Goal: Task Accomplishment & Management: Use online tool/utility

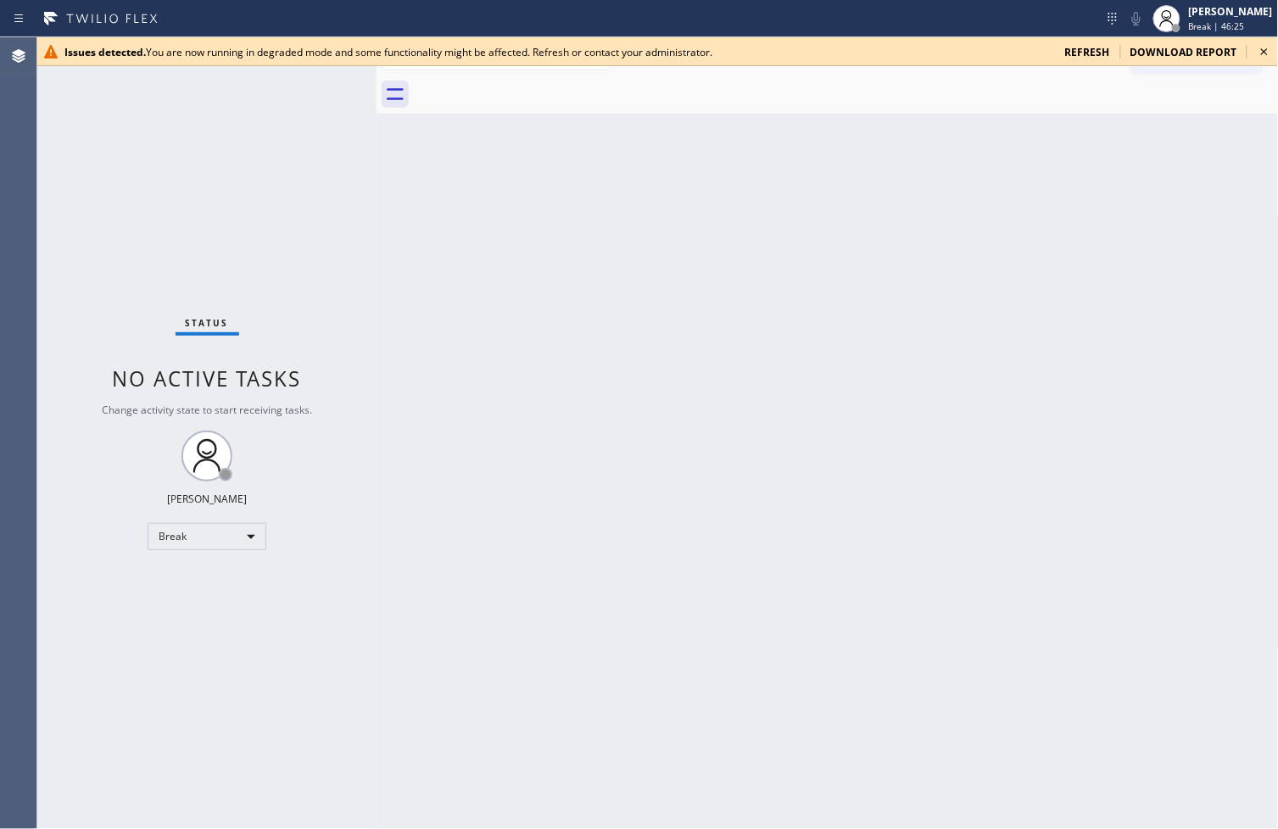
click at [82, 636] on div "Status No active tasks Change activity state to start receiving tasks. [PERSON_…" at bounding box center [206, 433] width 339 height 792
click at [268, 199] on div "Status No active tasks Change activity state to start receiving tasks. [PERSON_…" at bounding box center [206, 433] width 339 height 792
click at [1262, 48] on icon at bounding box center [1264, 51] width 7 height 7
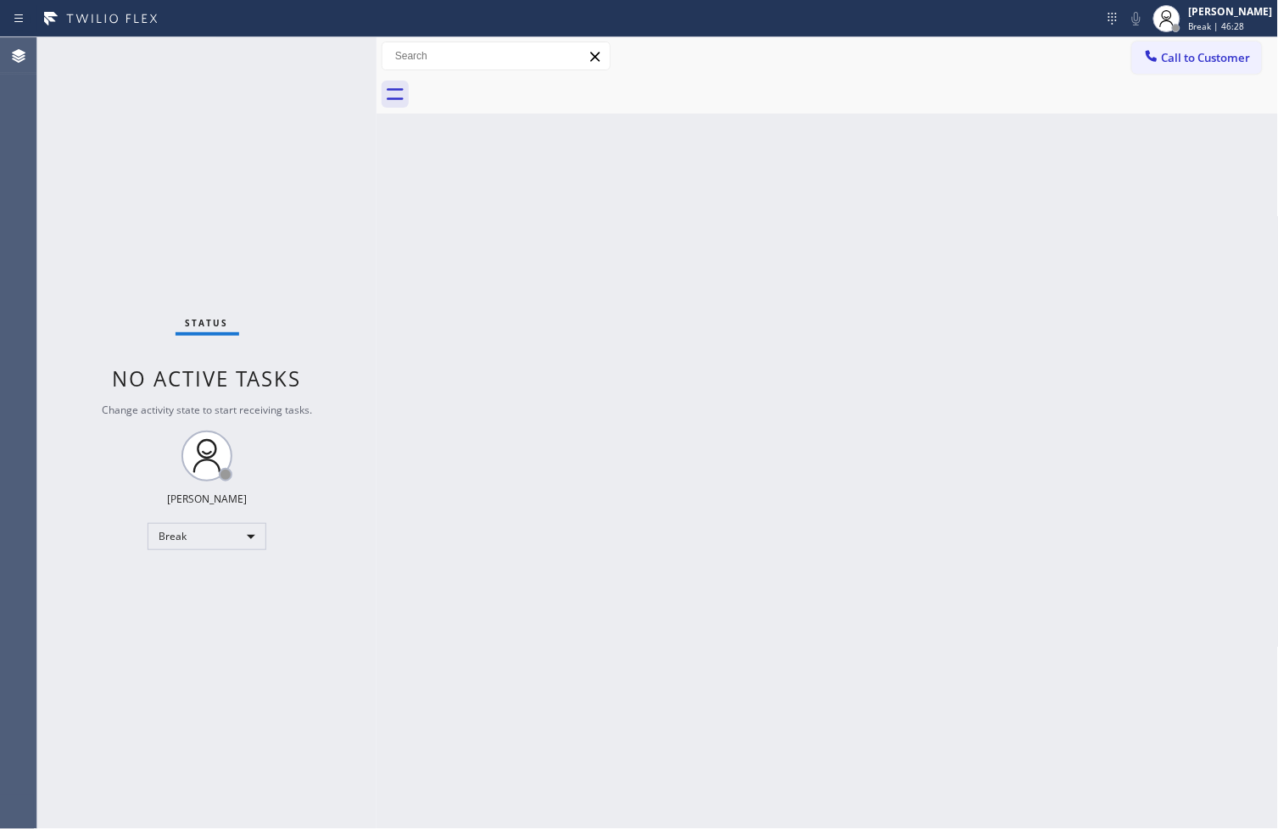
click at [269, 153] on div "Status No active tasks Change activity state to start receiving tasks. [PERSON_…" at bounding box center [206, 433] width 339 height 792
drag, startPoint x: 226, startPoint y: 292, endPoint x: 281, endPoint y: 142, distance: 159.9
click at [226, 292] on div "Status No active tasks Change activity state to start receiving tasks. [PERSON_…" at bounding box center [206, 433] width 339 height 792
click at [323, 75] on div "Status No active tasks Change activity state to start receiving tasks. [PERSON_…" at bounding box center [206, 433] width 339 height 792
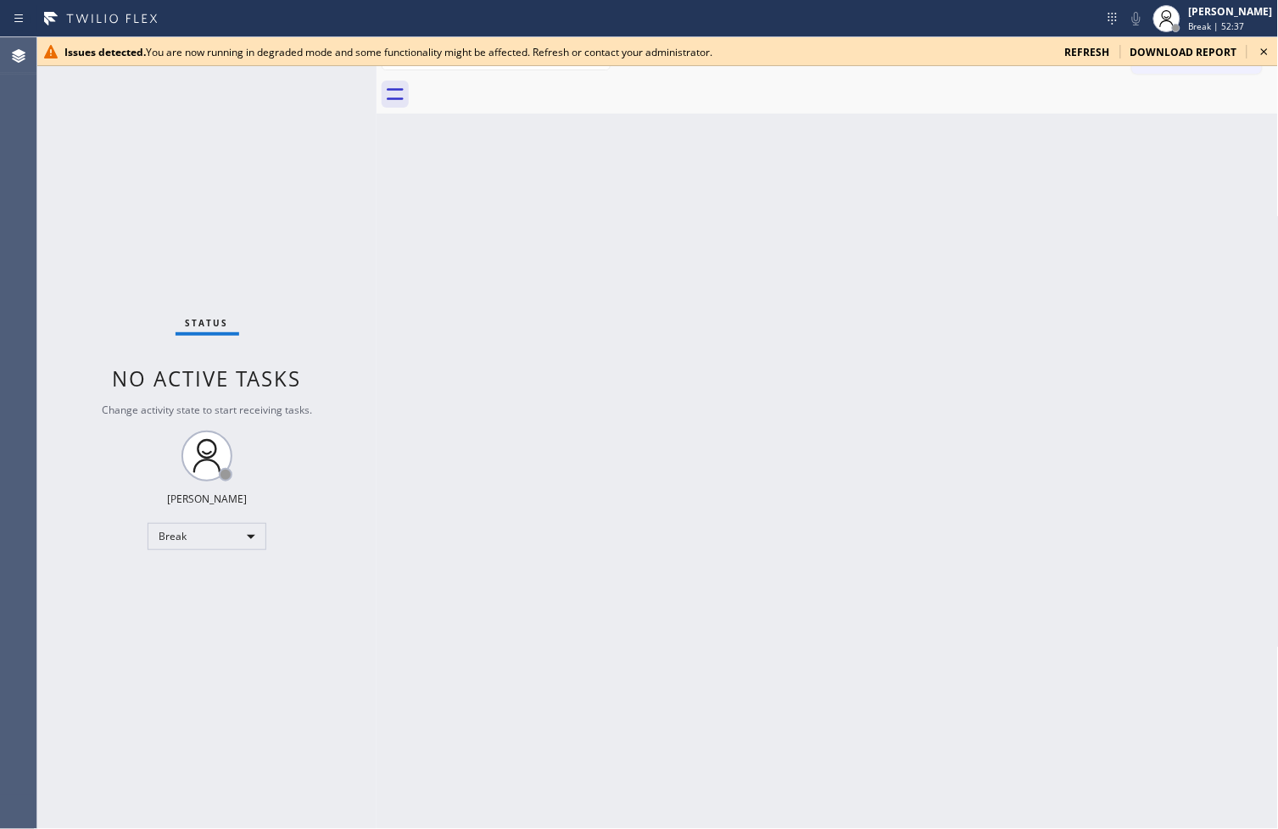
click at [1261, 48] on icon at bounding box center [1264, 52] width 20 height 20
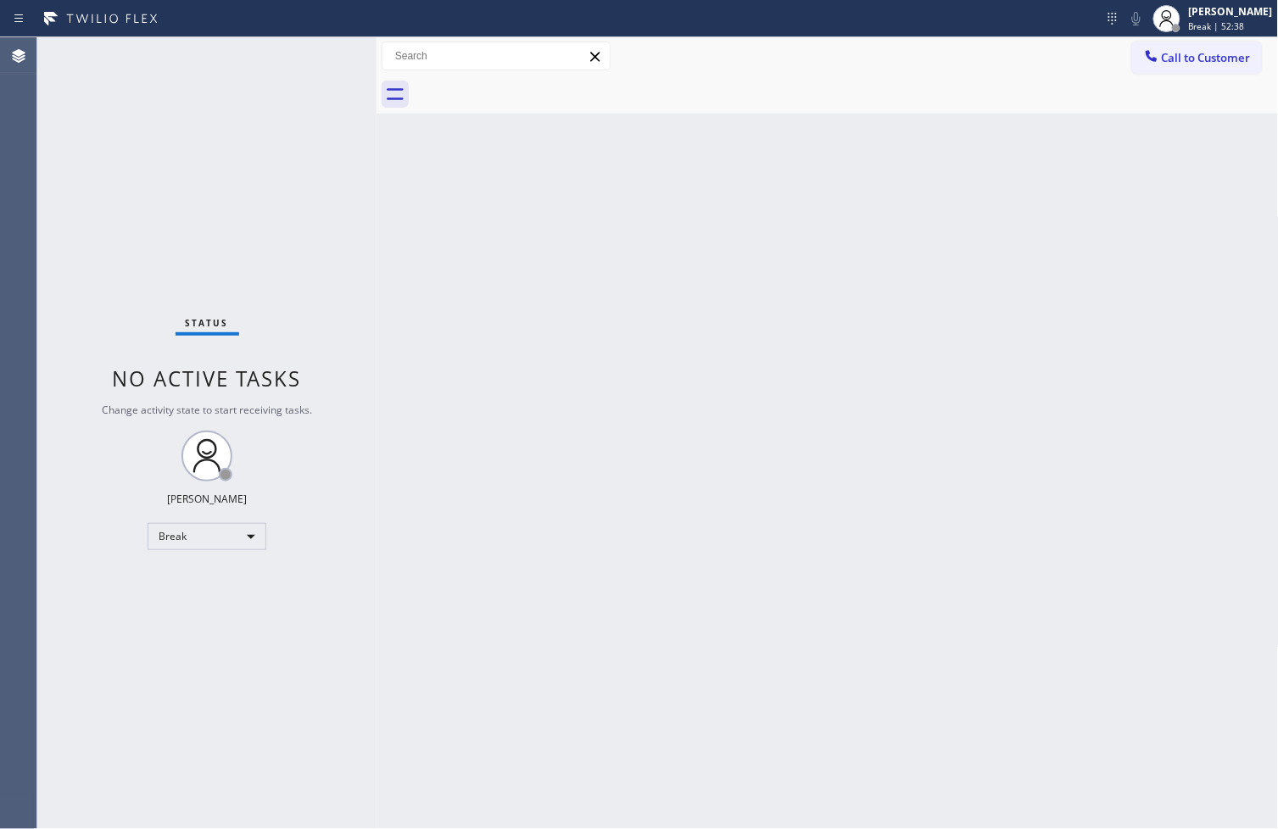
click at [393, 291] on div "Back to Dashboard Change Sender ID Customers Technicians Select a contact Outbo…" at bounding box center [827, 433] width 902 height 792
drag, startPoint x: 379, startPoint y: 272, endPoint x: 403, endPoint y: 271, distance: 23.8
click at [400, 271] on div at bounding box center [400, 433] width 0 height 792
click at [315, 184] on div "Status No active tasks Change activity state to start receiving tasks. [PERSON_…" at bounding box center [218, 433] width 363 height 792
click at [539, 433] on div "Back to Dashboard Change Sender ID Customers Technicians Select a contact Outbo…" at bounding box center [839, 433] width 878 height 792
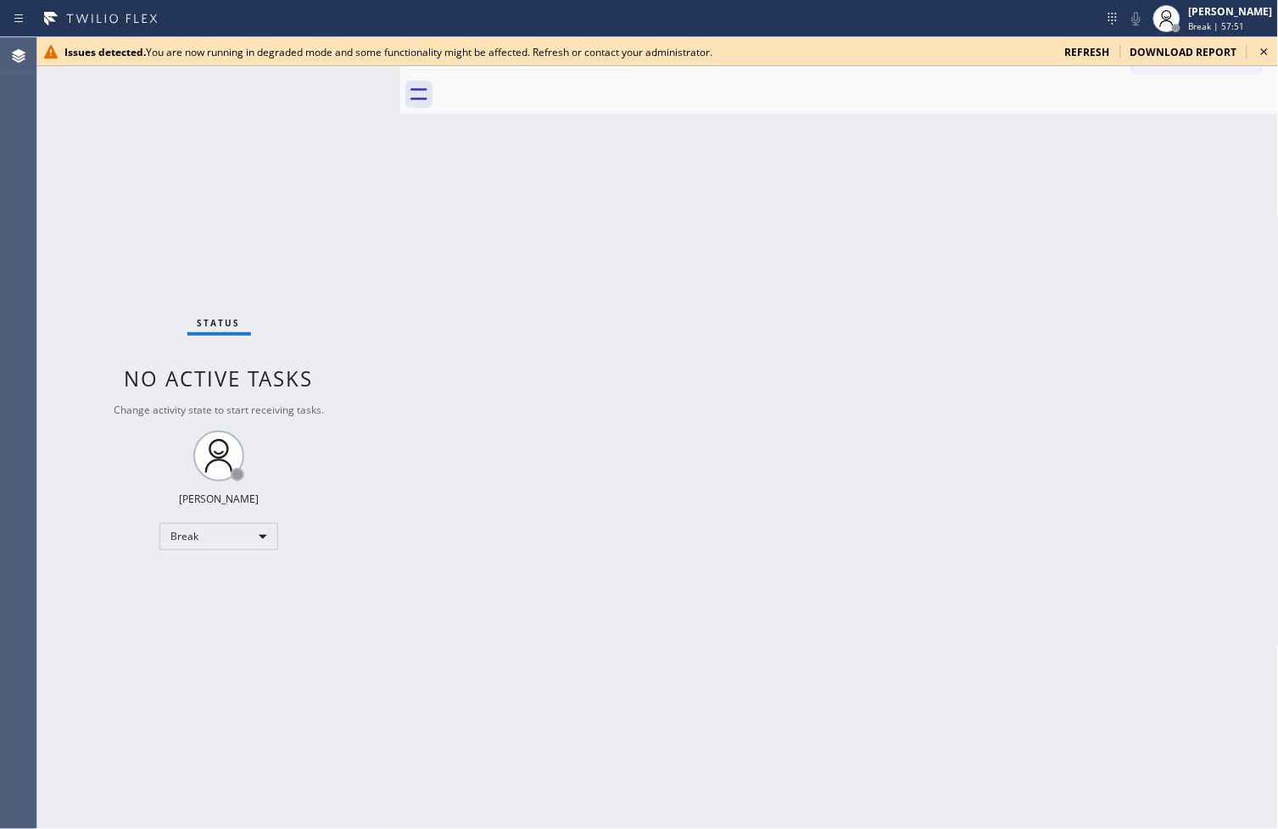
click at [1263, 47] on icon at bounding box center [1264, 52] width 20 height 20
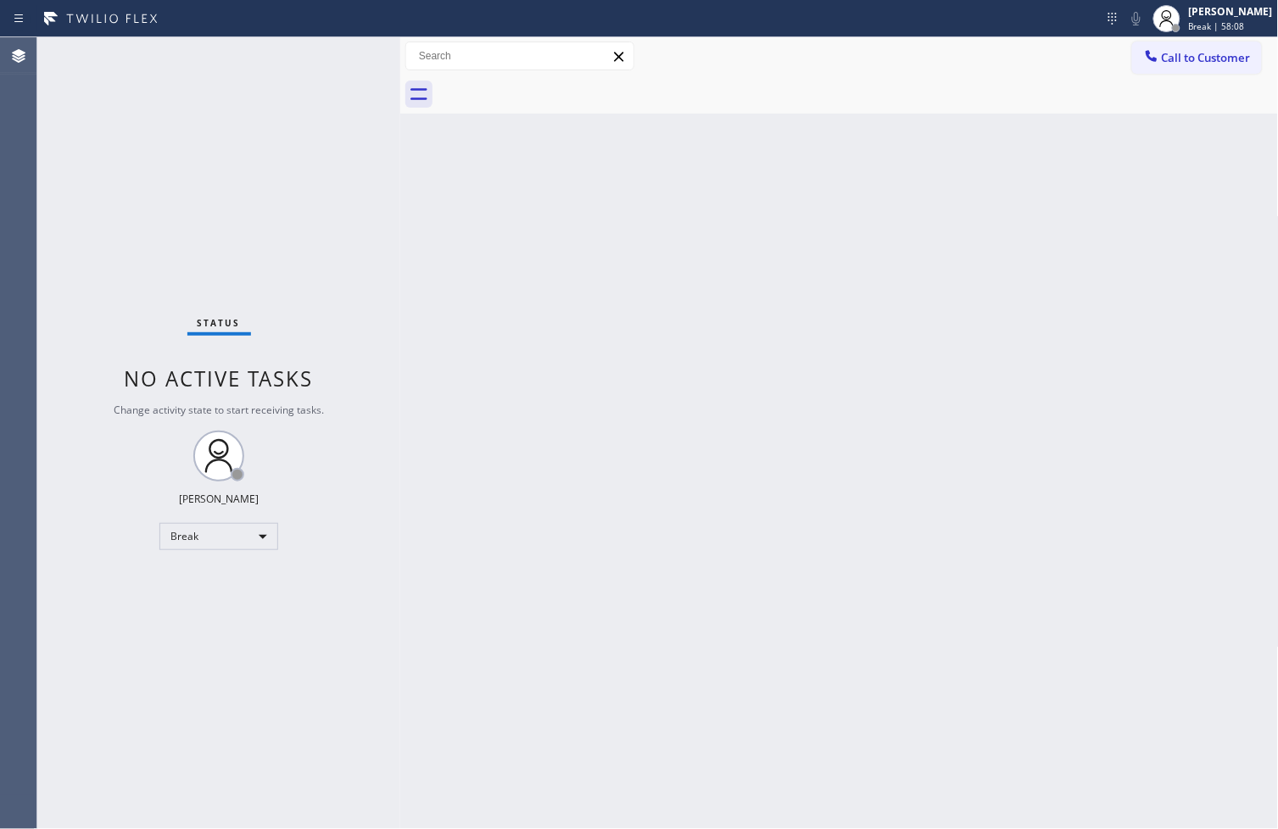
drag, startPoint x: 87, startPoint y: 585, endPoint x: 88, endPoint y: 562, distance: 22.9
click at [87, 585] on div "Status No active tasks Change activity state to start receiving tasks. [PERSON_…" at bounding box center [218, 433] width 363 height 792
click at [259, 534] on div "Break" at bounding box center [218, 536] width 119 height 27
click at [229, 578] on li "Available" at bounding box center [217, 581] width 115 height 20
click at [337, 153] on div "Status No active tasks Change activity state to start receiving tasks. [PERSON_…" at bounding box center [218, 433] width 363 height 792
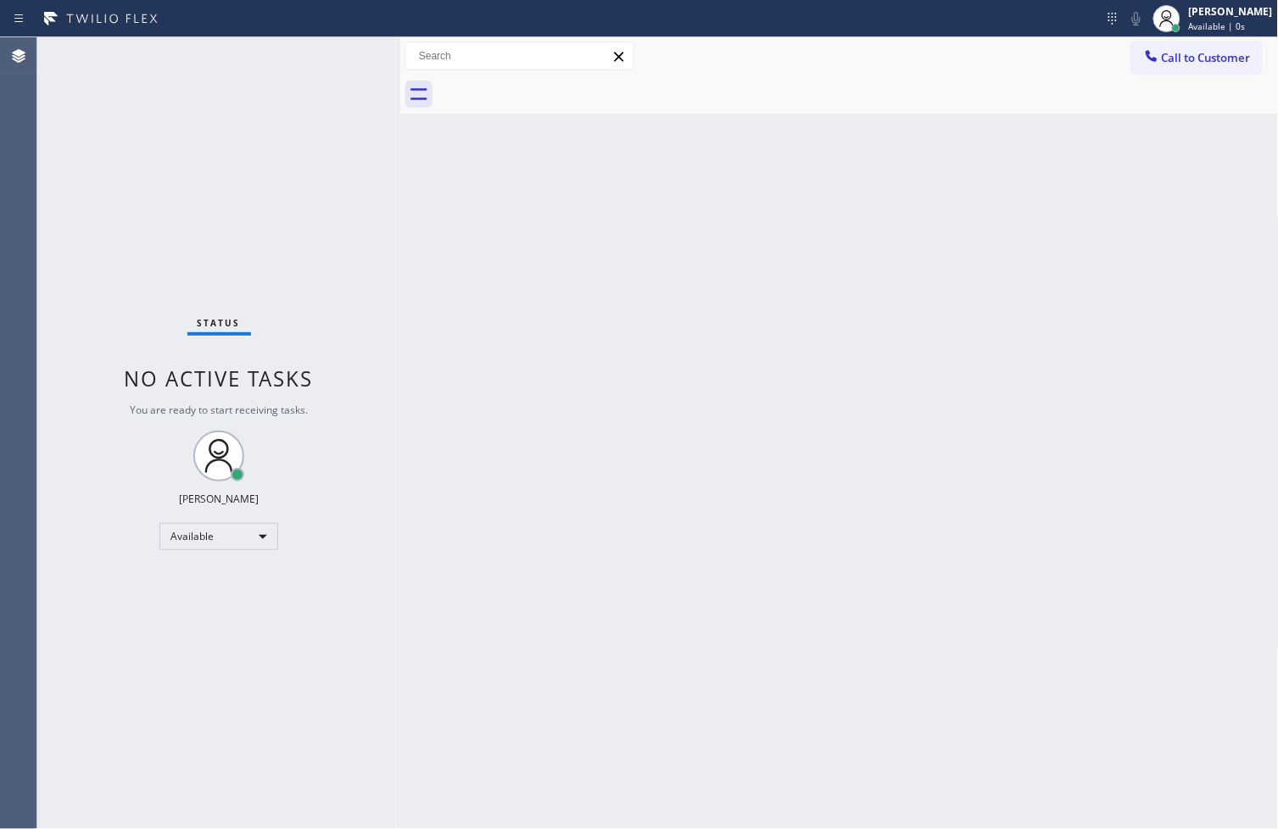
click at [331, 58] on div "Status No active tasks You are ready to start receiving tasks. [PERSON_NAME]" at bounding box center [218, 433] width 363 height 792
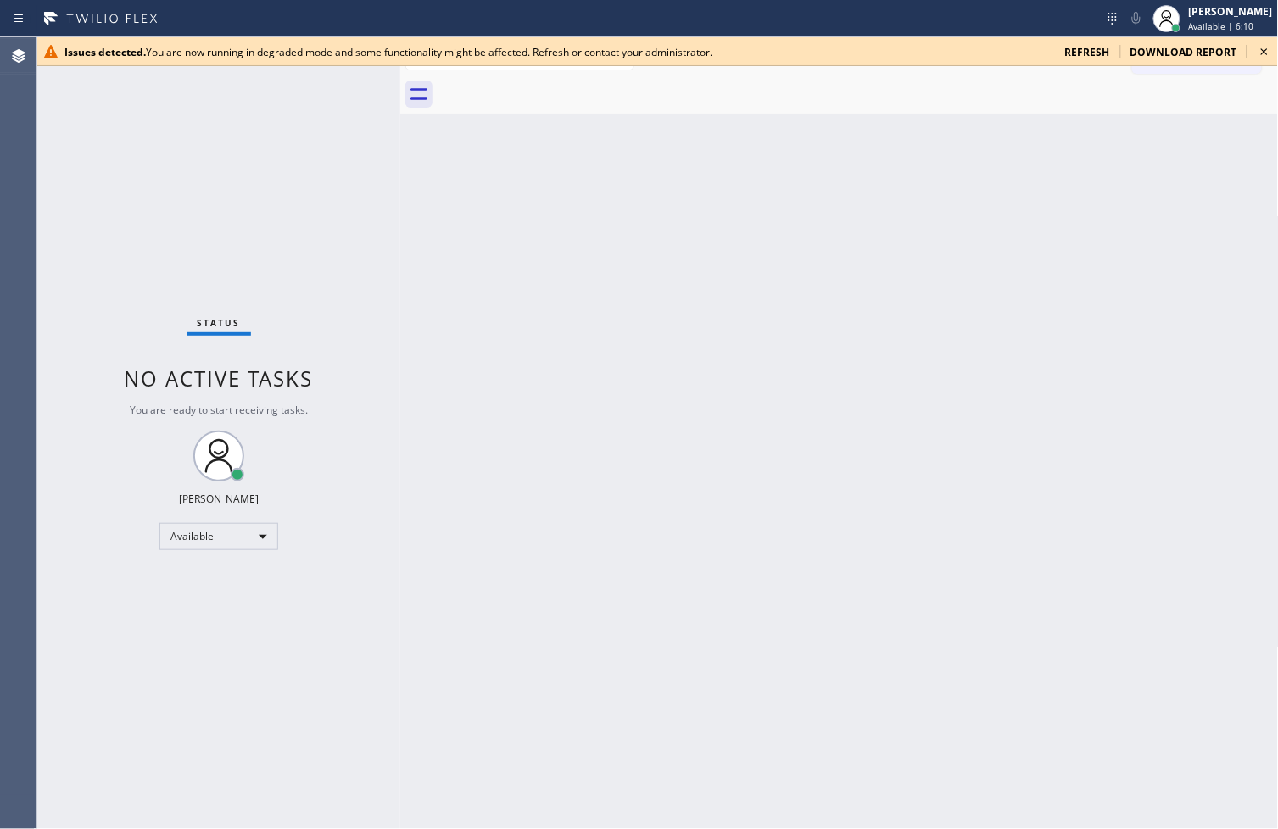
click at [1263, 49] on icon at bounding box center [1264, 51] width 7 height 7
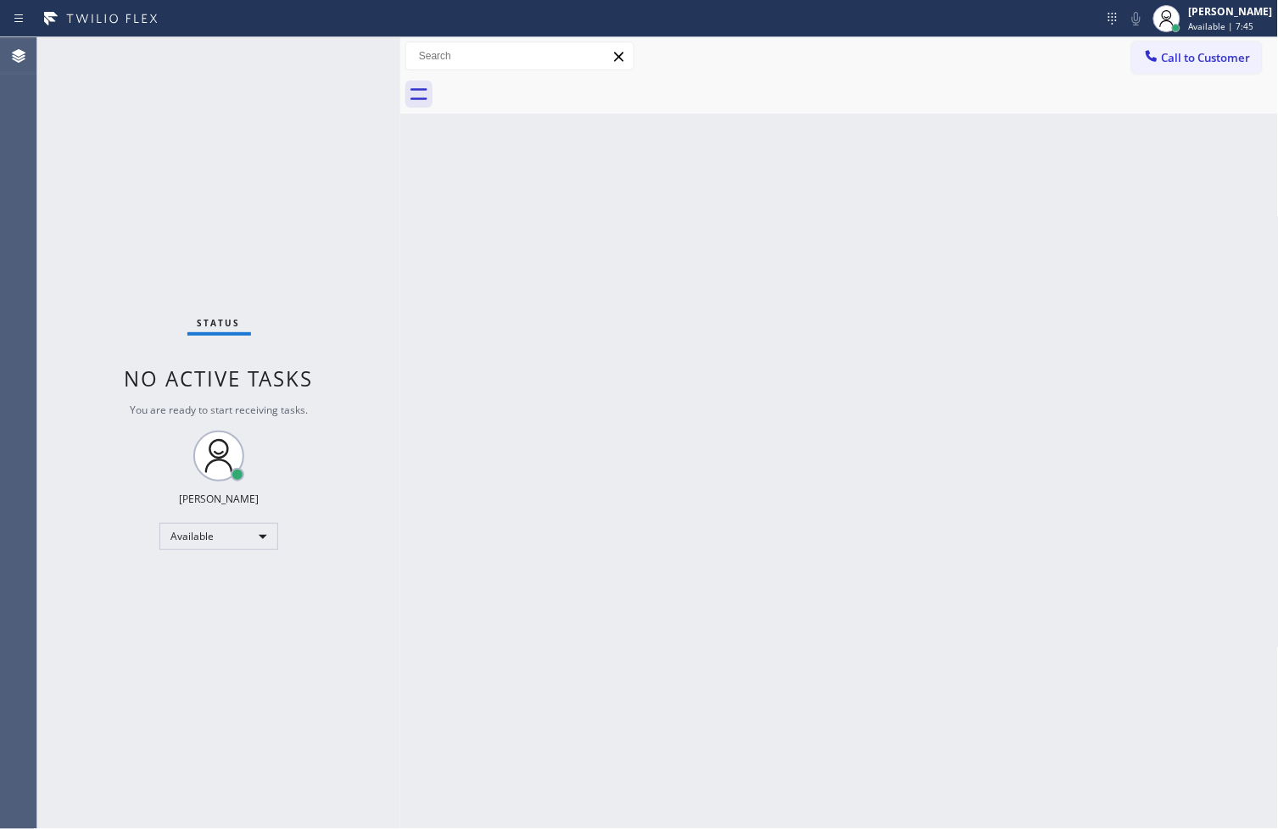
click at [98, 740] on div "Status No active tasks You are ready to start receiving tasks. [PERSON_NAME]" at bounding box center [218, 433] width 363 height 792
click at [337, 46] on div "Status No active tasks You are ready to start receiving tasks. [PERSON_NAME]" at bounding box center [218, 433] width 363 height 792
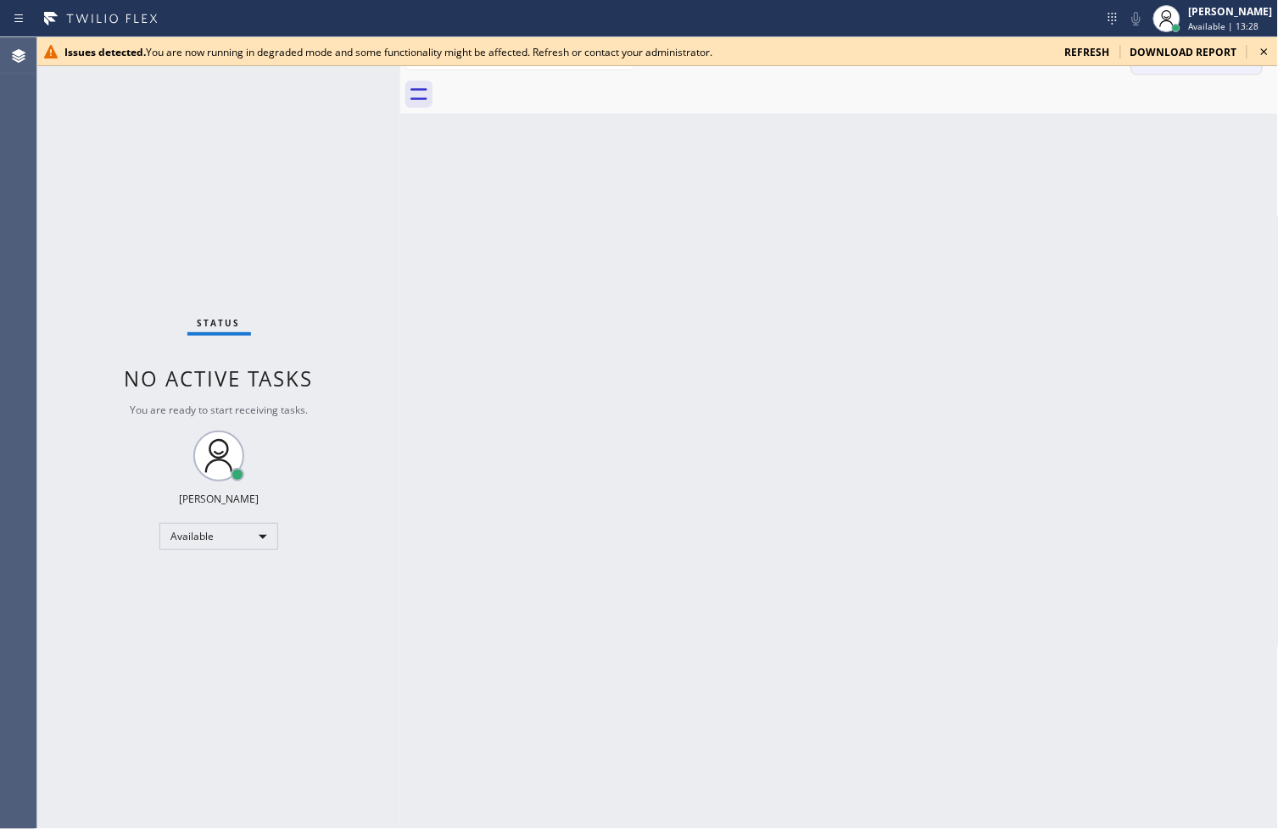
drag, startPoint x: 1259, startPoint y: 51, endPoint x: 1232, endPoint y: 56, distance: 27.6
click at [1259, 51] on icon at bounding box center [1264, 52] width 20 height 20
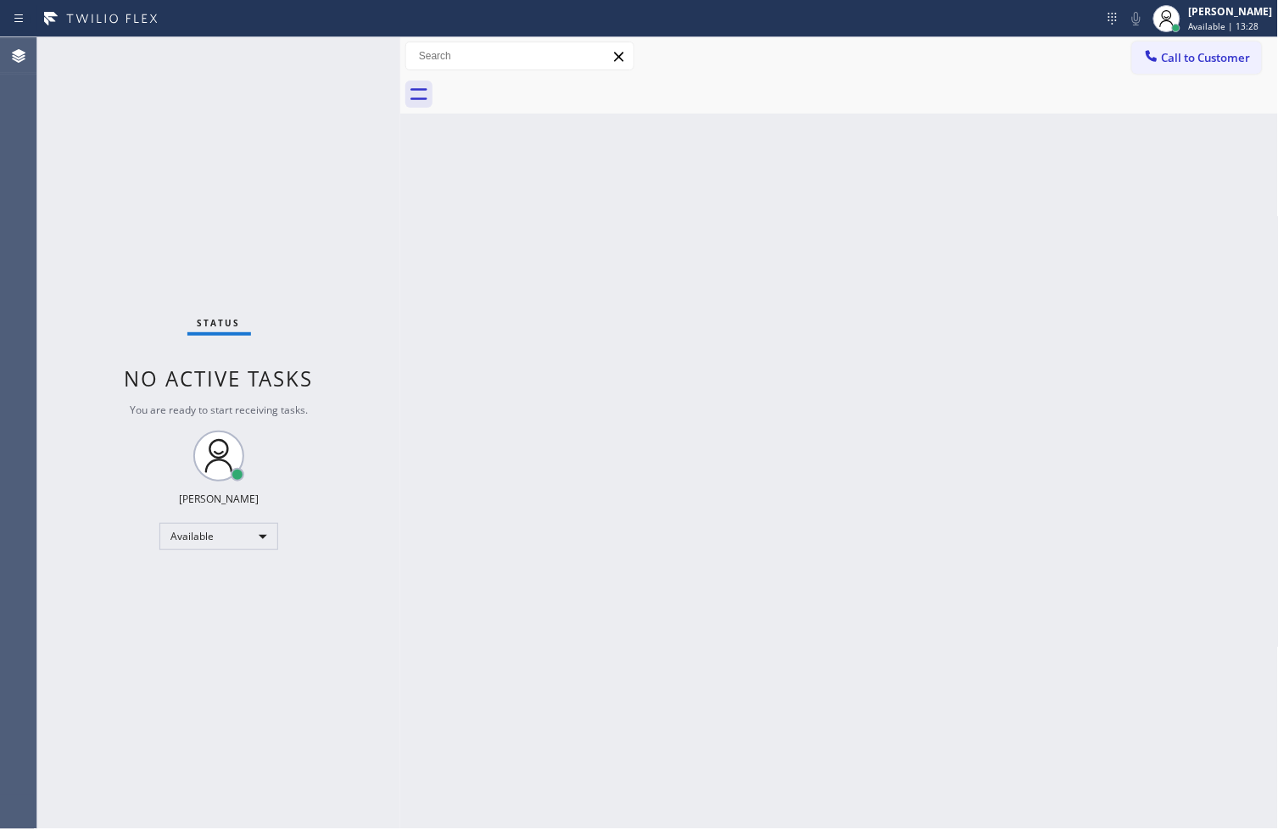
drag, startPoint x: 280, startPoint y: 213, endPoint x: 271, endPoint y: 86, distance: 126.6
click at [280, 206] on div "Status No active tasks You are ready to start receiving tasks. [PERSON_NAME]" at bounding box center [218, 433] width 363 height 792
click at [272, 86] on div "Status No active tasks You are ready to start receiving tasks. [PERSON_NAME]" at bounding box center [218, 433] width 363 height 792
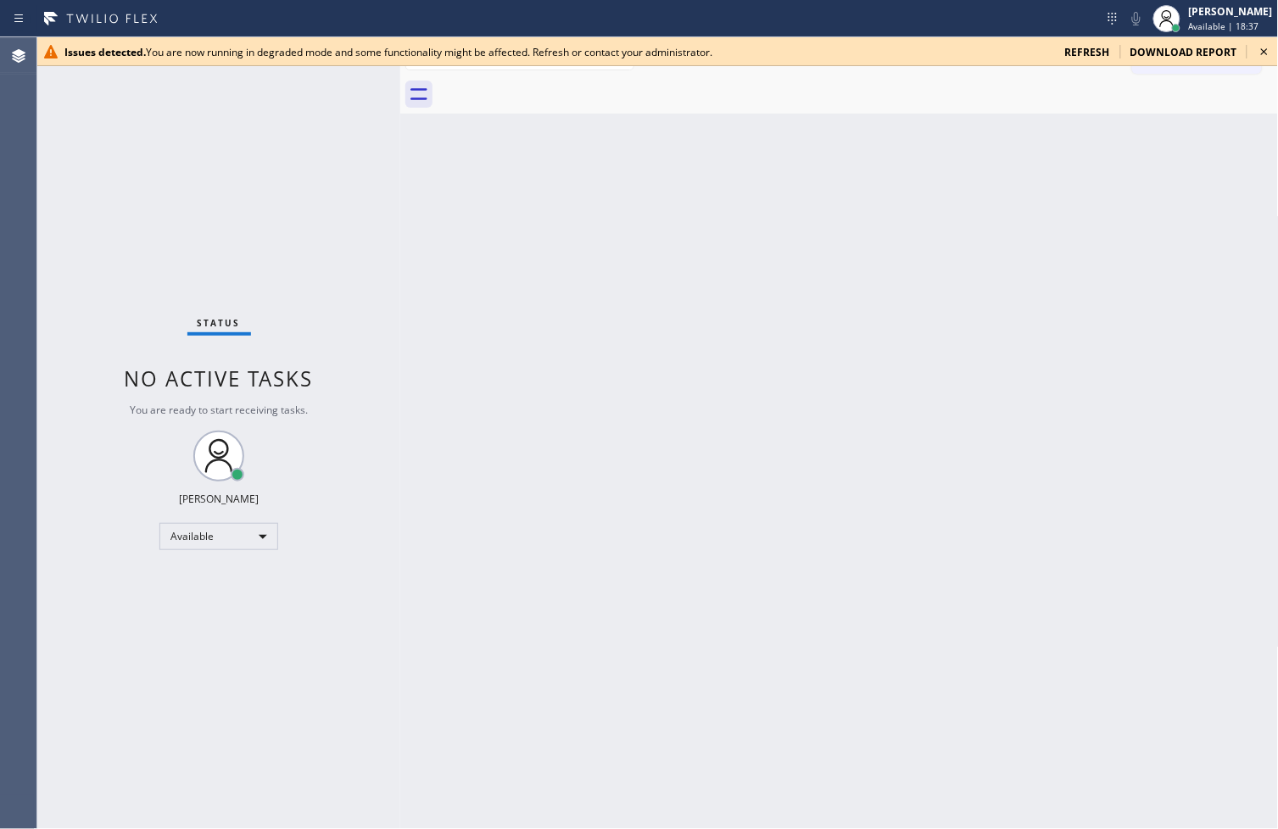
click at [1258, 53] on icon at bounding box center [1264, 52] width 20 height 20
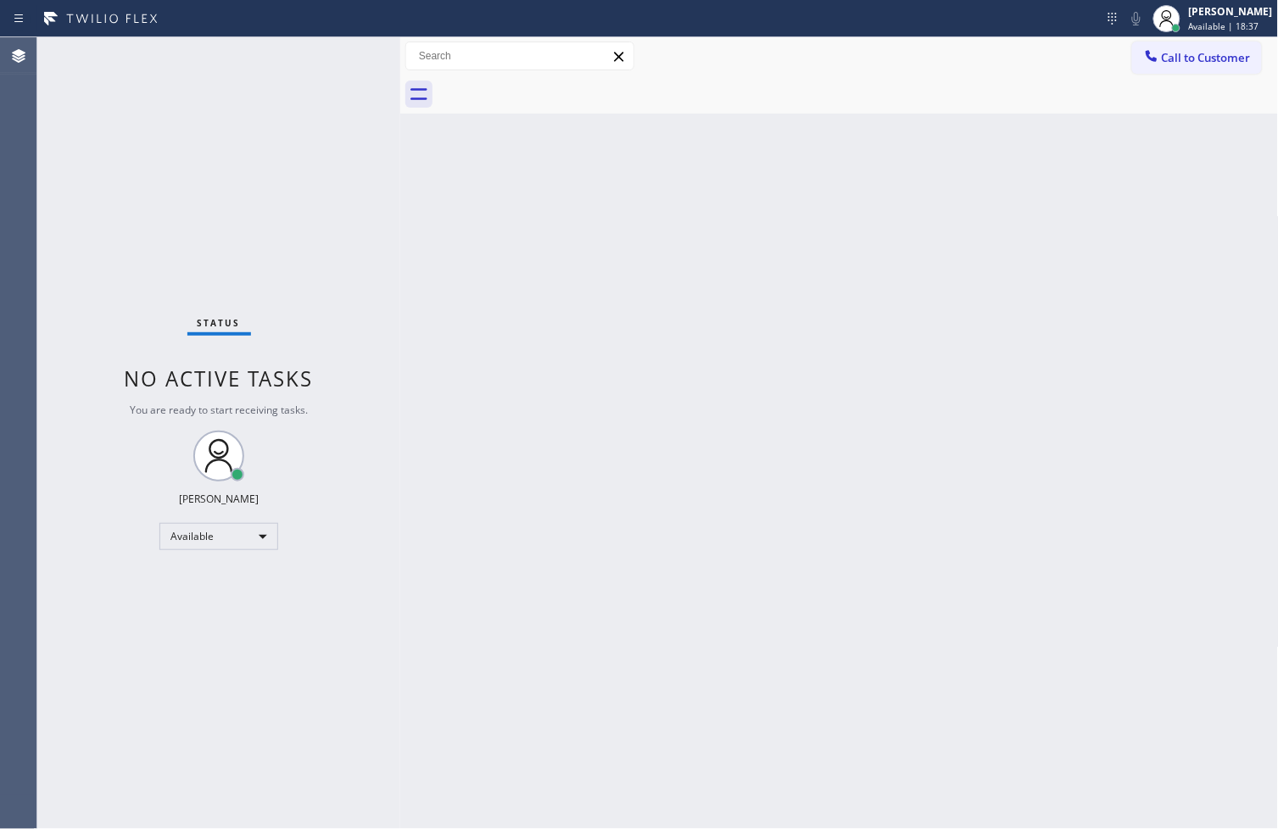
click at [818, 298] on div "Back to Dashboard Change Sender ID Customers Technicians Select a contact Outbo…" at bounding box center [839, 433] width 878 height 792
click at [304, 125] on div "Status No active tasks You are ready to start receiving tasks. [PERSON_NAME]" at bounding box center [218, 433] width 363 height 792
click at [341, 49] on div "Status No active tasks You are ready to start receiving tasks. [PERSON_NAME]" at bounding box center [218, 433] width 363 height 792
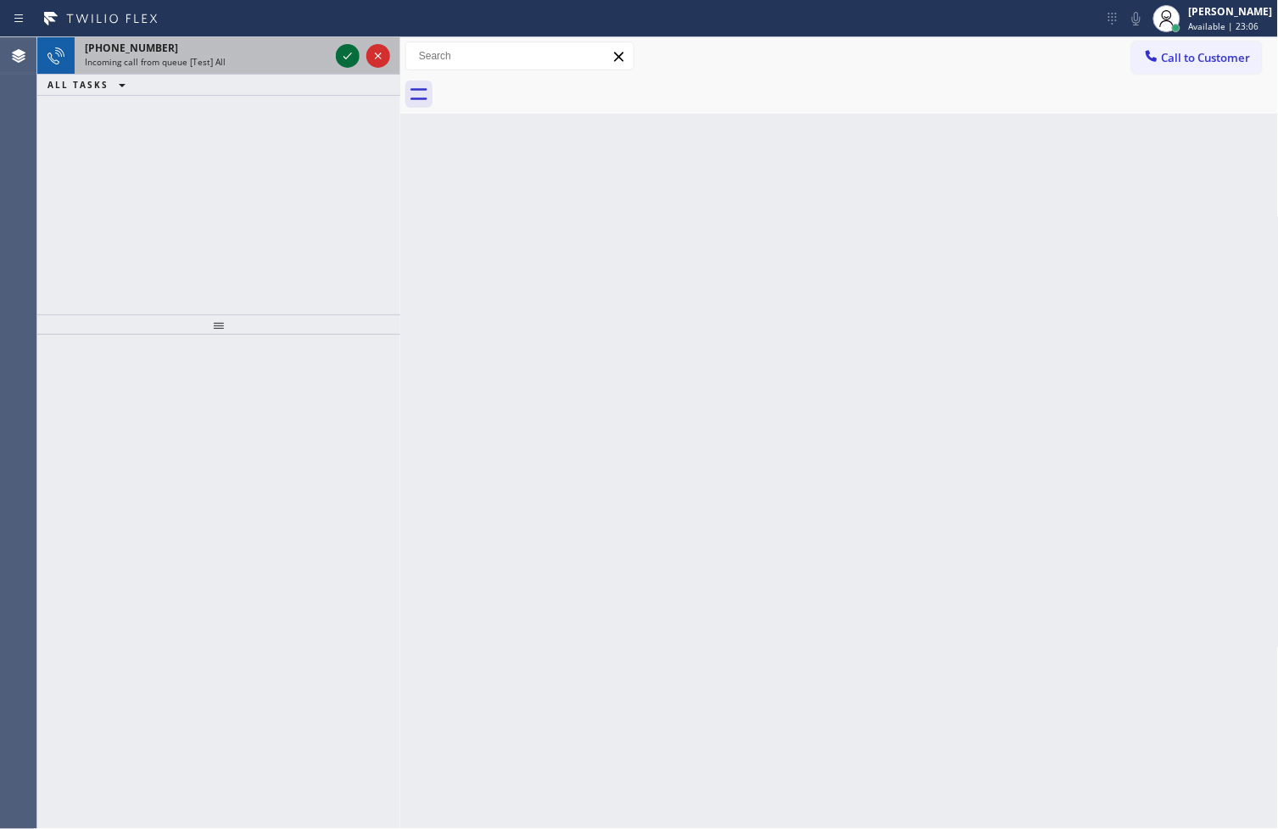
click at [346, 56] on icon at bounding box center [347, 56] width 20 height 20
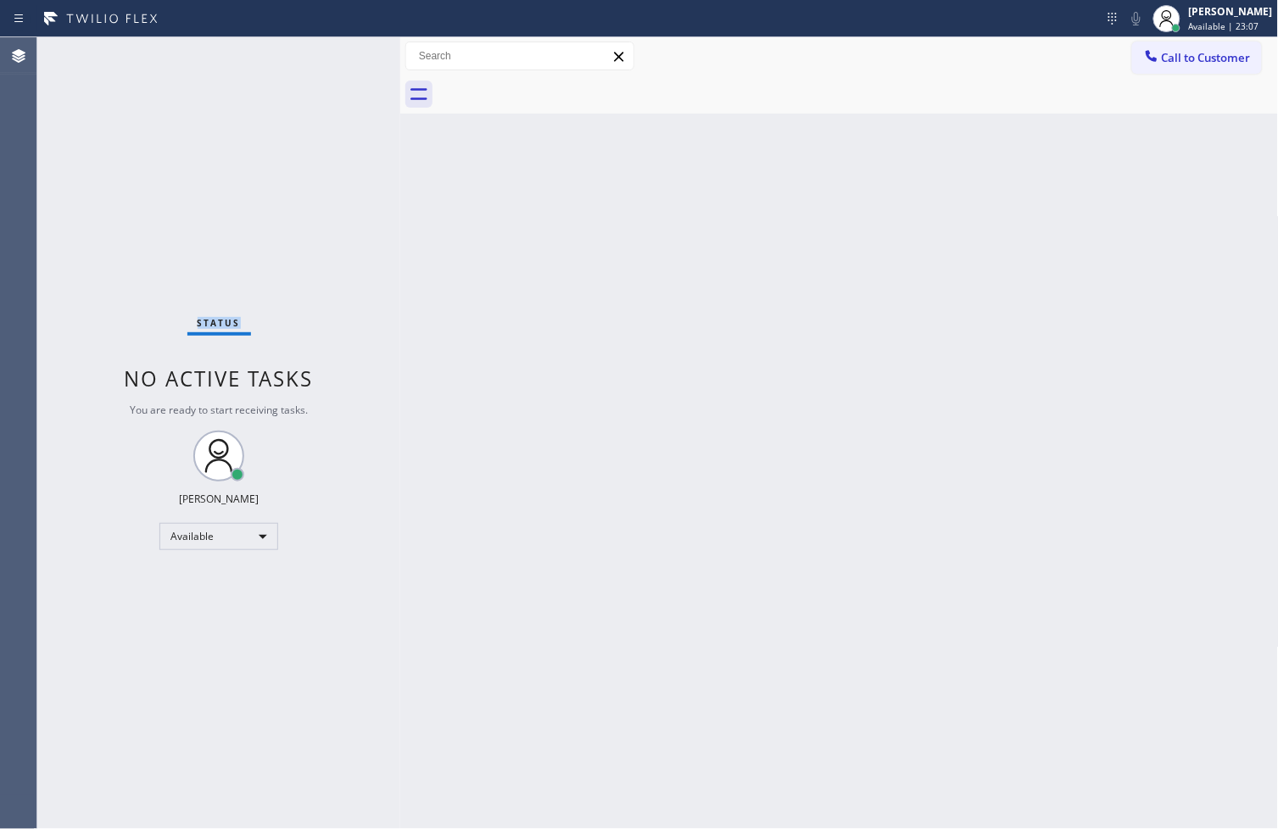
click at [346, 56] on div "Status No active tasks You are ready to start receiving tasks. [PERSON_NAME]" at bounding box center [218, 433] width 363 height 792
click at [304, 427] on div "Status No active tasks You are ready to start receiving tasks. [PERSON_NAME]" at bounding box center [218, 433] width 363 height 792
click at [1061, 295] on div "Back to Dashboard Change Sender ID Customers Technicians Select a contact Outbo…" at bounding box center [839, 433] width 878 height 792
click at [1108, 20] on icon at bounding box center [1112, 19] width 8 height 12
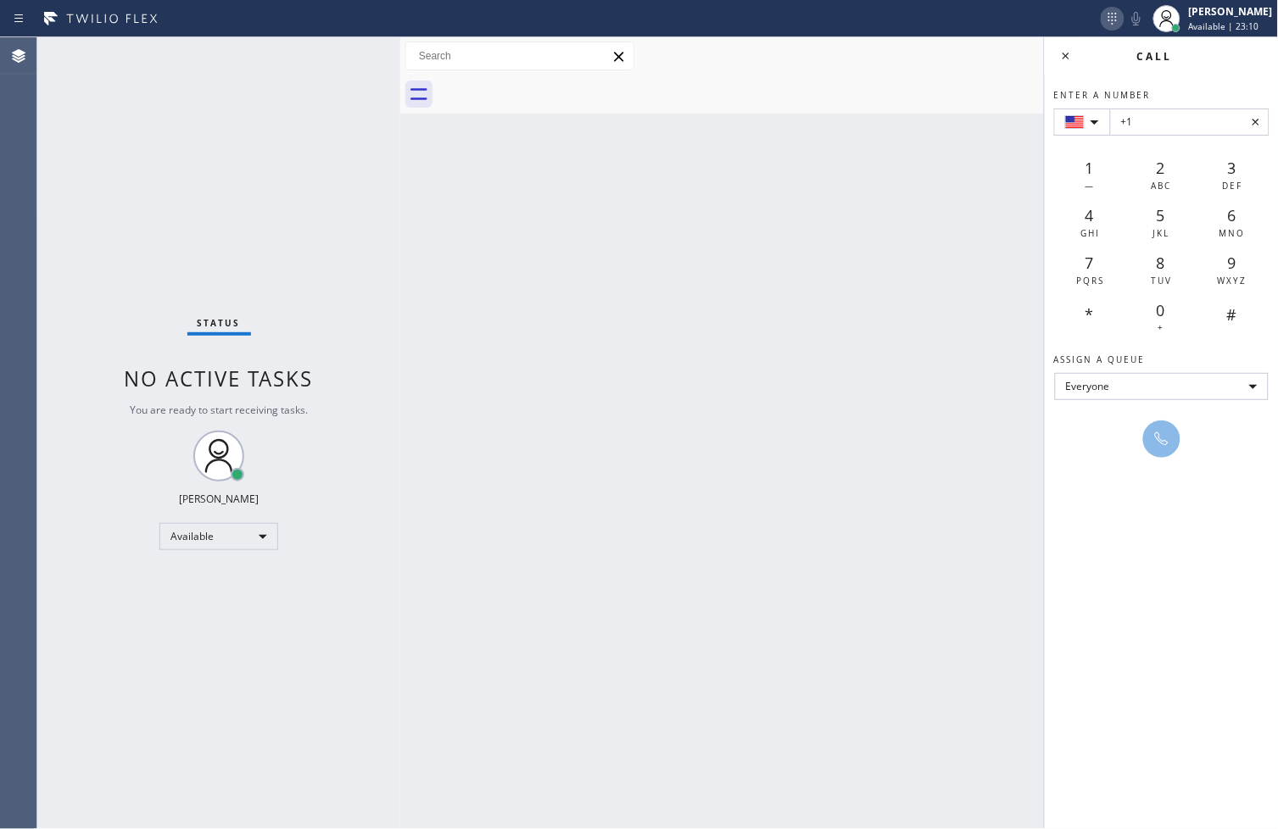
click at [1108, 20] on icon at bounding box center [1112, 19] width 8 height 12
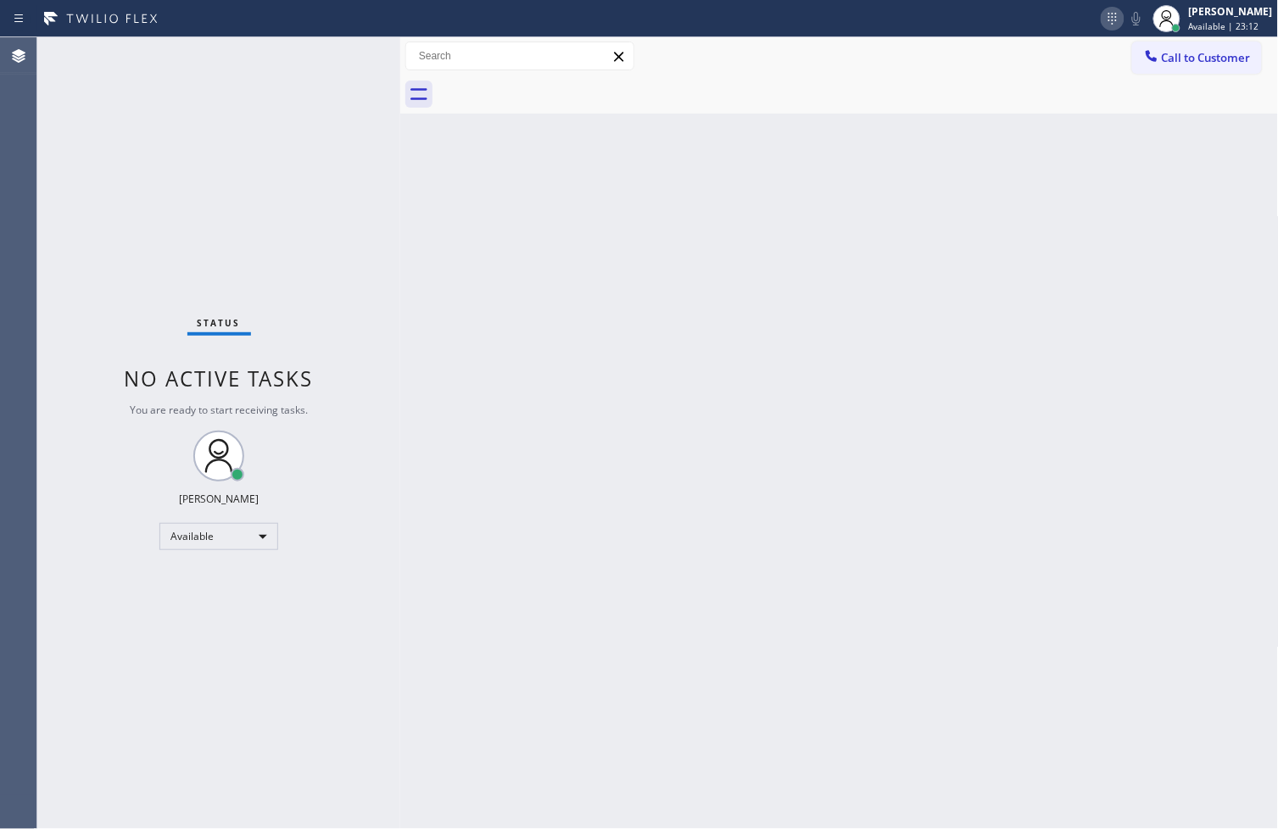
click at [1102, 19] on icon at bounding box center [1112, 18] width 20 height 20
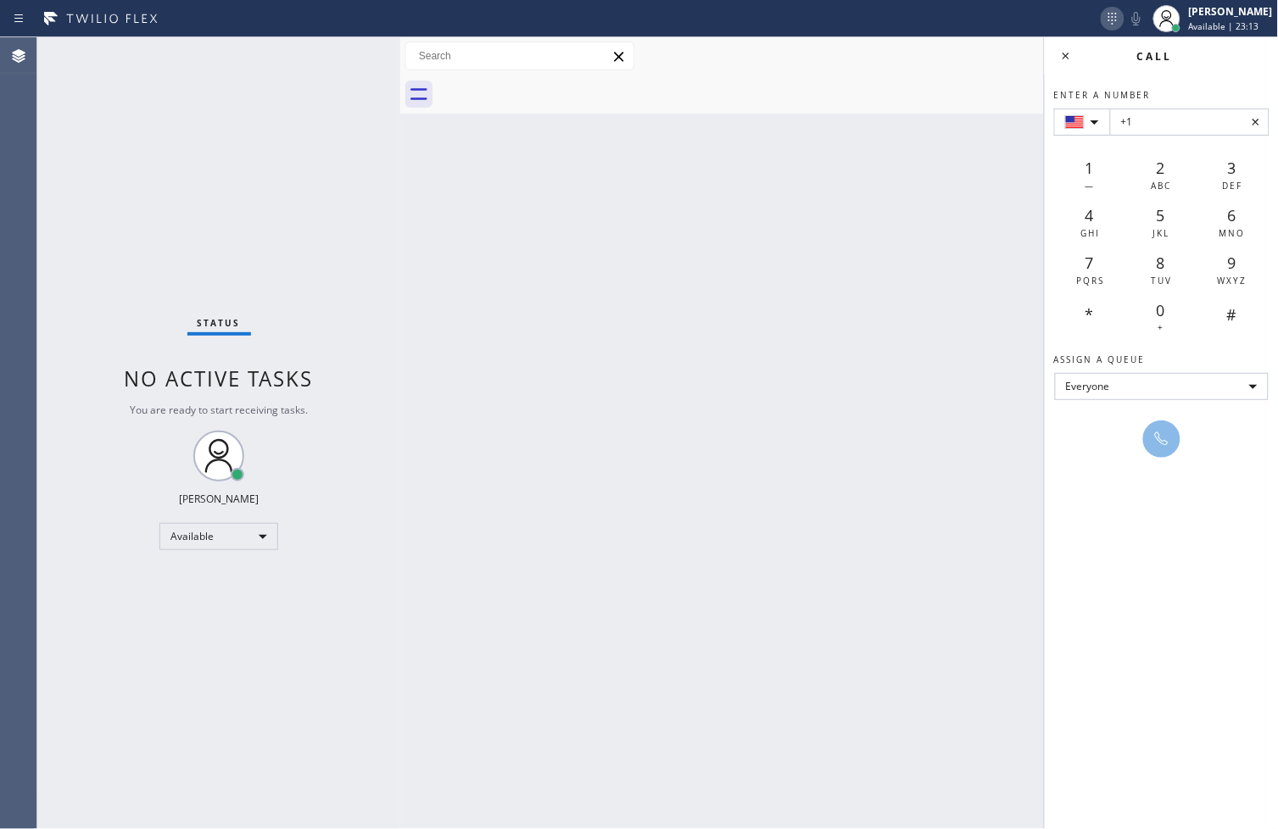
click at [1102, 19] on icon at bounding box center [1112, 18] width 20 height 20
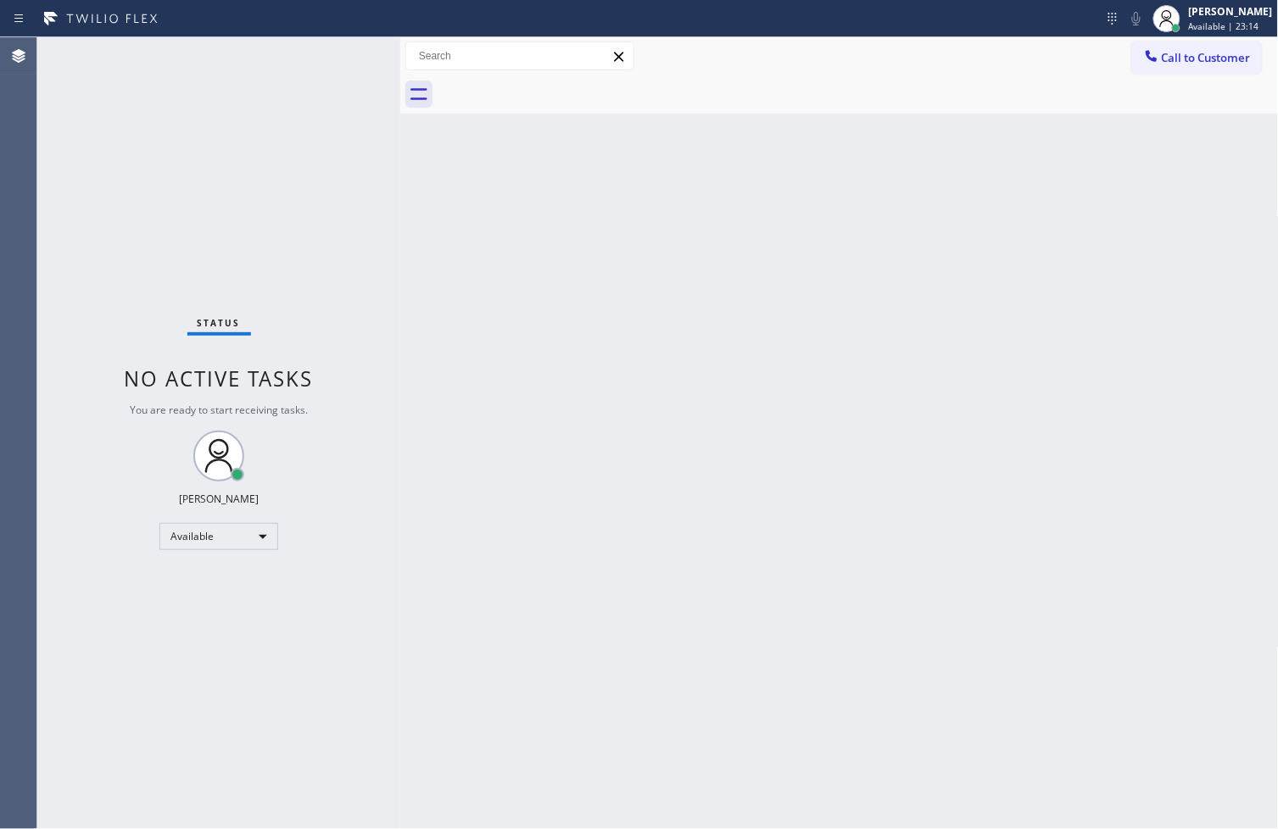
click at [1057, 357] on div "Back to Dashboard Change Sender ID Customers Technicians Select a contact Outbo…" at bounding box center [839, 433] width 878 height 792
click at [707, 666] on div "Back to Dashboard Change Sender ID Customers Technicians Select a contact Outbo…" at bounding box center [839, 433] width 878 height 792
click at [86, 521] on div "Status No active tasks You are ready to start receiving tasks. [PERSON_NAME]" at bounding box center [218, 433] width 363 height 792
click at [277, 65] on div "Status No active tasks You are ready to start receiving tasks. [PERSON_NAME]" at bounding box center [218, 433] width 363 height 792
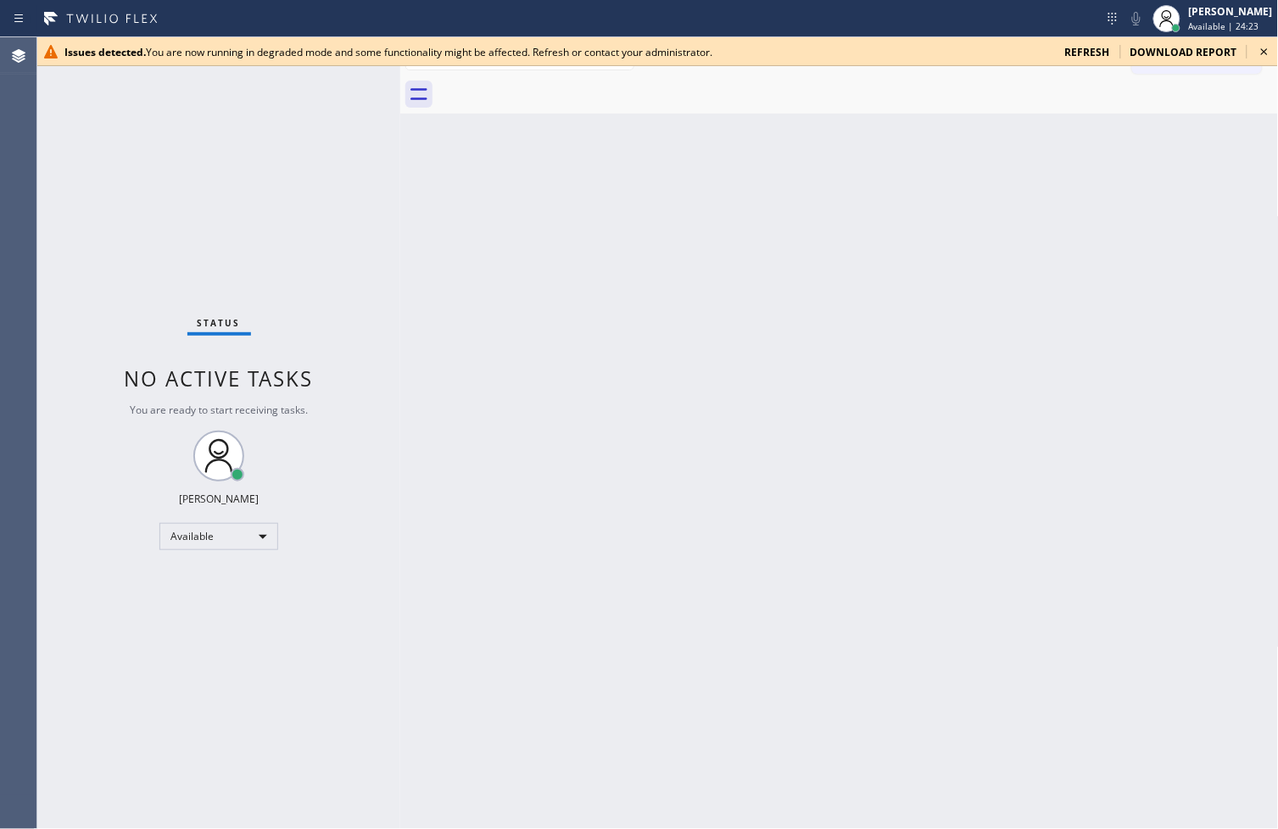
click at [1263, 46] on icon at bounding box center [1264, 52] width 20 height 20
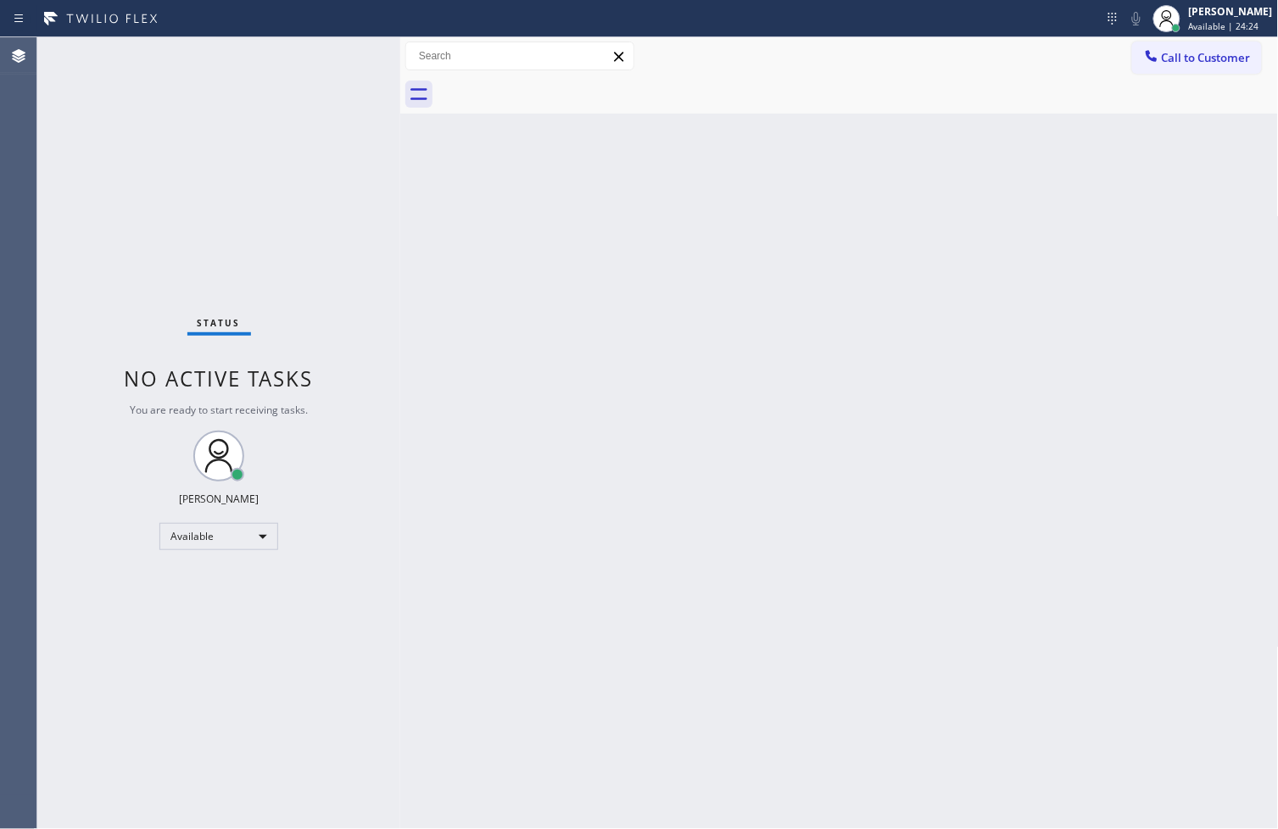
click at [622, 395] on div "Back to Dashboard Change Sender ID Customers Technicians Select a contact Outbo…" at bounding box center [839, 433] width 878 height 792
click at [332, 57] on div "Status No active tasks You are ready to start receiving tasks. [PERSON_NAME]" at bounding box center [218, 433] width 363 height 792
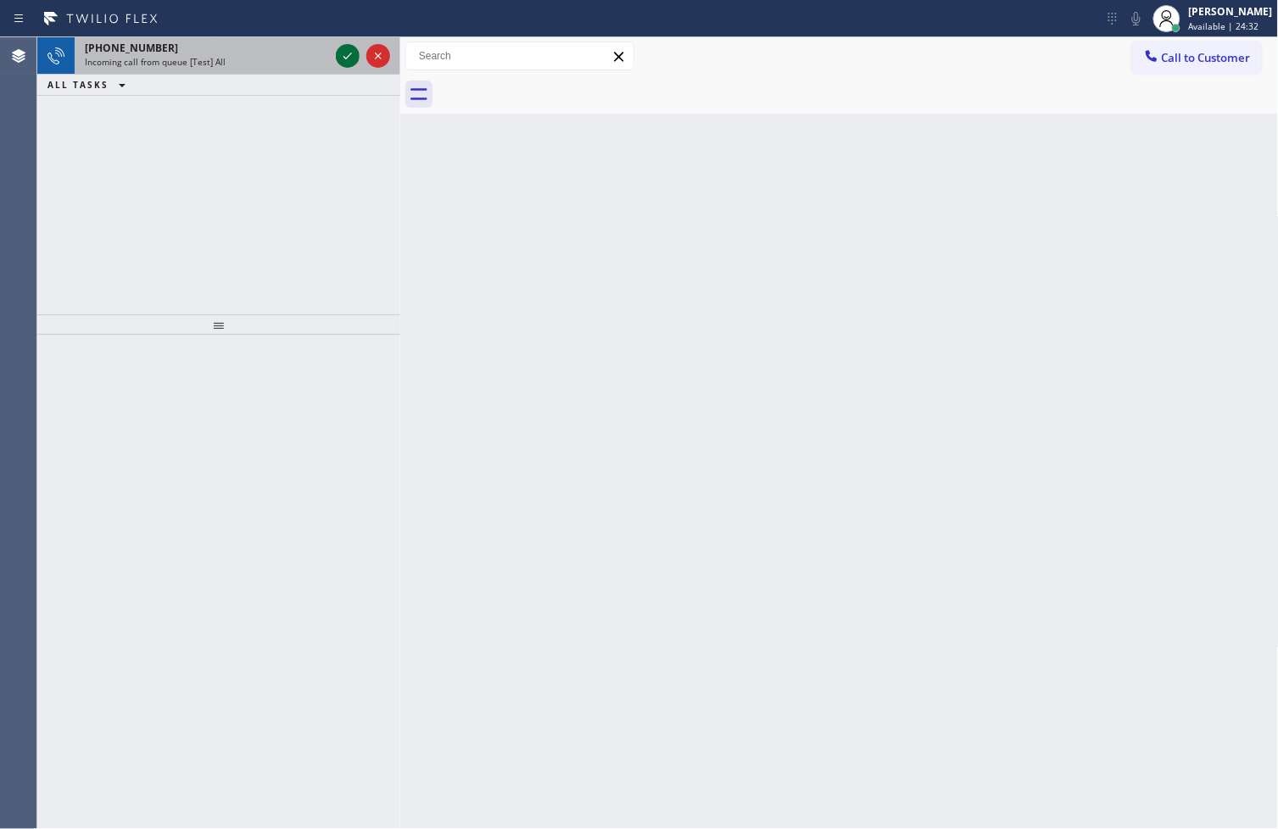
click at [342, 57] on icon at bounding box center [347, 56] width 20 height 20
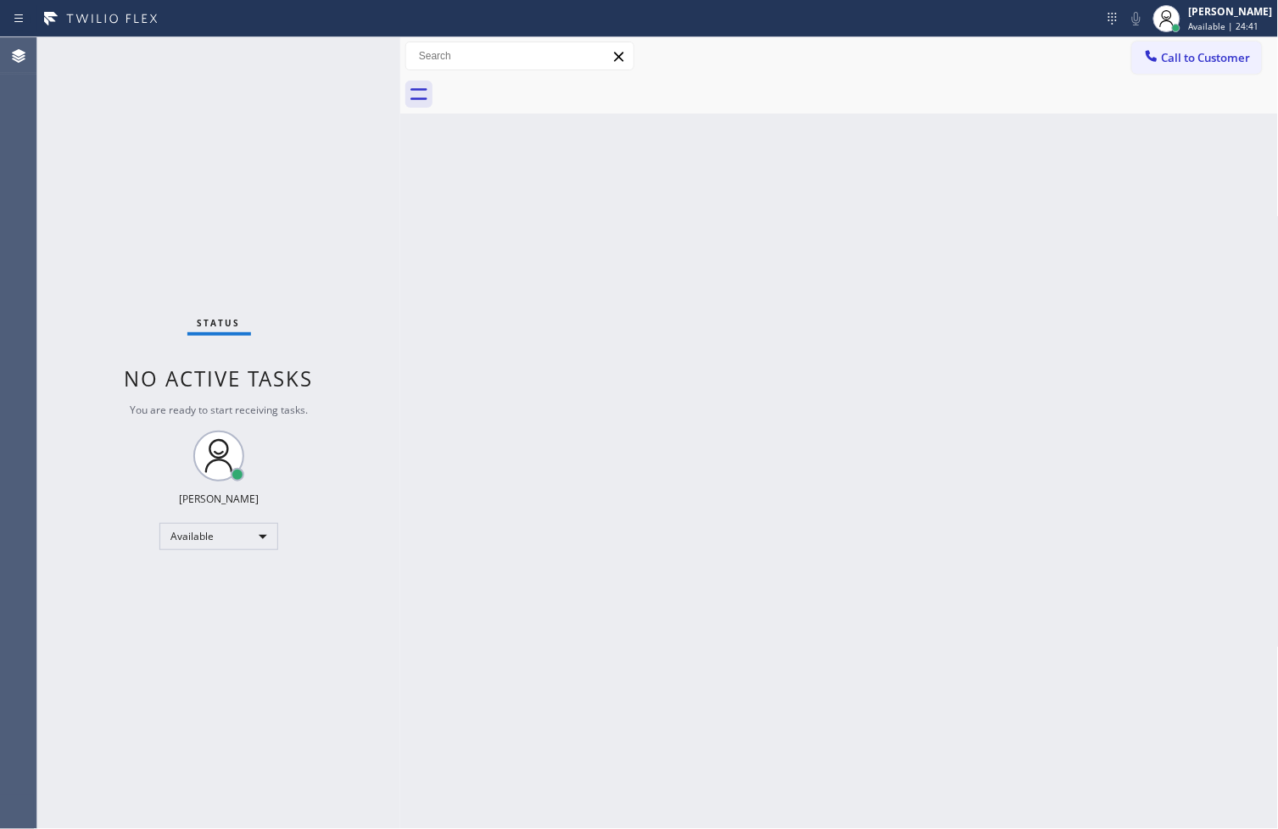
click at [1041, 24] on div at bounding box center [554, 18] width 1094 height 27
click at [1047, 23] on div at bounding box center [554, 18] width 1094 height 27
click at [1055, 20] on div at bounding box center [554, 18] width 1094 height 27
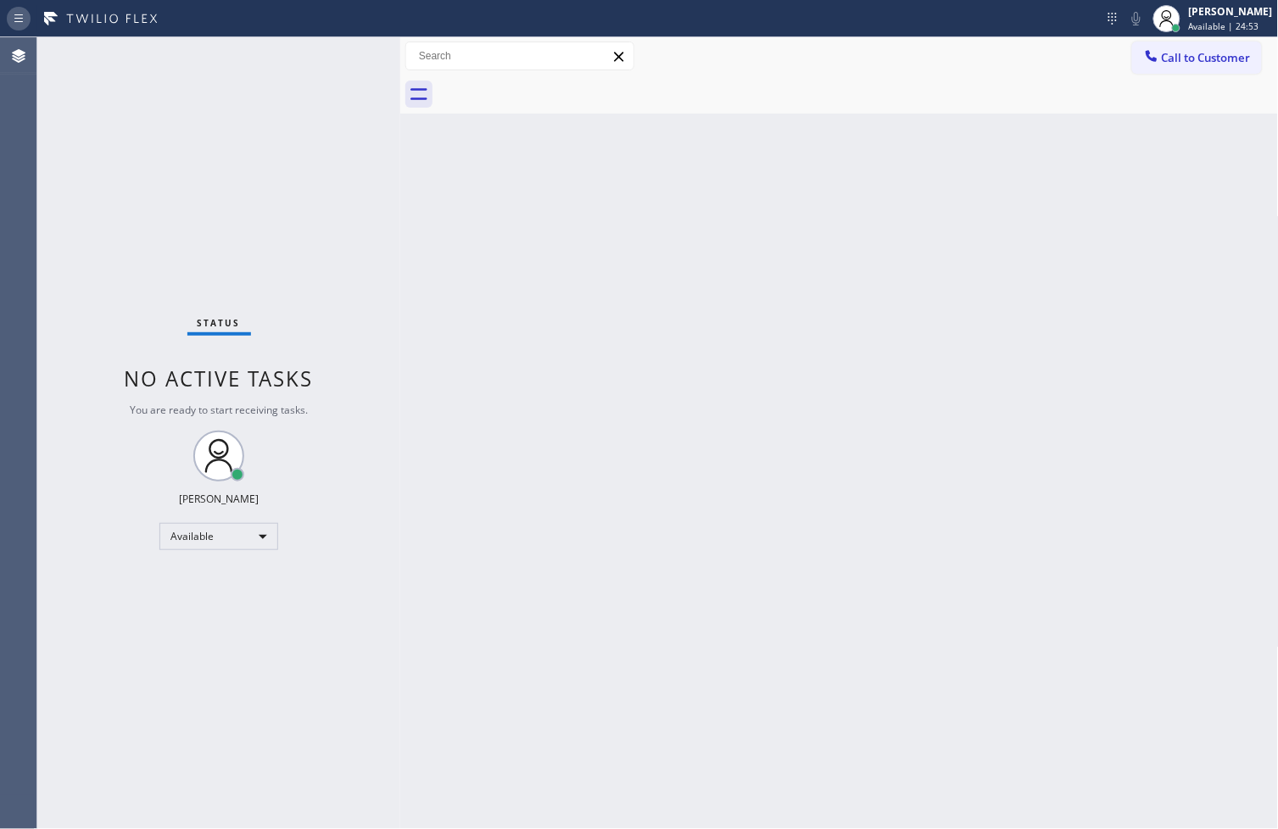
click at [19, 20] on icon at bounding box center [18, 18] width 8 height 8
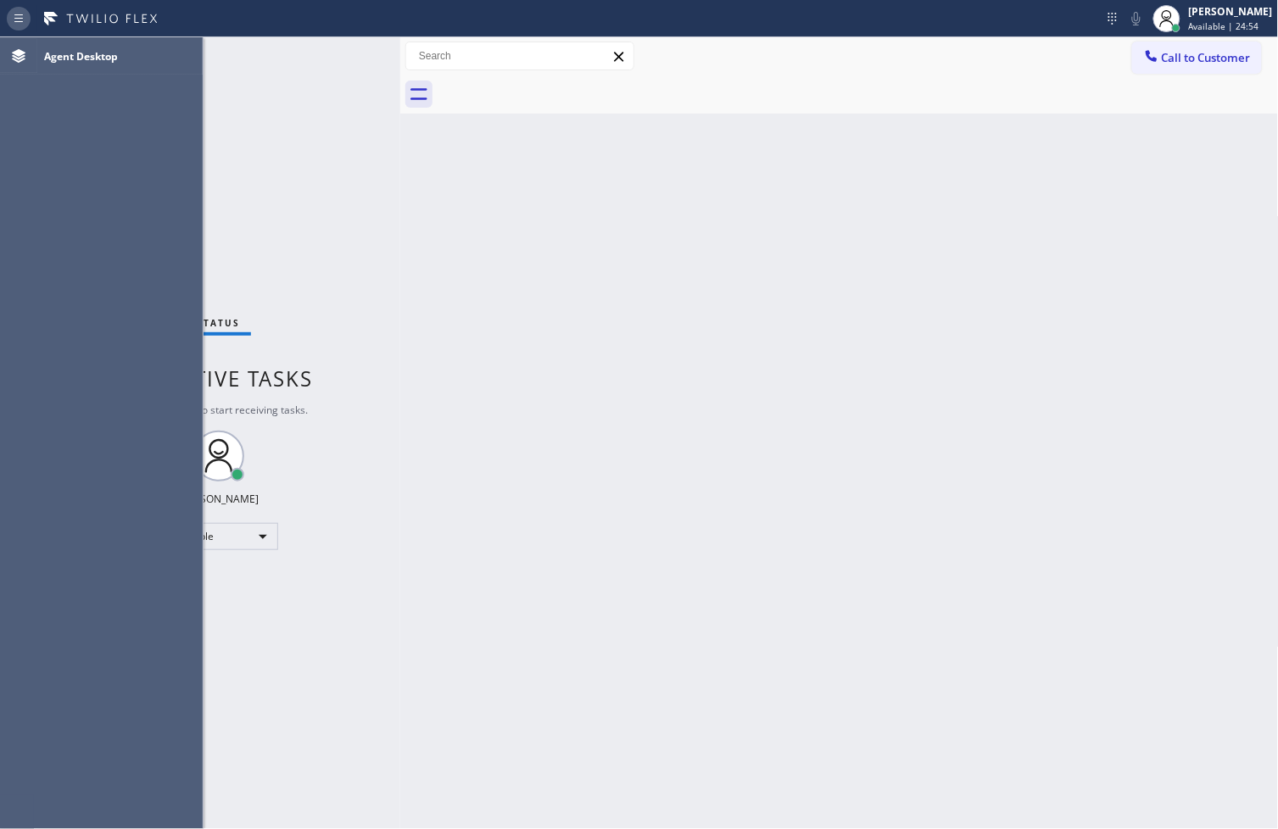
click at [19, 20] on icon at bounding box center [18, 18] width 8 height 8
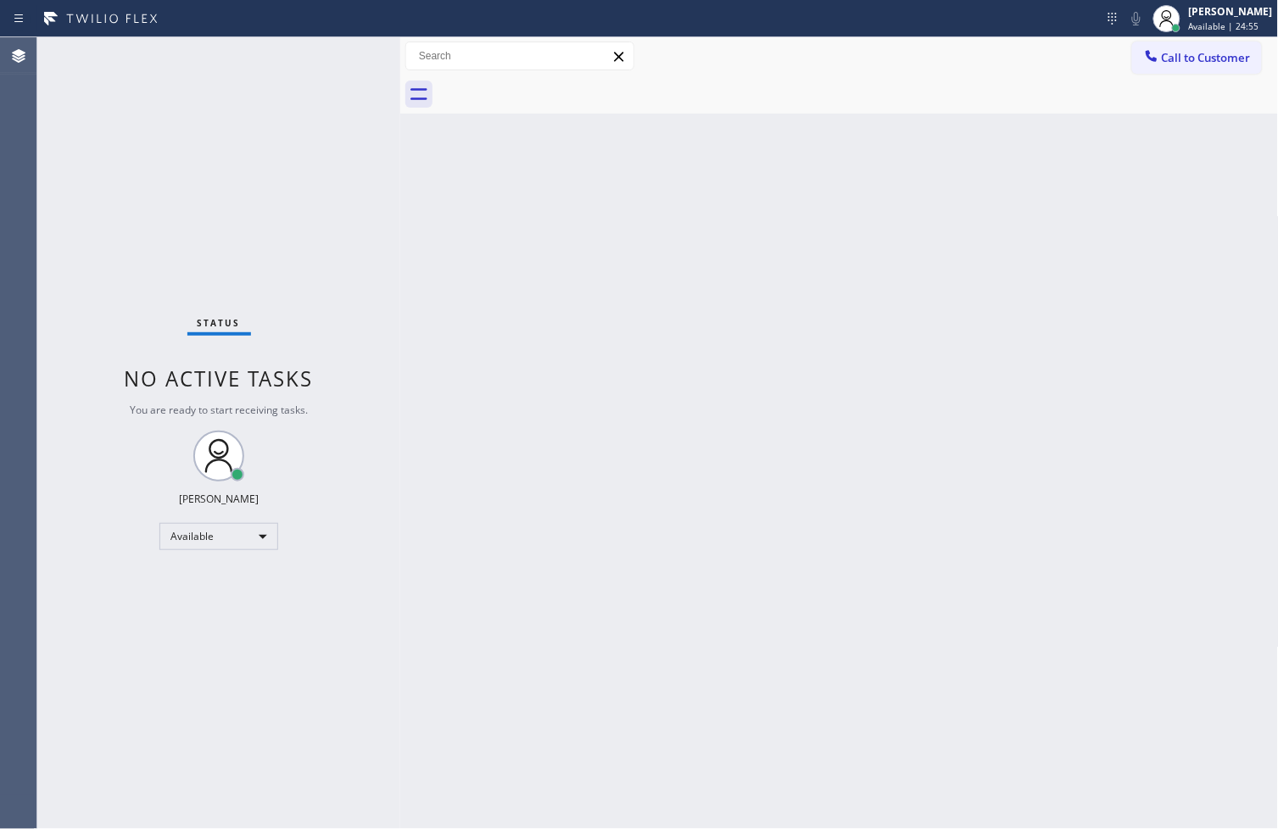
click at [663, 360] on div "Back to Dashboard Change Sender ID Customers Technicians Select a contact Outbo…" at bounding box center [839, 433] width 878 height 792
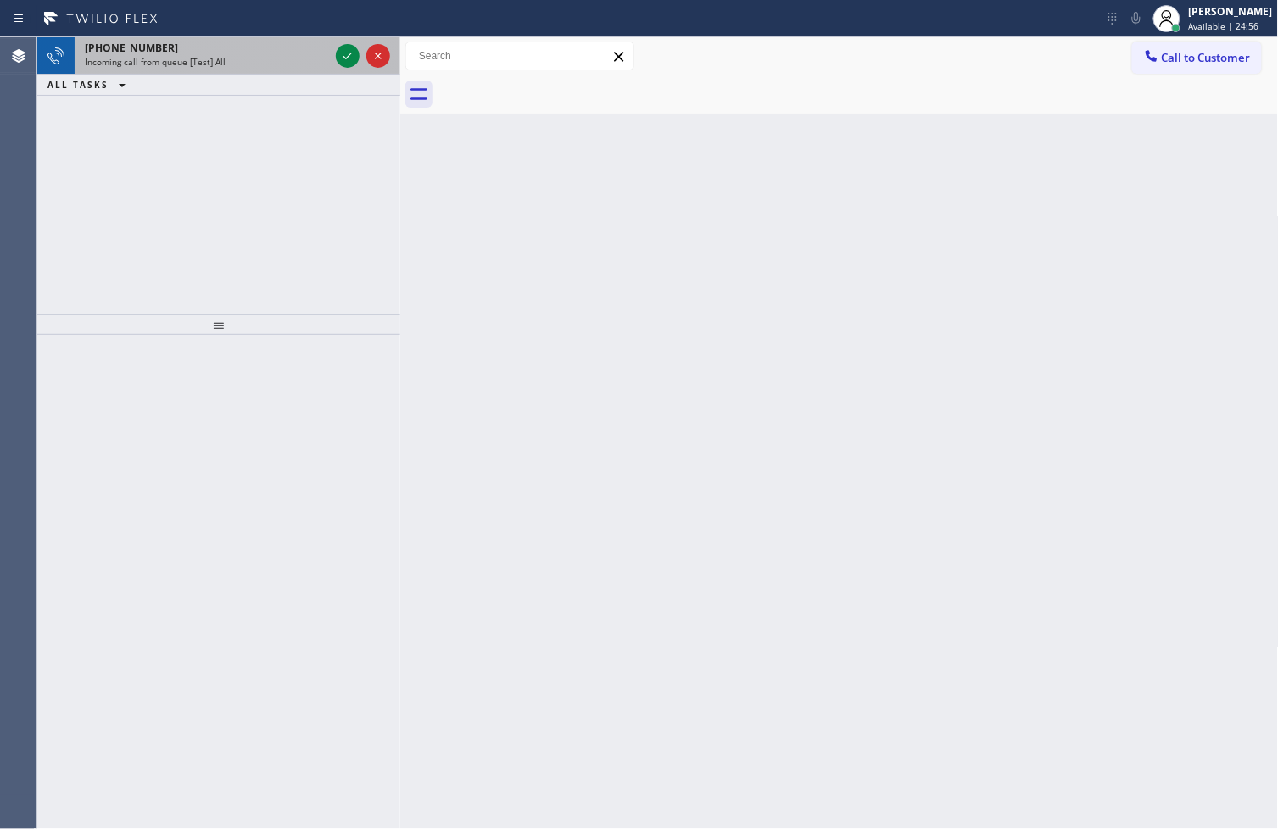
click at [359, 57] on div at bounding box center [362, 55] width 61 height 37
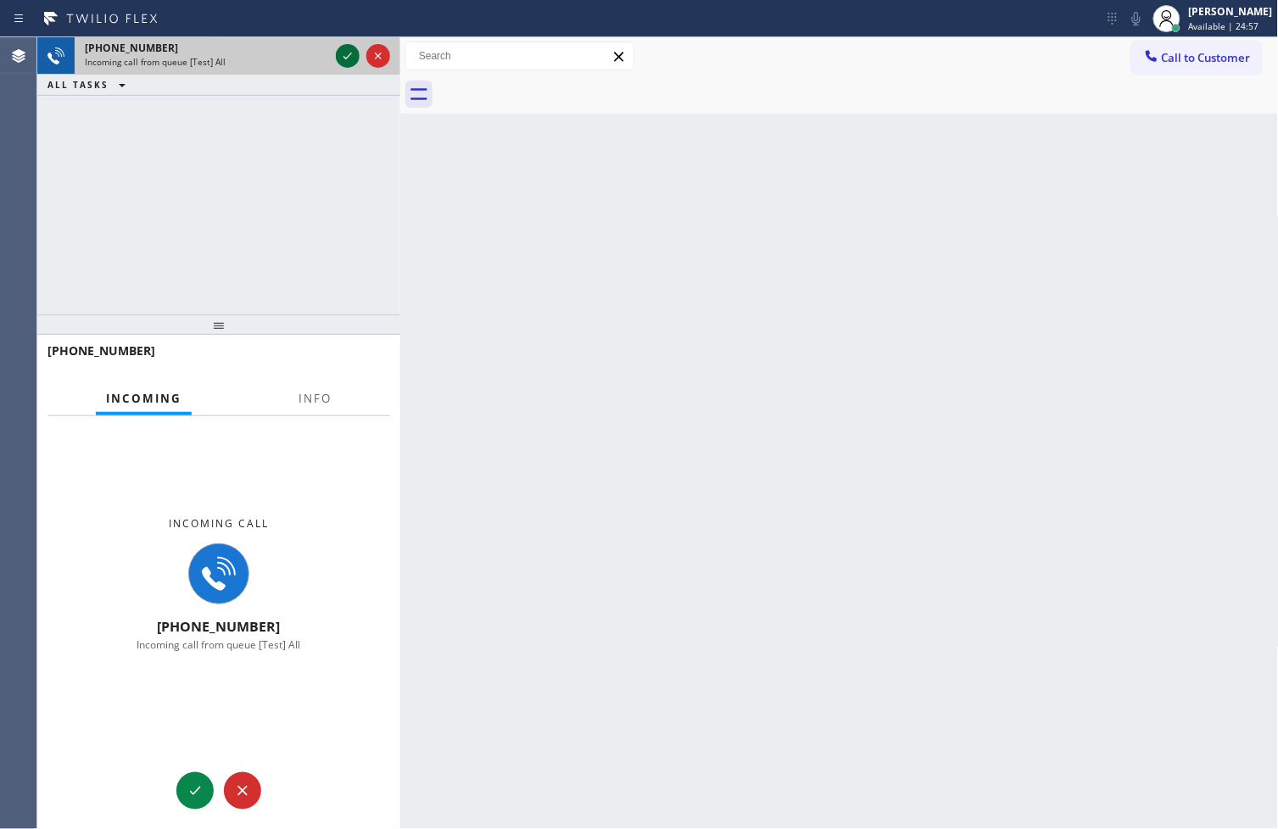
click at [348, 57] on icon at bounding box center [347, 56] width 20 height 20
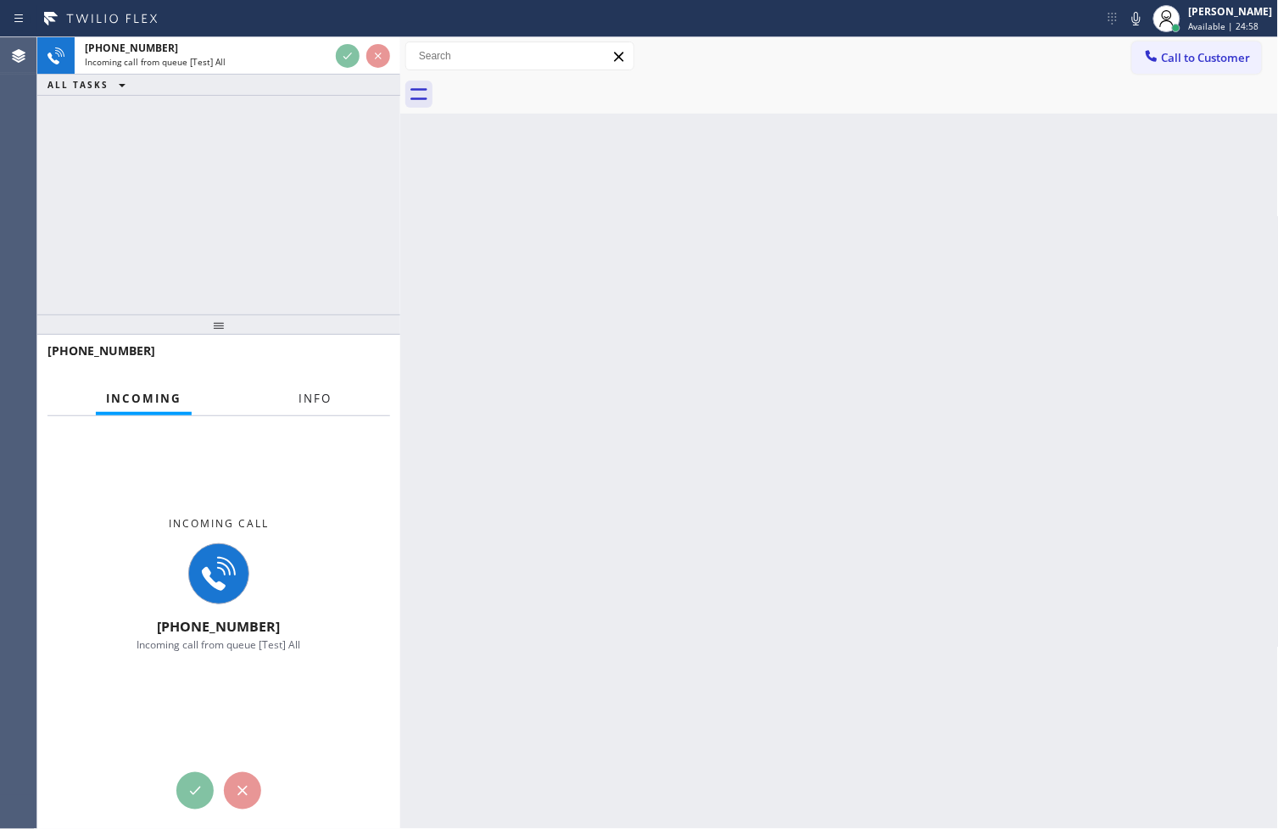
click at [301, 382] on button "Info" at bounding box center [314, 398] width 53 height 33
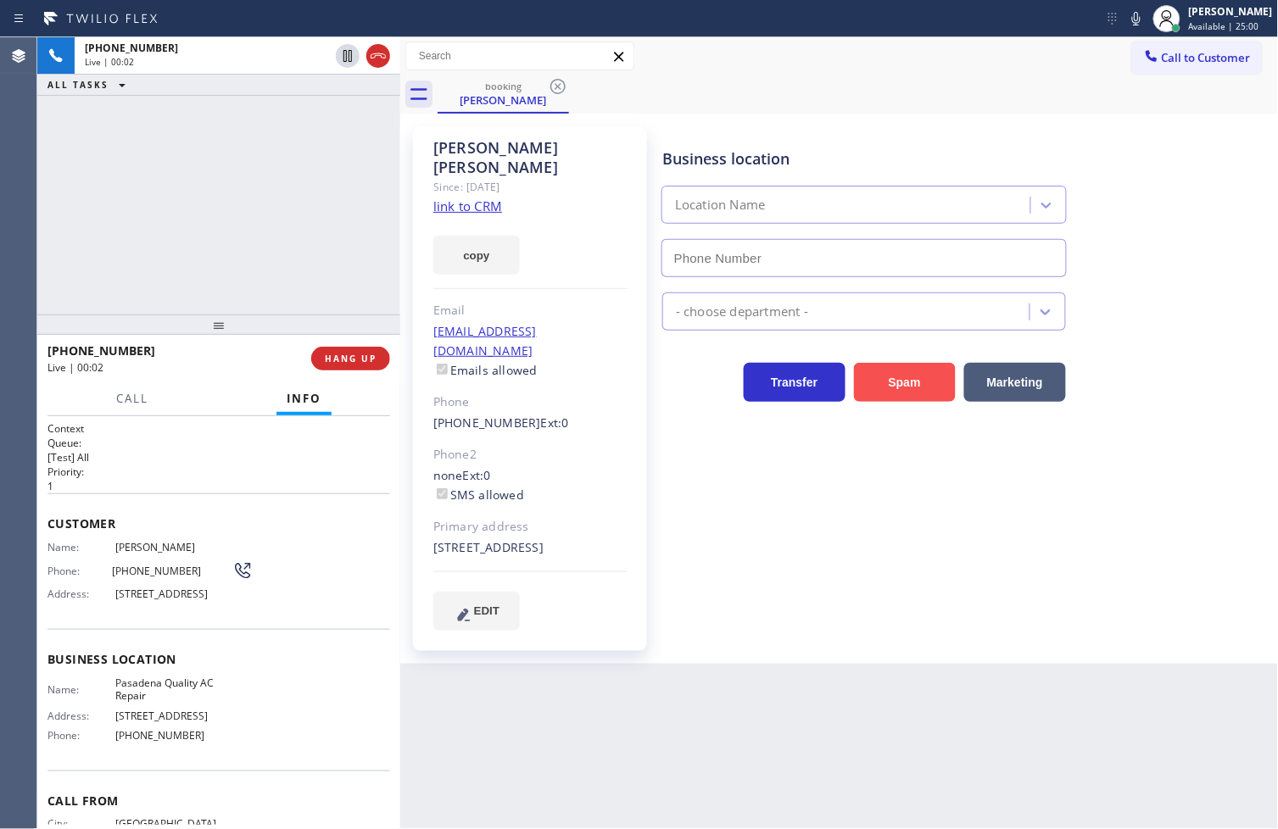
type input "[PHONE_NUMBER]"
click at [471, 198] on link "link to CRM" at bounding box center [467, 206] width 69 height 17
click at [704, 551] on div "Business location [GEOGRAPHIC_DATA] Quality AC Repair [PHONE_NUMBER] HVAC Trans…" at bounding box center [967, 378] width 616 height 495
click at [904, 647] on div "Back to Dashboard Change Sender ID Customers Technicians Select a contact Outbo…" at bounding box center [839, 433] width 878 height 792
drag, startPoint x: 120, startPoint y: 215, endPoint x: 154, endPoint y: 217, distance: 34.0
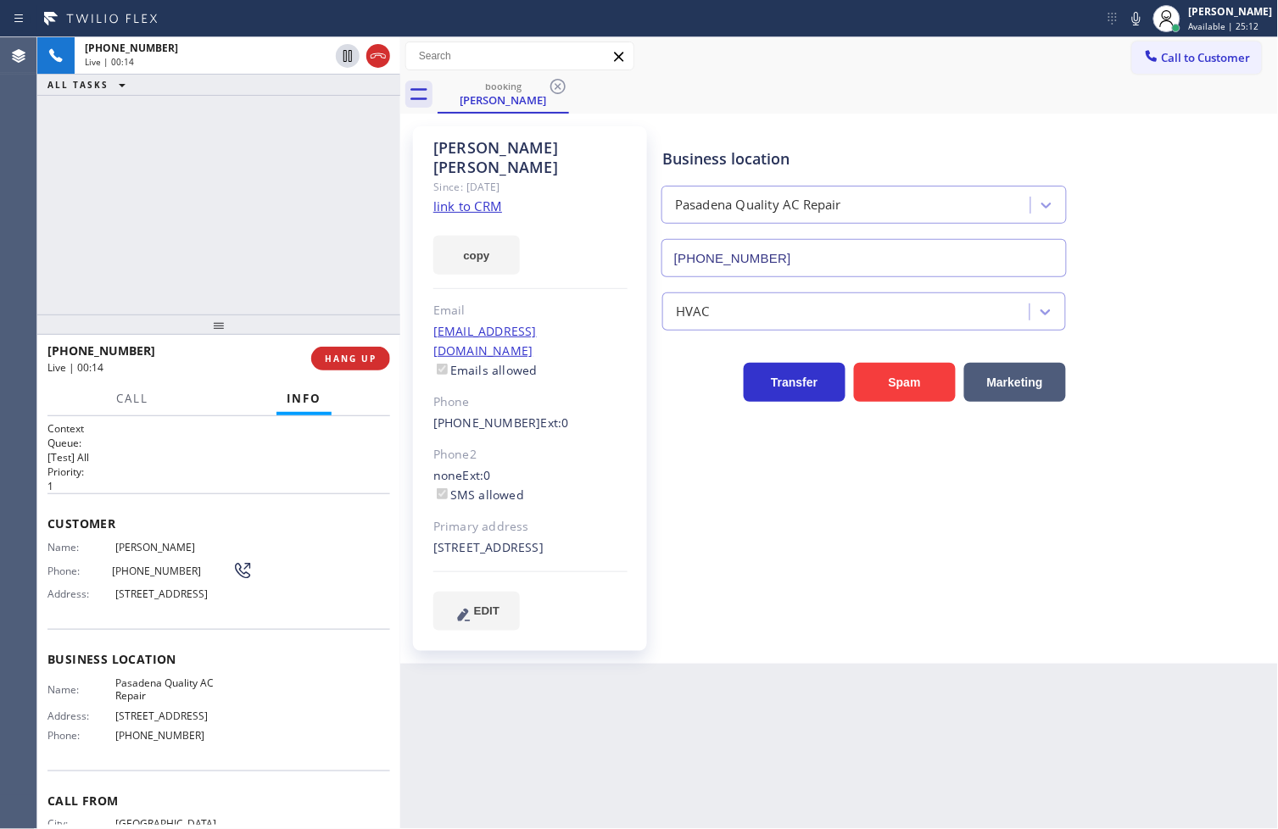
click at [125, 216] on div "[PHONE_NUMBER] Live | 00:14 ALL TASKS ALL TASKS ACTIVE TASKS TASKS IN WRAP UP" at bounding box center [218, 175] width 363 height 277
click at [163, 217] on div "[PHONE_NUMBER] Live | 00:15 ALL TASKS ALL TASKS ACTIVE TASKS TASKS IN WRAP UP" at bounding box center [218, 175] width 363 height 277
click at [337, 360] on span "HANG UP" at bounding box center [351, 359] width 52 height 12
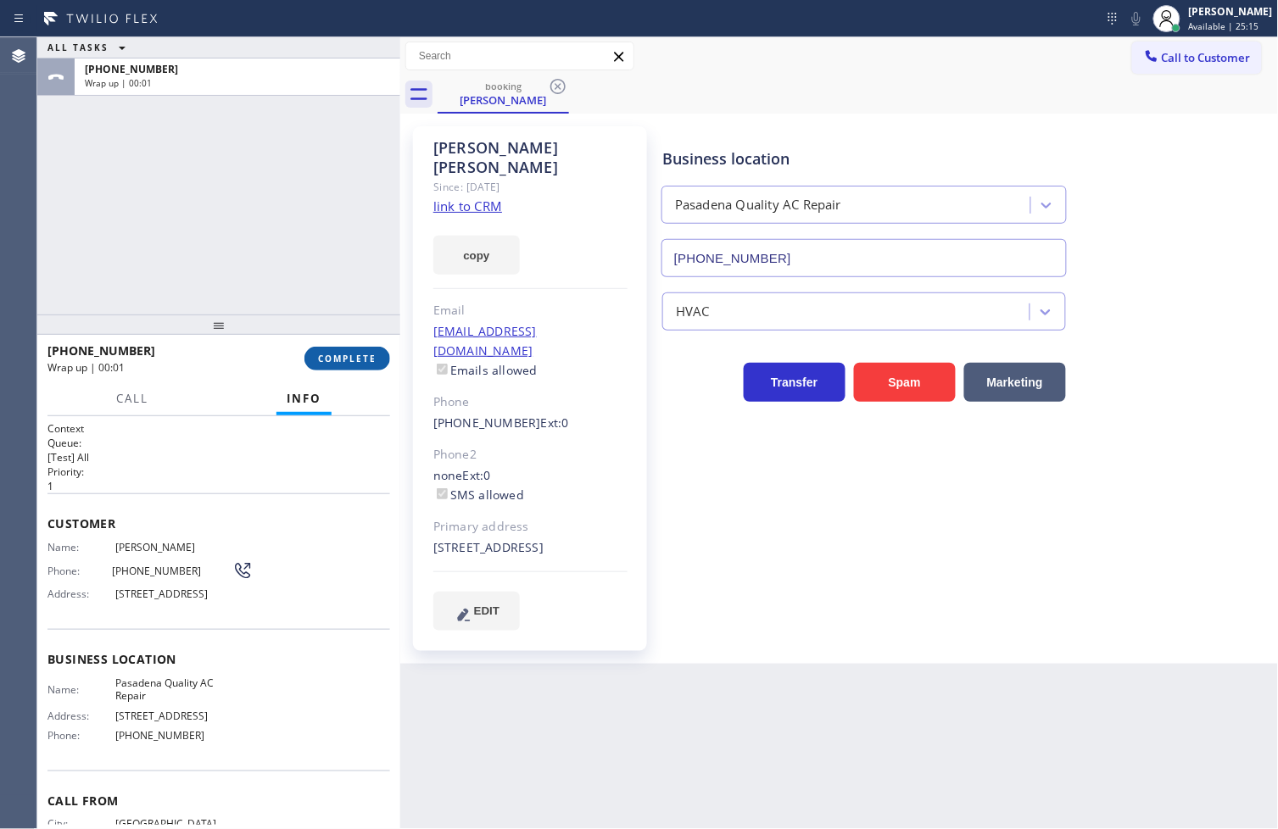
click at [337, 360] on span "COMPLETE" at bounding box center [347, 359] width 59 height 12
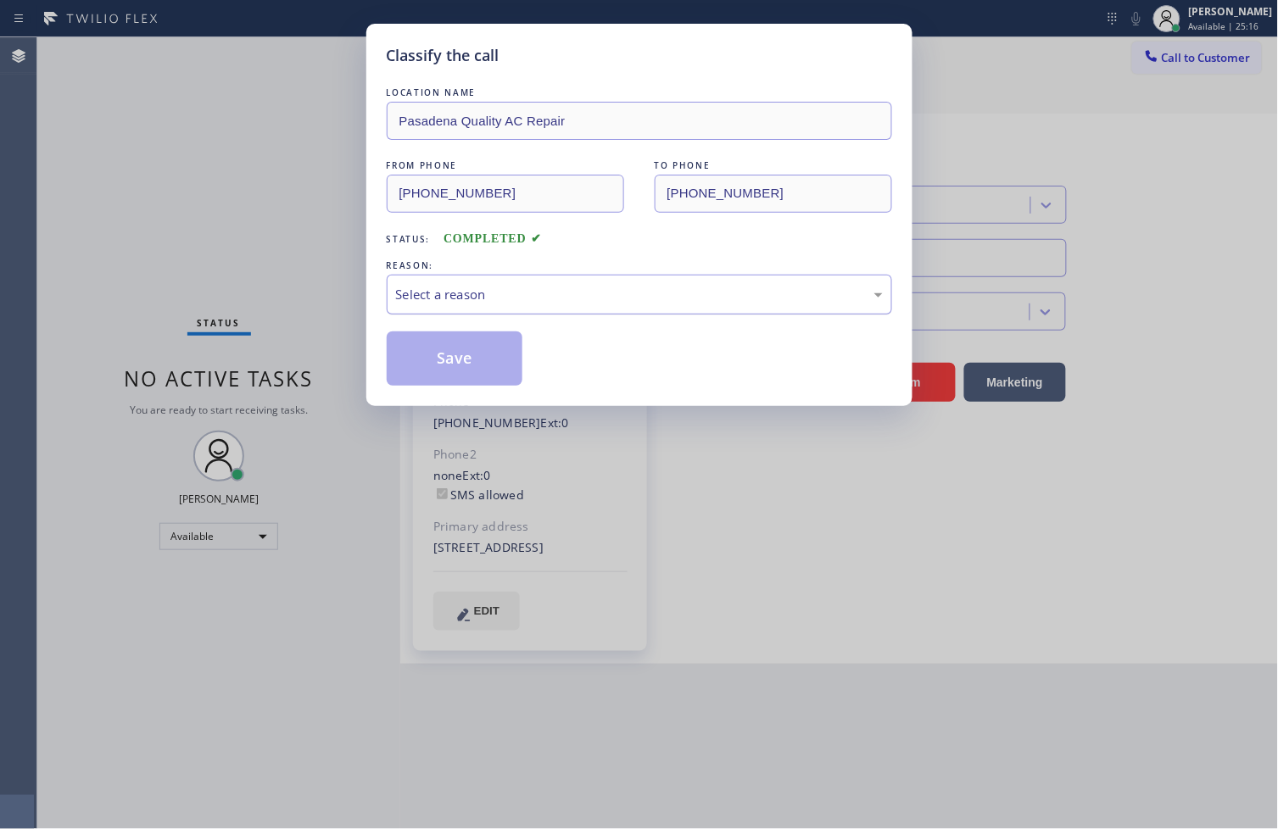
click at [471, 297] on div "Select a reason" at bounding box center [639, 295] width 487 height 20
click at [452, 376] on button "Save" at bounding box center [455, 359] width 137 height 54
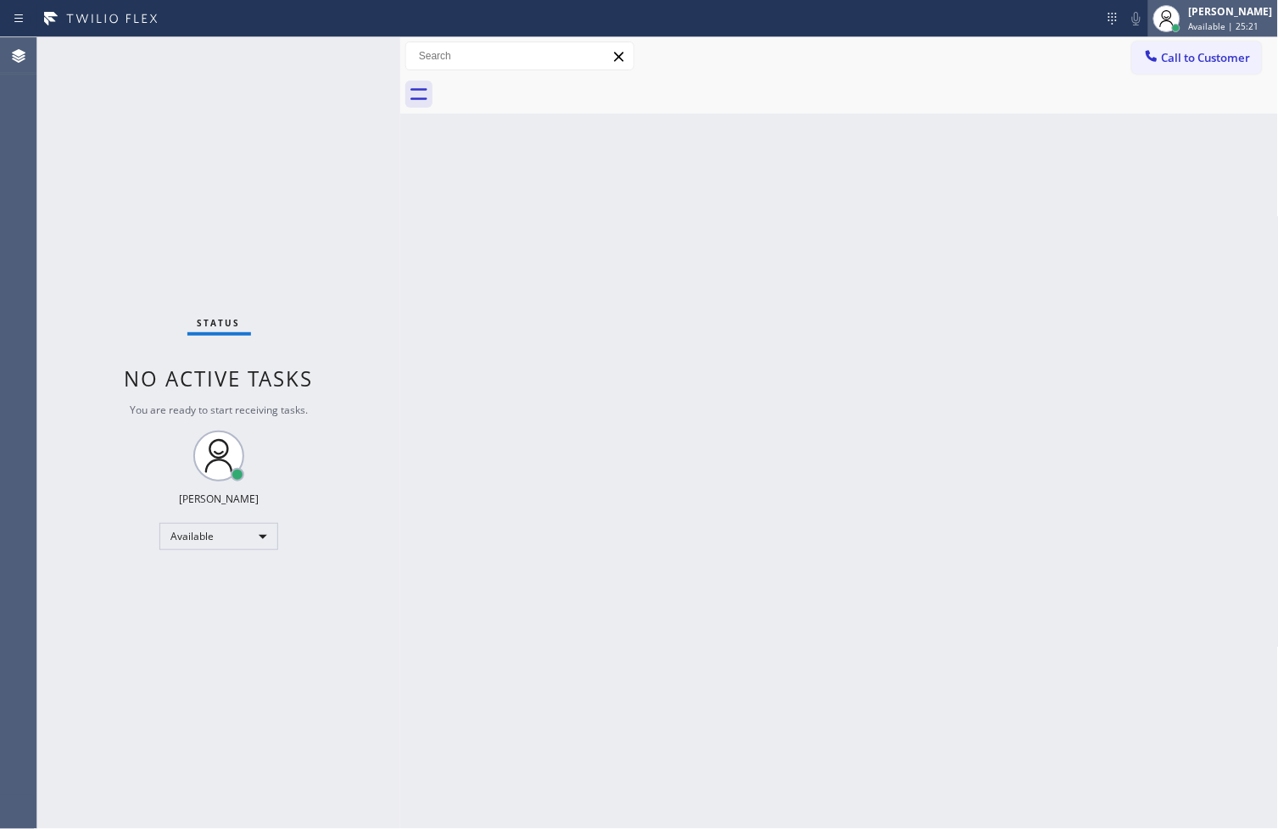
click at [1222, 15] on div "[PERSON_NAME]" at bounding box center [1231, 11] width 84 height 14
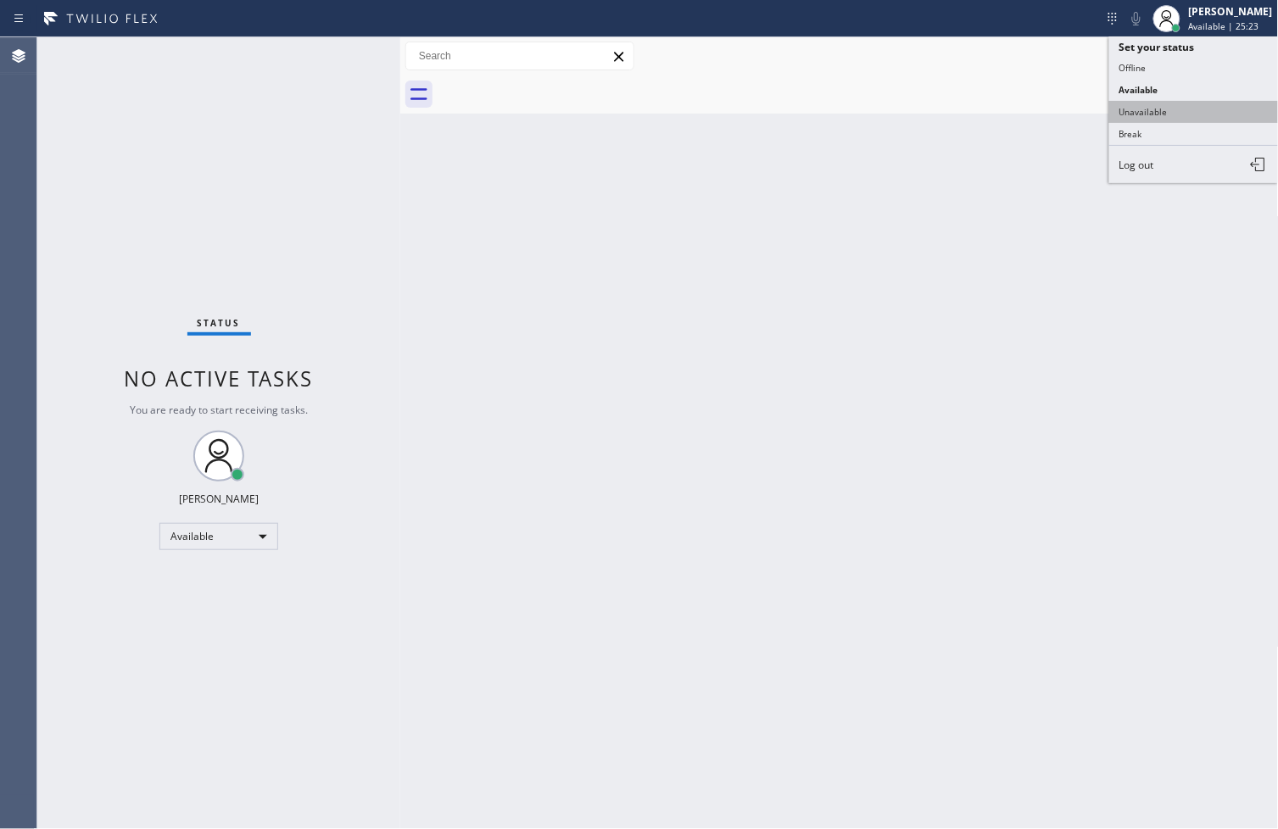
click at [1173, 108] on button "Unavailable" at bounding box center [1194, 112] width 170 height 22
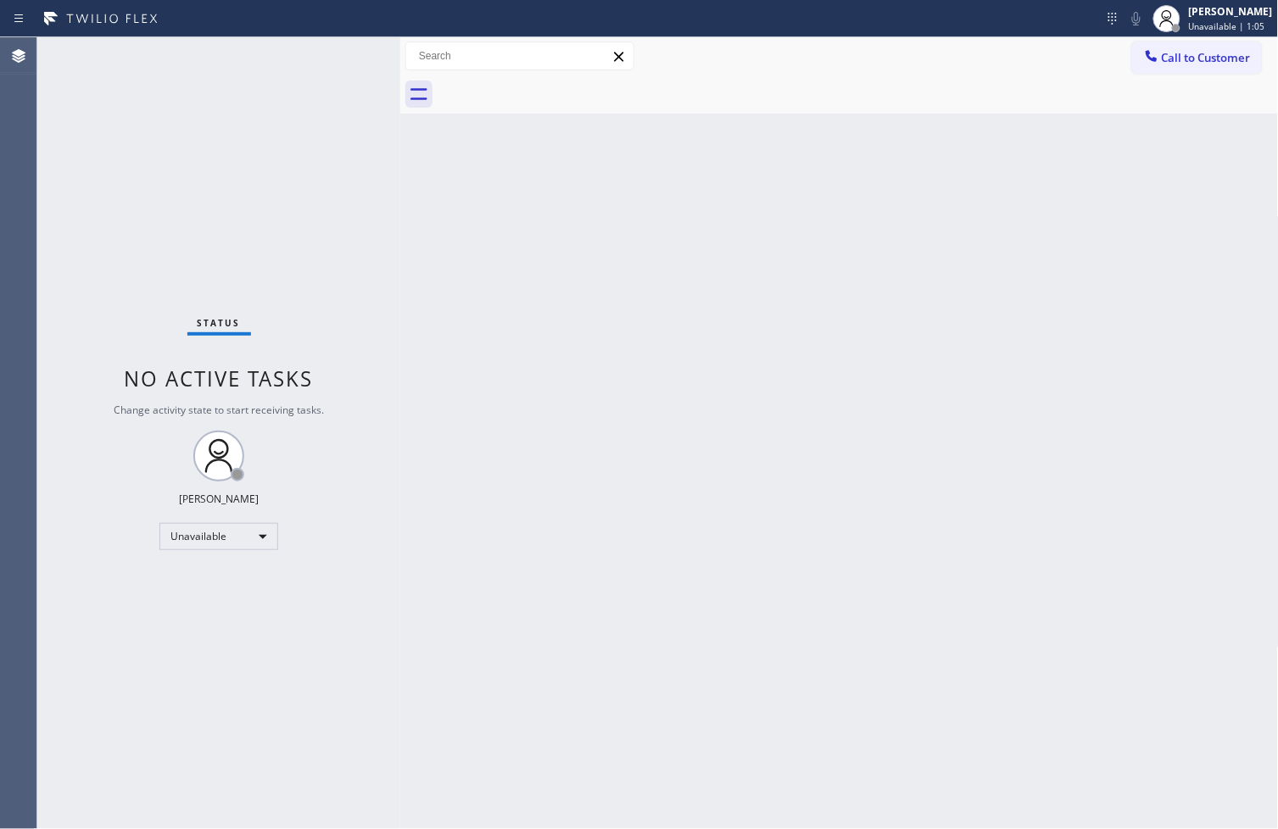
click at [1011, 546] on div "Back to Dashboard Change Sender ID Customers Technicians Select a contact Outbo…" at bounding box center [839, 433] width 878 height 792
click at [1246, 6] on div "[PERSON_NAME]" at bounding box center [1231, 11] width 84 height 14
click at [1164, 88] on button "Available" at bounding box center [1194, 90] width 170 height 22
click at [671, 462] on div "Back to Dashboard Change Sender ID Customers Technicians Select a contact Outbo…" at bounding box center [839, 433] width 878 height 792
click at [79, 648] on div "Status No active tasks You are ready to start receiving tasks. [PERSON_NAME]" at bounding box center [218, 433] width 363 height 792
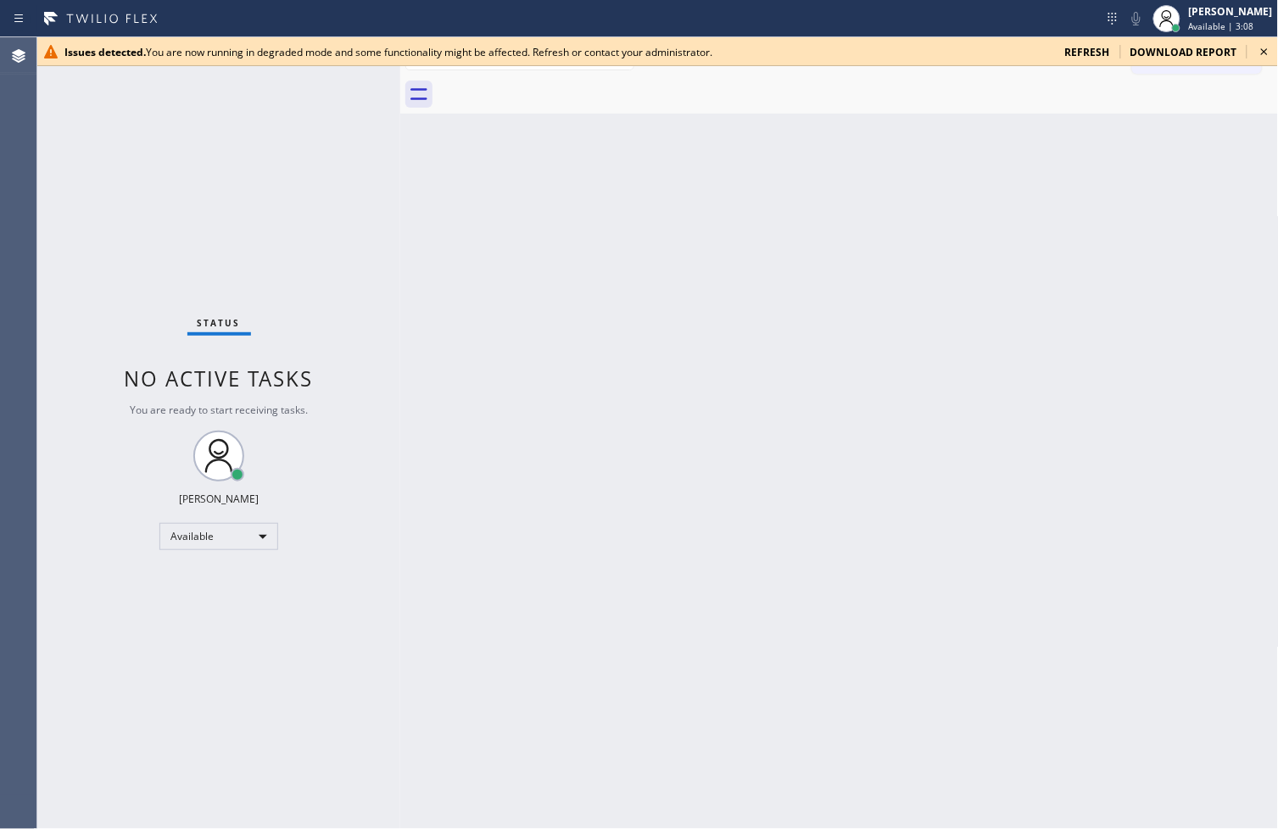
click at [1261, 51] on icon at bounding box center [1264, 52] width 20 height 20
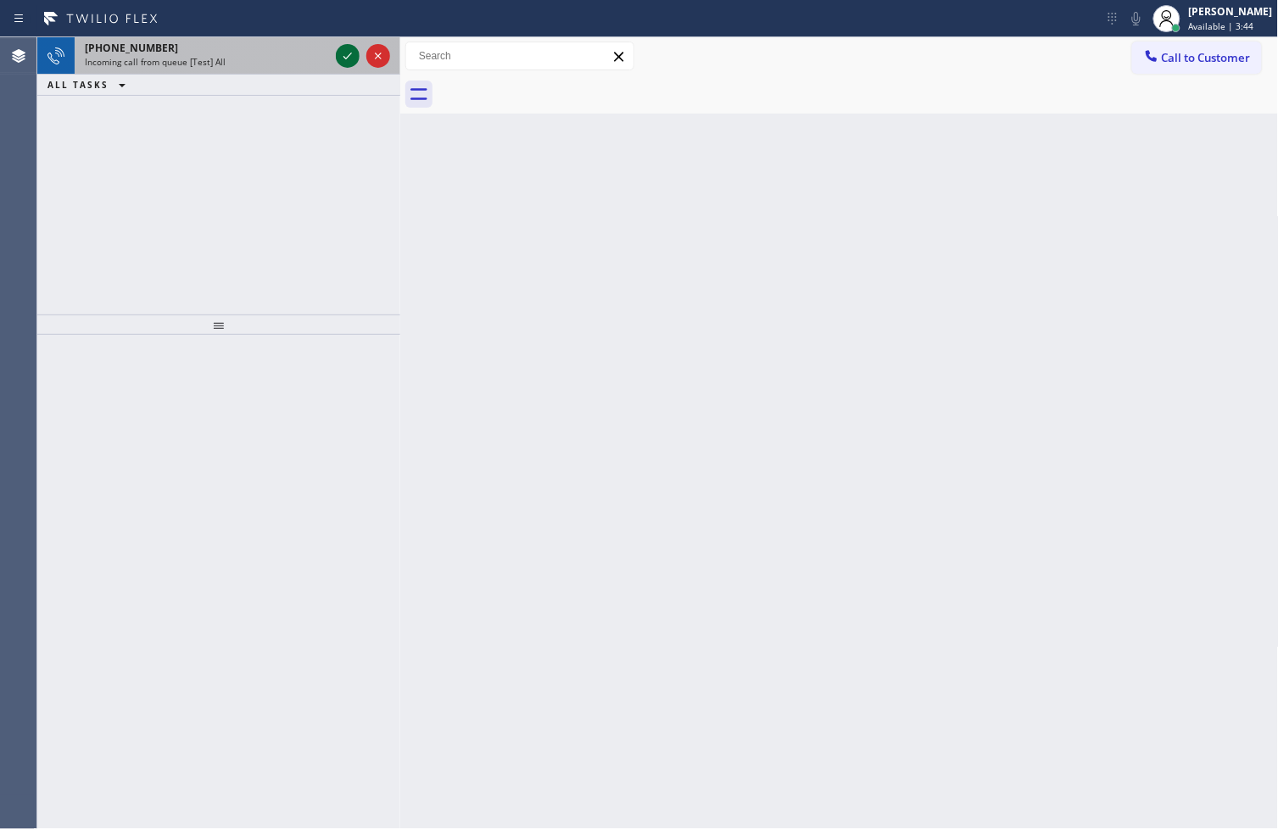
click at [343, 59] on icon at bounding box center [347, 56] width 20 height 20
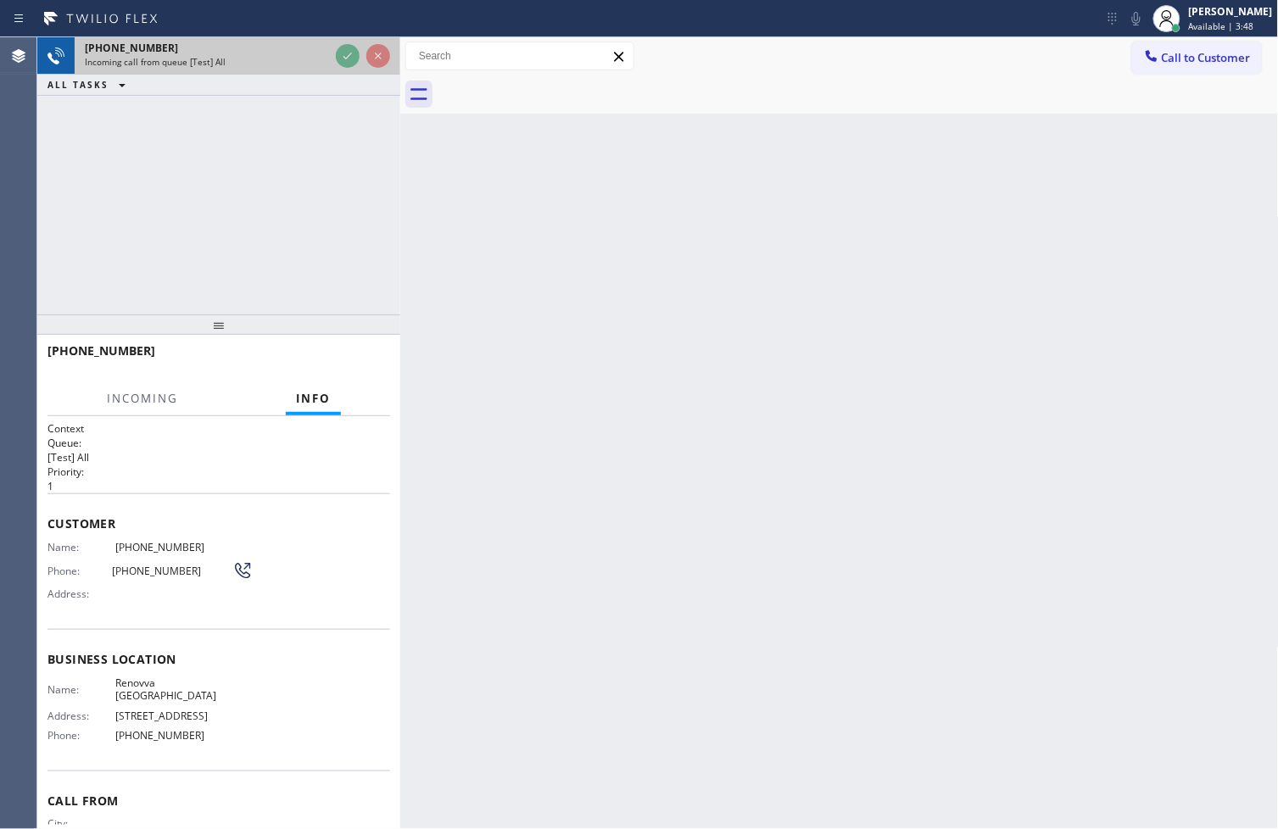
click at [334, 51] on div at bounding box center [362, 55] width 61 height 37
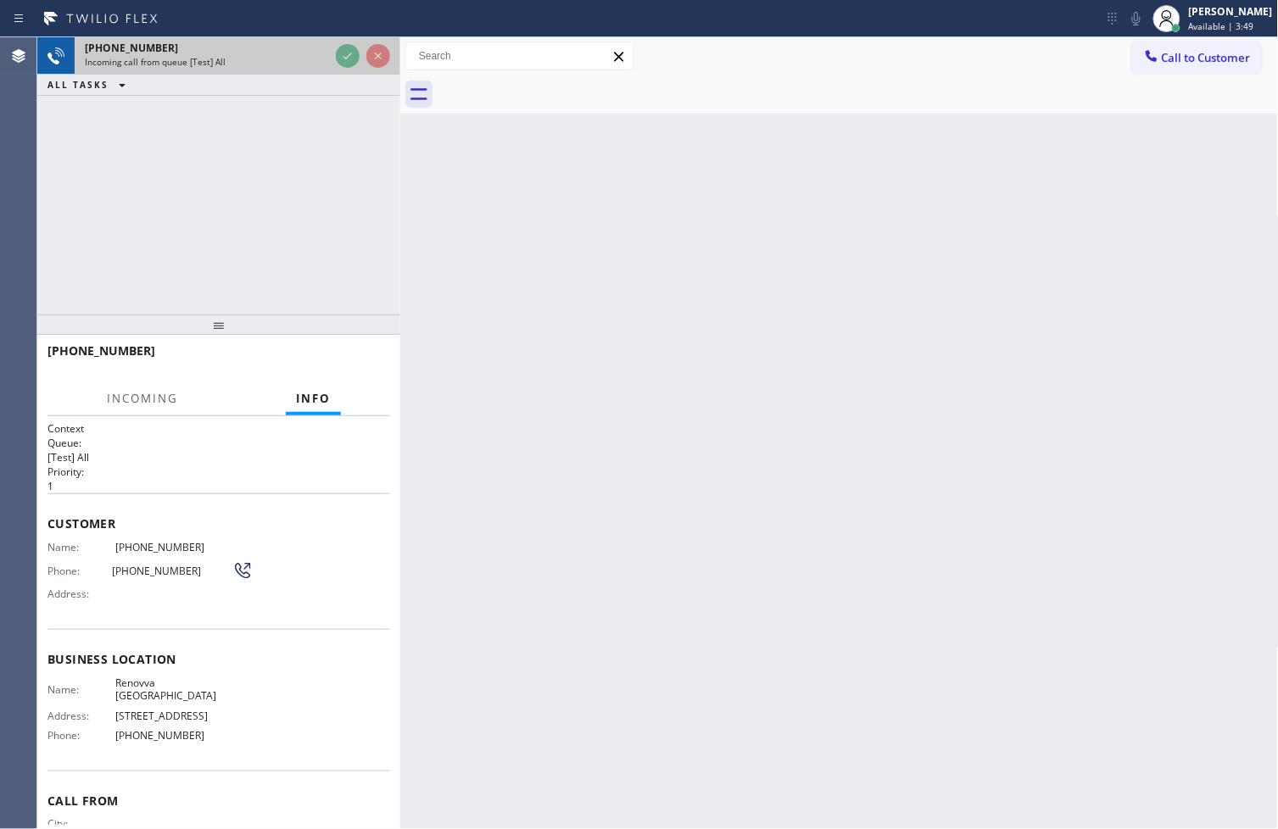
click at [334, 51] on div at bounding box center [362, 55] width 61 height 37
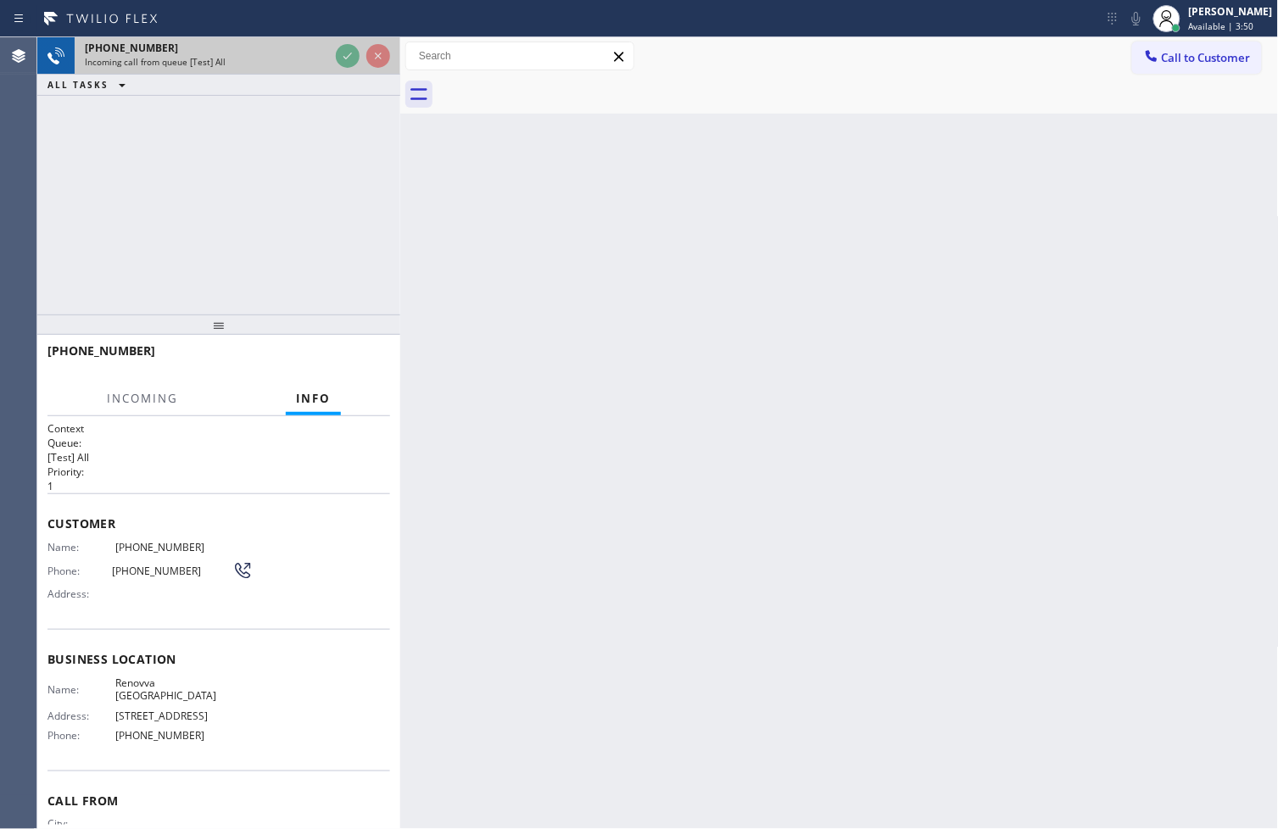
click at [334, 51] on div at bounding box center [362, 55] width 61 height 37
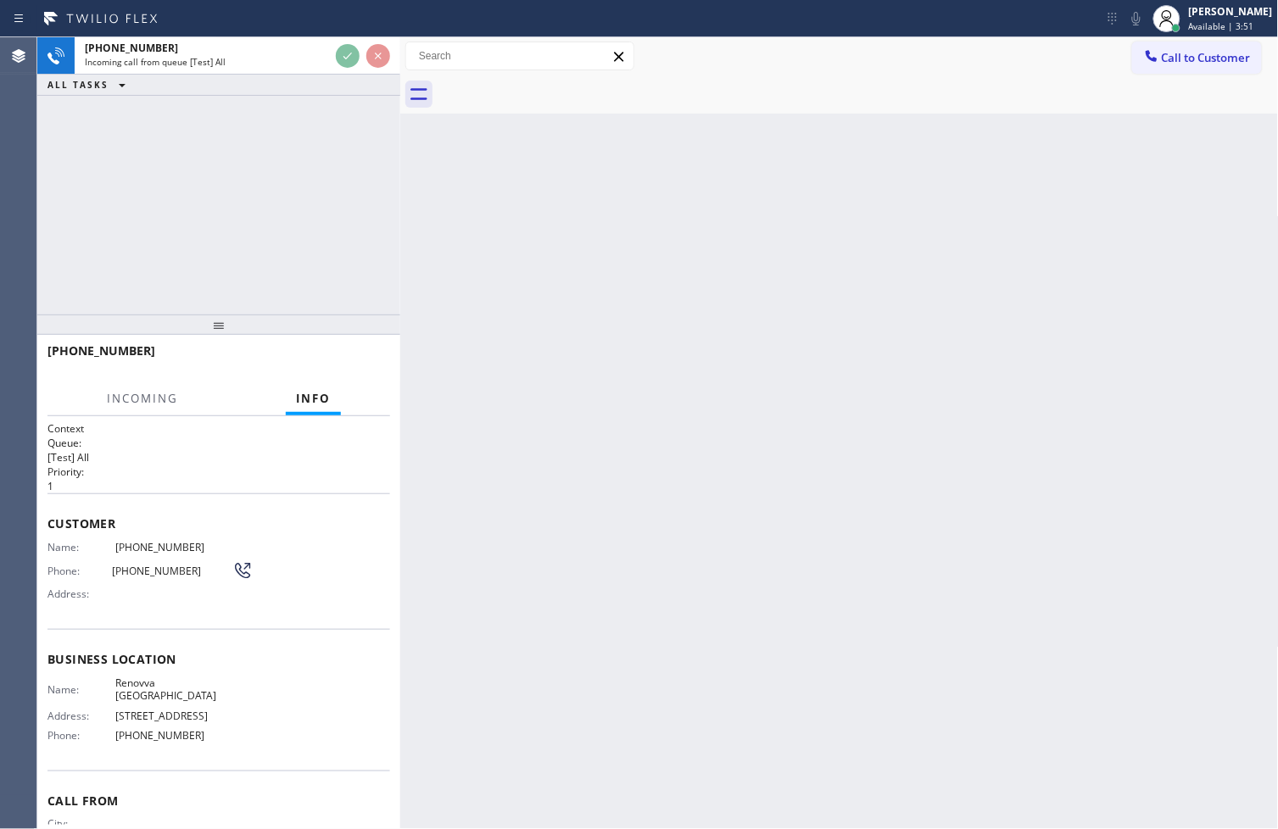
click at [336, 231] on div "[PHONE_NUMBER] Incoming call from queue [Test] All ALL TASKS ALL TASKS ACTIVE T…" at bounding box center [218, 175] width 363 height 277
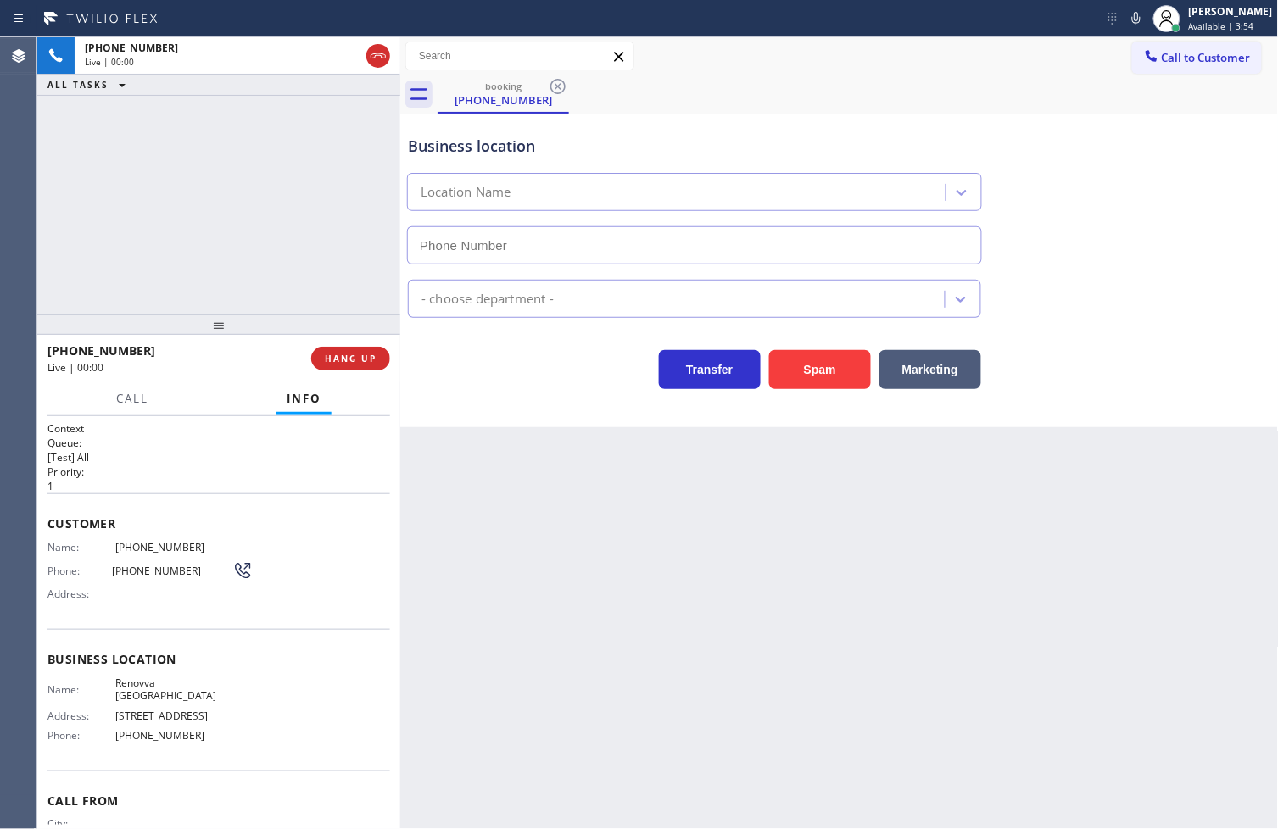
type input "[PHONE_NUMBER]"
click at [528, 376] on div "Transfer Spam Marketing" at bounding box center [694, 365] width 580 height 47
click at [219, 176] on div "[PHONE_NUMBER] Live | 00:02 ALL TASKS ALL TASKS ACTIVE TASKS TASKS IN WRAP UP" at bounding box center [218, 175] width 363 height 277
click at [1145, 178] on div "Business location [GEOGRAPHIC_DATA] [PHONE_NUMBER]" at bounding box center [839, 187] width 870 height 153
click at [210, 307] on div "[PHONE_NUMBER] Live | 00:04 ALL TASKS ALL TASKS ACTIVE TASKS TASKS IN WRAP UP" at bounding box center [218, 175] width 363 height 277
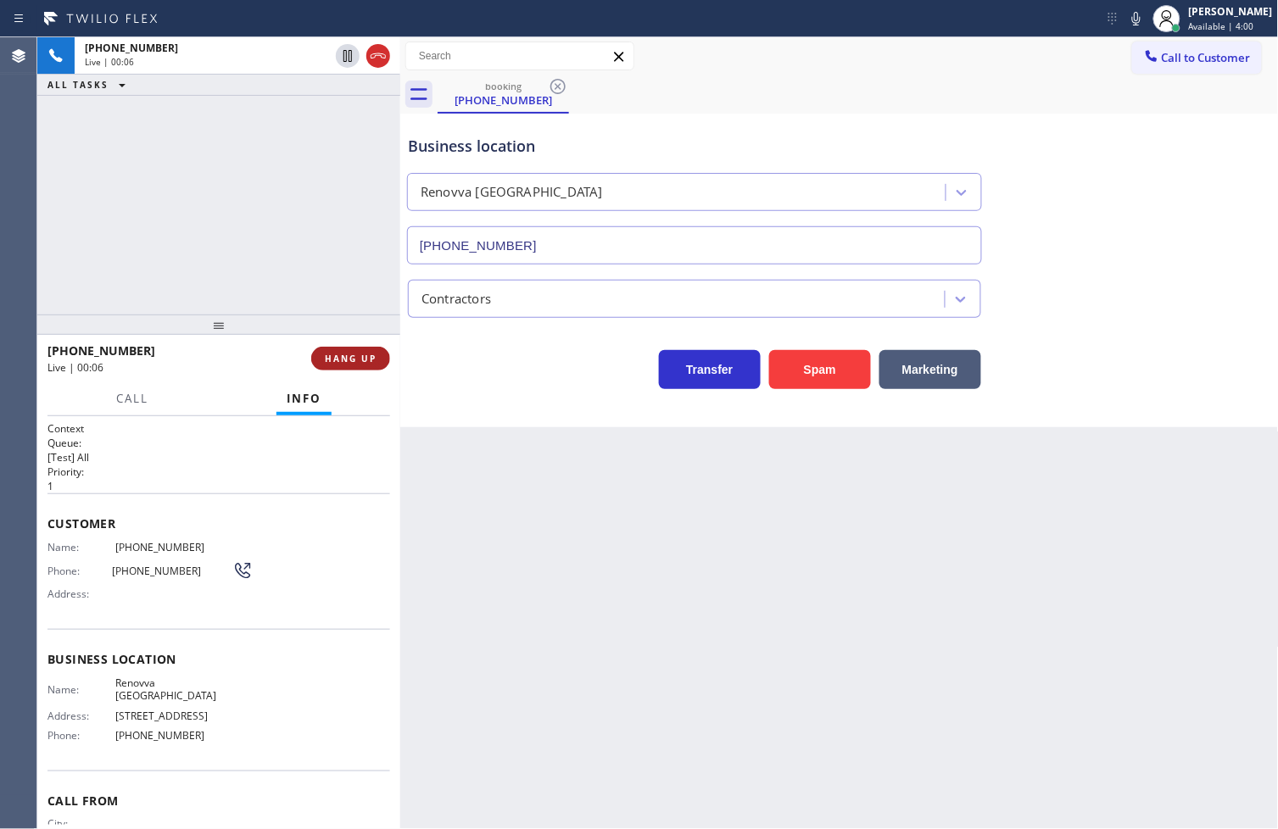
click at [354, 359] on span "HANG UP" at bounding box center [351, 359] width 52 height 12
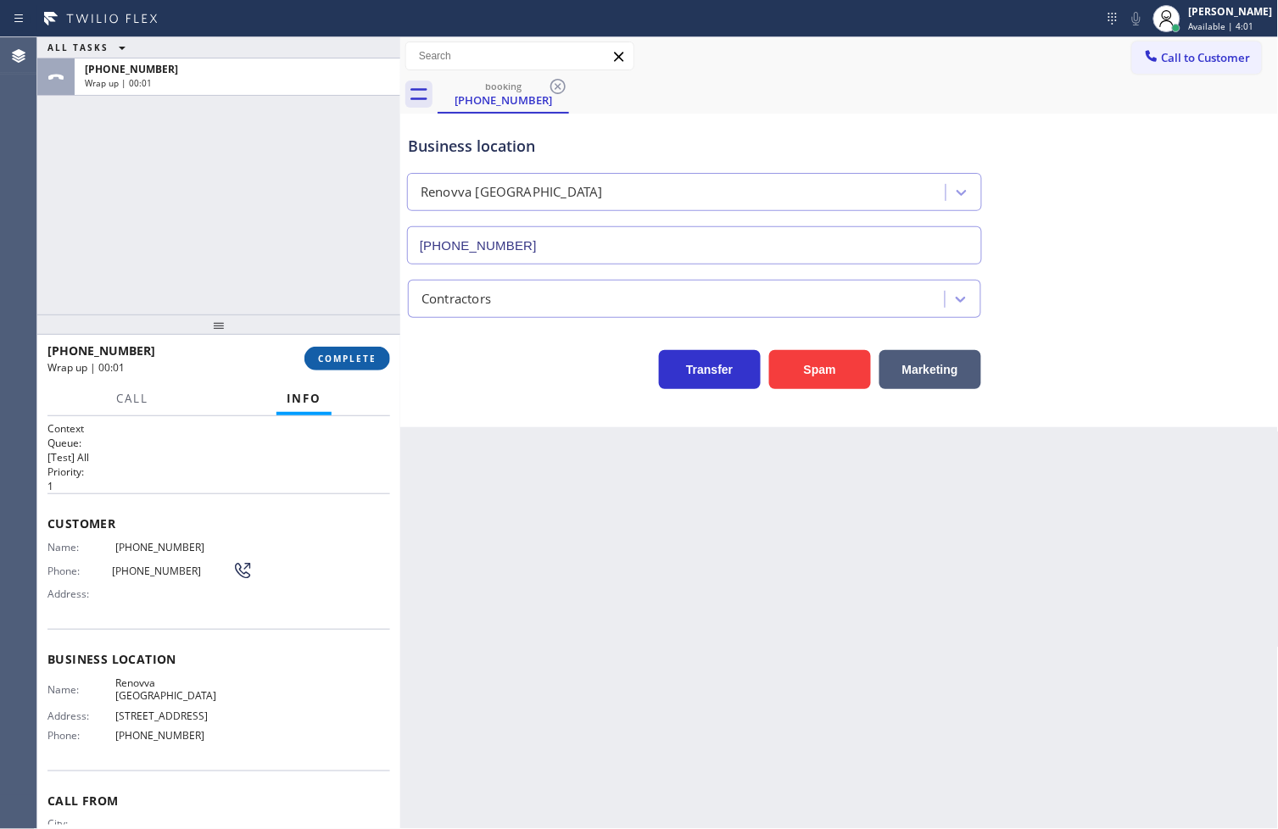
click at [354, 359] on span "COMPLETE" at bounding box center [347, 359] width 59 height 12
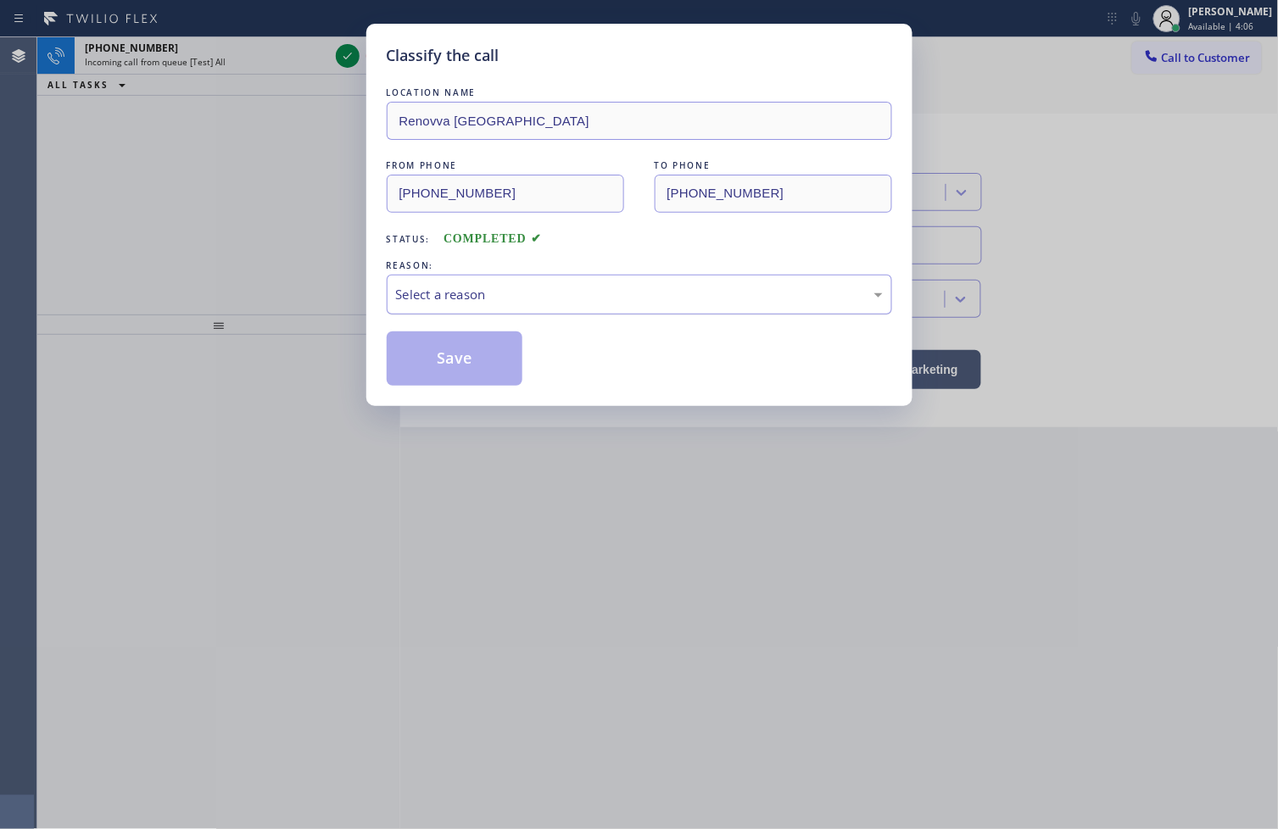
click at [421, 310] on div "Select a reason" at bounding box center [639, 295] width 505 height 40
click at [471, 368] on button "Save" at bounding box center [455, 359] width 137 height 54
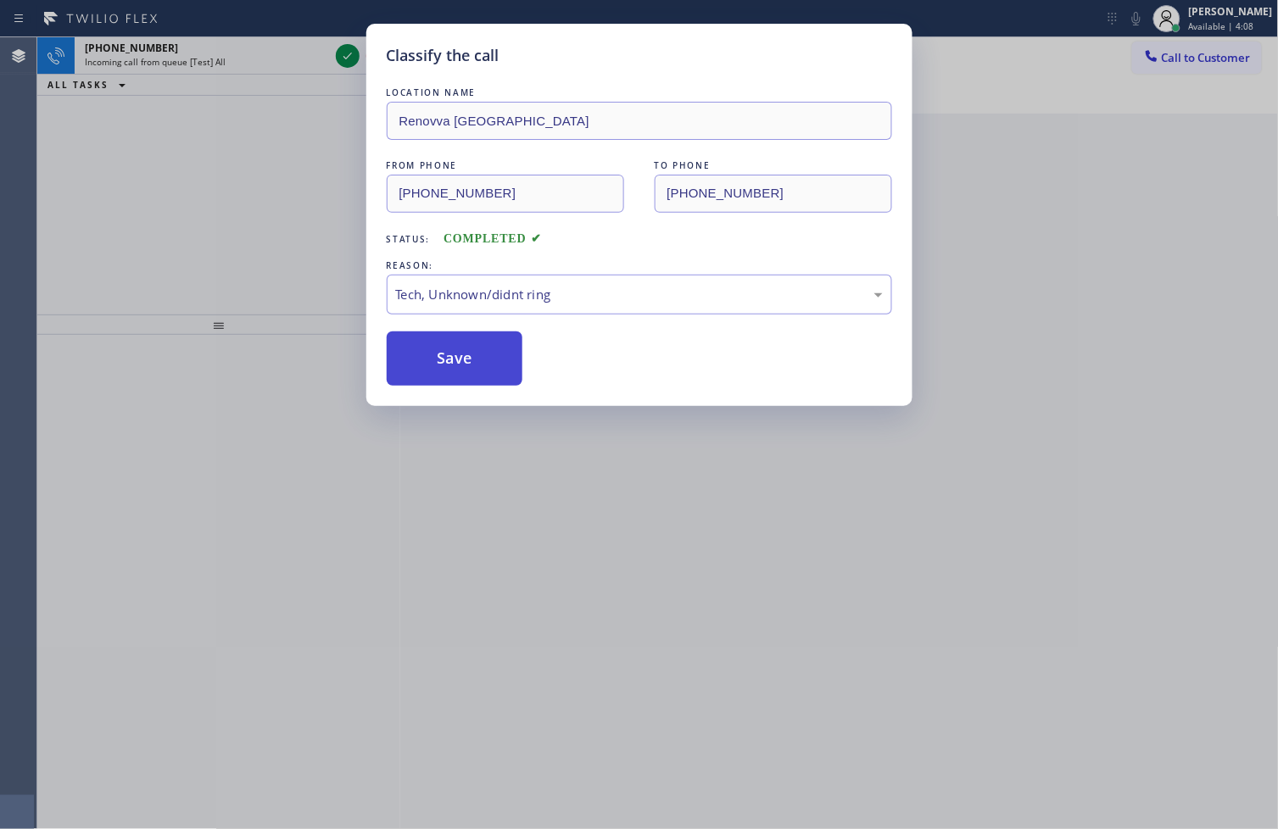
click at [471, 368] on button "Save" at bounding box center [455, 359] width 137 height 54
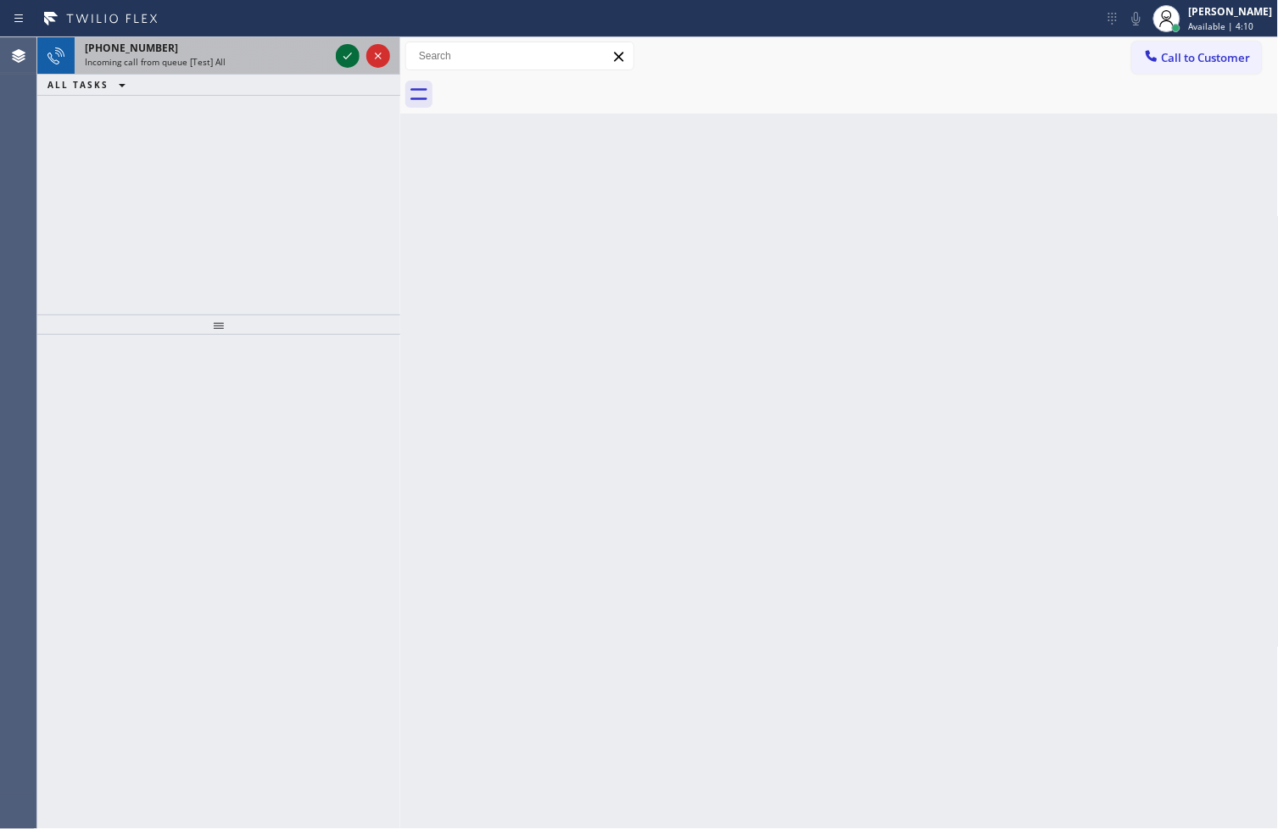
click at [341, 54] on icon at bounding box center [347, 56] width 20 height 20
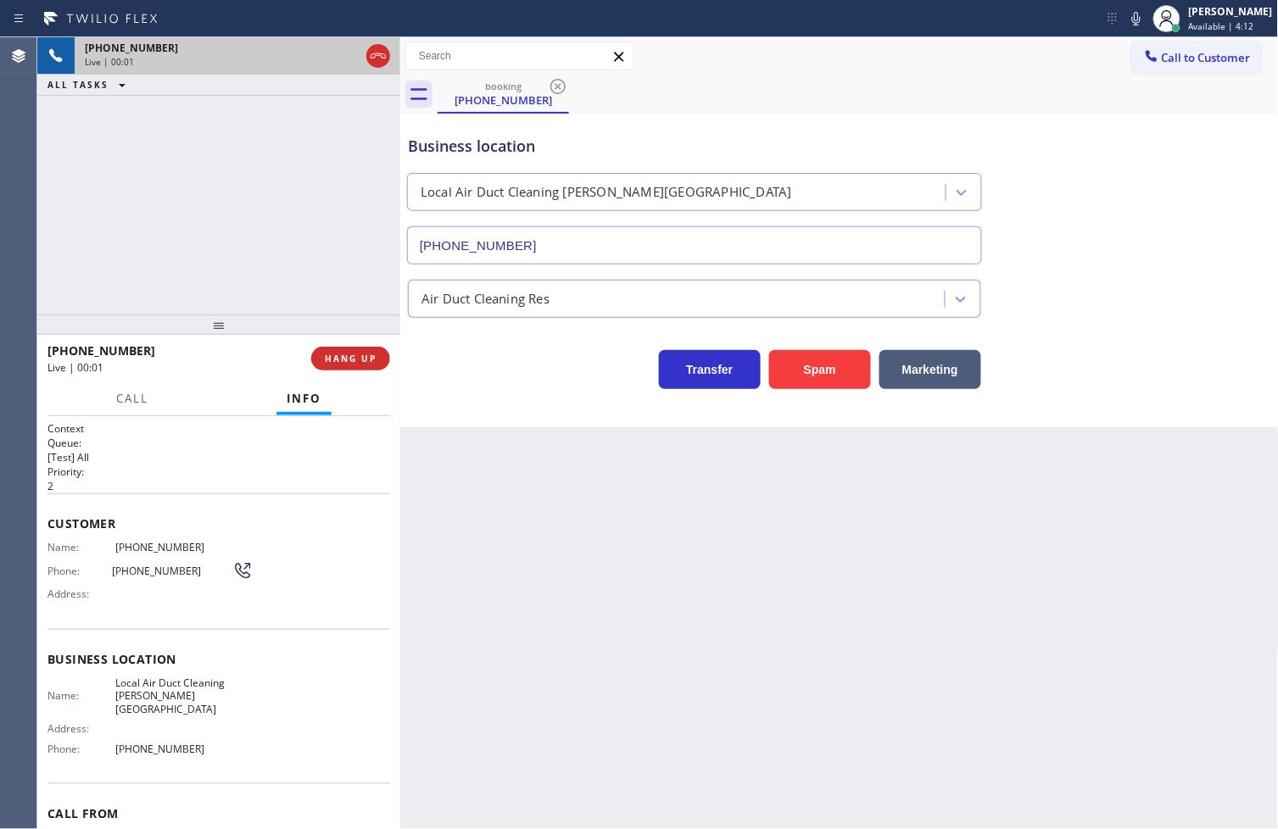
type input "[PHONE_NUMBER]"
click at [351, 360] on span "HANG UP" at bounding box center [351, 359] width 52 height 12
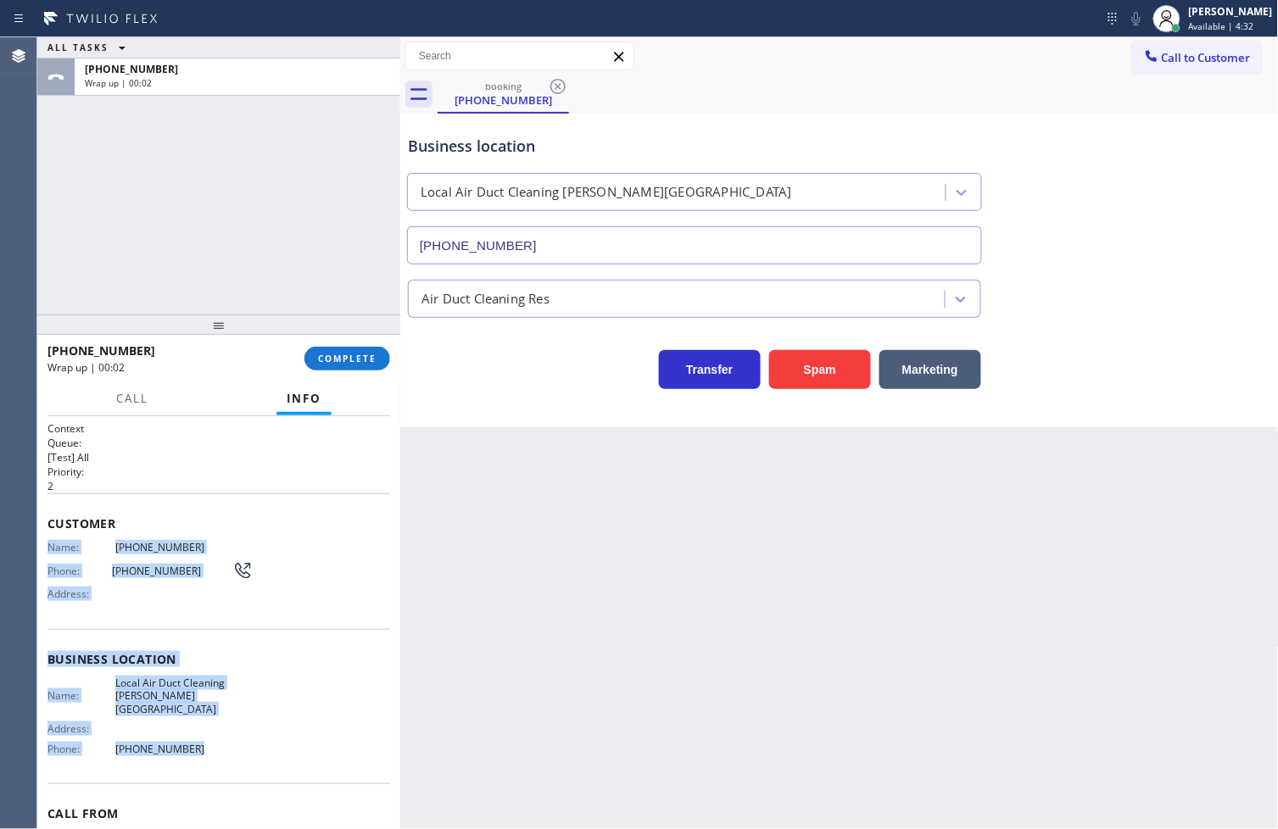
drag, startPoint x: 49, startPoint y: 545, endPoint x: 252, endPoint y: 738, distance: 279.5
click at [252, 738] on div "Context Queue: [Test] All Priority: 2 Customer Name: [PHONE_NUMBER] Phone: [PHO…" at bounding box center [218, 666] width 343 height 491
copy div "Name: [PHONE_NUMBER] Phone: [PHONE_NUMBER] Address: Business location Name: Loc…"
click at [333, 353] on span "COMPLETE" at bounding box center [347, 359] width 59 height 12
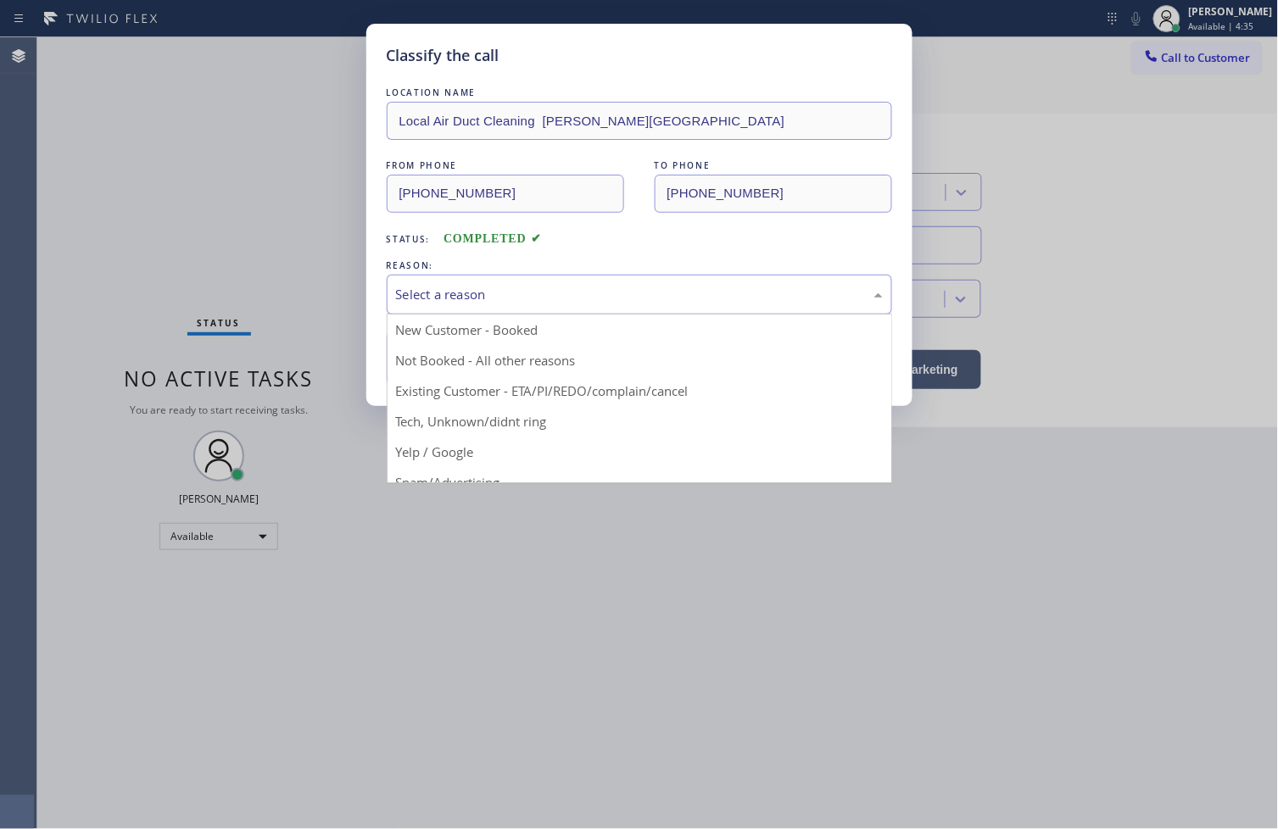
click at [500, 310] on div "Select a reason" at bounding box center [639, 295] width 505 height 40
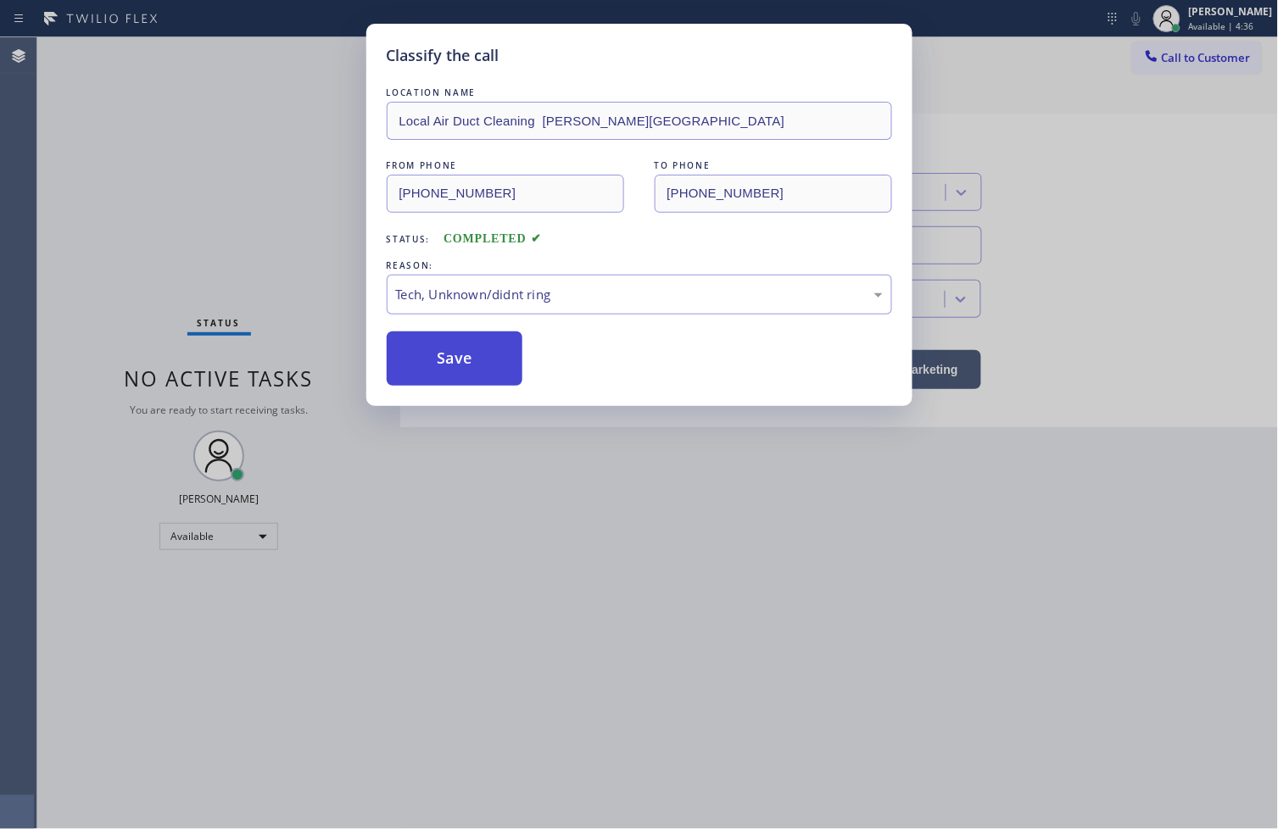
click at [461, 357] on button "Save" at bounding box center [455, 359] width 137 height 54
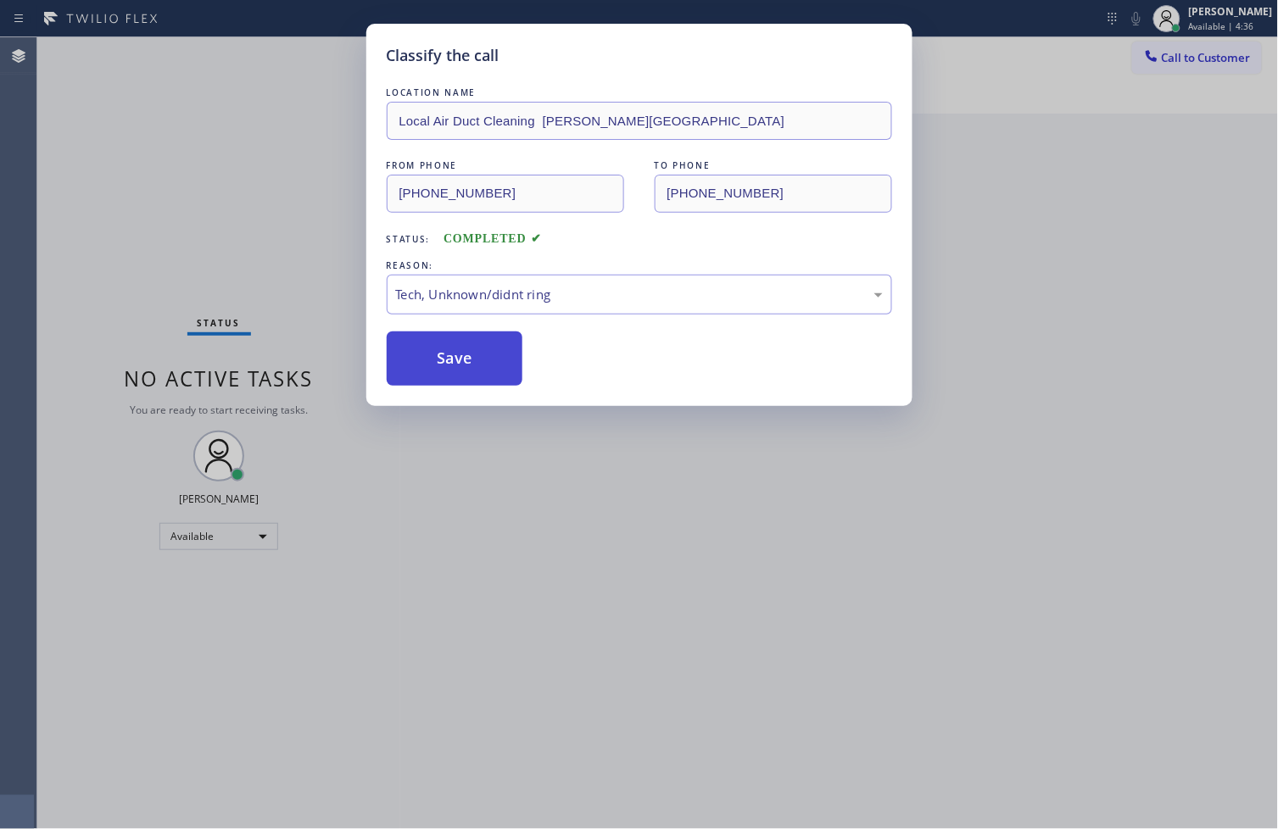
click at [461, 357] on button "Save" at bounding box center [455, 359] width 137 height 54
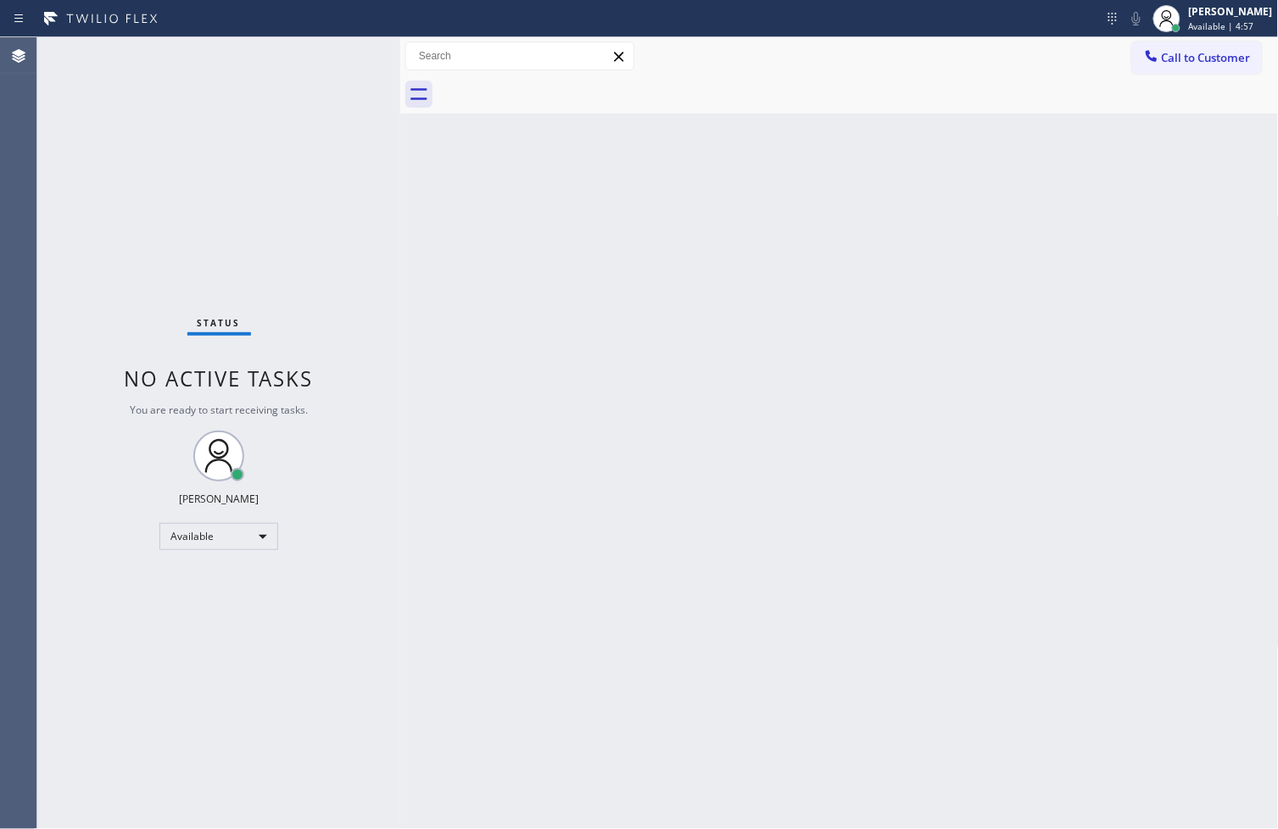
click at [71, 532] on div "Status No active tasks You are ready to start receiving tasks. [PERSON_NAME]" at bounding box center [218, 433] width 363 height 792
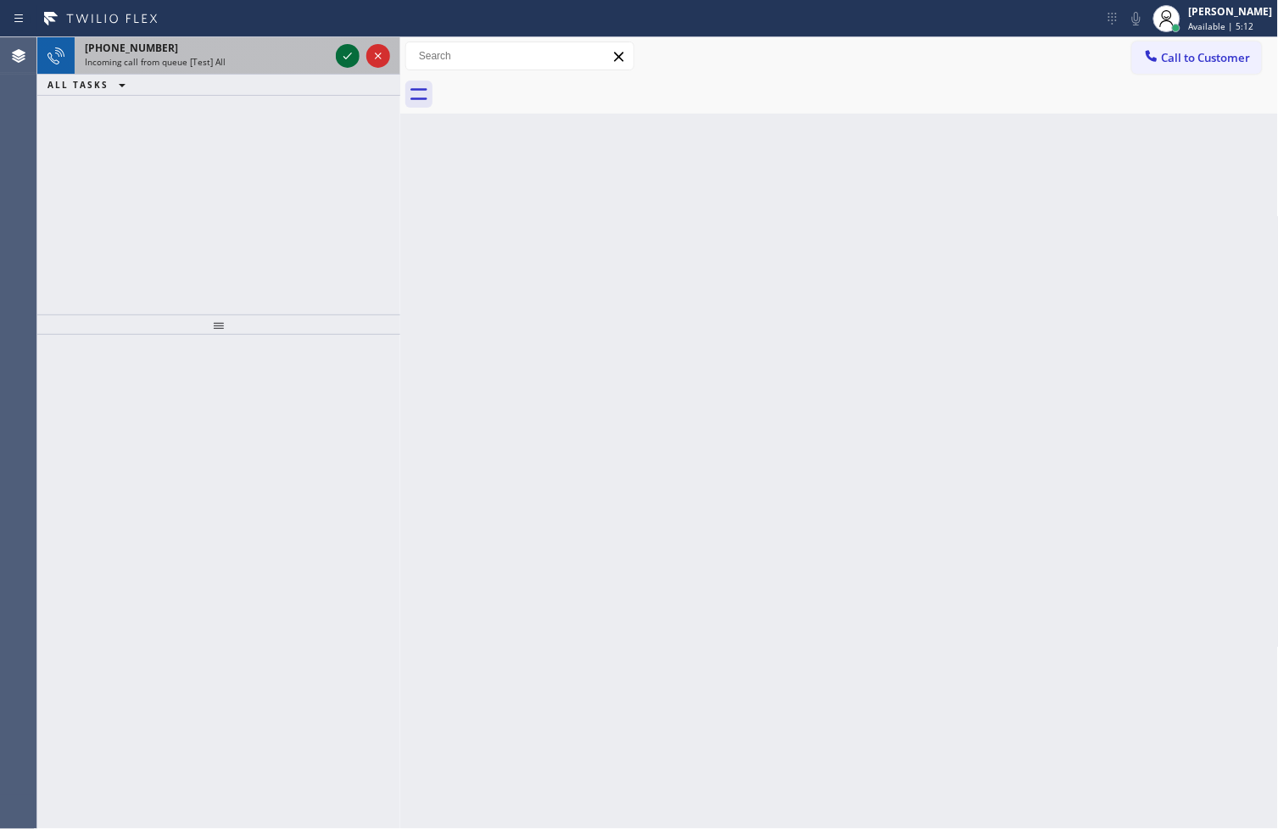
click at [337, 54] on icon at bounding box center [347, 56] width 20 height 20
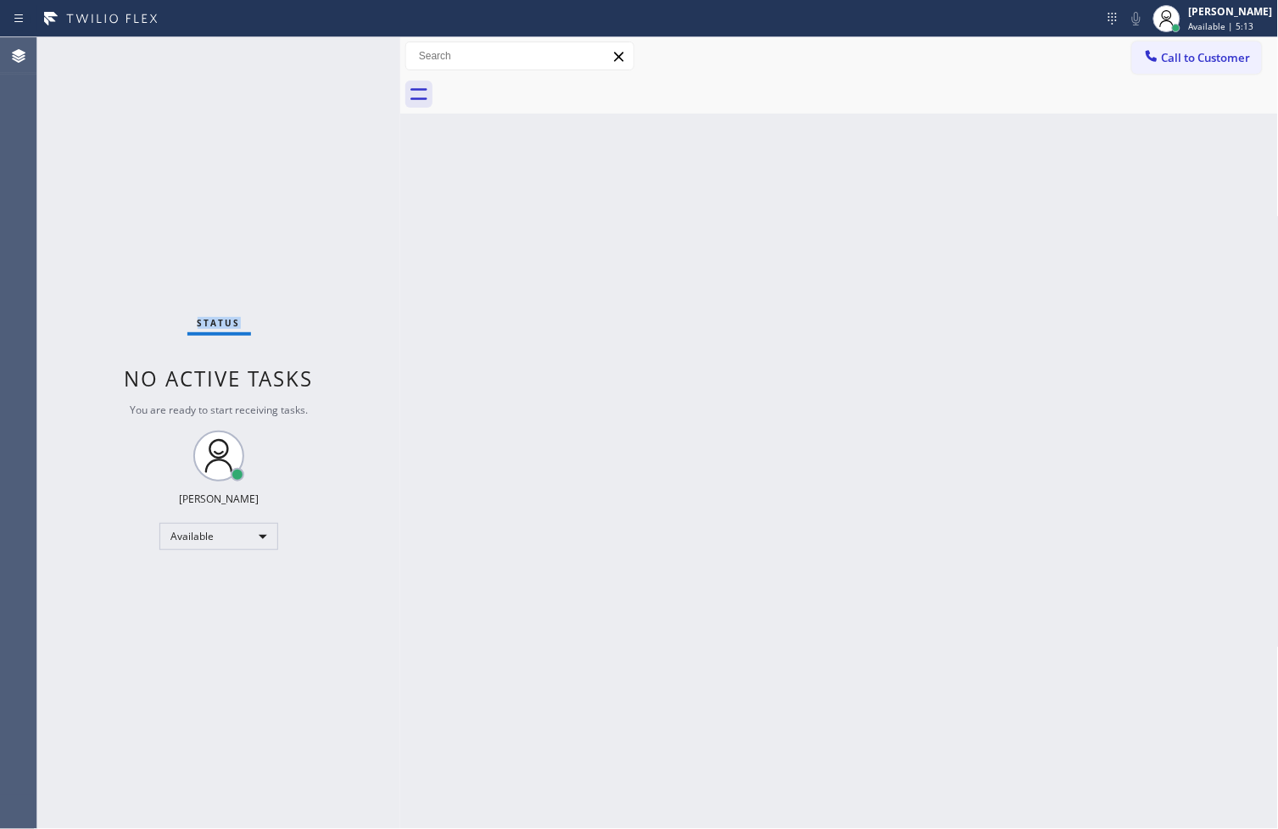
click at [337, 54] on div "Status No active tasks You are ready to start receiving tasks. [PERSON_NAME]" at bounding box center [218, 433] width 363 height 792
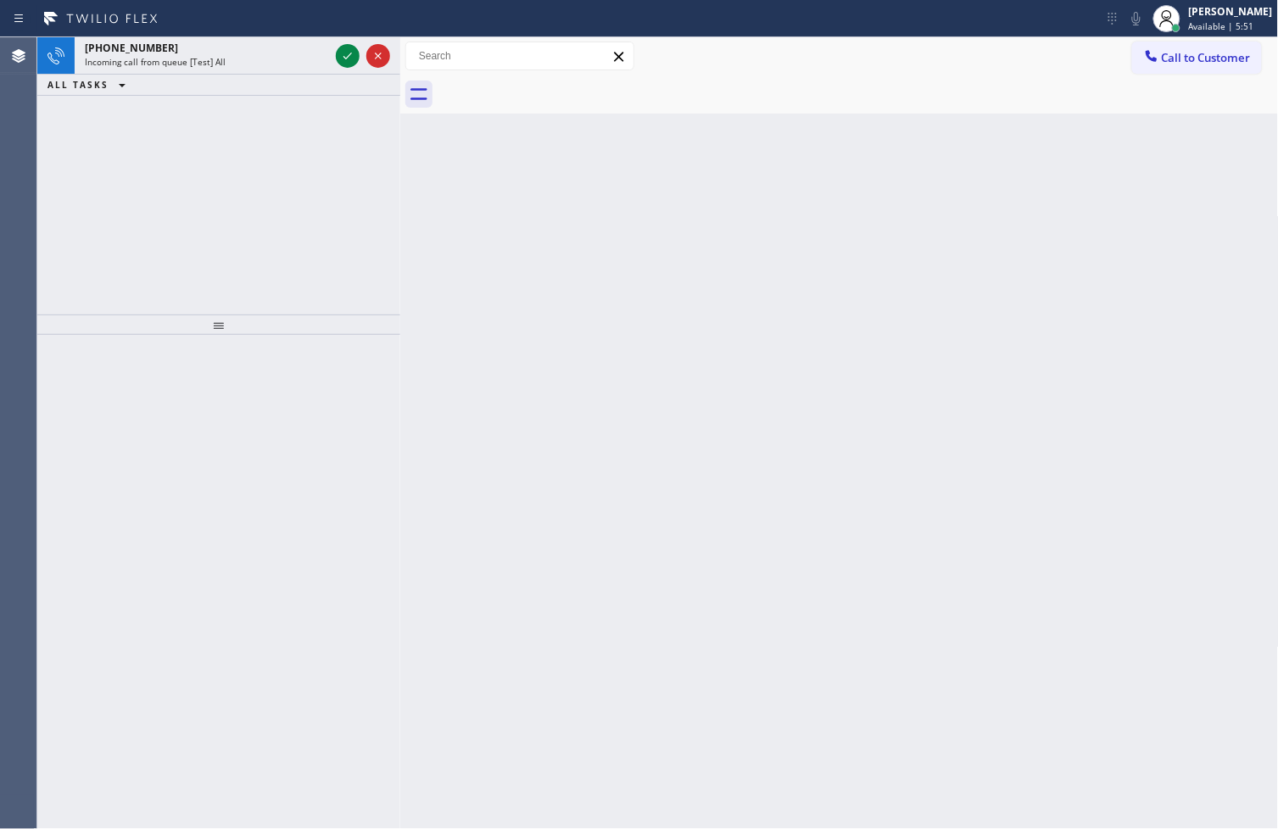
click at [86, 197] on div "[PHONE_NUMBER] Incoming call from queue [Test] All ALL TASKS ALL TASKS ACTIVE T…" at bounding box center [218, 175] width 363 height 277
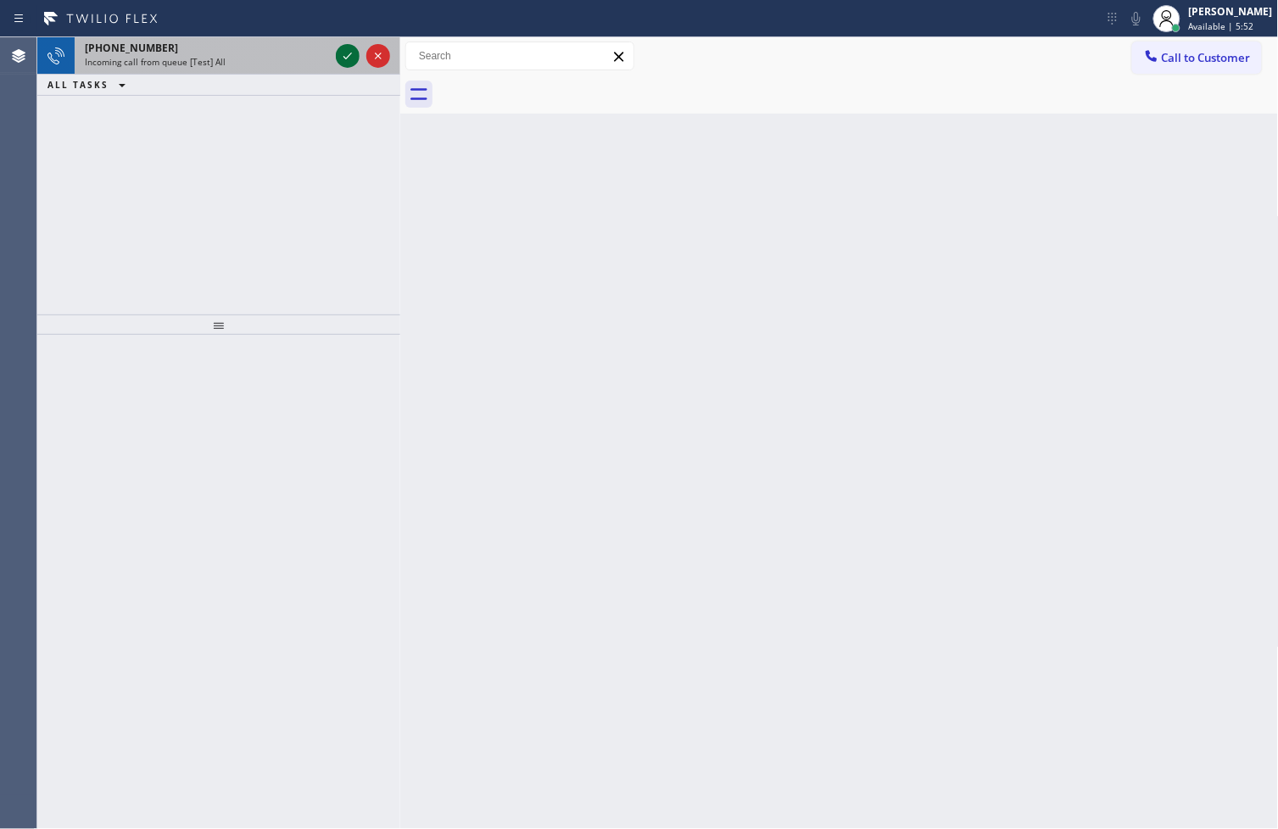
click at [344, 58] on icon at bounding box center [347, 56] width 20 height 20
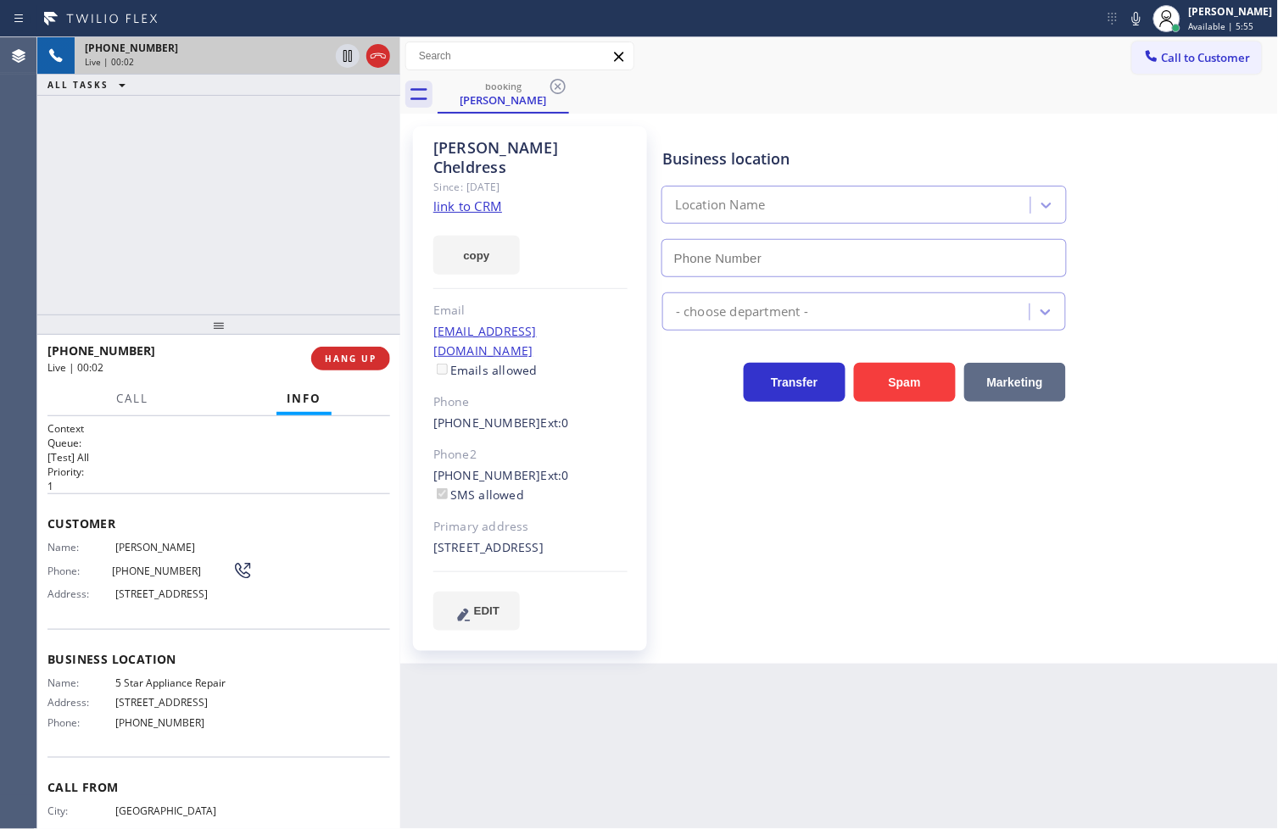
type input "[PHONE_NUMBER]"
click at [872, 636] on div "Business location 5 Star Appliance Repair [PHONE_NUMBER] 5 Star Appliance Trans…" at bounding box center [967, 395] width 616 height 529
click at [475, 198] on link "link to CRM" at bounding box center [467, 206] width 69 height 17
click at [134, 399] on span "Call" at bounding box center [132, 398] width 32 height 15
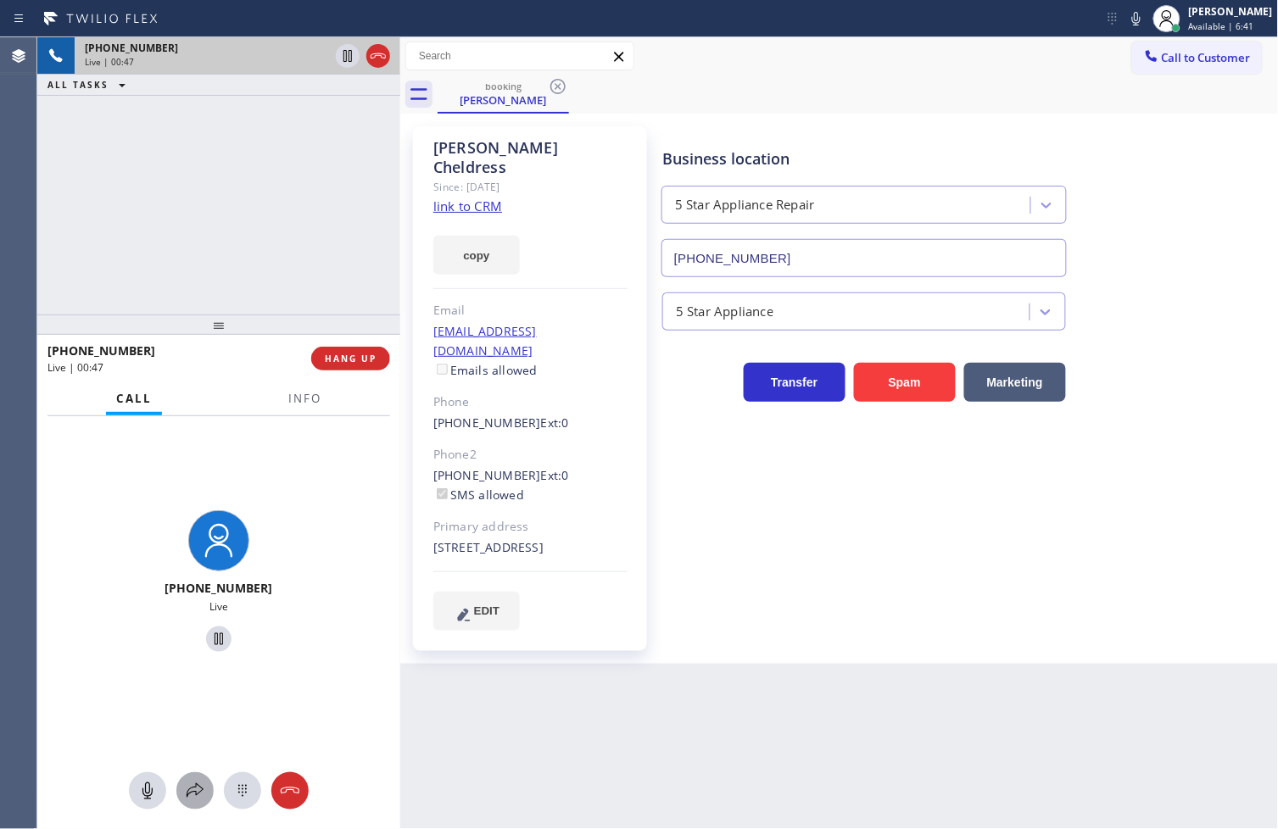
click at [188, 786] on icon at bounding box center [195, 791] width 20 height 20
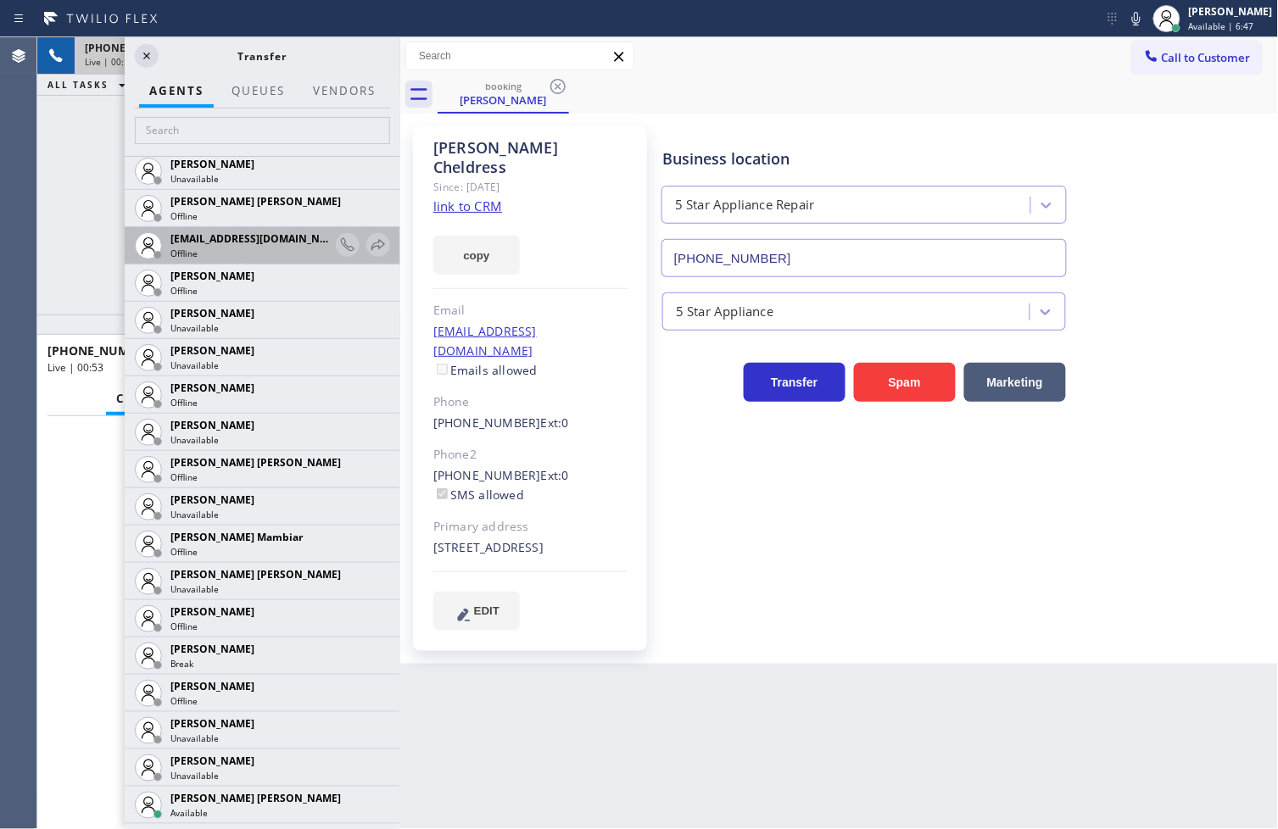
scroll to position [1036, 0]
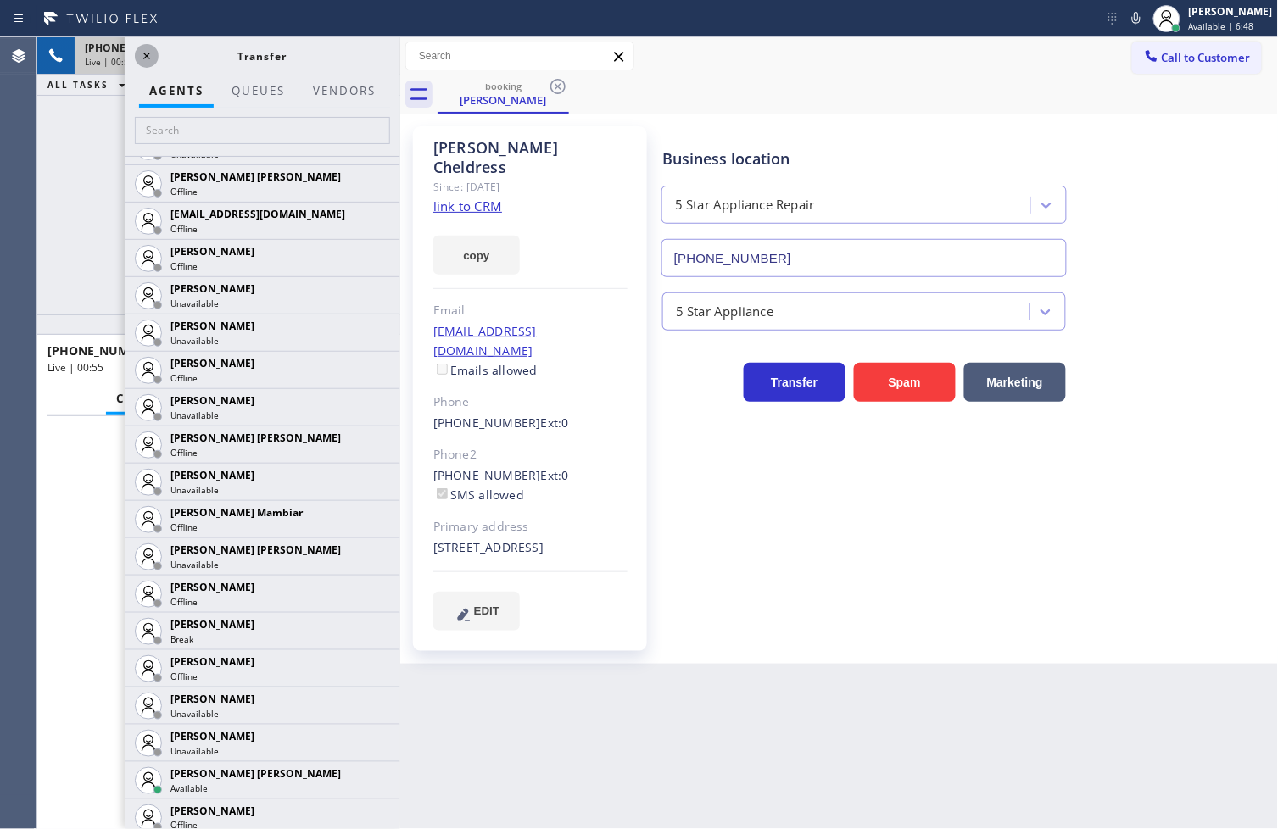
click at [146, 54] on icon at bounding box center [146, 56] width 7 height 7
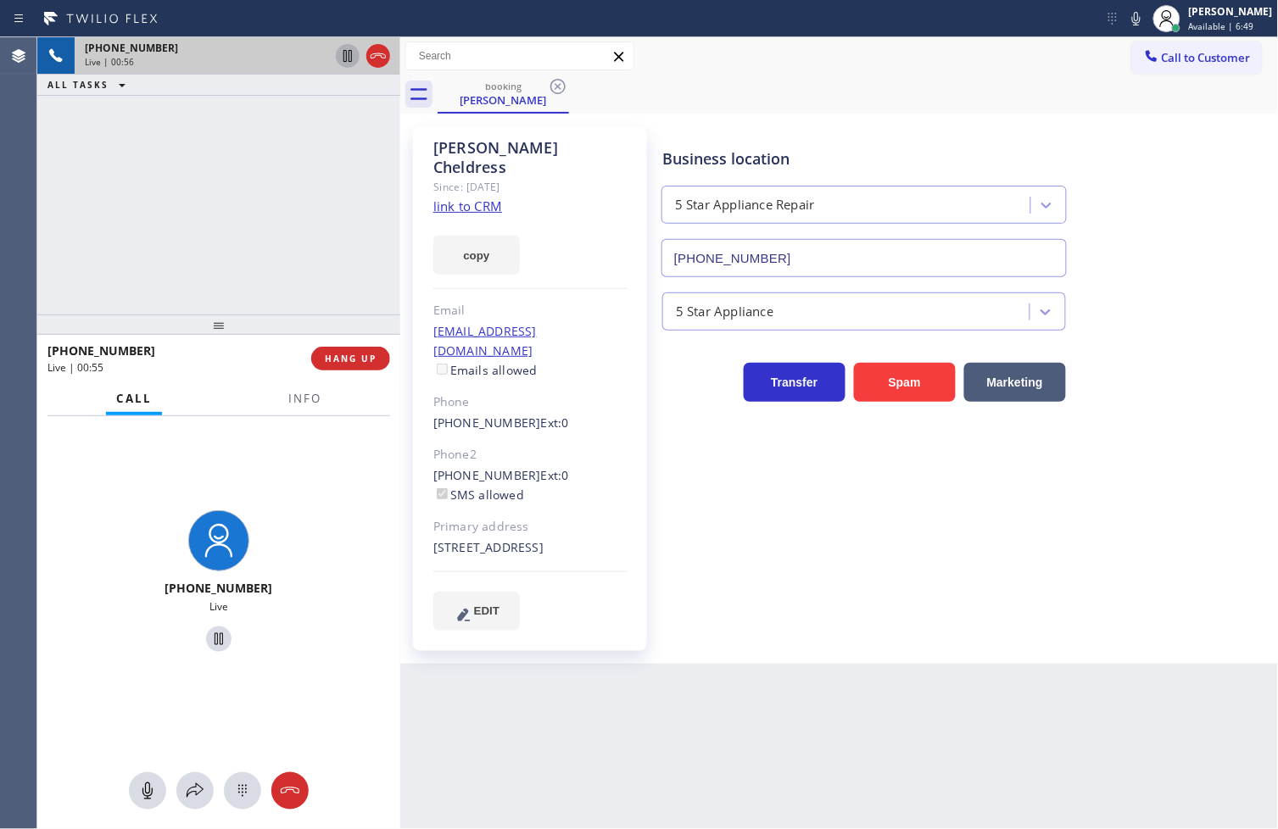
click at [346, 53] on icon at bounding box center [347, 56] width 8 height 12
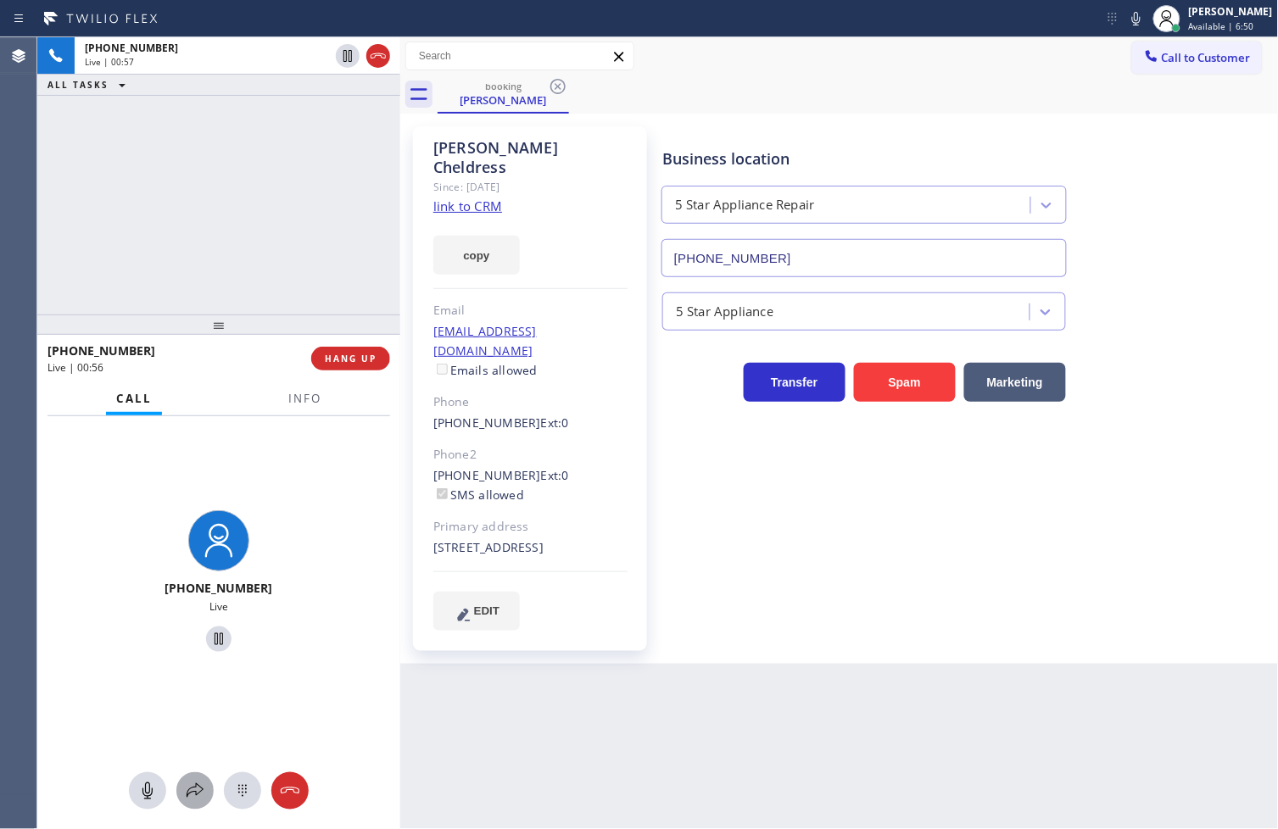
click at [191, 790] on icon at bounding box center [195, 791] width 20 height 20
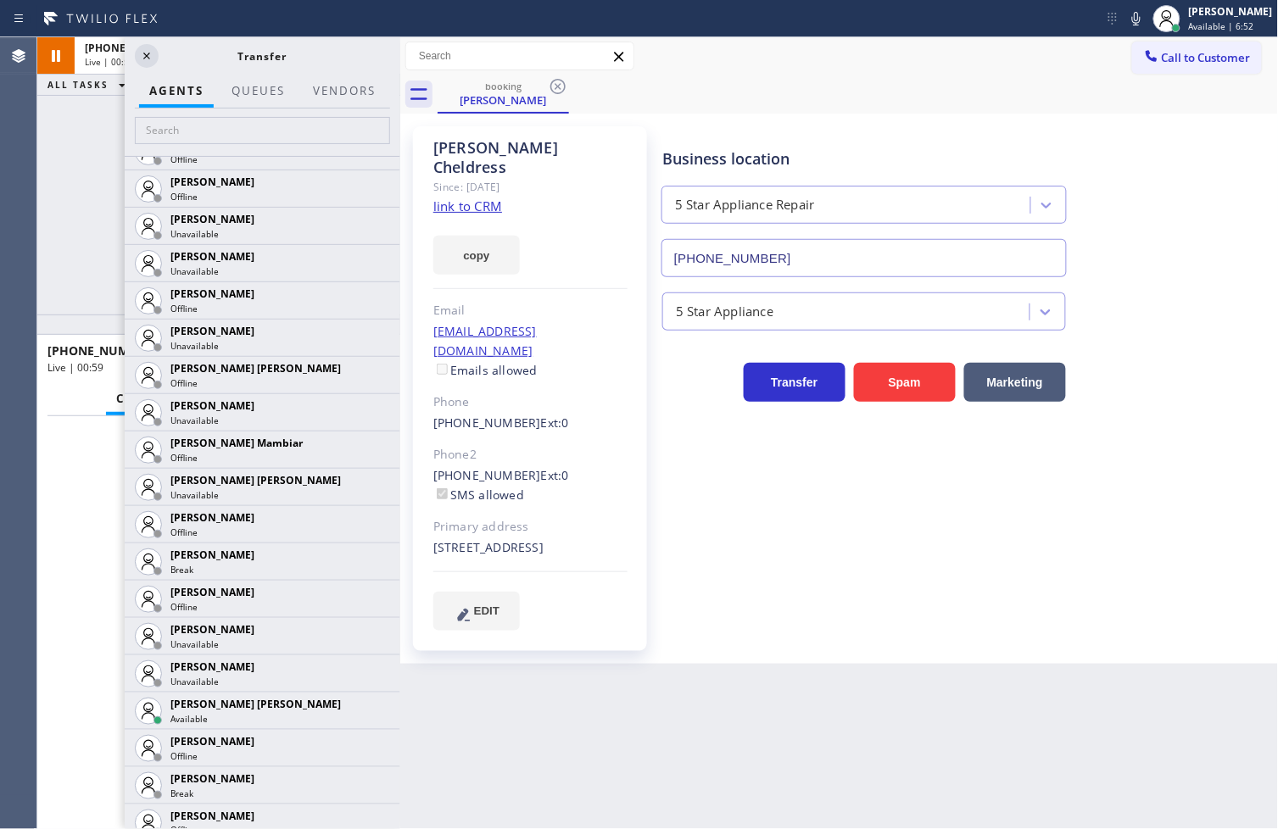
scroll to position [1601, 0]
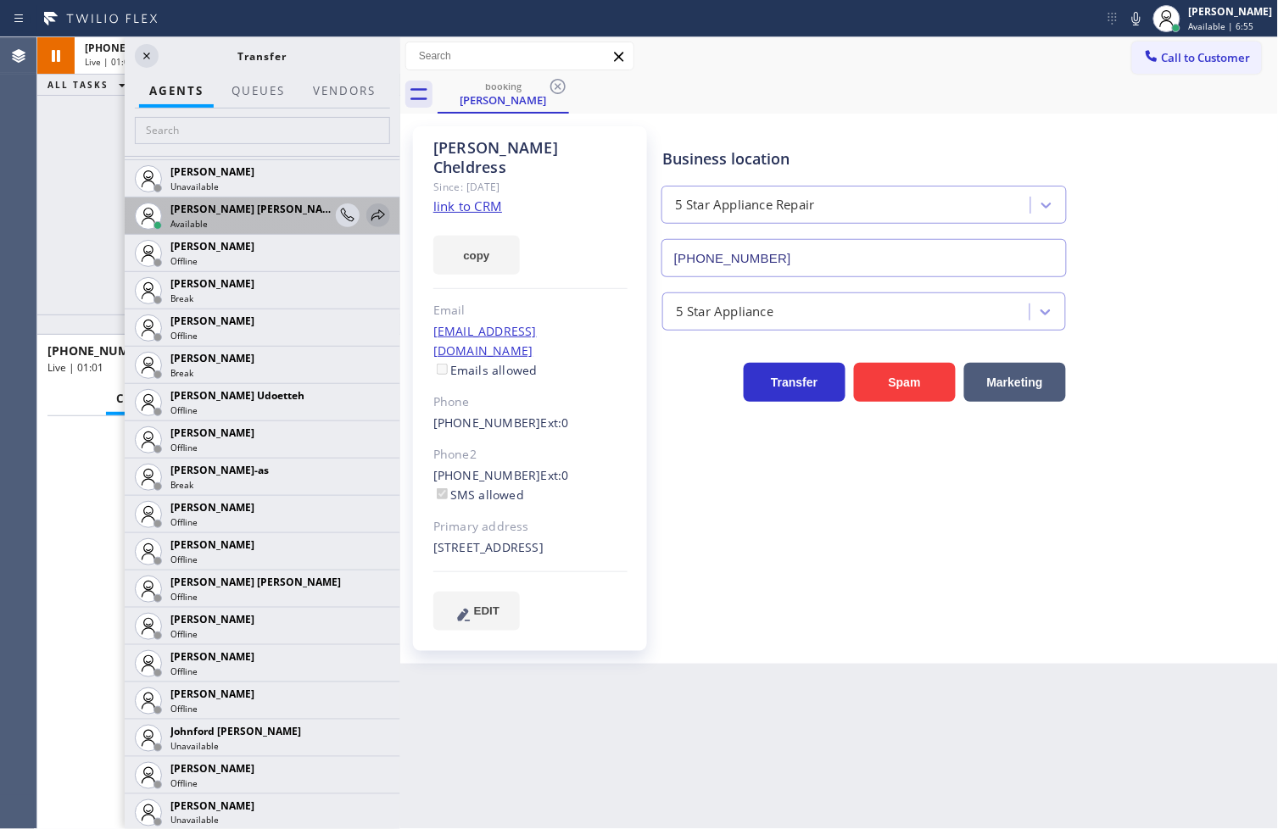
click at [368, 213] on icon at bounding box center [378, 215] width 20 height 20
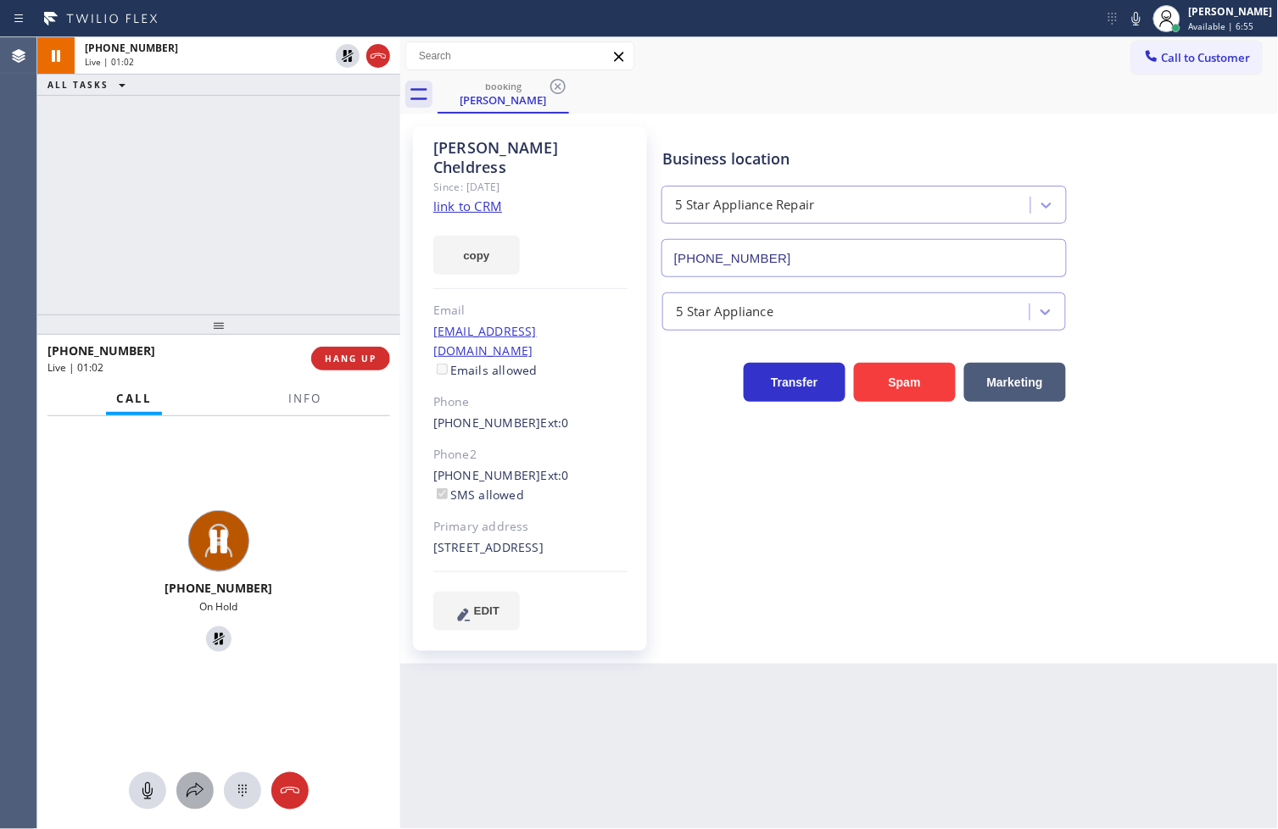
click at [181, 798] on div at bounding box center [194, 791] width 37 height 20
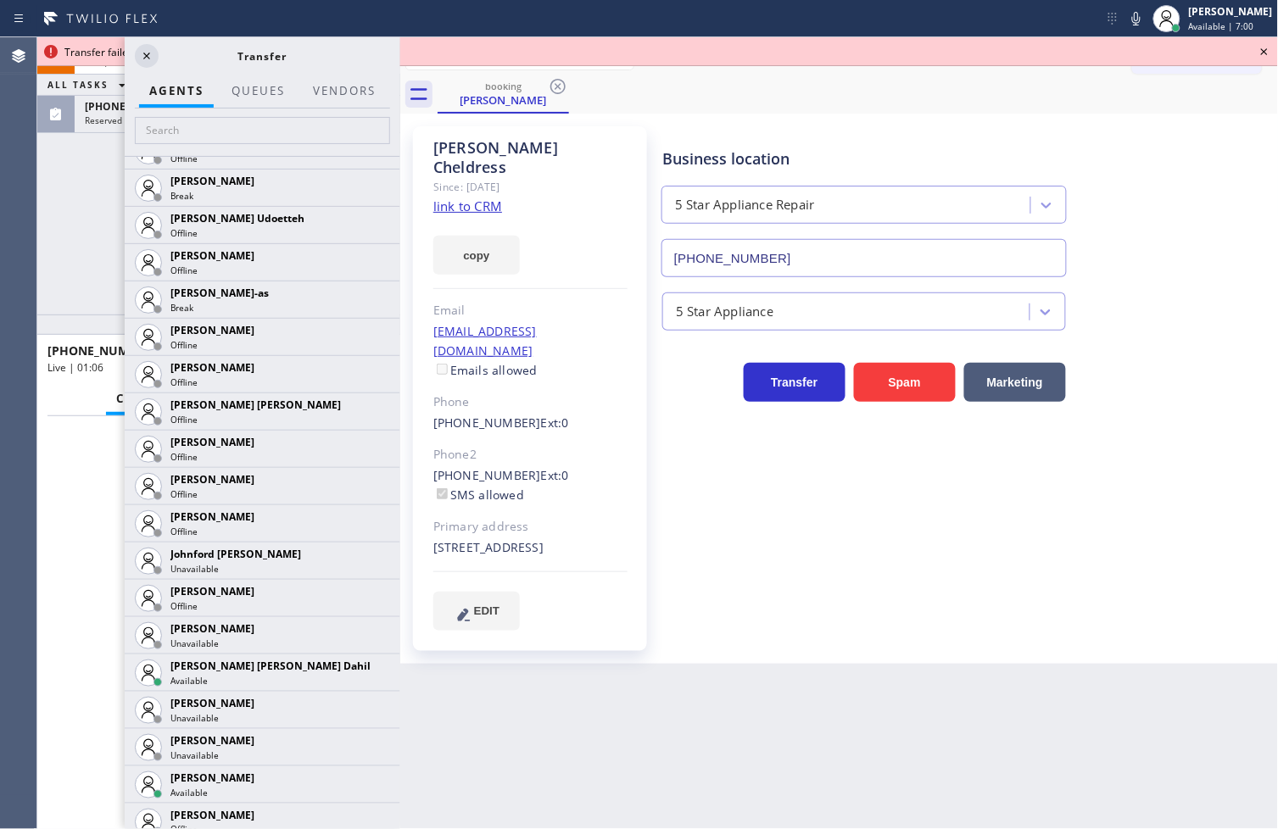
scroll to position [1790, 0]
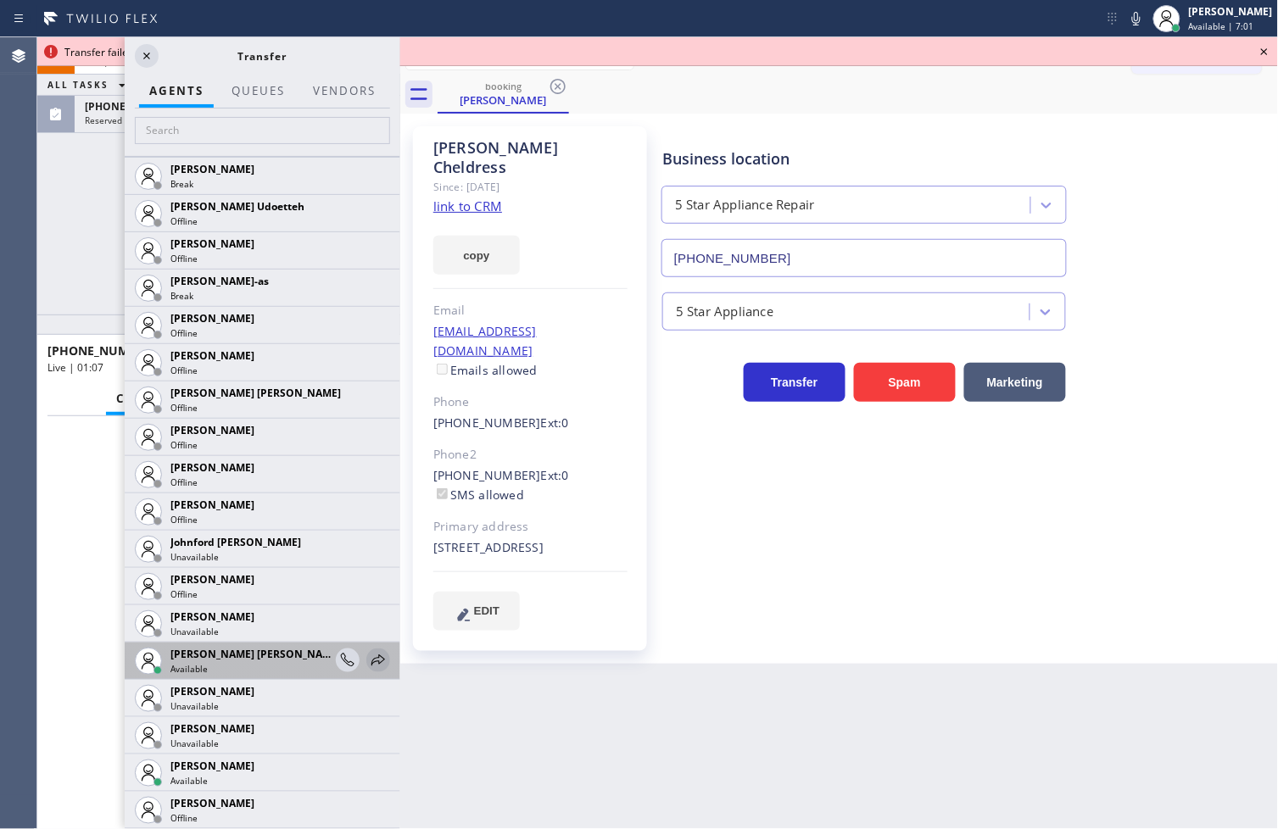
click at [368, 653] on icon at bounding box center [378, 660] width 20 height 20
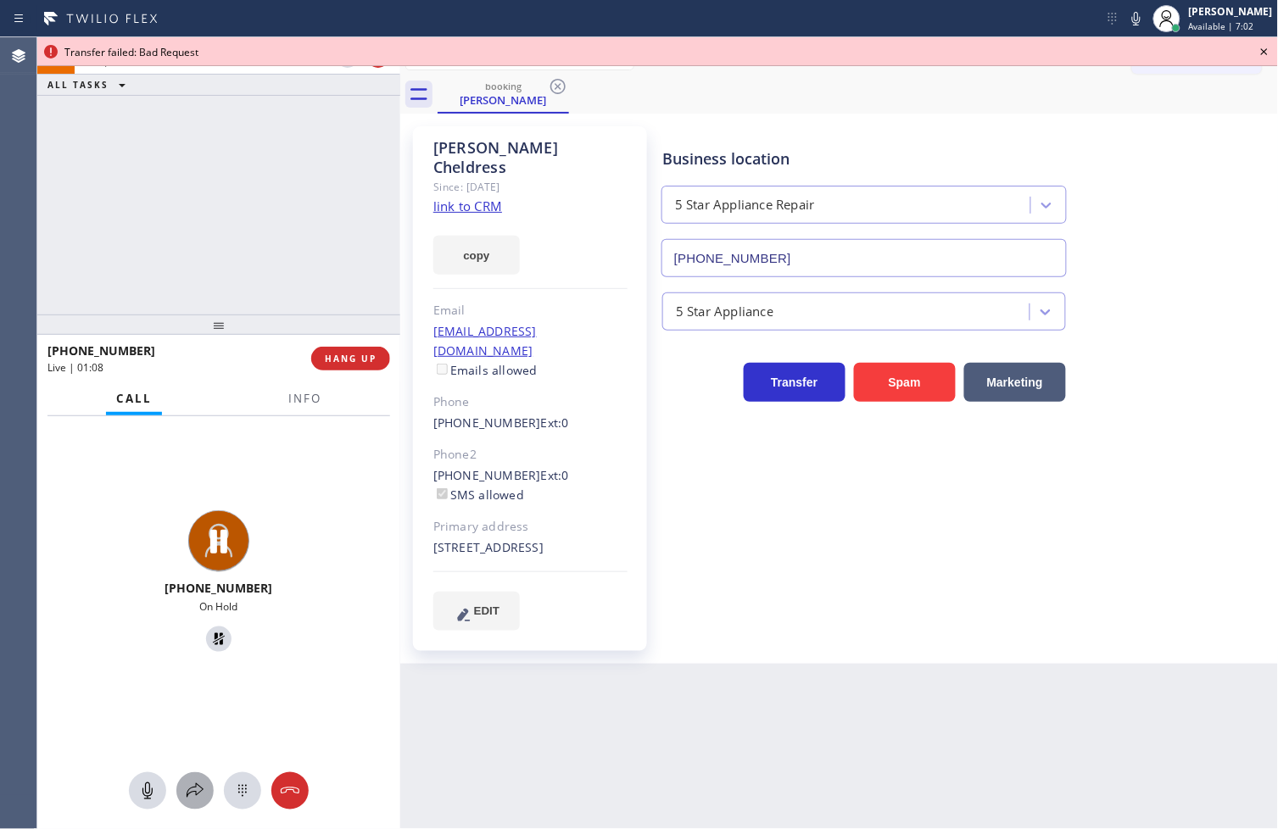
click at [202, 789] on icon at bounding box center [195, 790] width 17 height 14
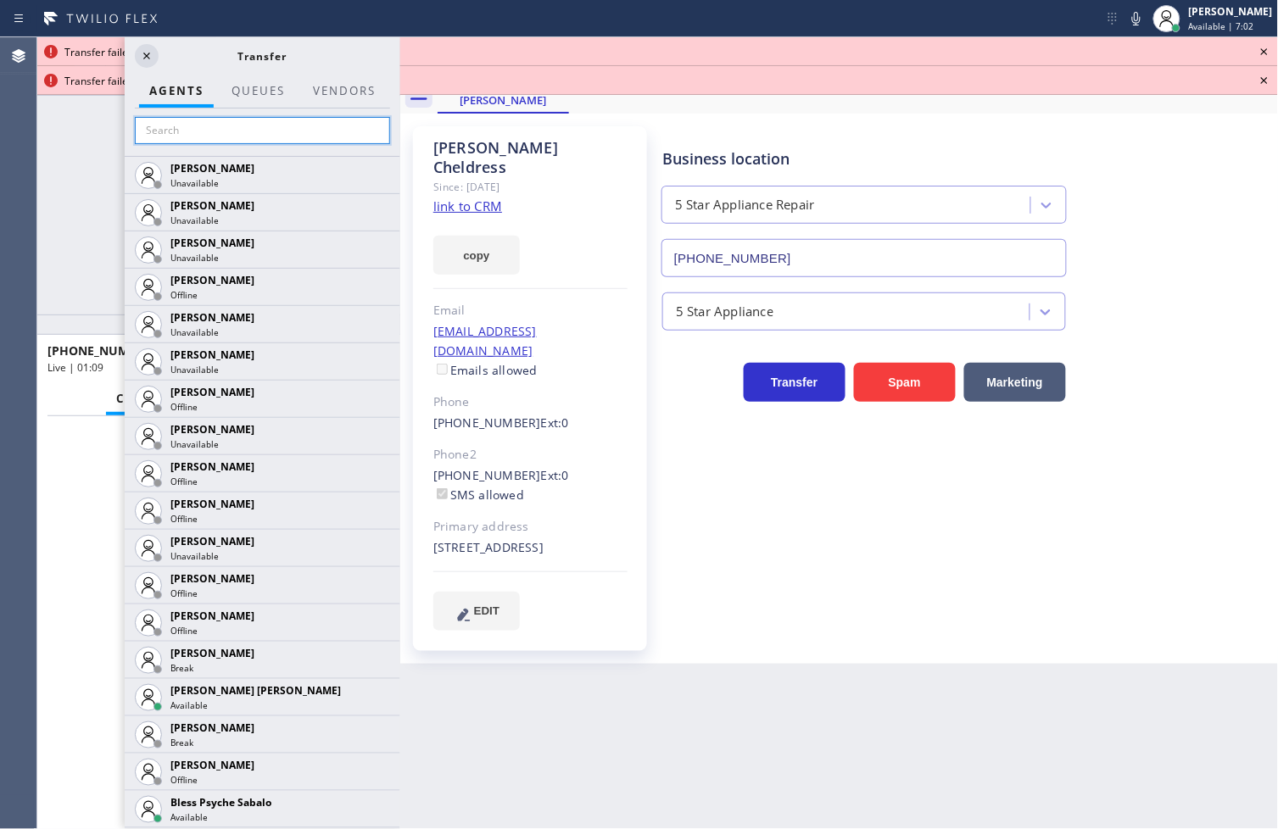
click at [193, 125] on input "text" at bounding box center [262, 130] width 255 height 27
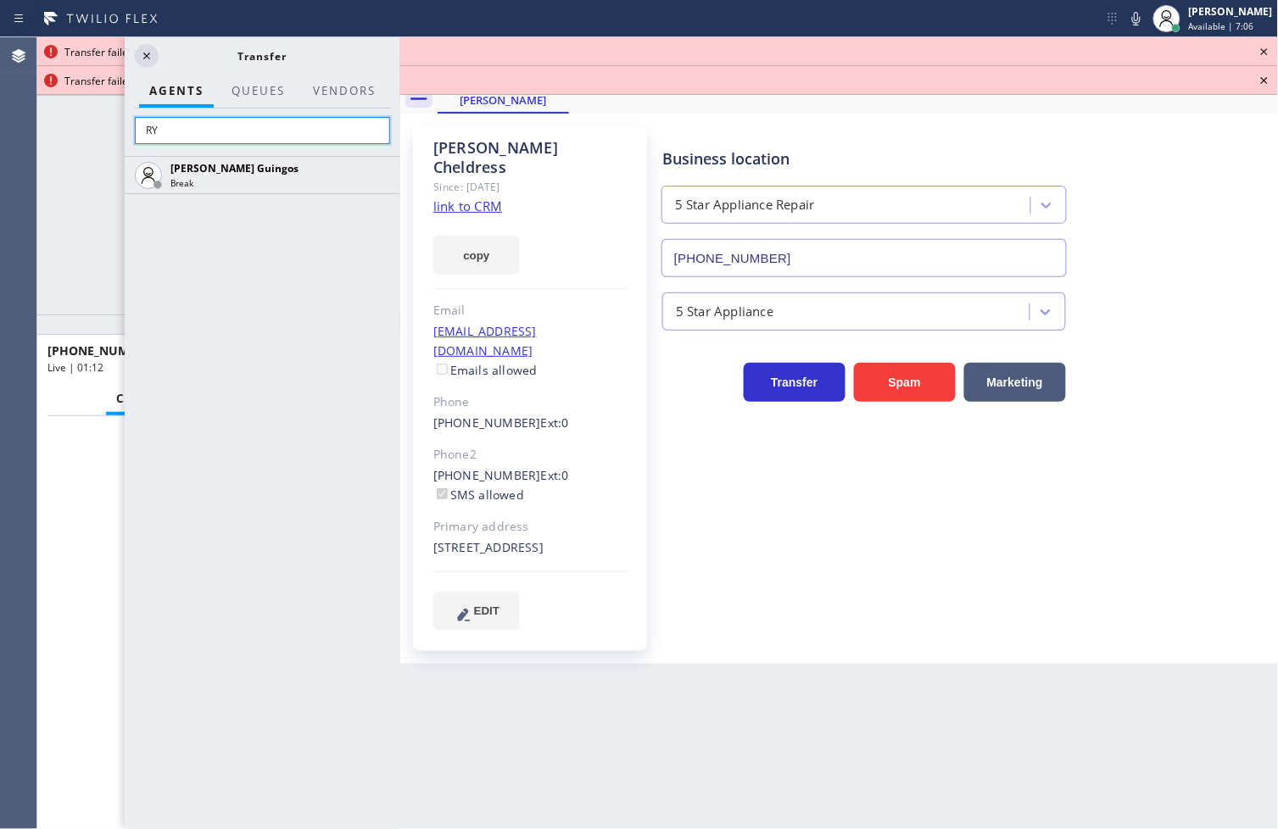
type input "R"
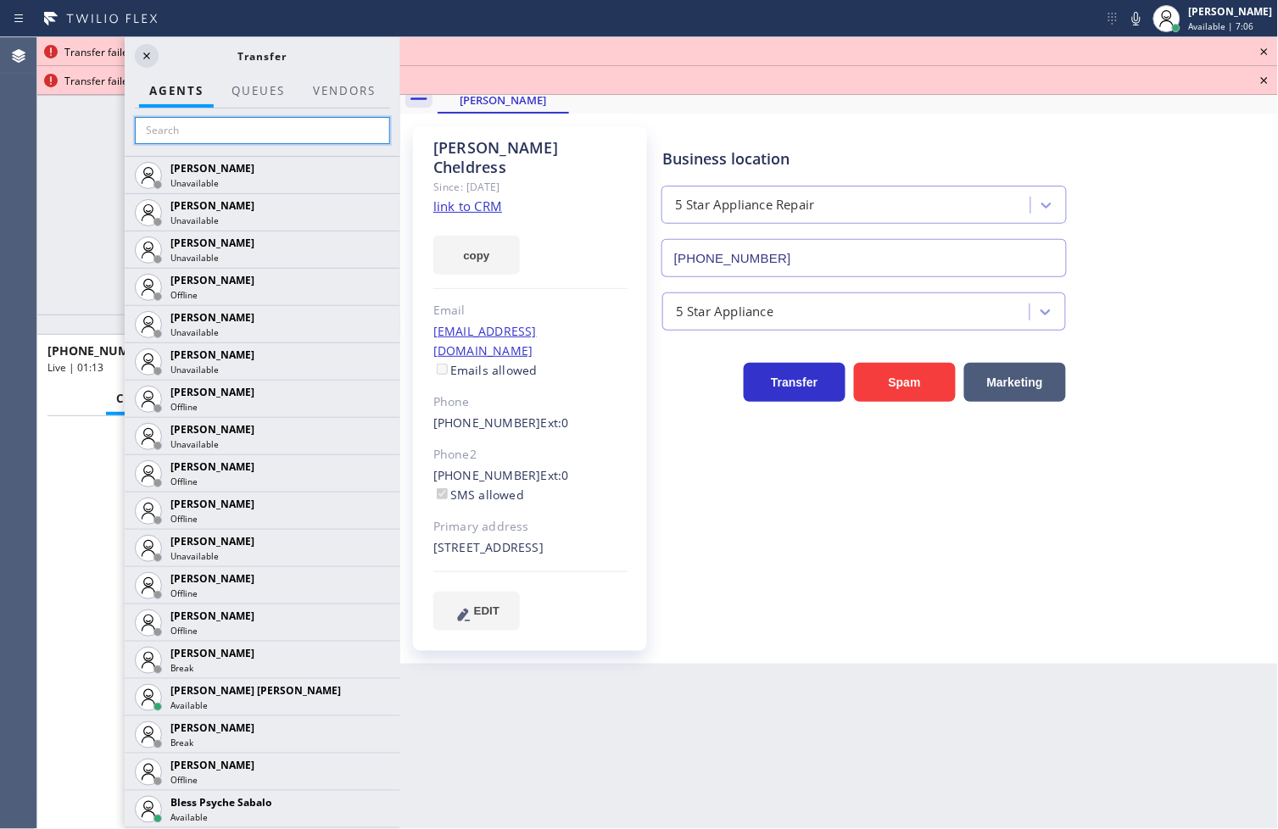
type input "V"
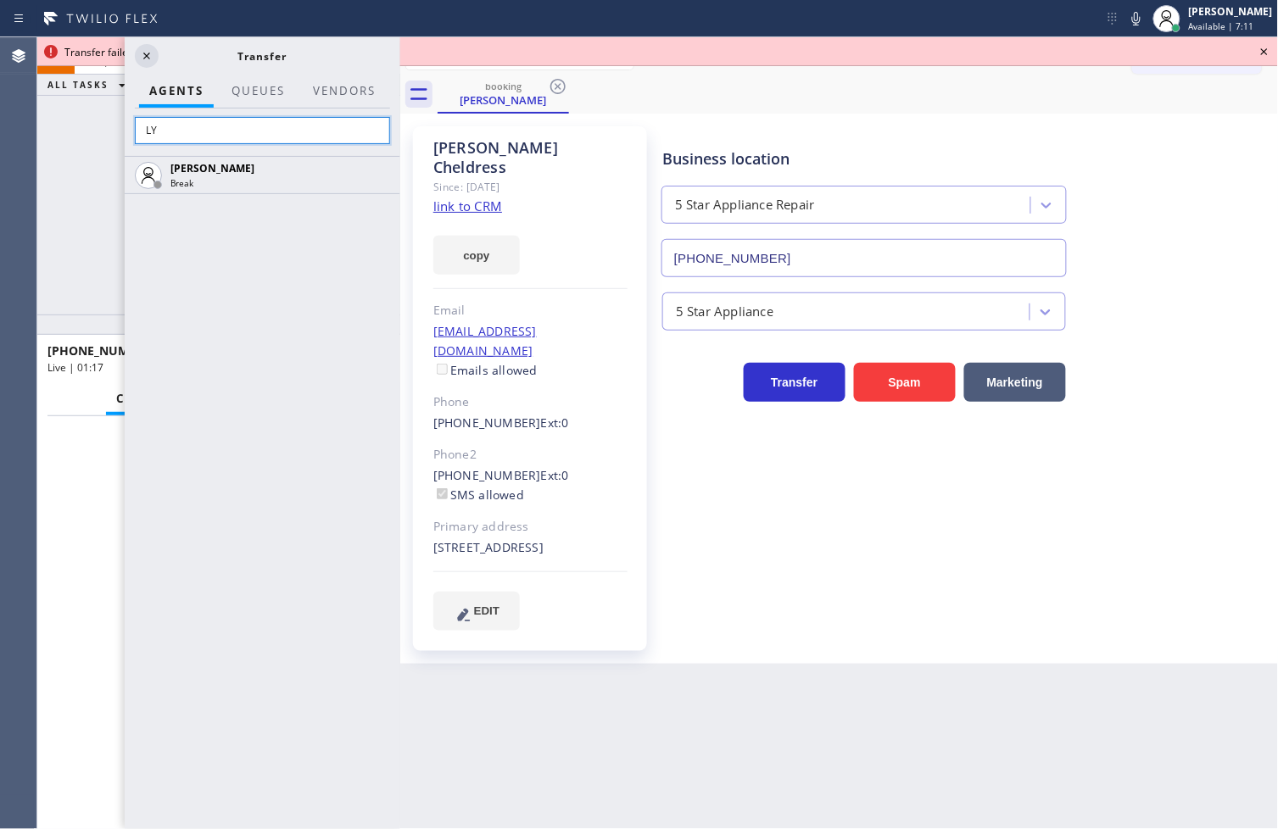
type input "L"
type input "M"
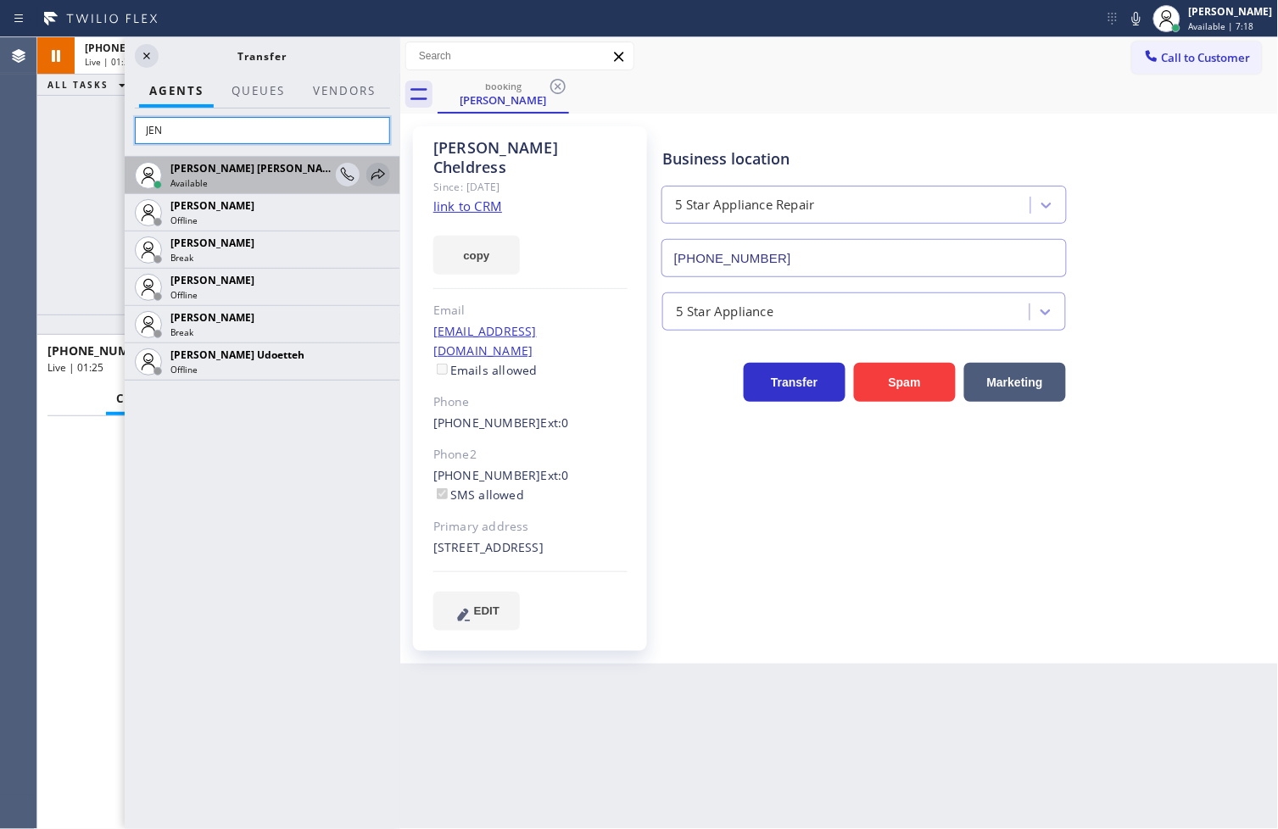
type input "JEN"
click at [384, 172] on icon at bounding box center [378, 174] width 20 height 20
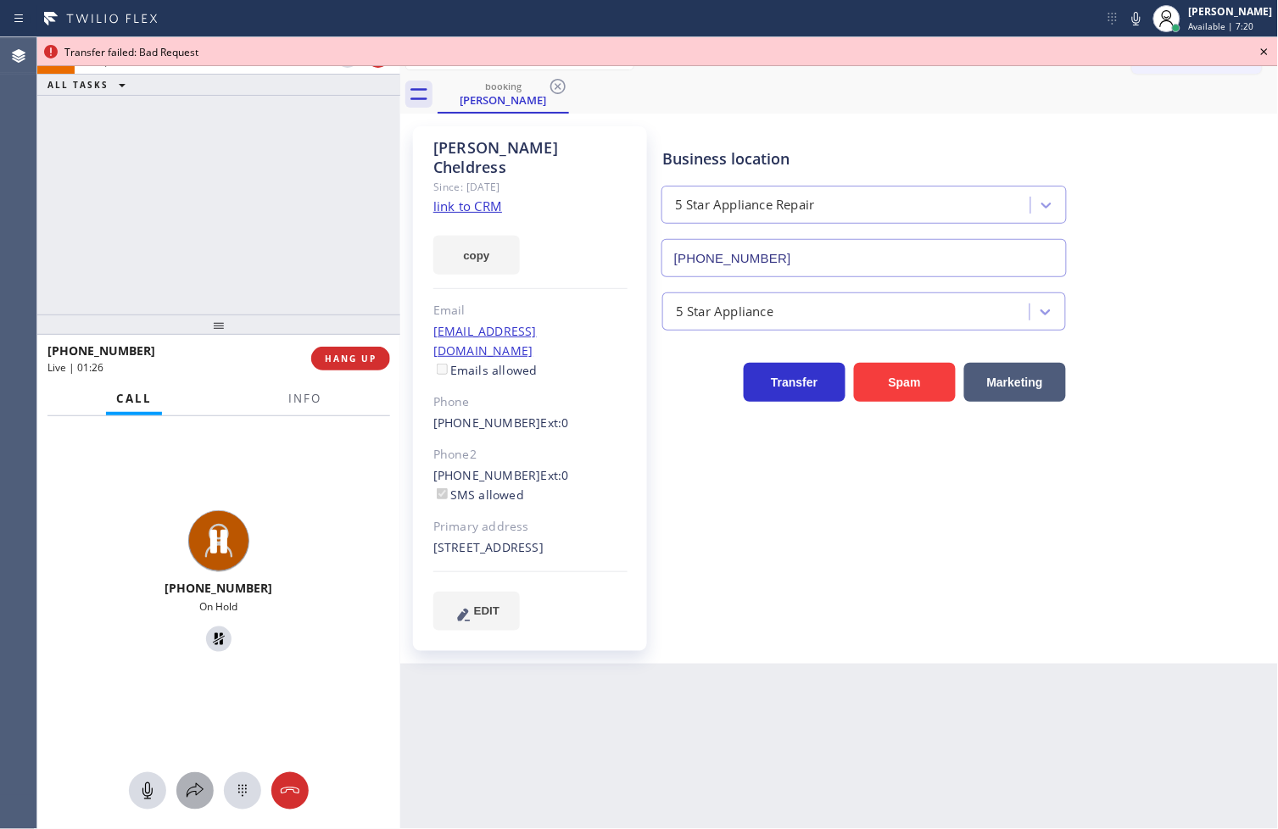
click at [185, 800] on icon at bounding box center [195, 791] width 20 height 20
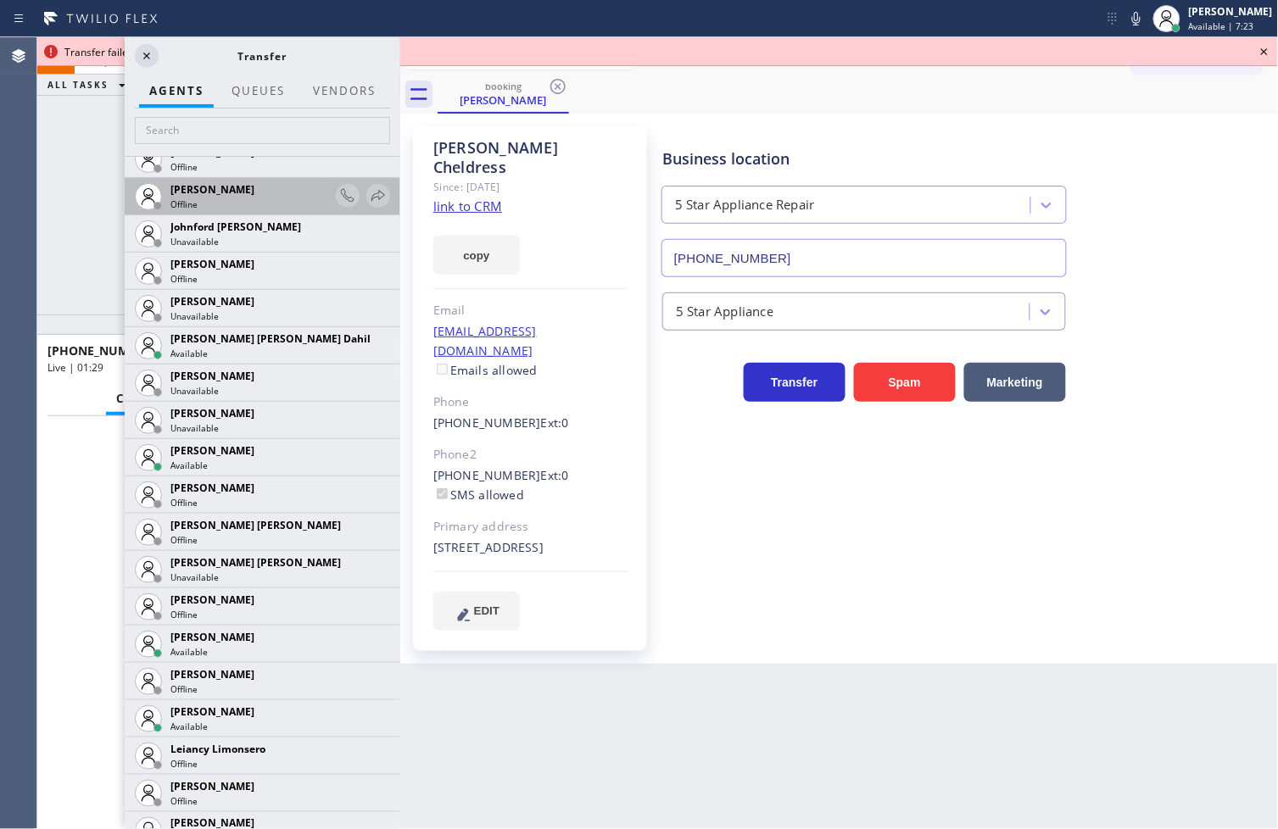
scroll to position [2166, 0]
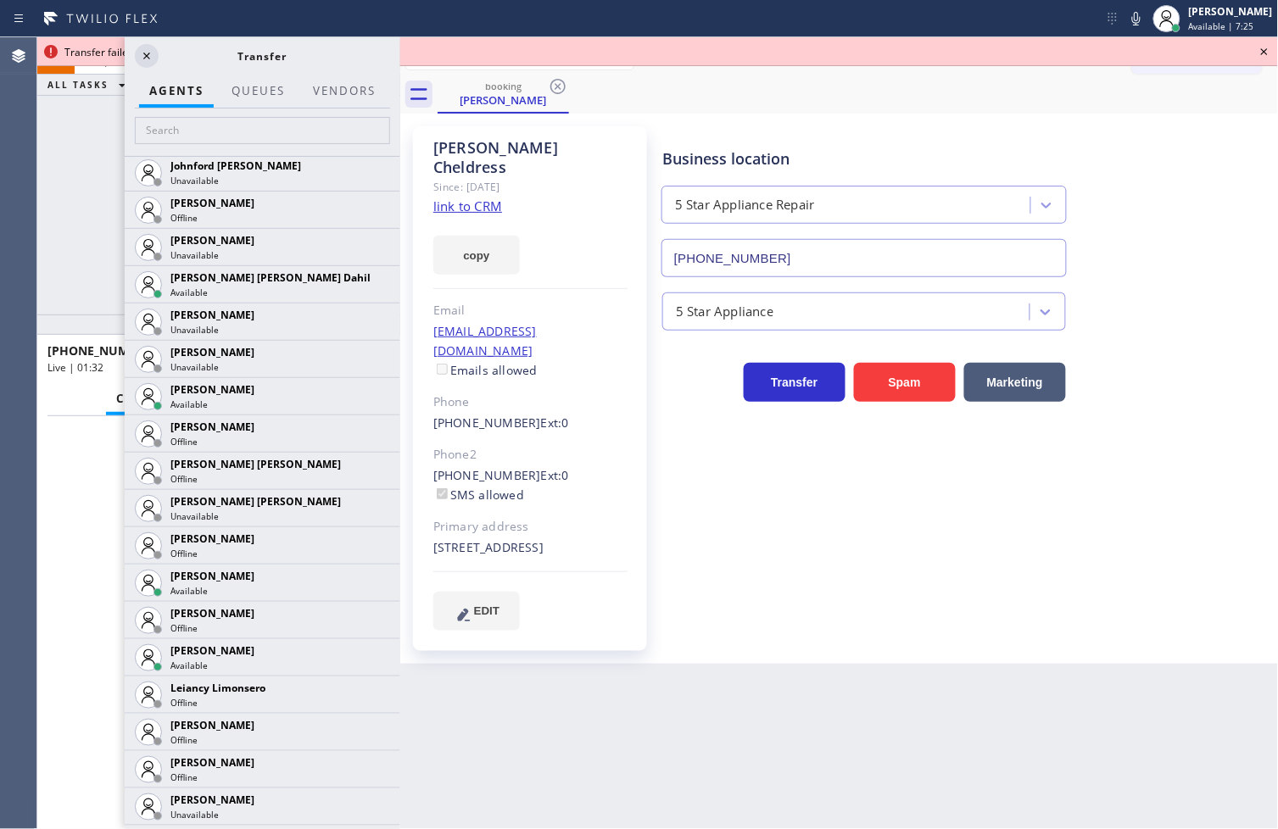
click at [0, 0] on icon at bounding box center [0, 0] width 0 height 0
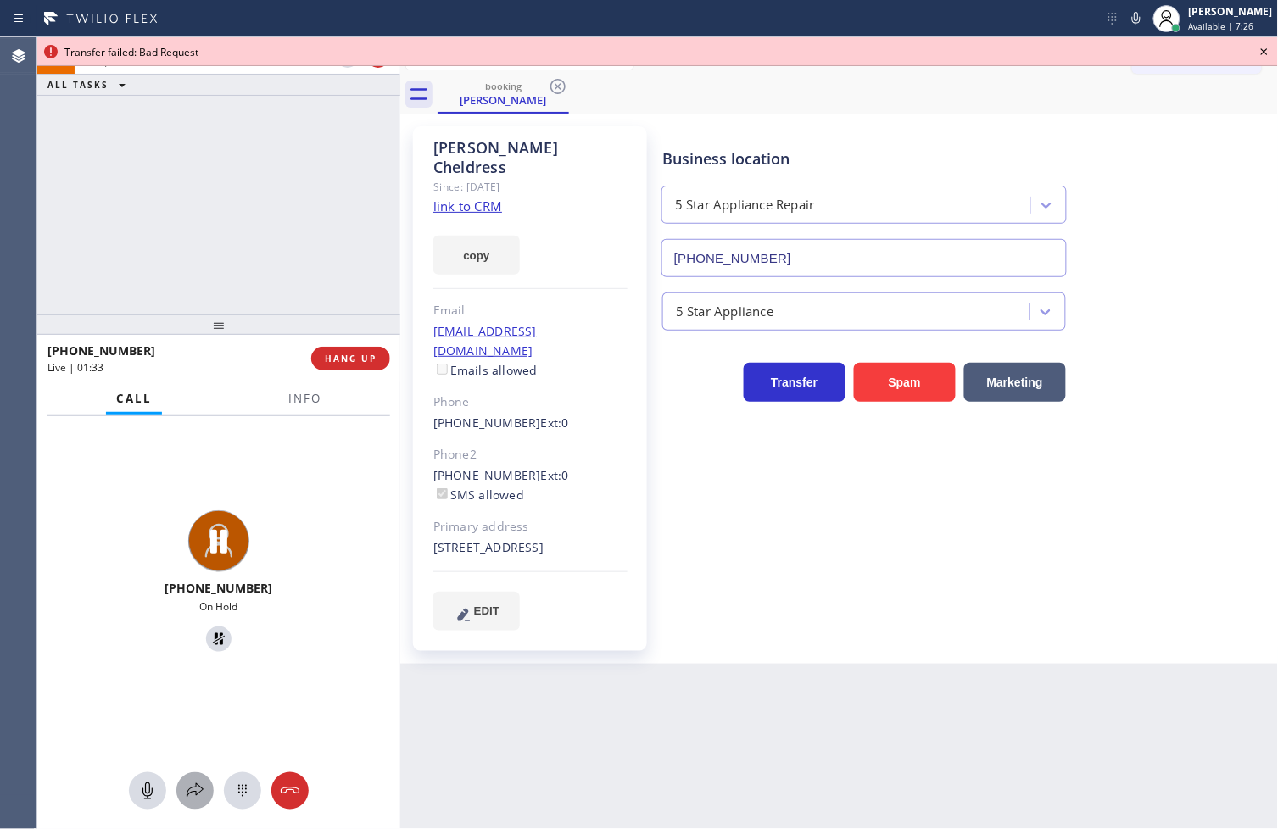
click at [197, 792] on icon at bounding box center [195, 791] width 20 height 20
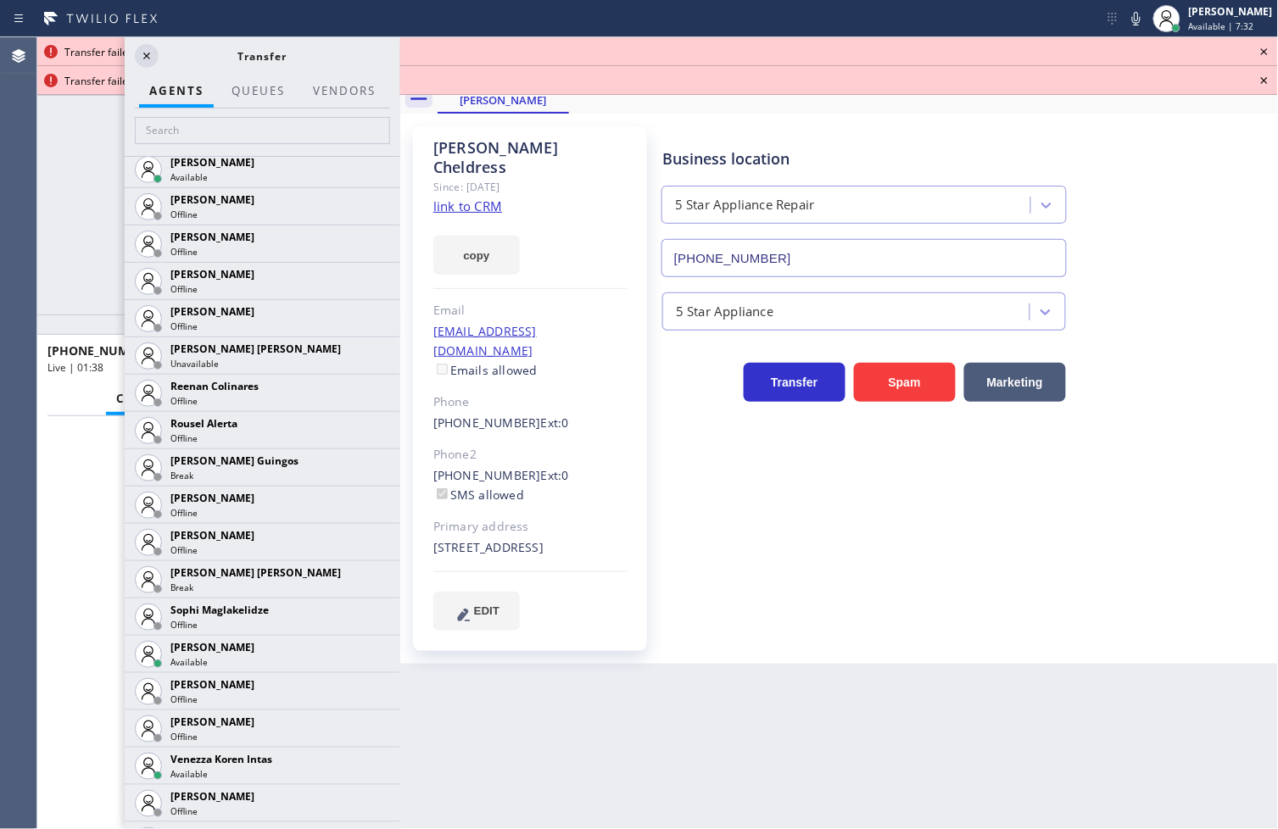
scroll to position [3615, 0]
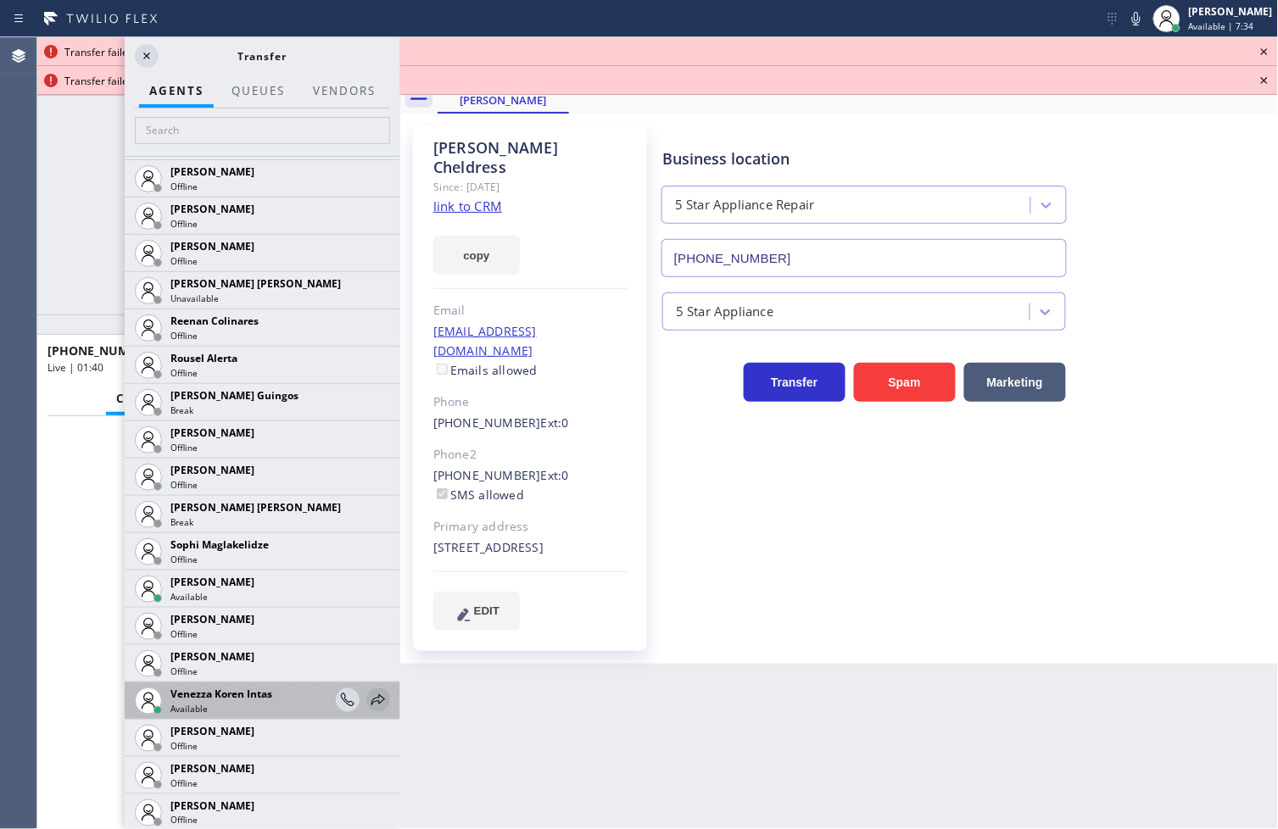
click at [371, 701] on icon at bounding box center [378, 699] width 14 height 11
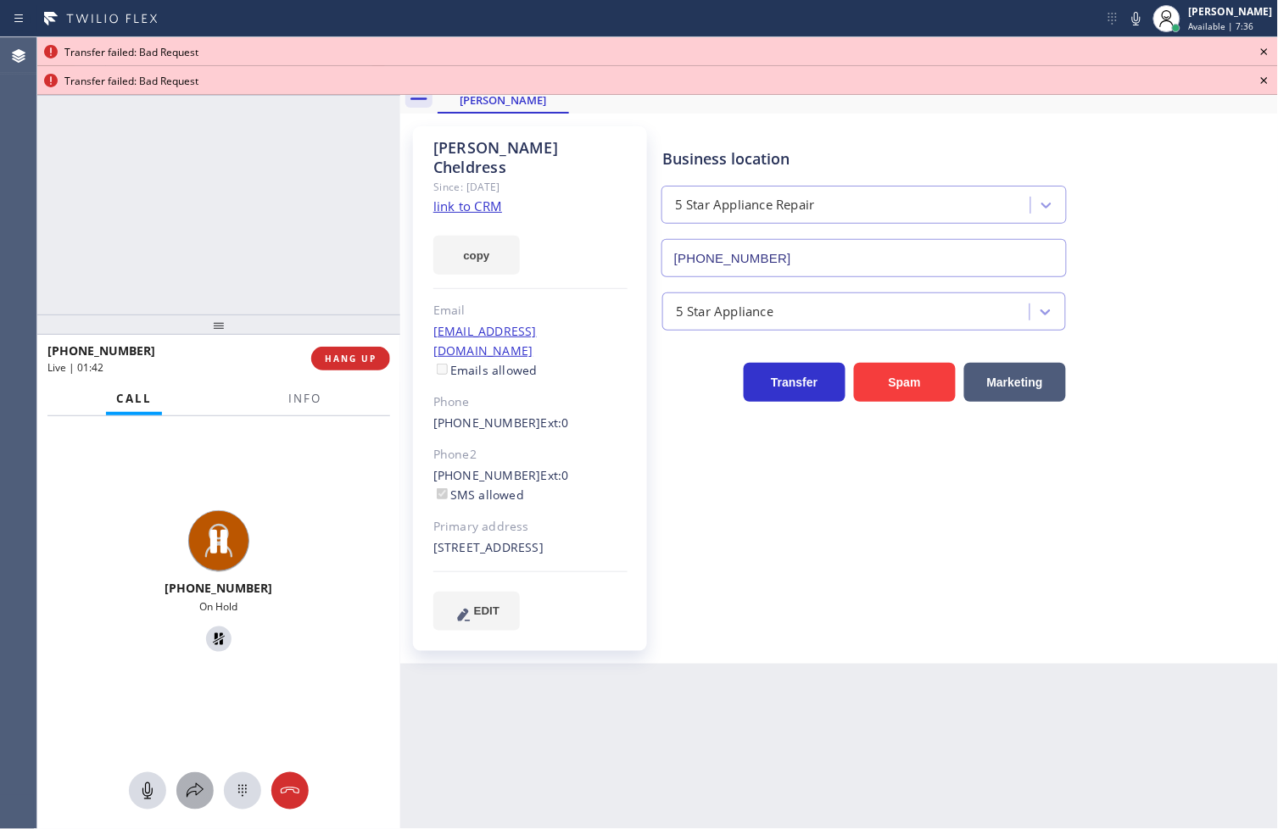
click at [198, 794] on icon at bounding box center [195, 790] width 17 height 14
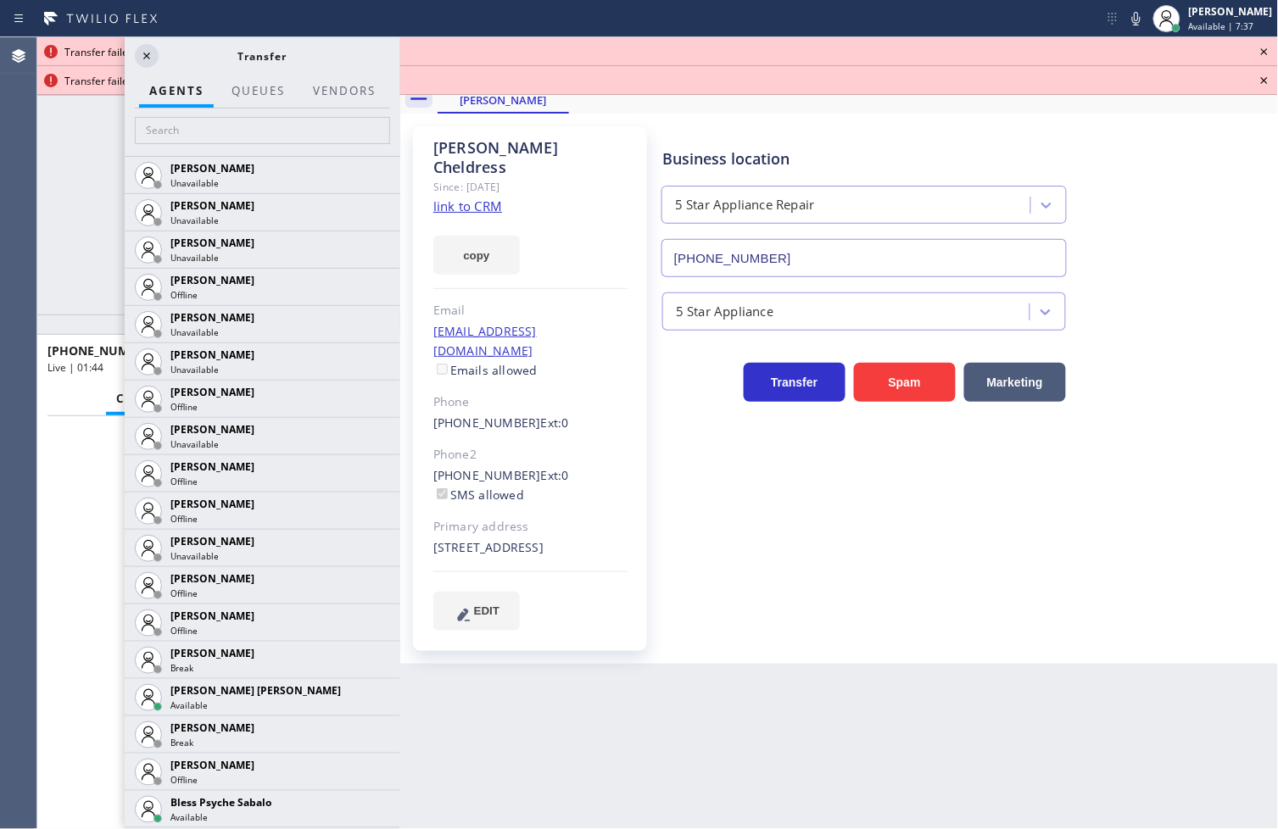
click at [1260, 47] on icon at bounding box center [1264, 52] width 20 height 20
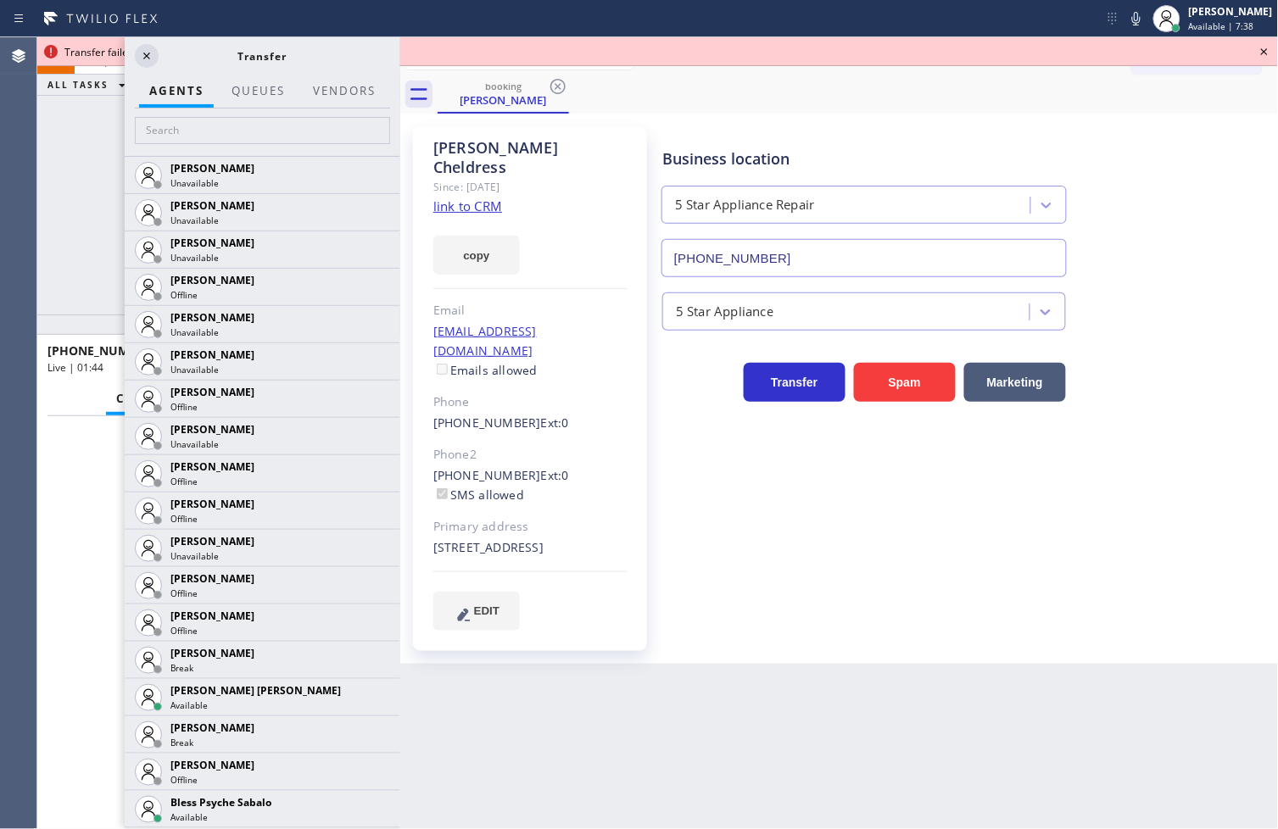
click at [1260, 47] on icon at bounding box center [1264, 52] width 20 height 20
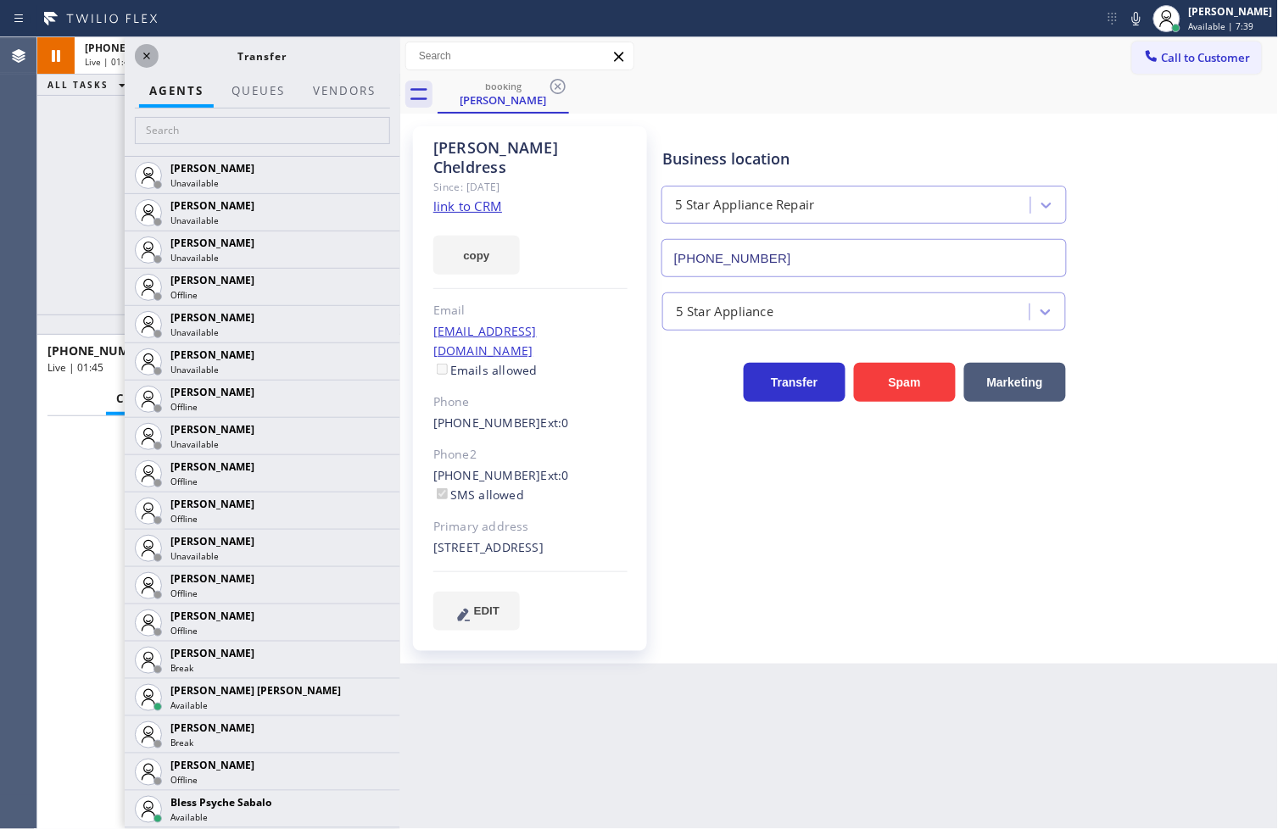
click at [140, 53] on icon at bounding box center [147, 56] width 20 height 20
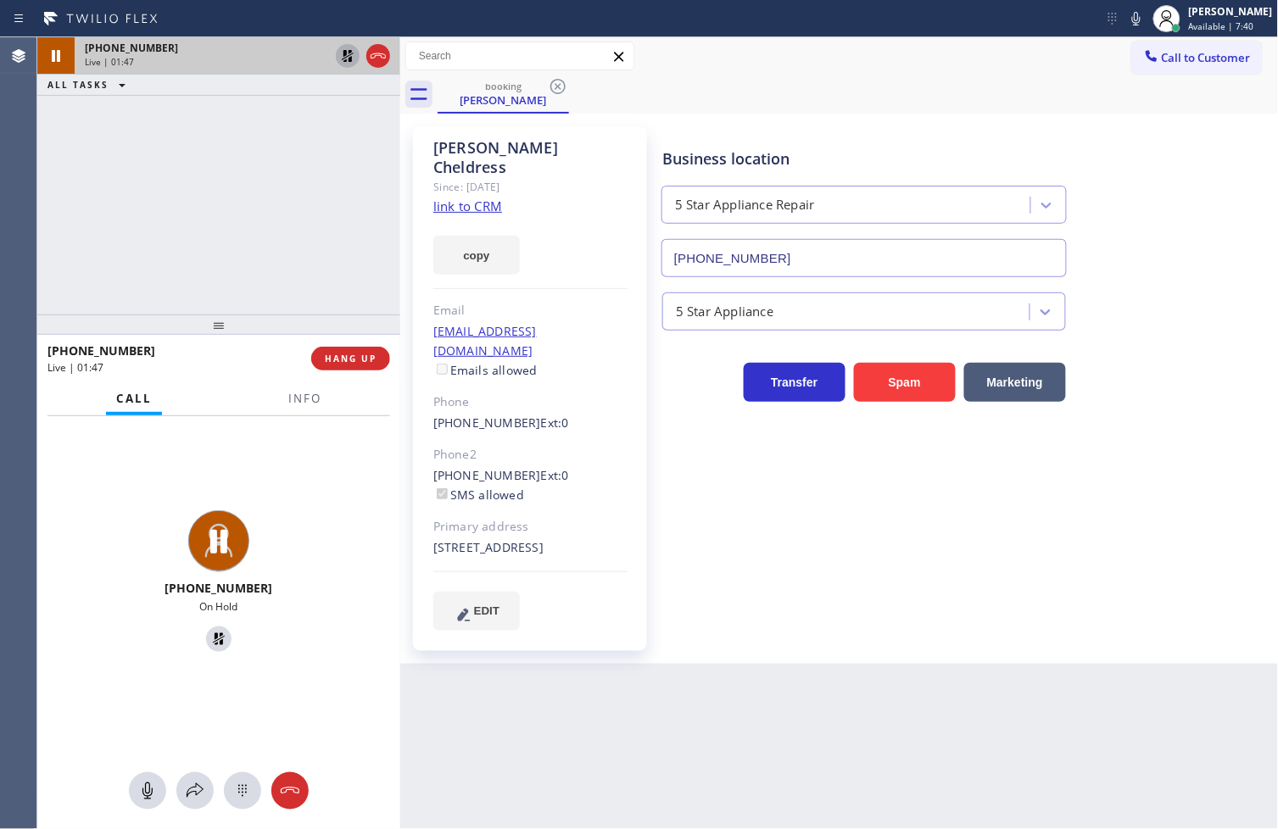
click at [346, 62] on icon at bounding box center [347, 56] width 20 height 20
click at [281, 399] on button "Info" at bounding box center [304, 398] width 53 height 33
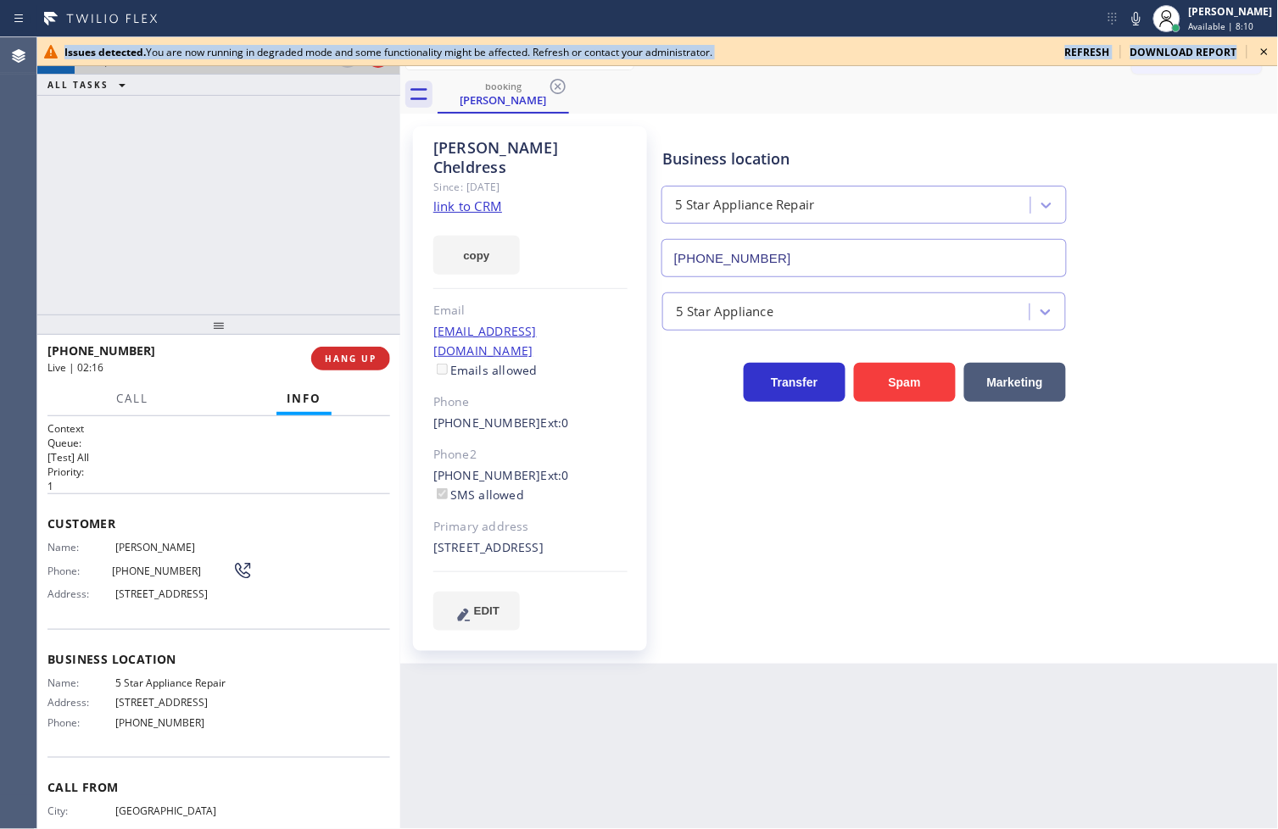
click at [1262, 49] on icon at bounding box center [1264, 51] width 7 height 7
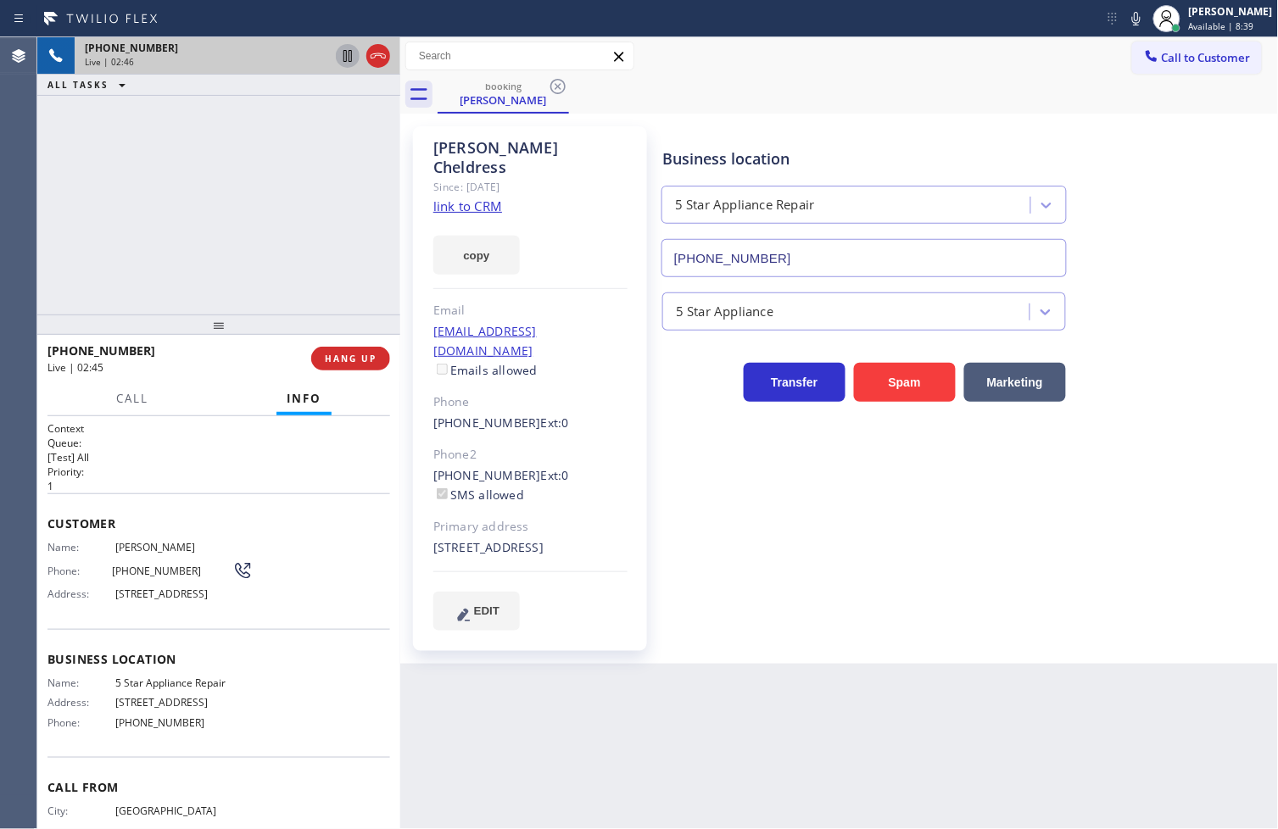
click at [820, 554] on div "Business location 5 Star Appliance Repair [PHONE_NUMBER] 5 Star Appliance Trans…" at bounding box center [967, 378] width 616 height 495
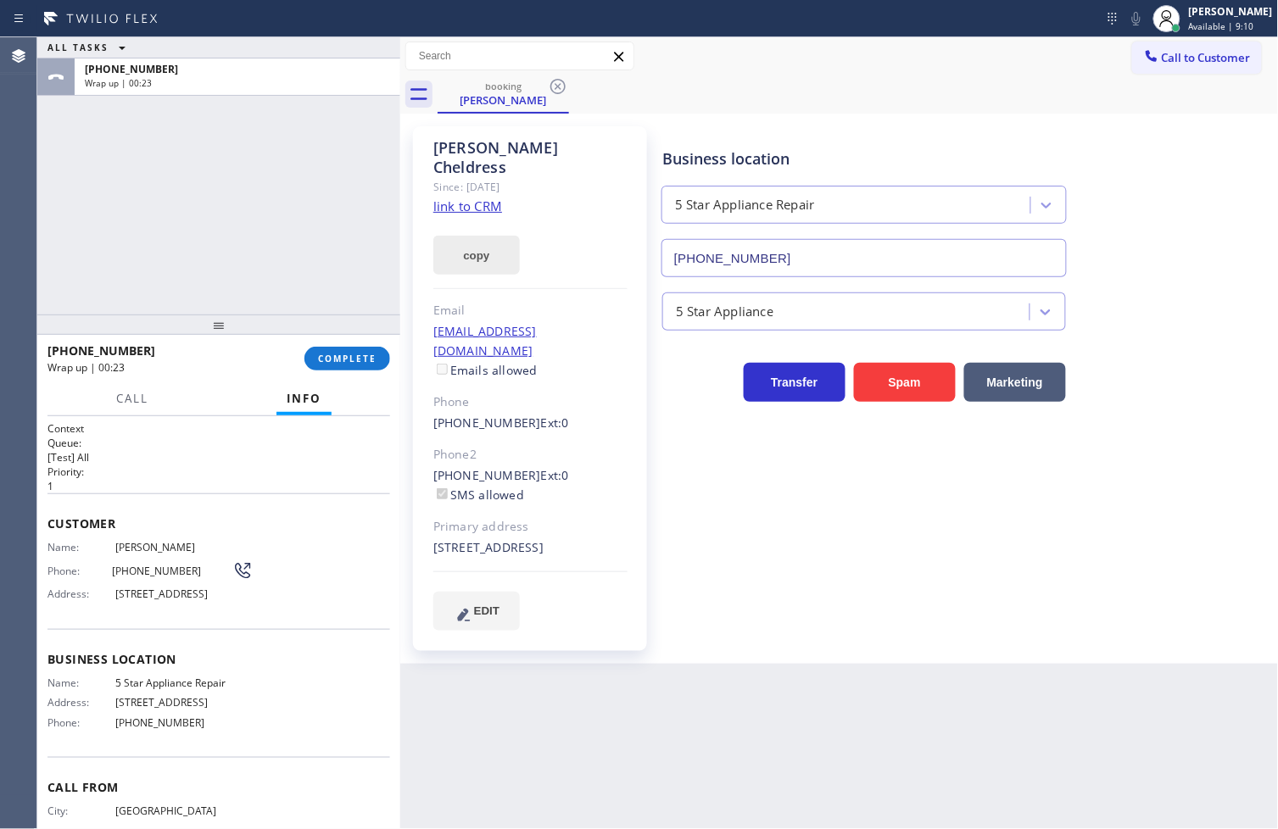
click at [444, 236] on button "copy" at bounding box center [476, 255] width 86 height 39
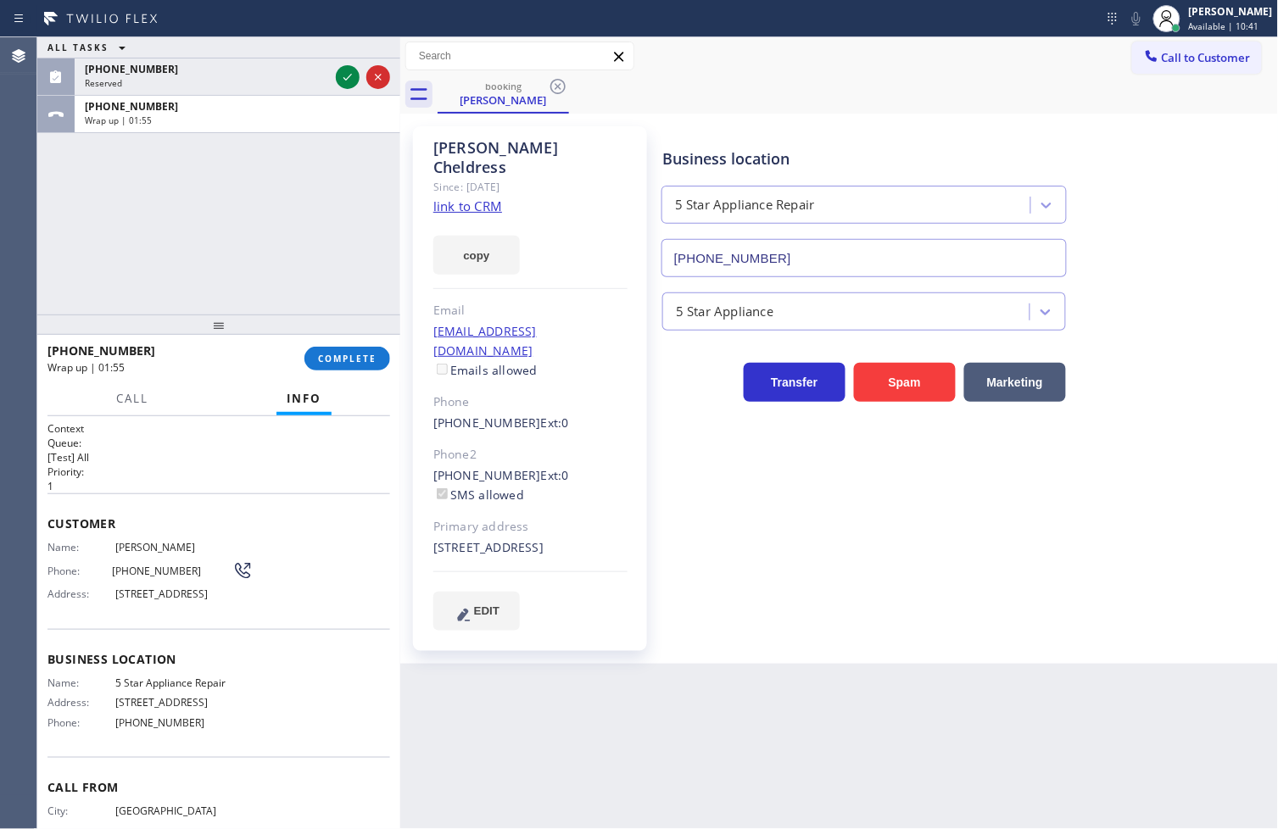
click at [73, 234] on div "ALL TASKS ALL TASKS ACTIVE TASKS TASKS IN WRAP UP [PHONE_NUMBER] Reserved [PHON…" at bounding box center [218, 175] width 363 height 277
click at [346, 74] on icon at bounding box center [347, 77] width 20 height 20
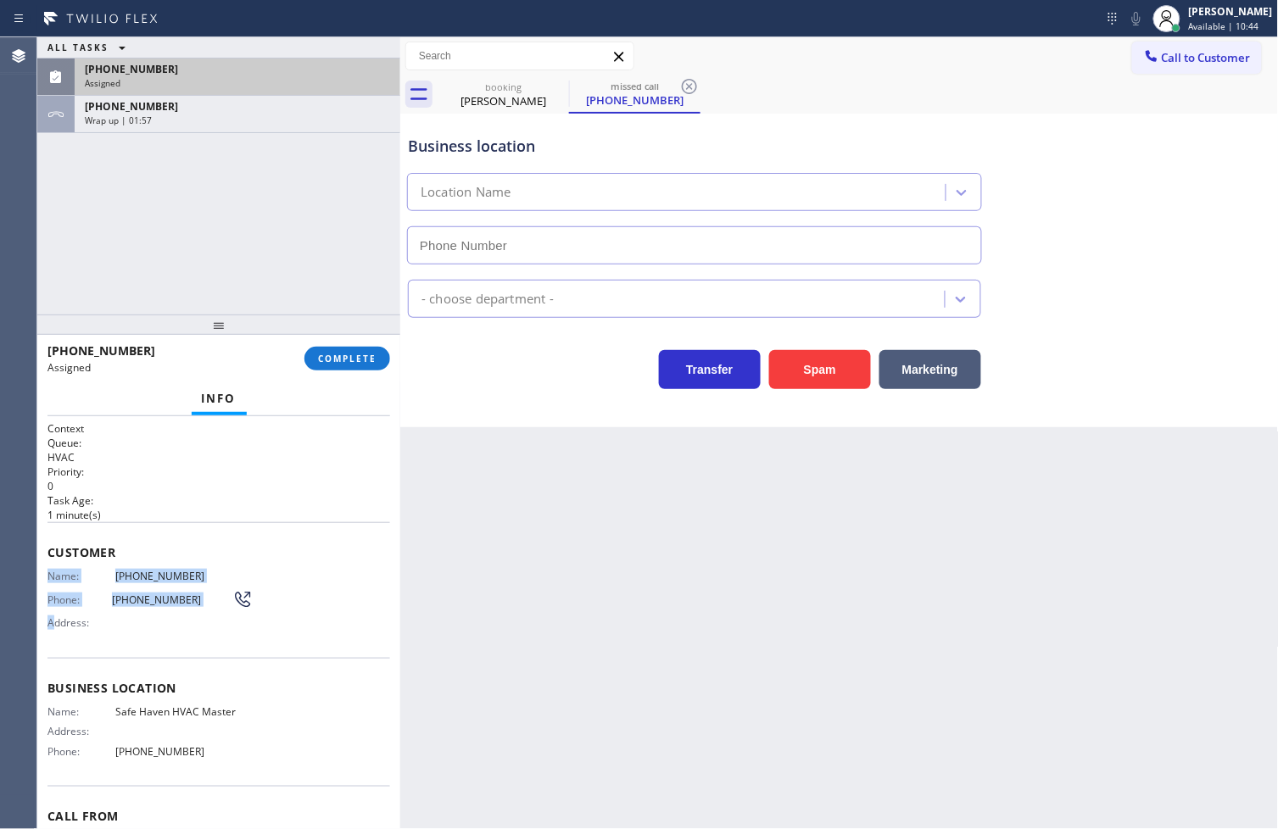
type input "[PHONE_NUMBER]"
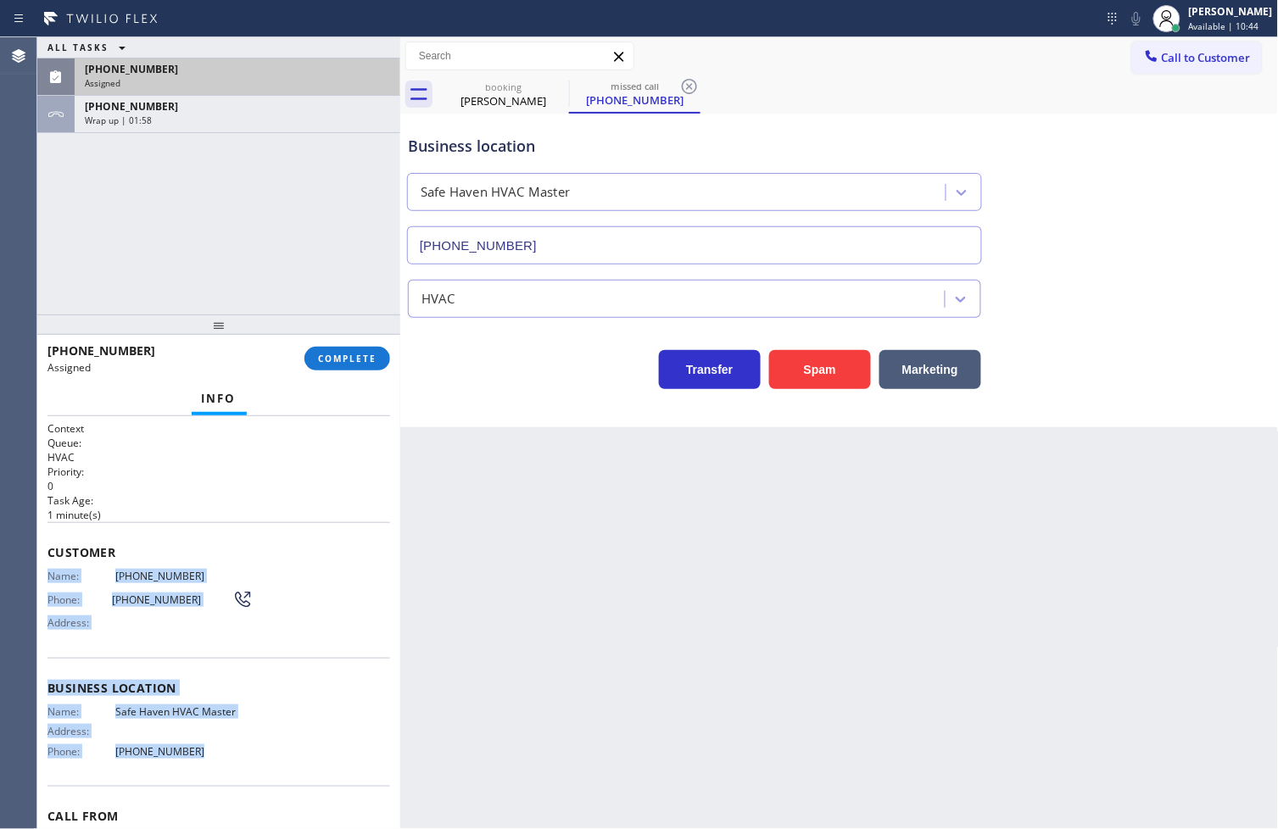
drag, startPoint x: 47, startPoint y: 592, endPoint x: 225, endPoint y: 749, distance: 237.3
click at [225, 749] on div "Context Queue: HVAC Priority: 0 Task Age: [DEMOGRAPHIC_DATA] minute(s) Customer…" at bounding box center [218, 623] width 363 height 414
copy div "Name: [PHONE_NUMBER] Phone: [PHONE_NUMBER] Address: Business location Name: Saf…"
click at [343, 362] on span "COMPLETE" at bounding box center [347, 359] width 59 height 12
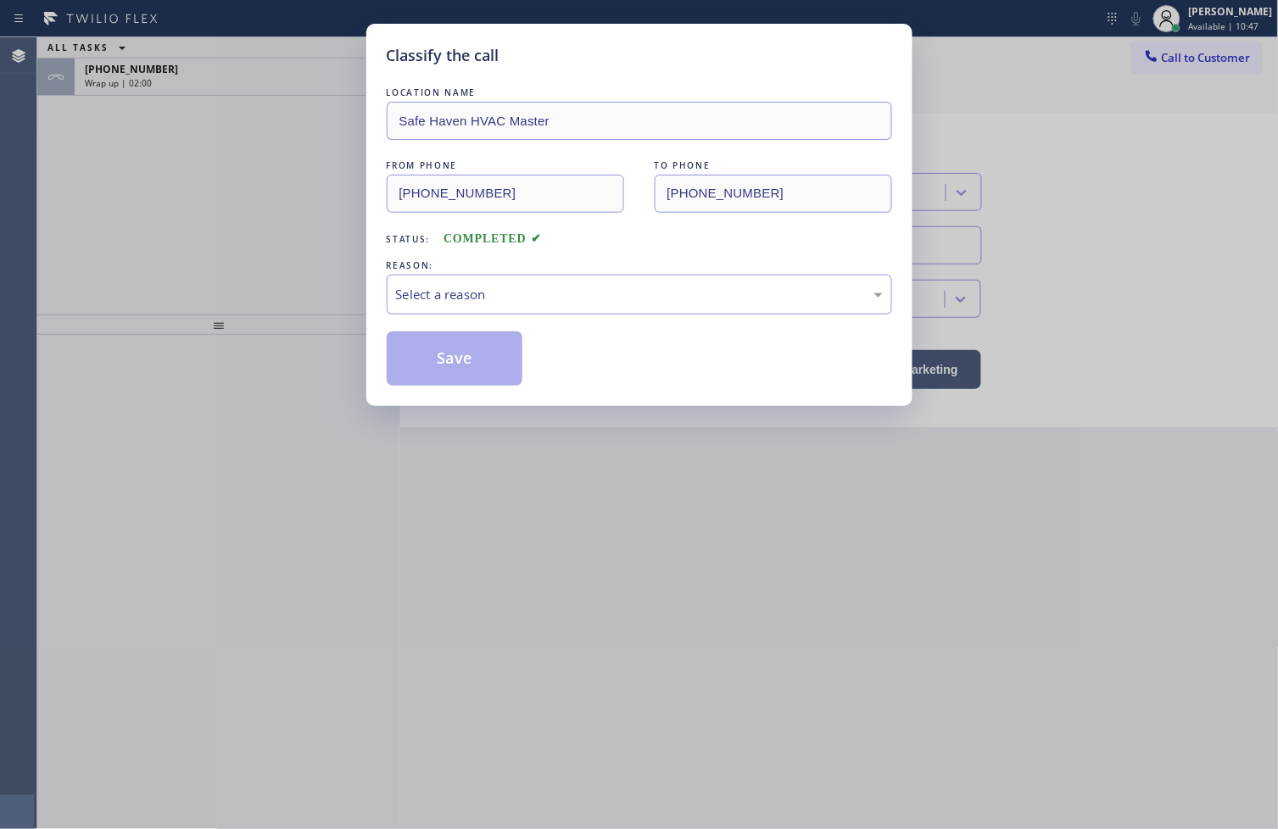
click at [493, 322] on div "LOCATION NAME Safe Haven HVAC Master FROM PHONE [PHONE_NUMBER] TO PHONE [PHONE_…" at bounding box center [639, 235] width 505 height 302
click at [484, 281] on div "Select a reason" at bounding box center [639, 295] width 505 height 40
click at [460, 382] on button "Save" at bounding box center [455, 359] width 137 height 54
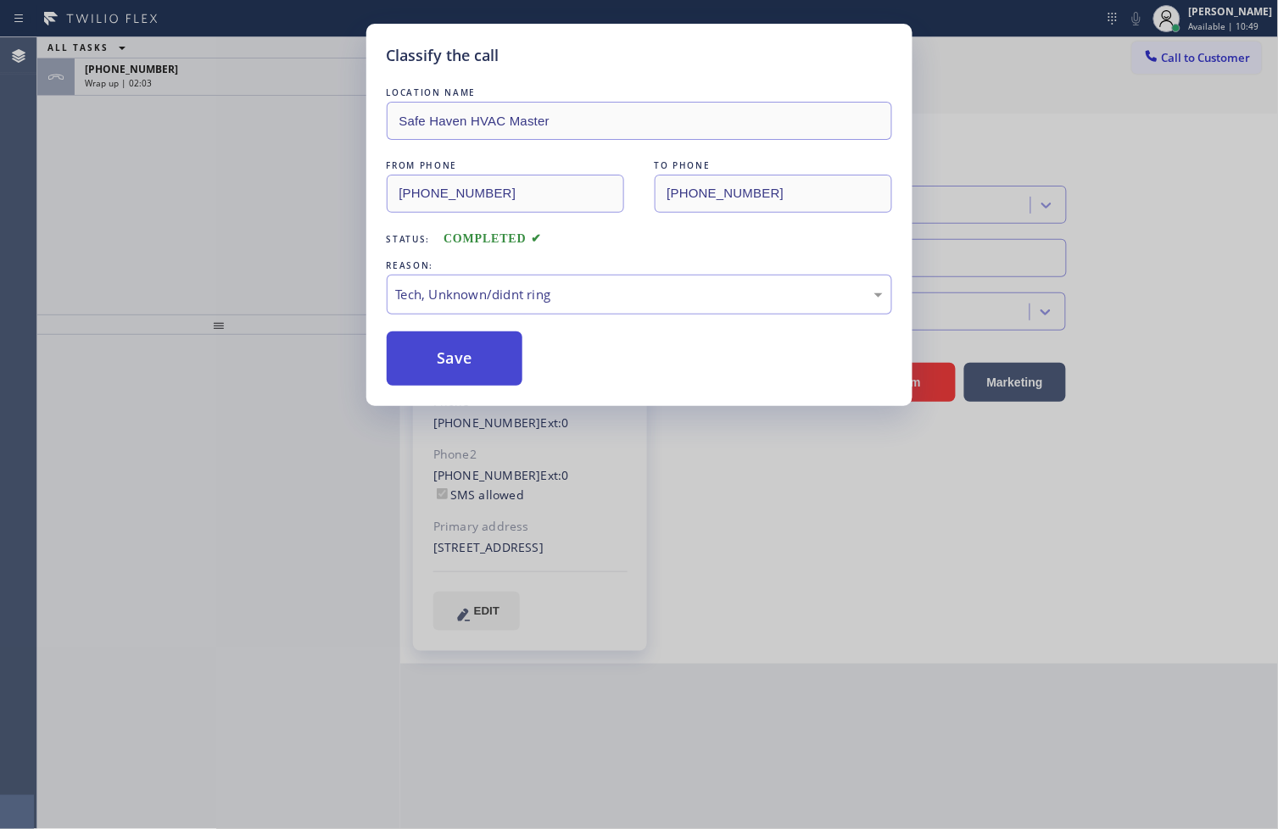
click at [460, 382] on button "Save" at bounding box center [455, 359] width 137 height 54
click at [460, 378] on button "Save" at bounding box center [455, 359] width 137 height 54
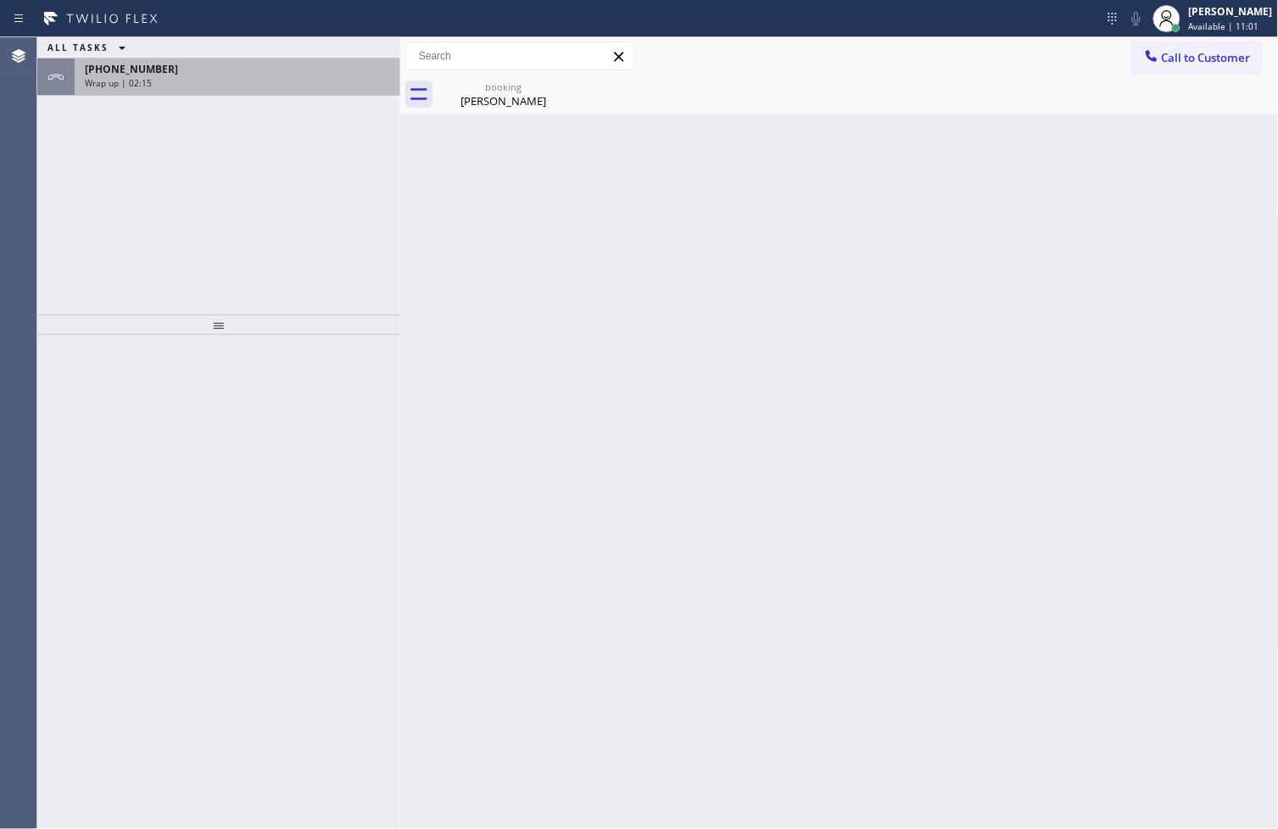
click at [158, 78] on div "Wrap up | 02:15" at bounding box center [237, 83] width 305 height 12
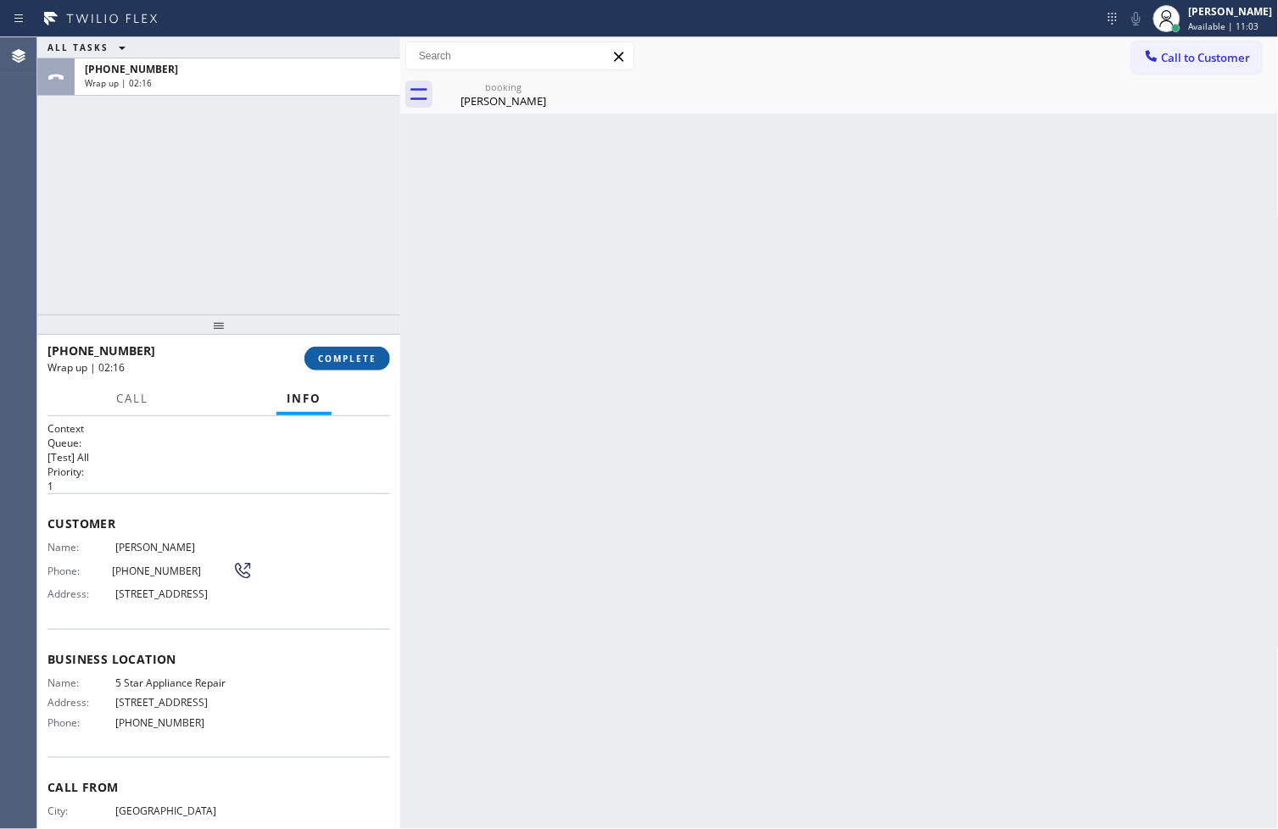
click at [329, 366] on button "COMPLETE" at bounding box center [347, 359] width 86 height 24
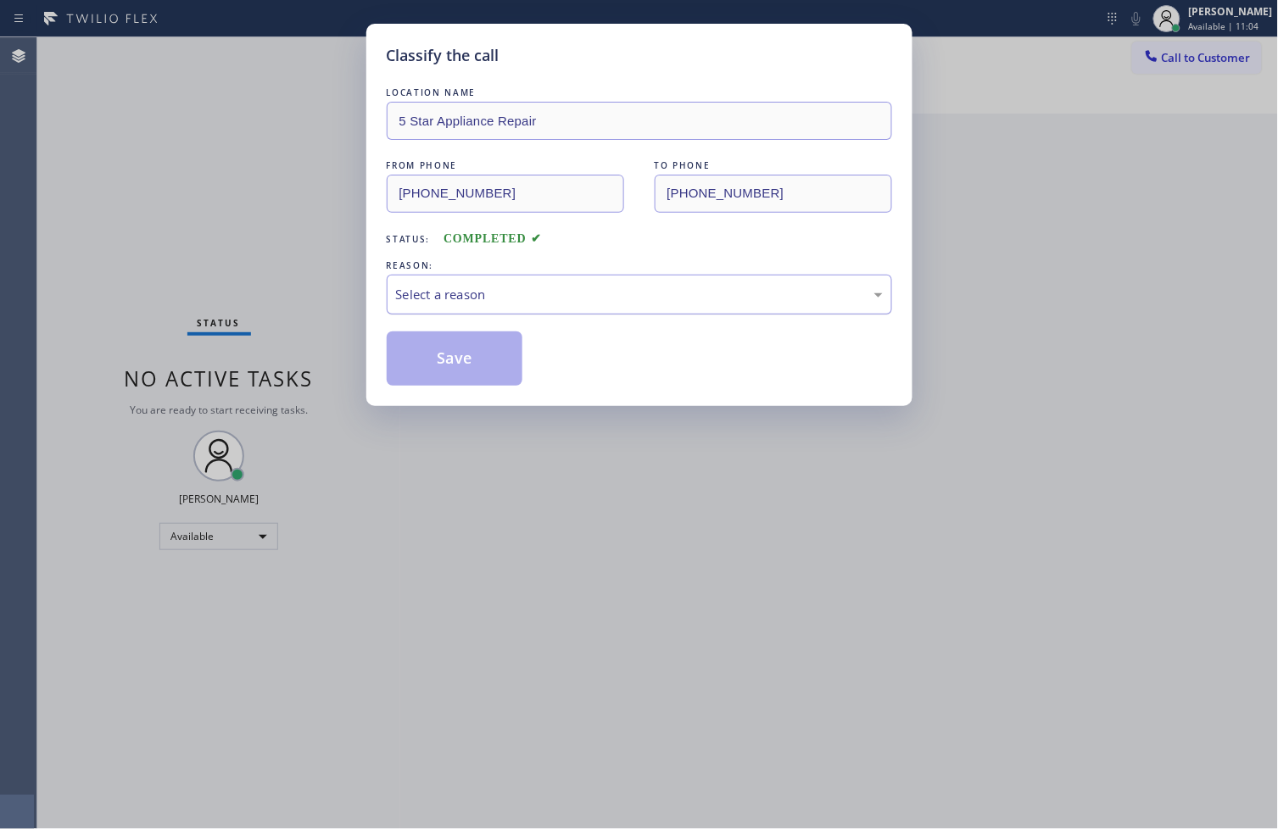
click at [560, 298] on div "Select a reason" at bounding box center [639, 295] width 487 height 20
click at [475, 357] on button "Save" at bounding box center [455, 359] width 137 height 54
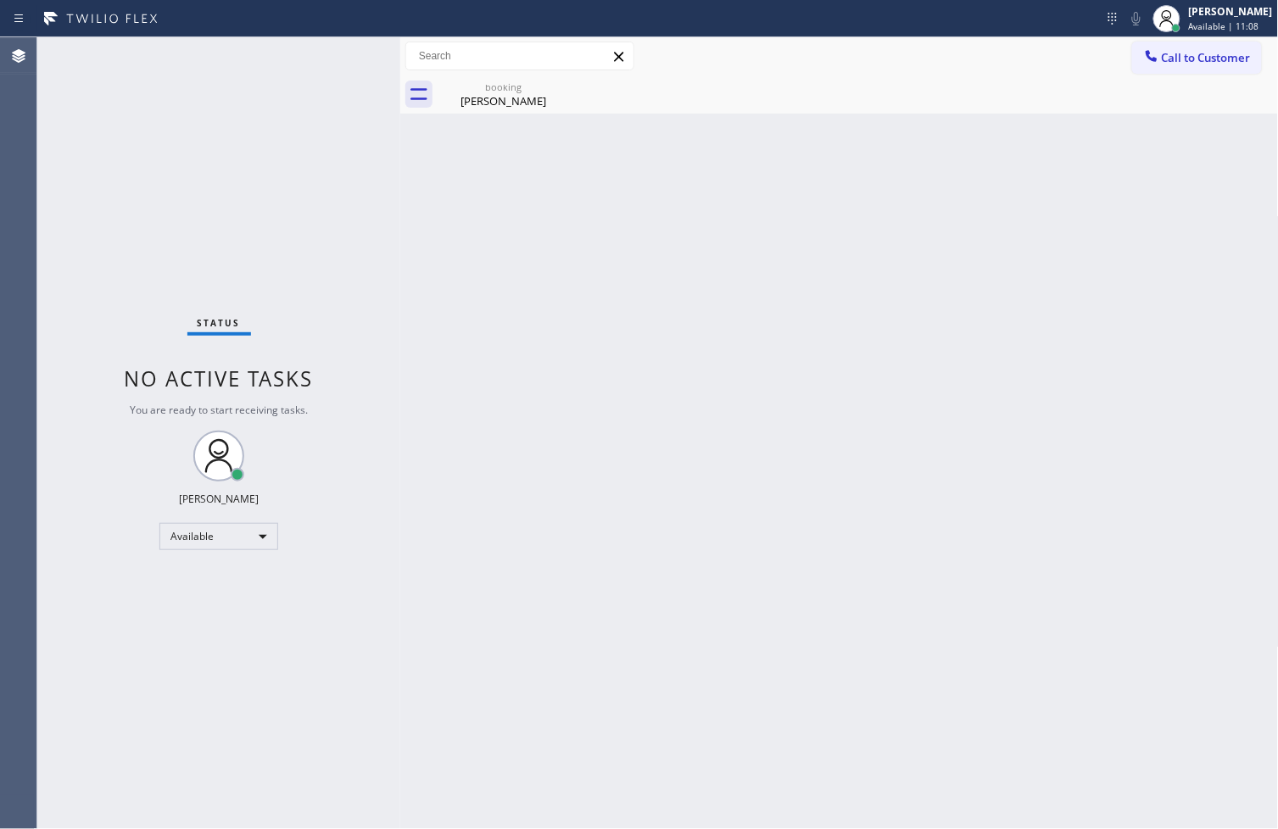
click at [774, 480] on div "Back to Dashboard Change Sender ID Customers Technicians Select a contact Outbo…" at bounding box center [839, 433] width 878 height 792
click at [552, 85] on icon at bounding box center [558, 86] width 20 height 20
click at [239, 227] on div "Status No active tasks You are ready to start receiving tasks. [PERSON_NAME]" at bounding box center [218, 433] width 363 height 792
click at [335, 48] on div "Status No active tasks You are ready to start receiving tasks. [PERSON_NAME]" at bounding box center [218, 433] width 363 height 792
click at [342, 57] on div "Status No active tasks You are ready to start receiving tasks. [PERSON_NAME]" at bounding box center [218, 433] width 363 height 792
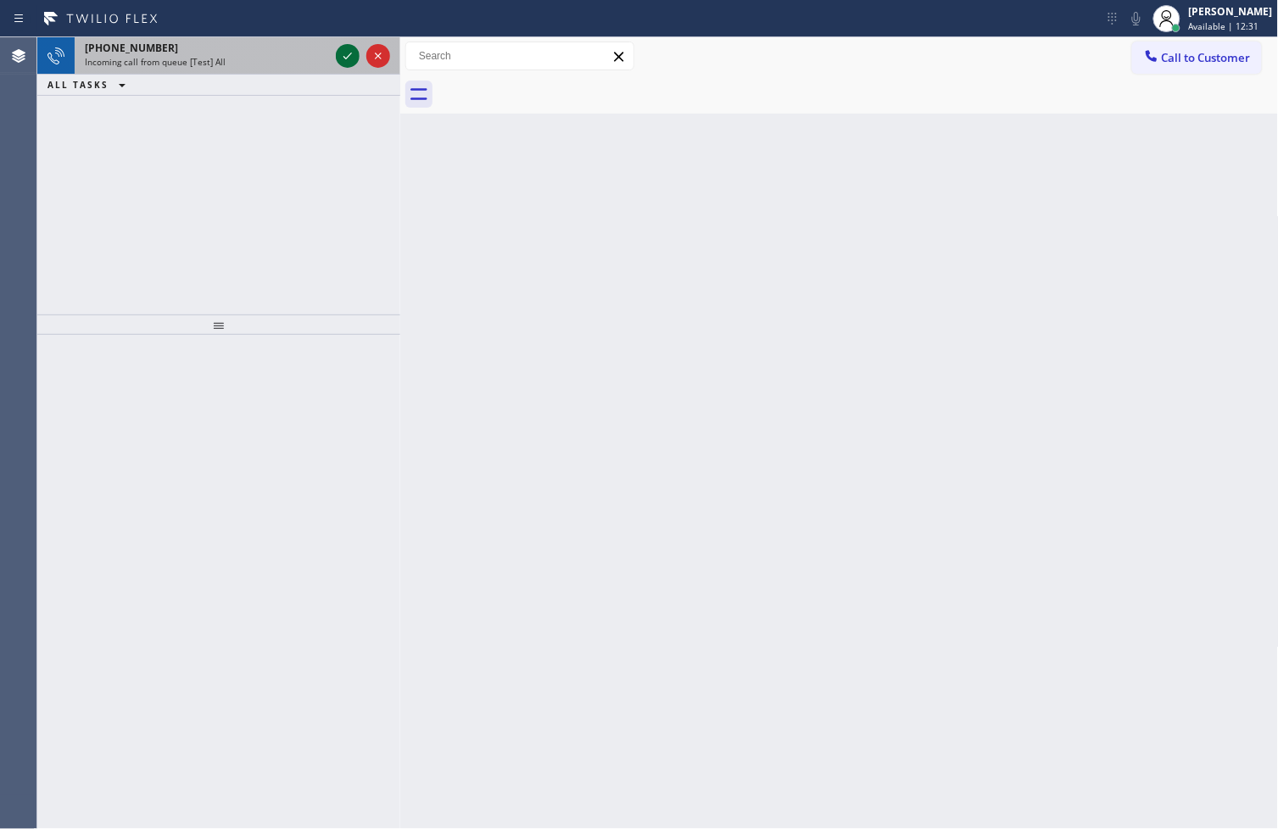
click at [345, 51] on icon at bounding box center [347, 56] width 20 height 20
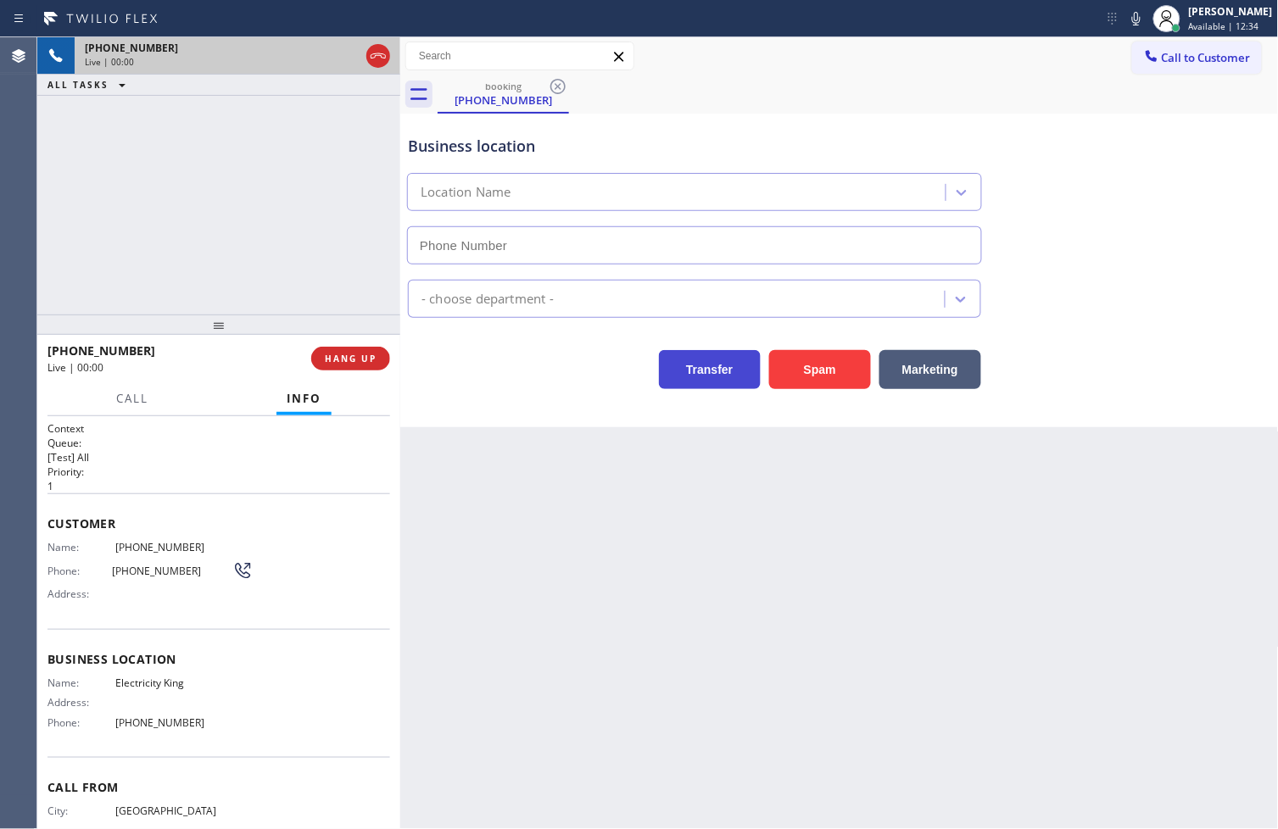
type input "[PHONE_NUMBER]"
click at [125, 398] on span "Call" at bounding box center [132, 398] width 32 height 15
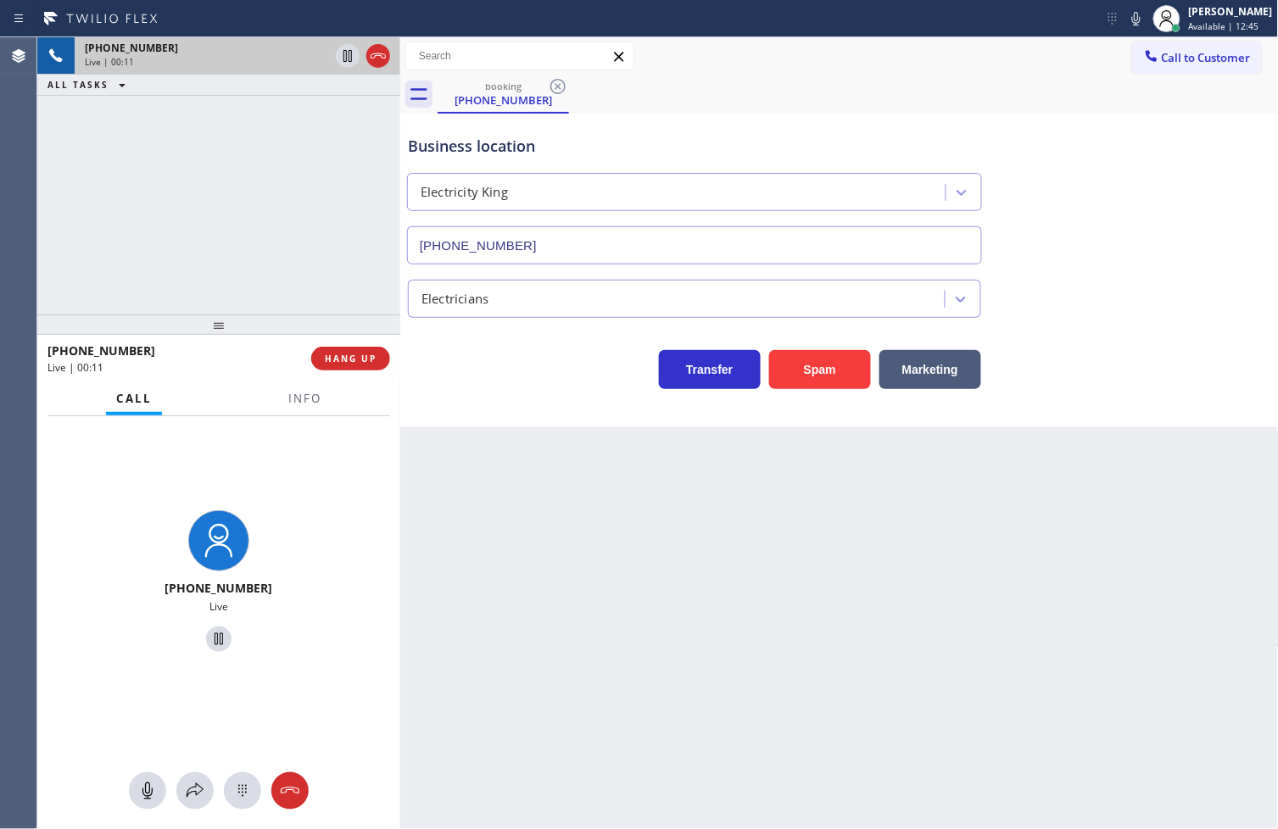
click at [488, 384] on div "Transfer Spam Marketing" at bounding box center [694, 365] width 580 height 47
click at [293, 401] on span "Info" at bounding box center [304, 398] width 33 height 15
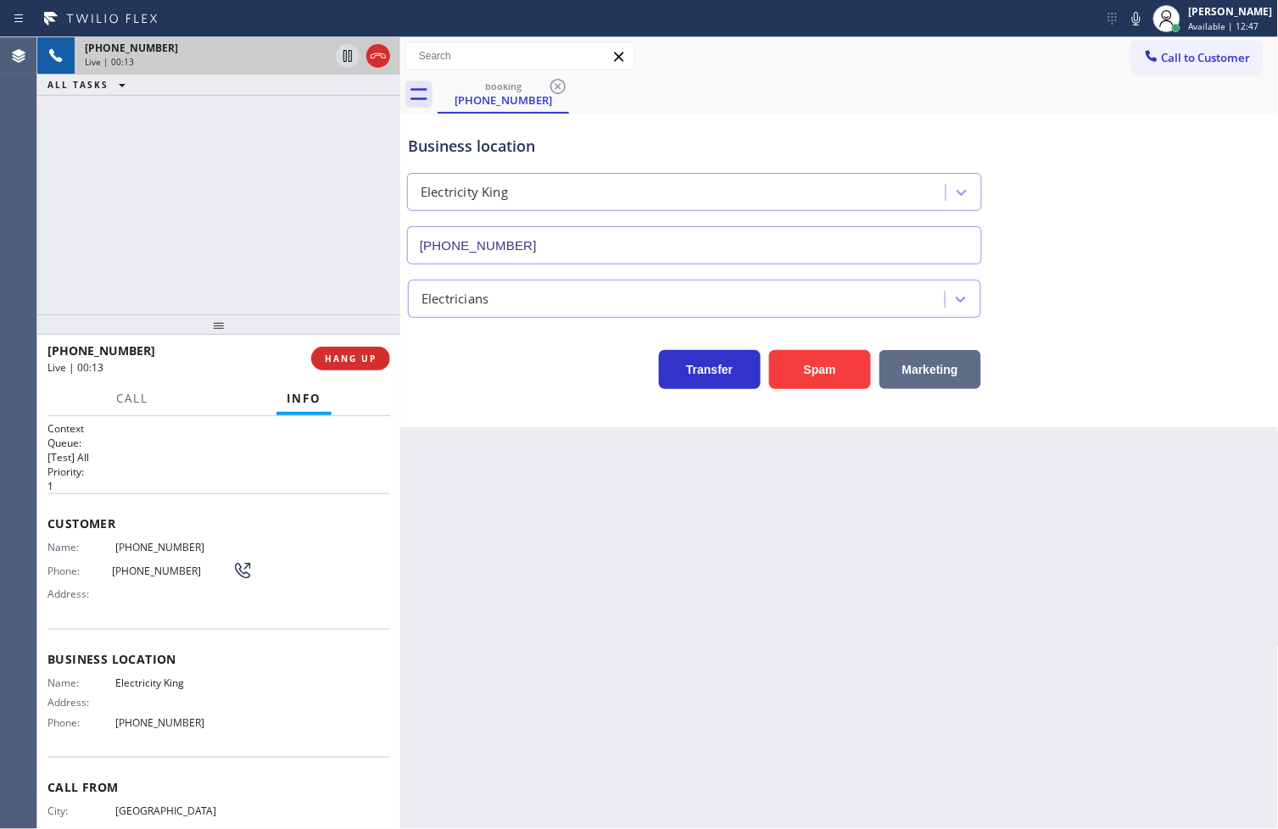
click at [921, 358] on button "Marketing" at bounding box center [930, 369] width 102 height 39
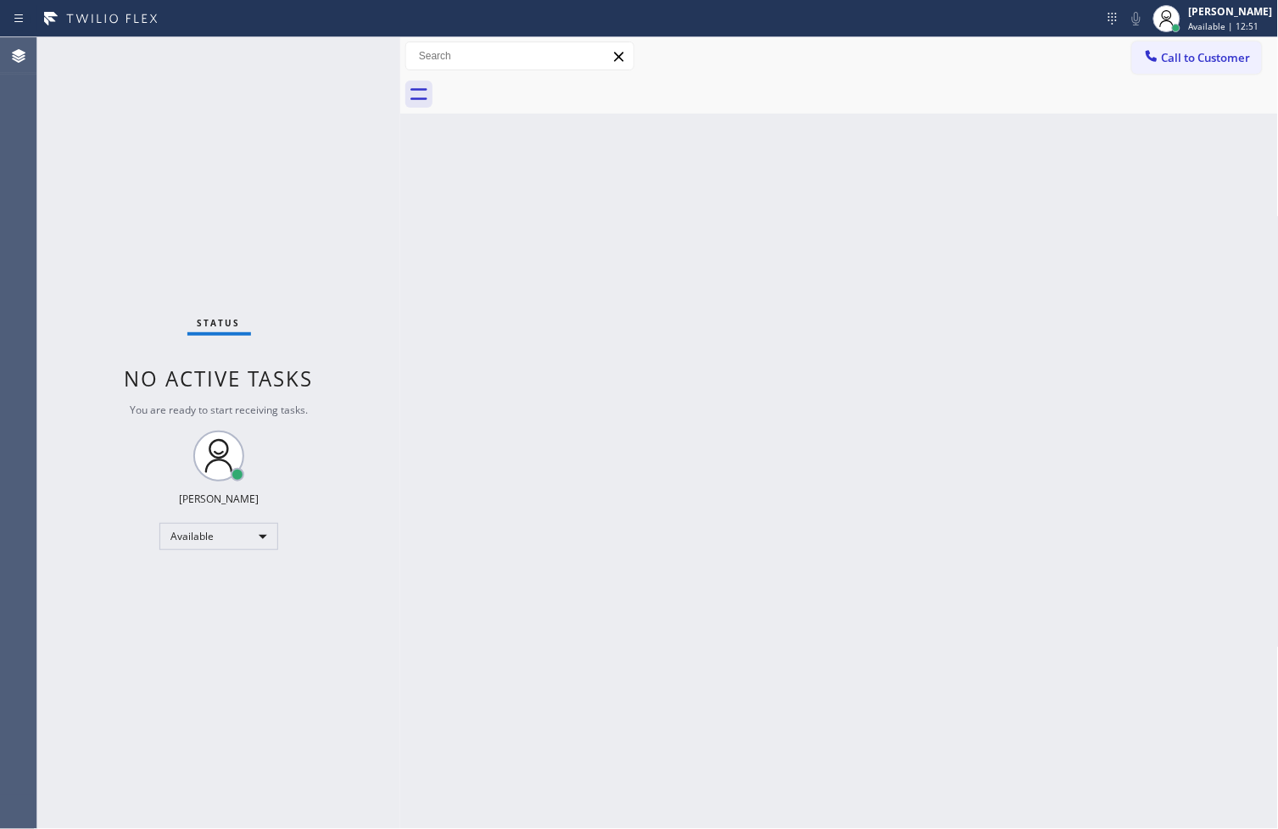
click at [342, 47] on div "Status No active tasks You are ready to start receiving tasks. [PERSON_NAME]" at bounding box center [218, 433] width 363 height 792
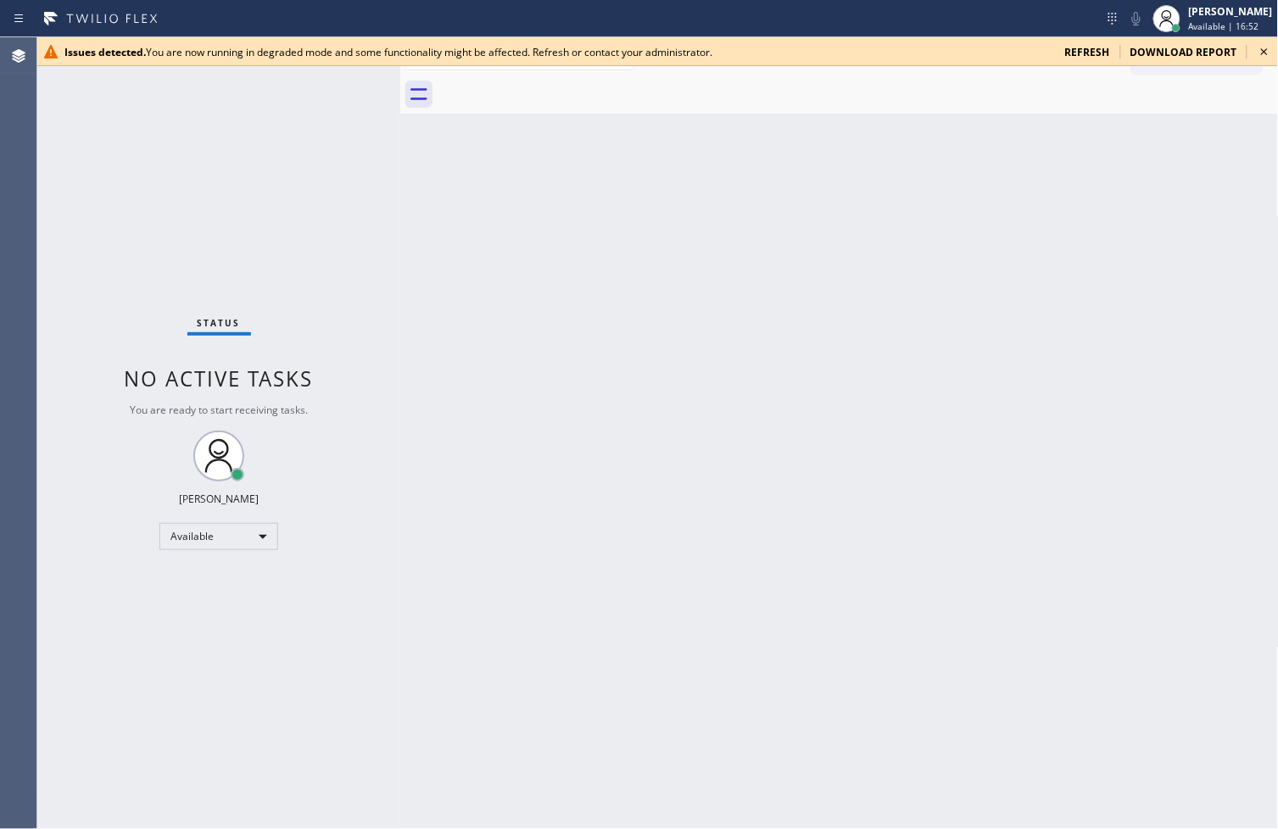
click at [1269, 54] on icon at bounding box center [1264, 52] width 20 height 20
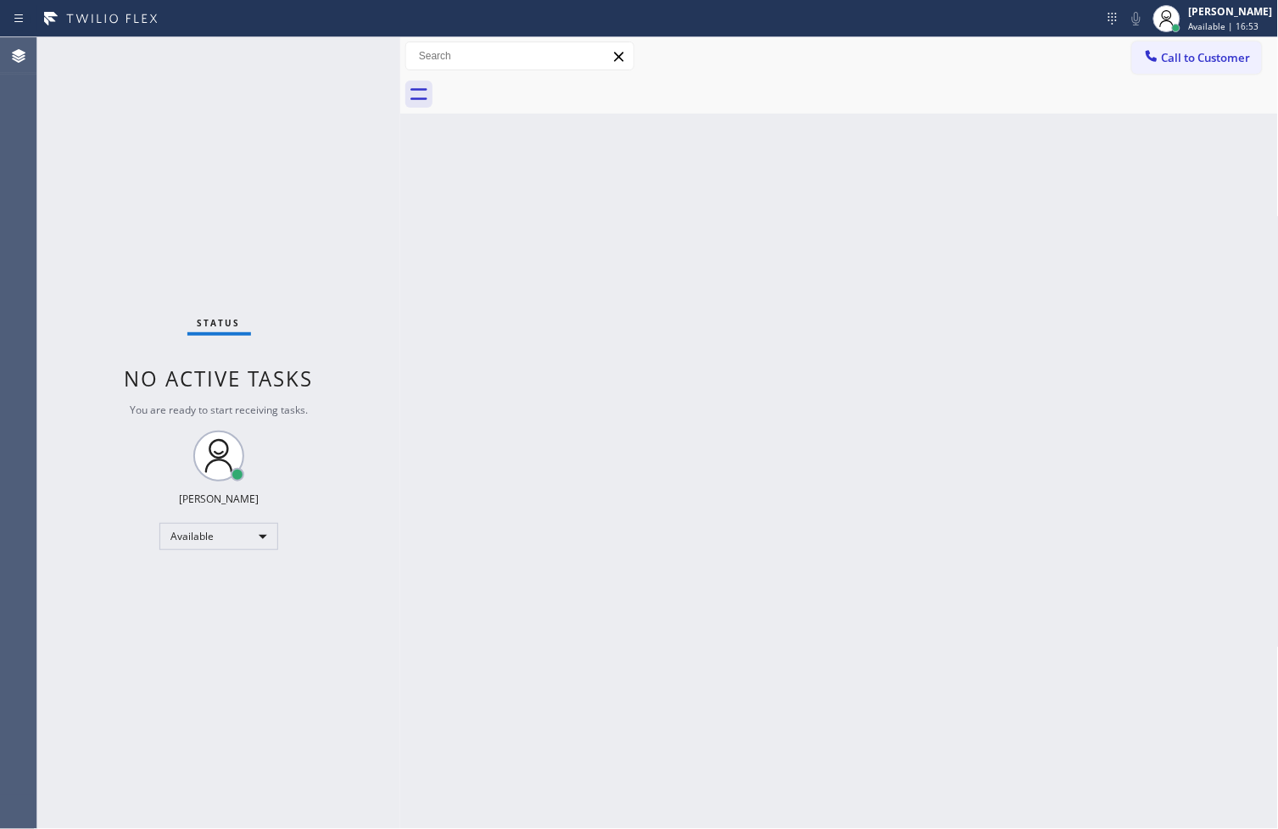
click at [429, 153] on div "Back to Dashboard Change Sender ID Customers Technicians Select a contact Outbo…" at bounding box center [839, 433] width 878 height 792
click at [332, 65] on div "Status No active tasks You are ready to start receiving tasks. [PERSON_NAME]" at bounding box center [218, 433] width 363 height 792
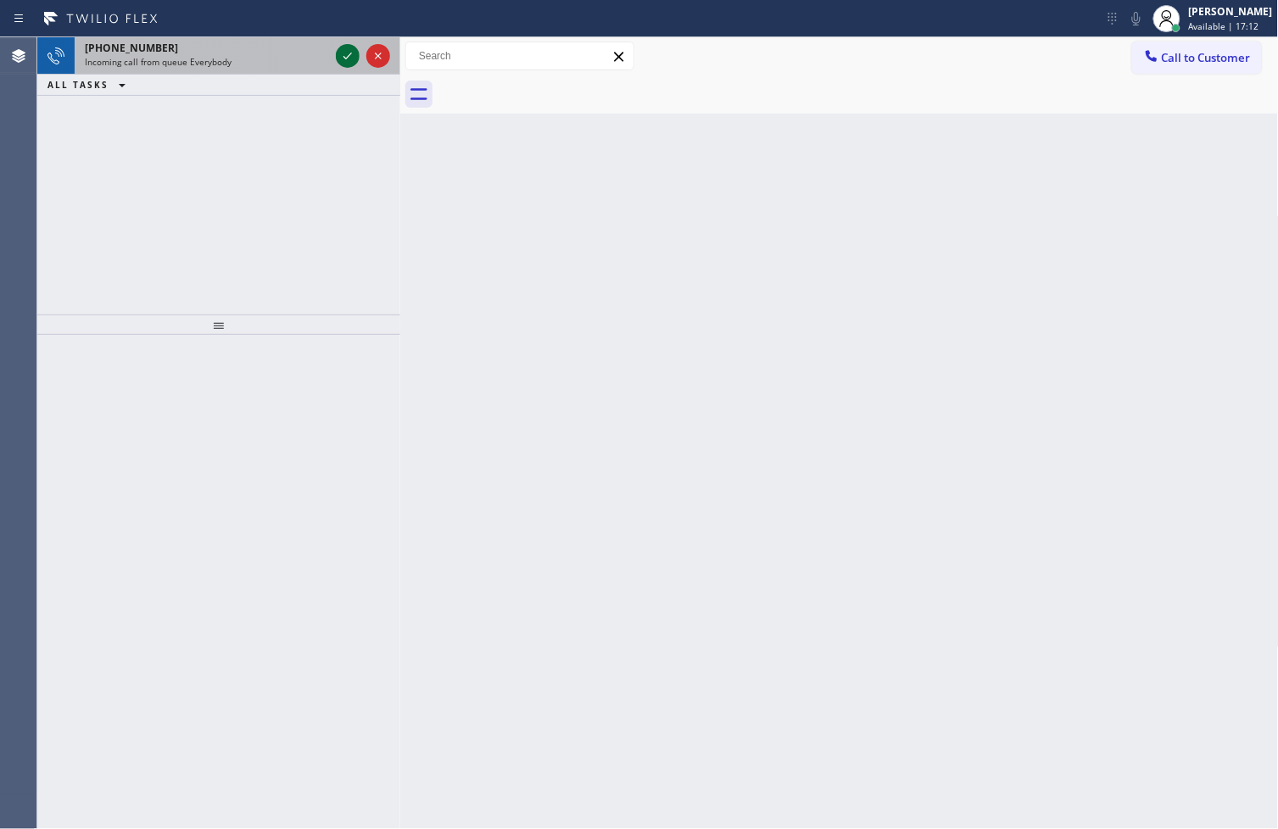
click at [342, 53] on icon at bounding box center [347, 56] width 20 height 20
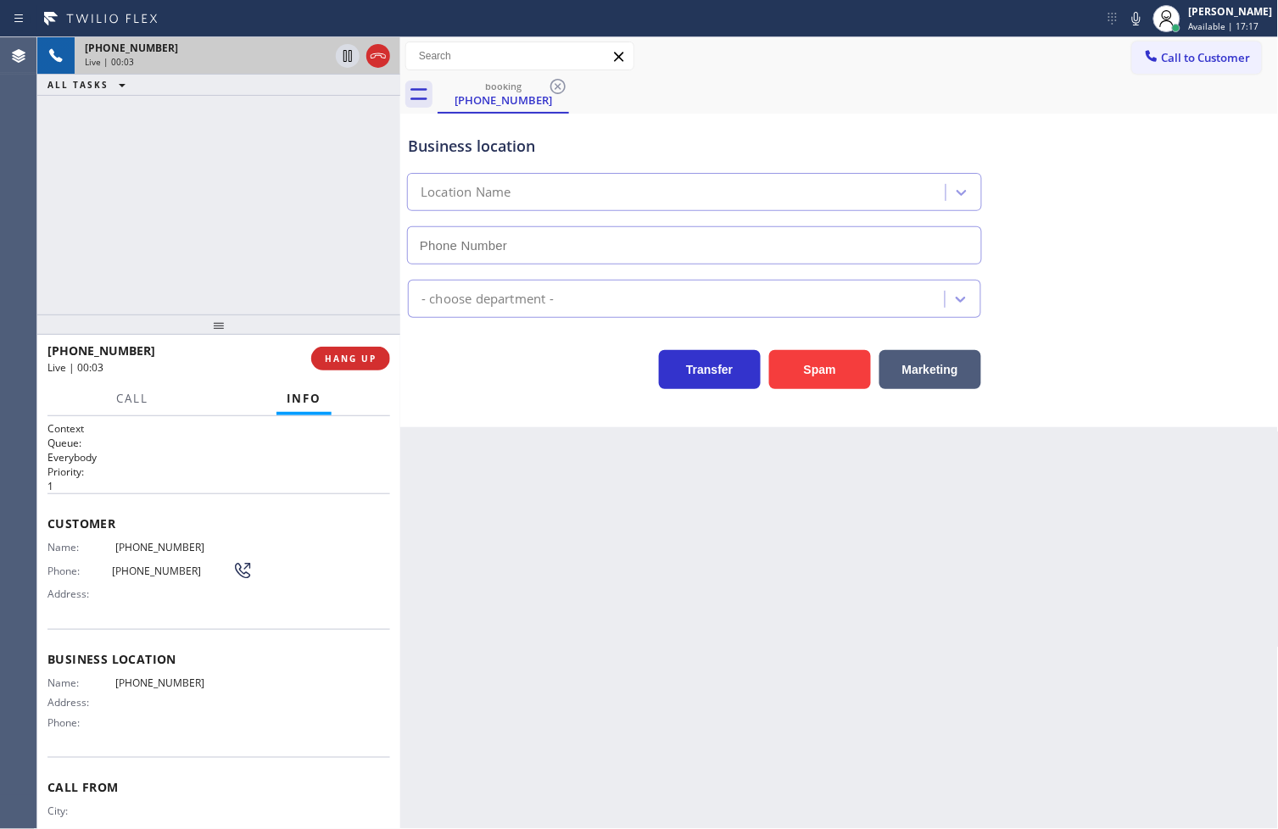
click at [443, 510] on div "Back to Dashboard Change Sender ID Customers Technicians Select a contact Outbo…" at bounding box center [839, 433] width 878 height 792
click at [442, 408] on div "Business location Location Name - choose department - Transfer Spam Marketing" at bounding box center [839, 271] width 878 height 314
click at [168, 271] on div "[PHONE_NUMBER] Live | 00:04 ALL TASKS ALL TASKS ACTIVE TASKS TASKS IN WRAP UP" at bounding box center [218, 175] width 363 height 277
click at [623, 379] on div "Transfer Spam Marketing" at bounding box center [694, 365] width 580 height 47
click at [531, 403] on div "Business location Location Name - choose department - Transfer Spam Marketing" at bounding box center [839, 271] width 878 height 314
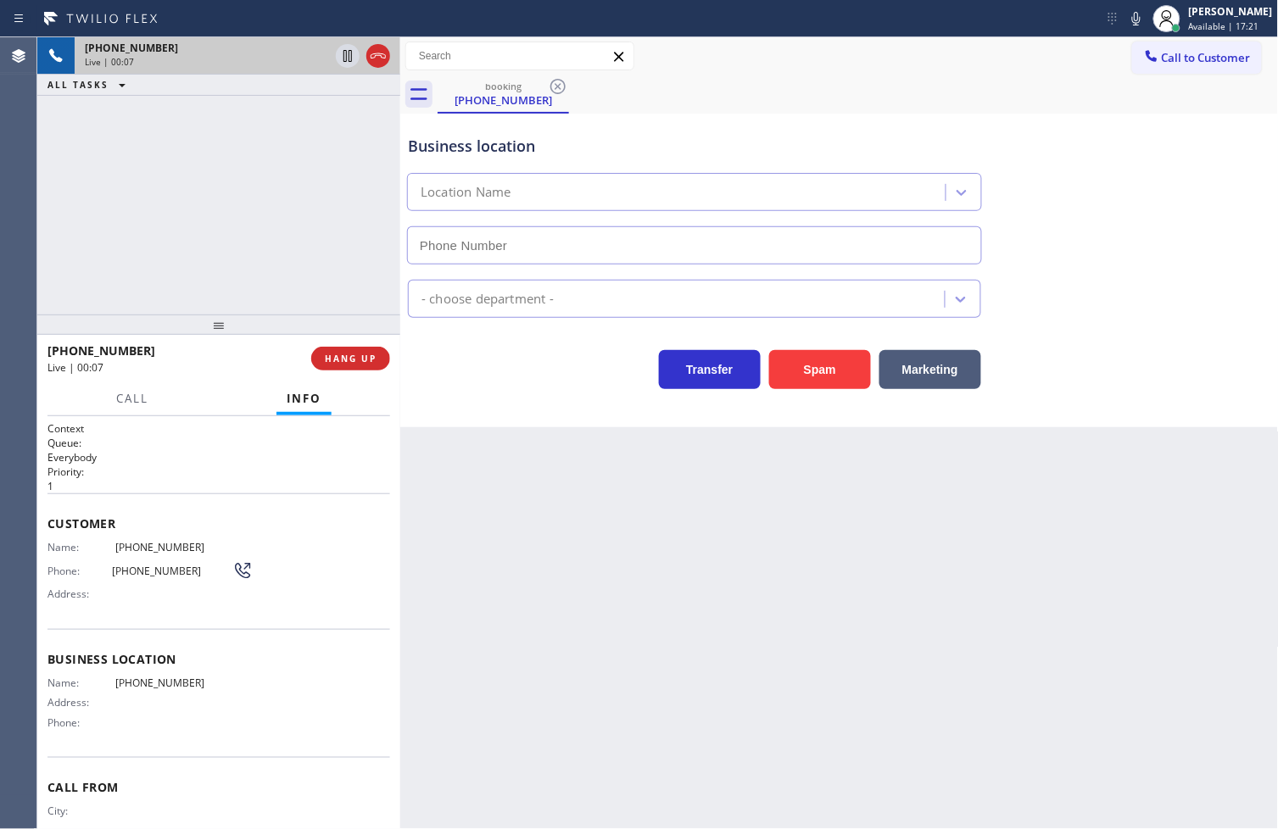
click at [537, 397] on div "Business location Location Name - choose department - Transfer Spam Marketing" at bounding box center [839, 271] width 878 height 314
click at [305, 257] on div "[PHONE_NUMBER] Live | 00:07 ALL TASKS ALL TASKS ACTIVE TASKS TASKS IN WRAP UP" at bounding box center [218, 175] width 363 height 277
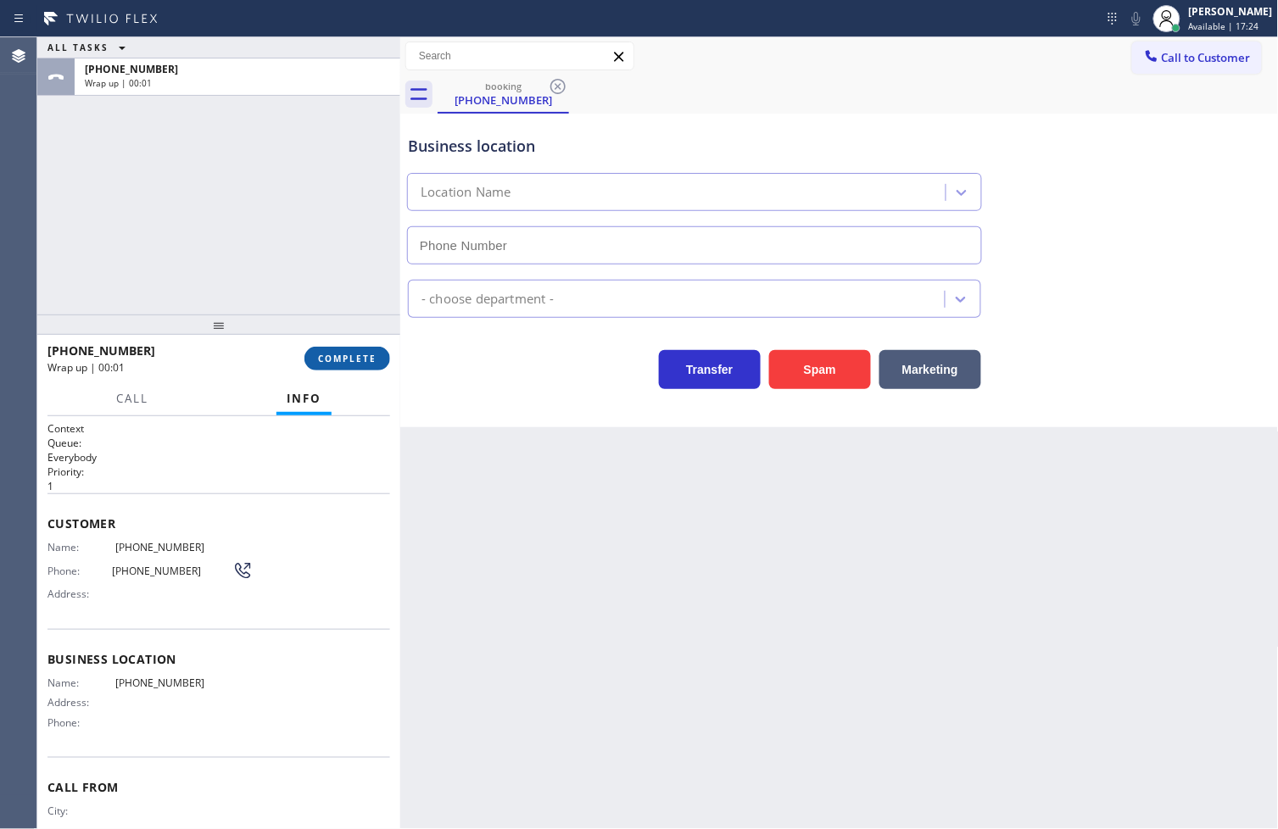
click at [359, 356] on span "COMPLETE" at bounding box center [347, 359] width 59 height 12
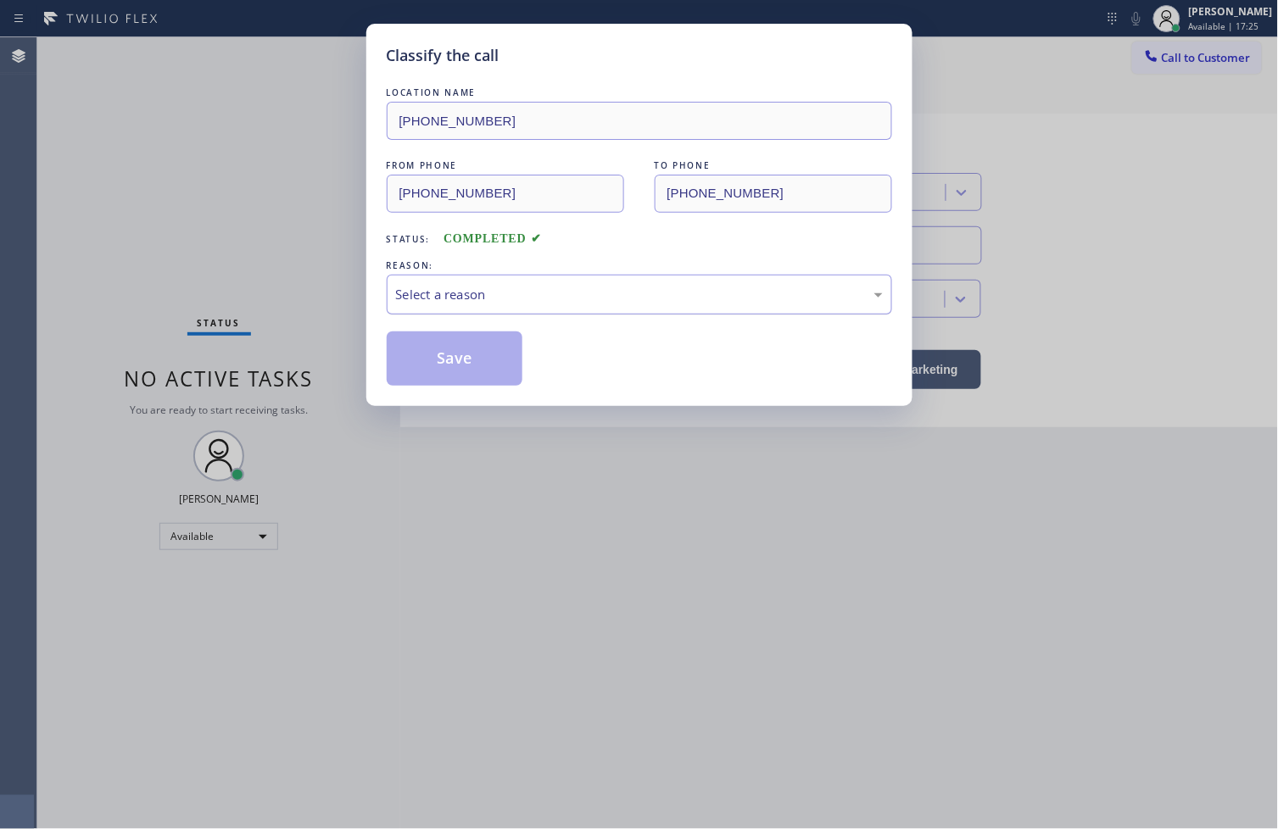
click at [501, 295] on div "Select a reason" at bounding box center [639, 295] width 487 height 20
click at [454, 353] on button "Save" at bounding box center [455, 359] width 137 height 54
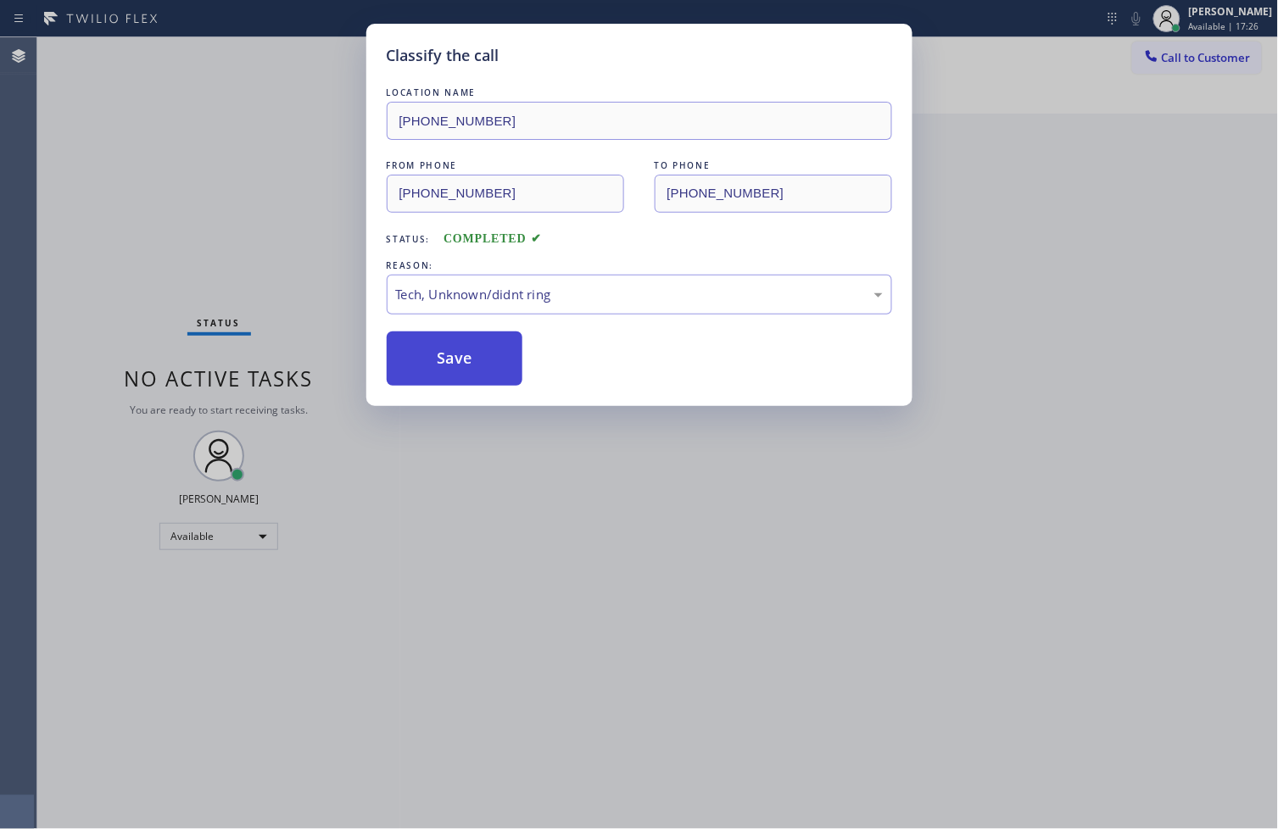
click at [454, 353] on button "Save" at bounding box center [455, 359] width 137 height 54
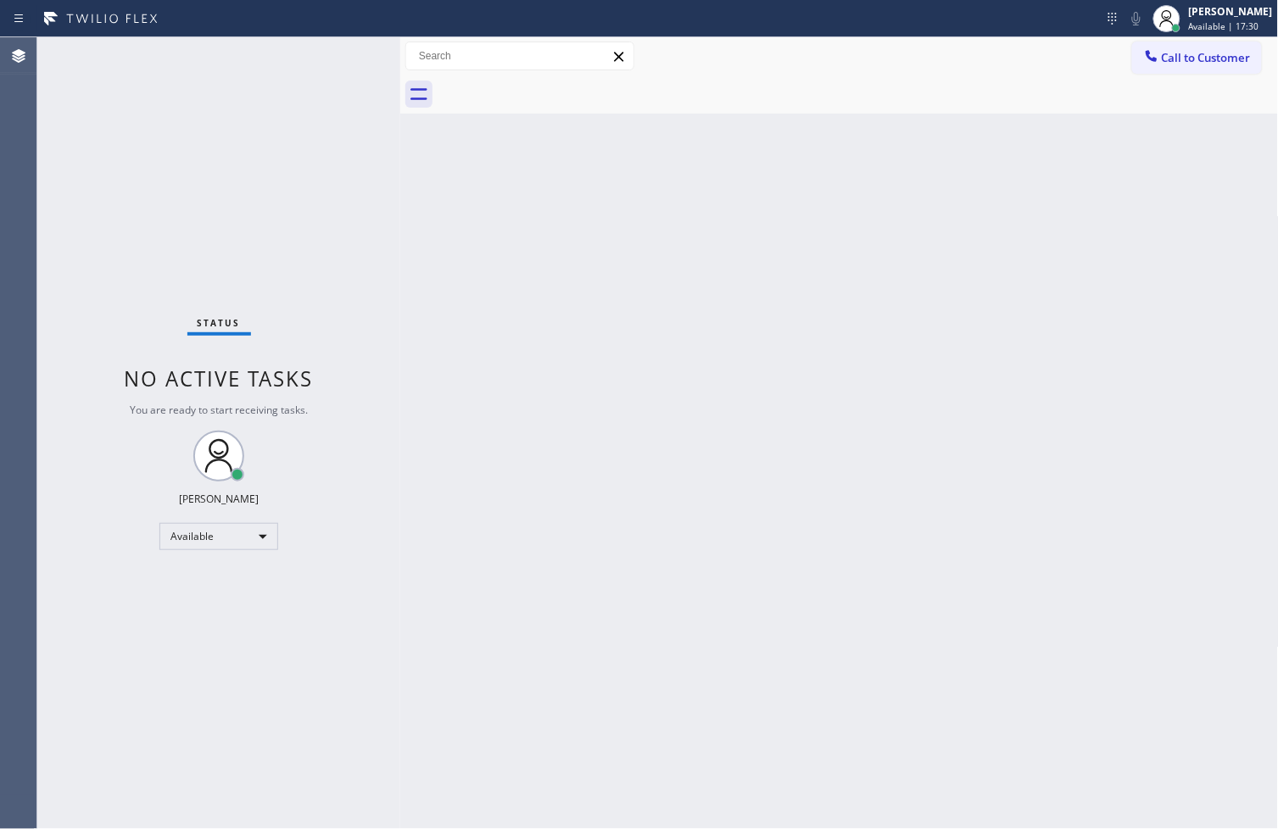
drag, startPoint x: 348, startPoint y: 98, endPoint x: 348, endPoint y: 89, distance: 8.5
click at [348, 98] on div "Status No active tasks You are ready to start receiving tasks. [PERSON_NAME]" at bounding box center [218, 433] width 363 height 792
click at [346, 61] on div "Status No active tasks You are ready to start receiving tasks. [PERSON_NAME]" at bounding box center [218, 433] width 363 height 792
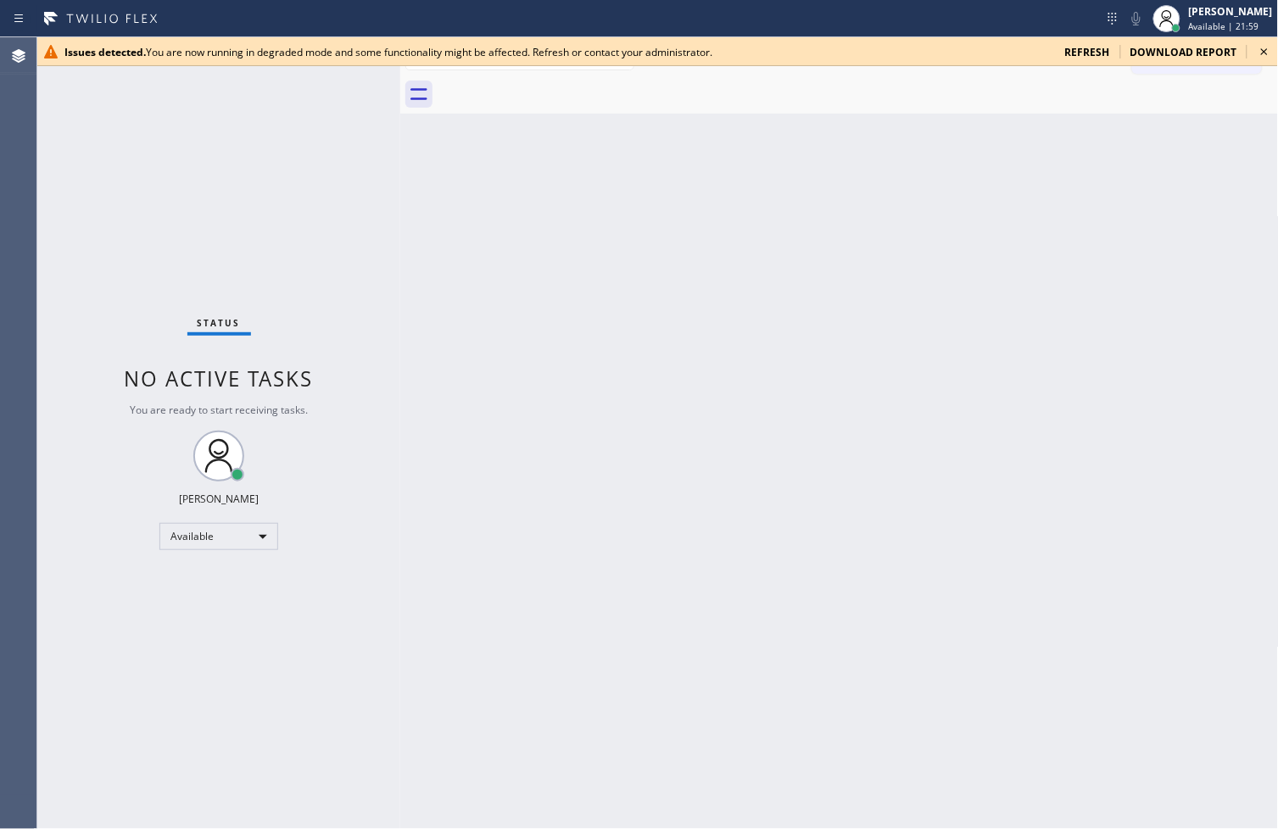
click at [1270, 51] on icon at bounding box center [1264, 52] width 20 height 20
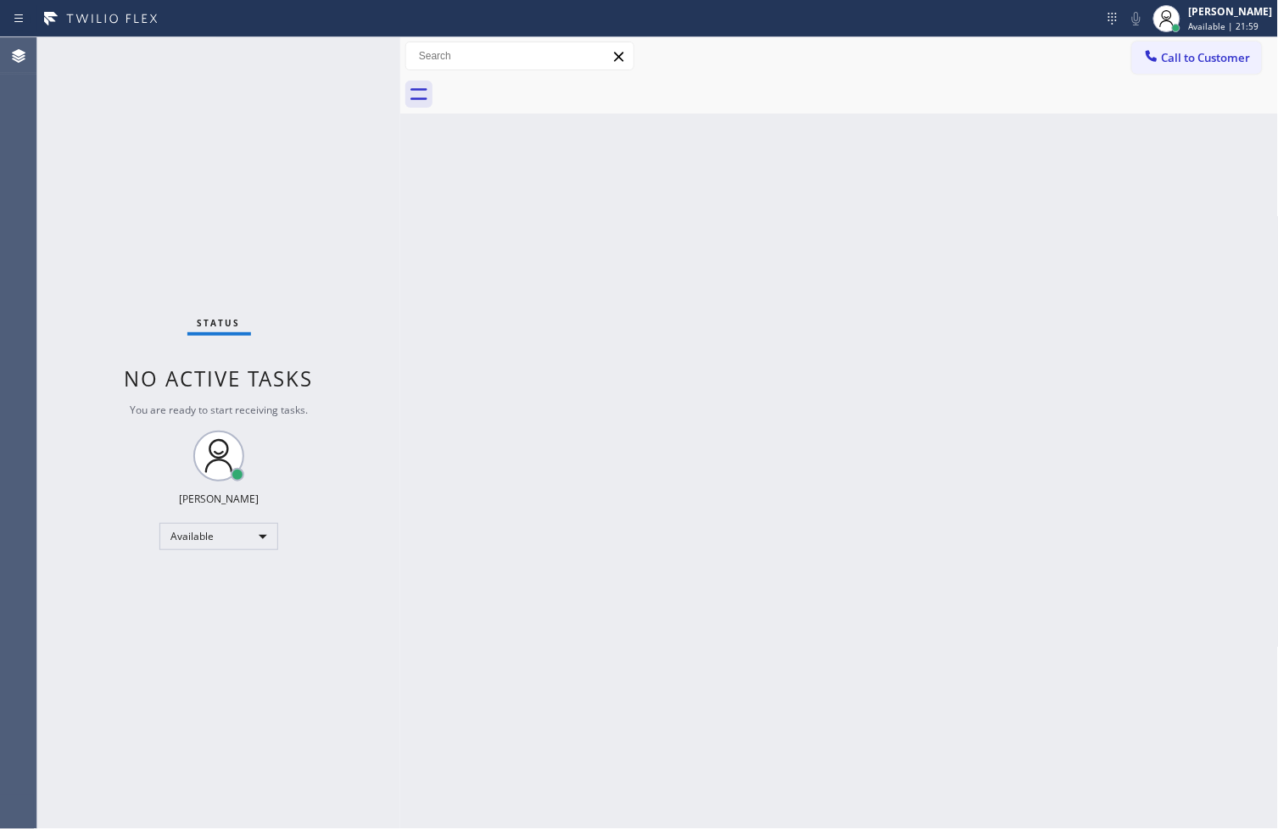
click at [911, 159] on div "Back to Dashboard Change Sender ID Customers Technicians Select a contact Outbo…" at bounding box center [839, 433] width 878 height 792
click at [339, 60] on div "Status No active tasks You are ready to start receiving tasks. [PERSON_NAME]" at bounding box center [218, 433] width 363 height 792
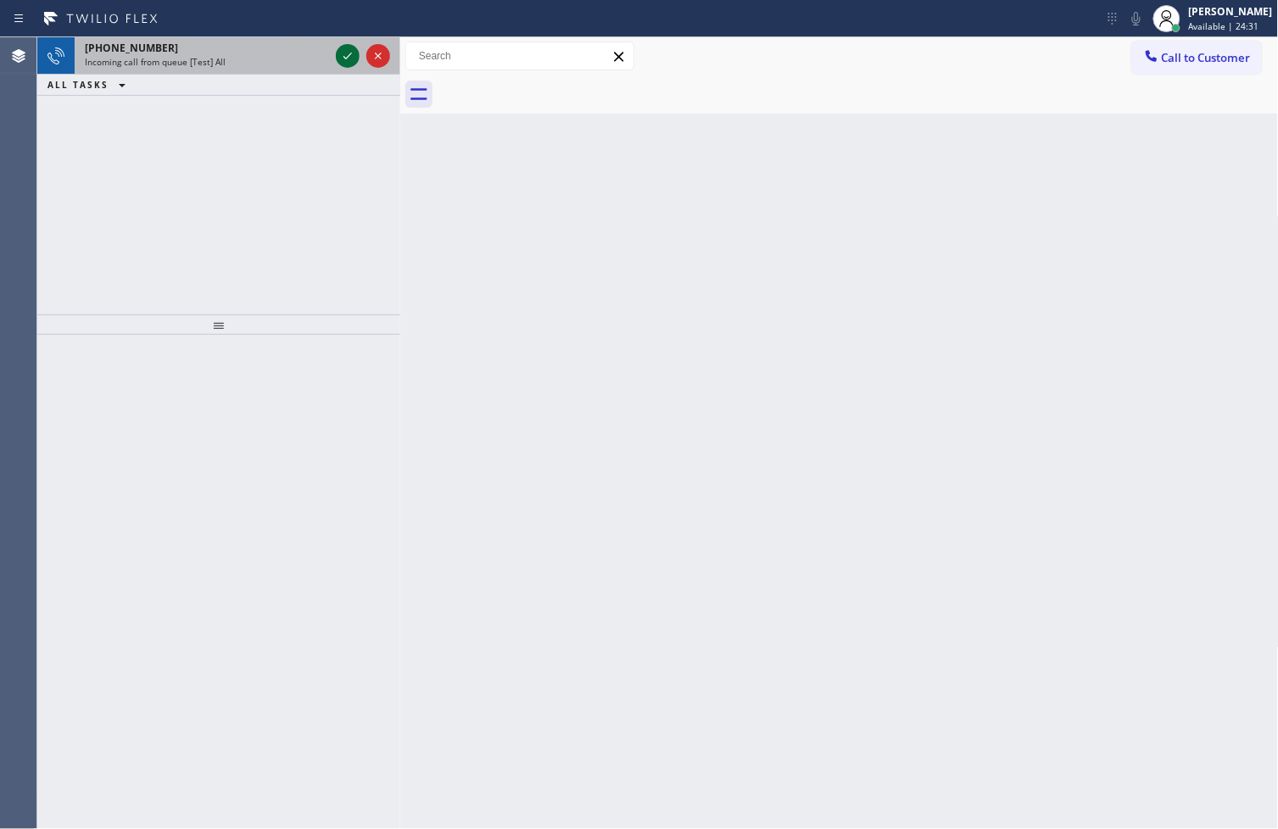
click at [350, 58] on icon at bounding box center [347, 56] width 20 height 20
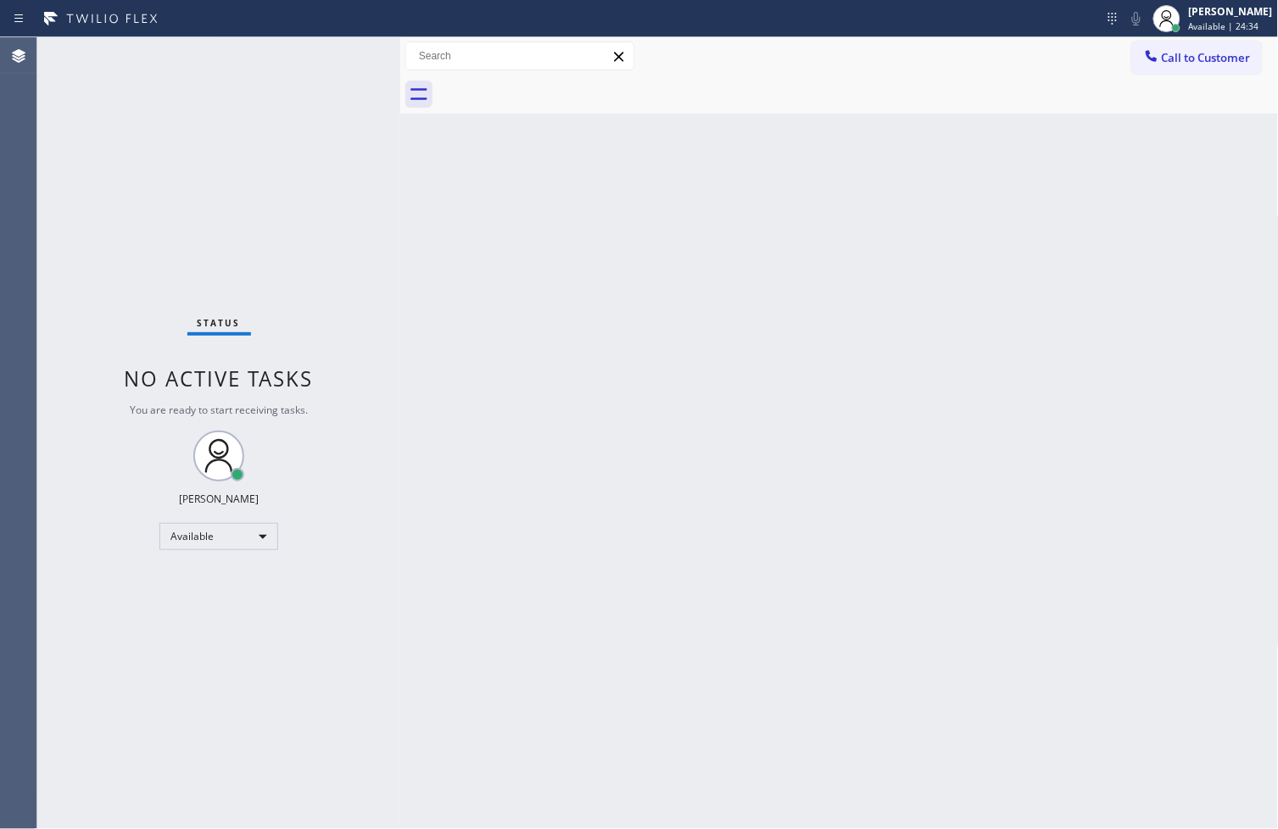
click at [350, 58] on div "Status No active tasks You are ready to start receiving tasks. [PERSON_NAME]" at bounding box center [218, 433] width 363 height 792
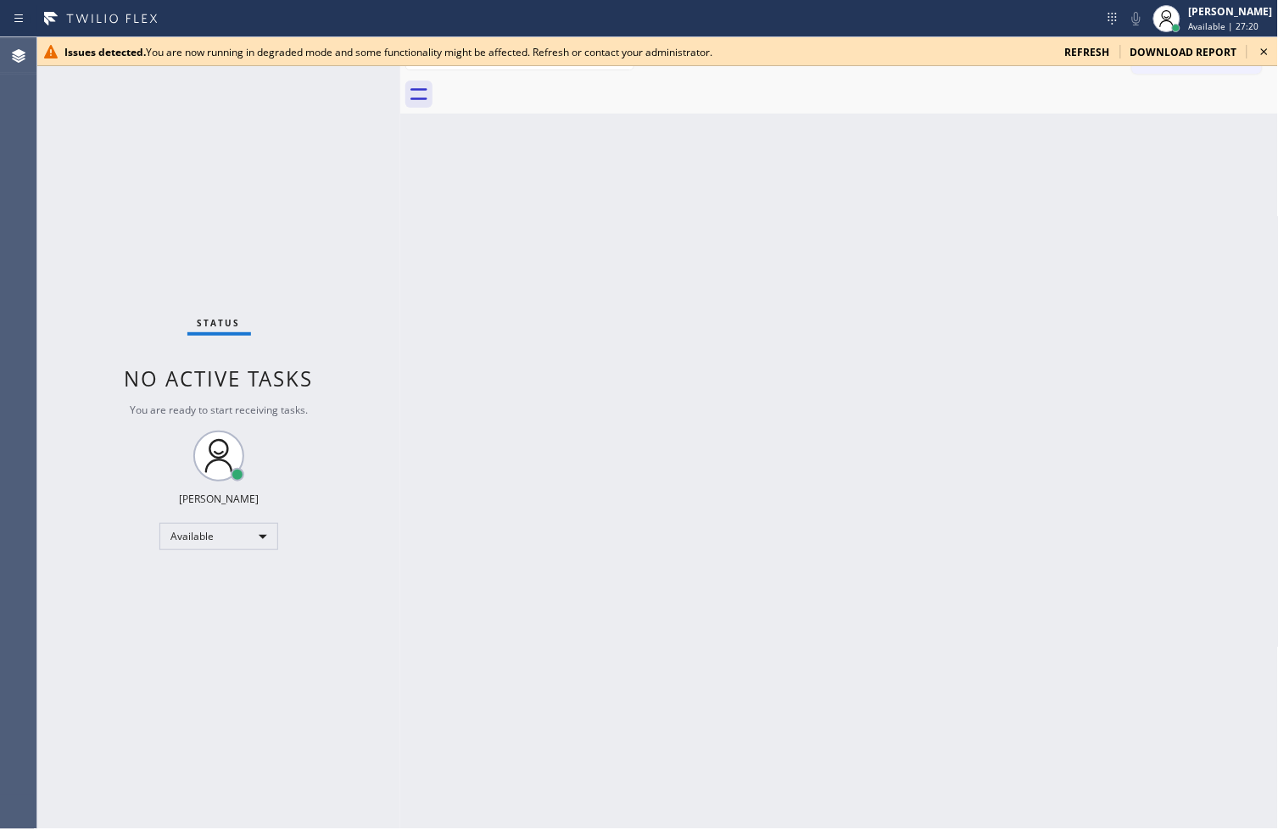
click at [1269, 55] on icon at bounding box center [1264, 52] width 20 height 20
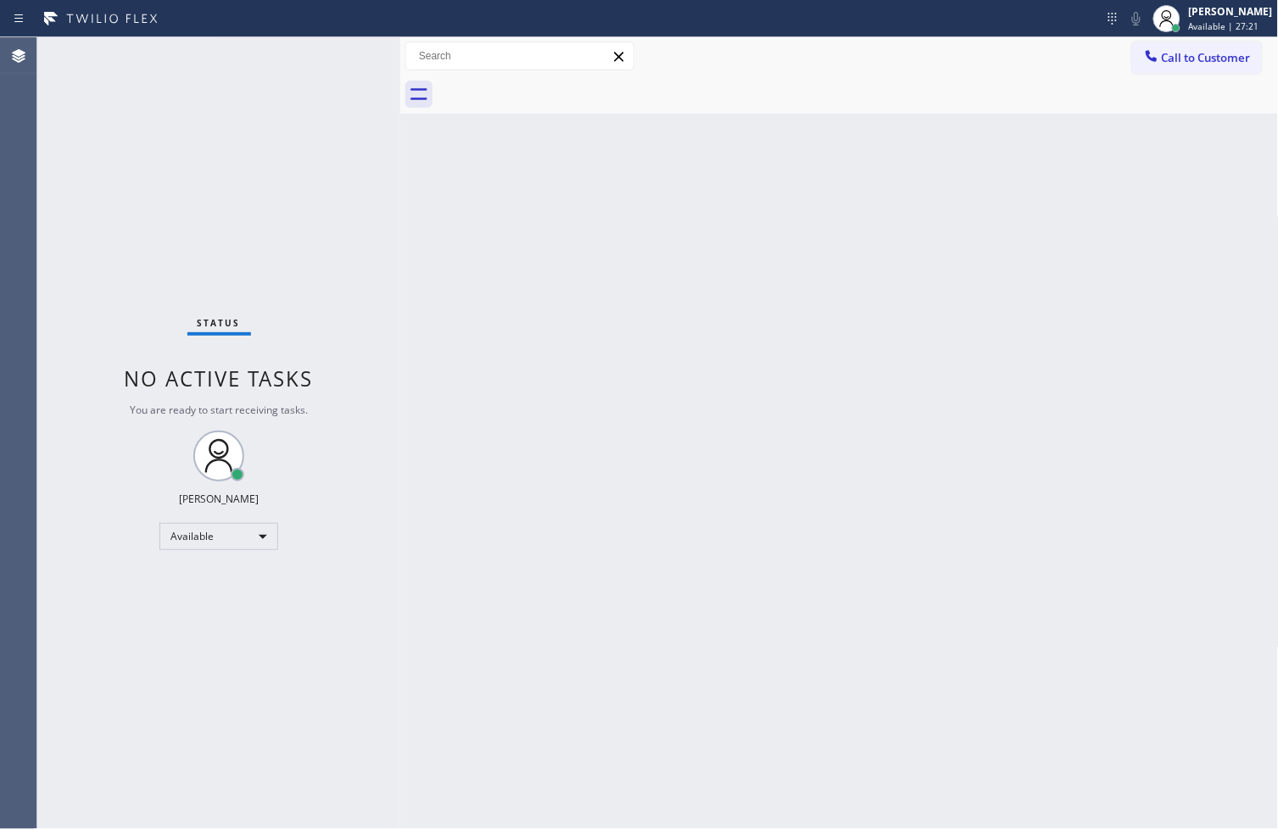
click at [441, 309] on div "Back to Dashboard Change Sender ID Customers Technicians Select a contact Outbo…" at bounding box center [839, 433] width 878 height 792
click at [103, 496] on div "Status No active tasks You are ready to start receiving tasks. [PERSON_NAME]" at bounding box center [218, 433] width 363 height 792
click at [42, 463] on div "Status No active tasks You are ready to start receiving tasks. [PERSON_NAME]" at bounding box center [218, 433] width 363 height 792
click at [226, 180] on div "Status No active tasks You are ready to start receiving tasks. [PERSON_NAME]" at bounding box center [218, 433] width 363 height 792
click at [333, 53] on div "Status No active tasks You are ready to start receiving tasks. [PERSON_NAME]" at bounding box center [218, 433] width 363 height 792
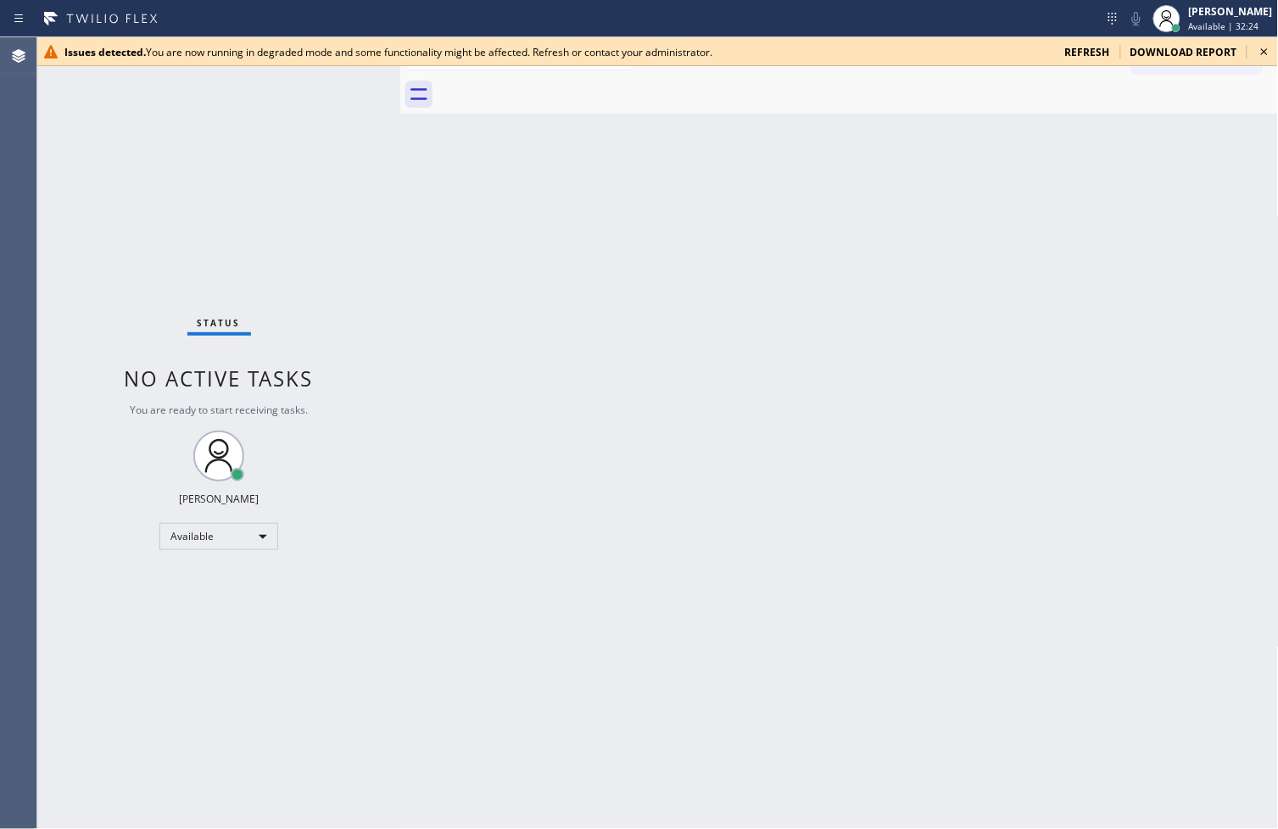
click at [1264, 47] on icon at bounding box center [1264, 52] width 20 height 20
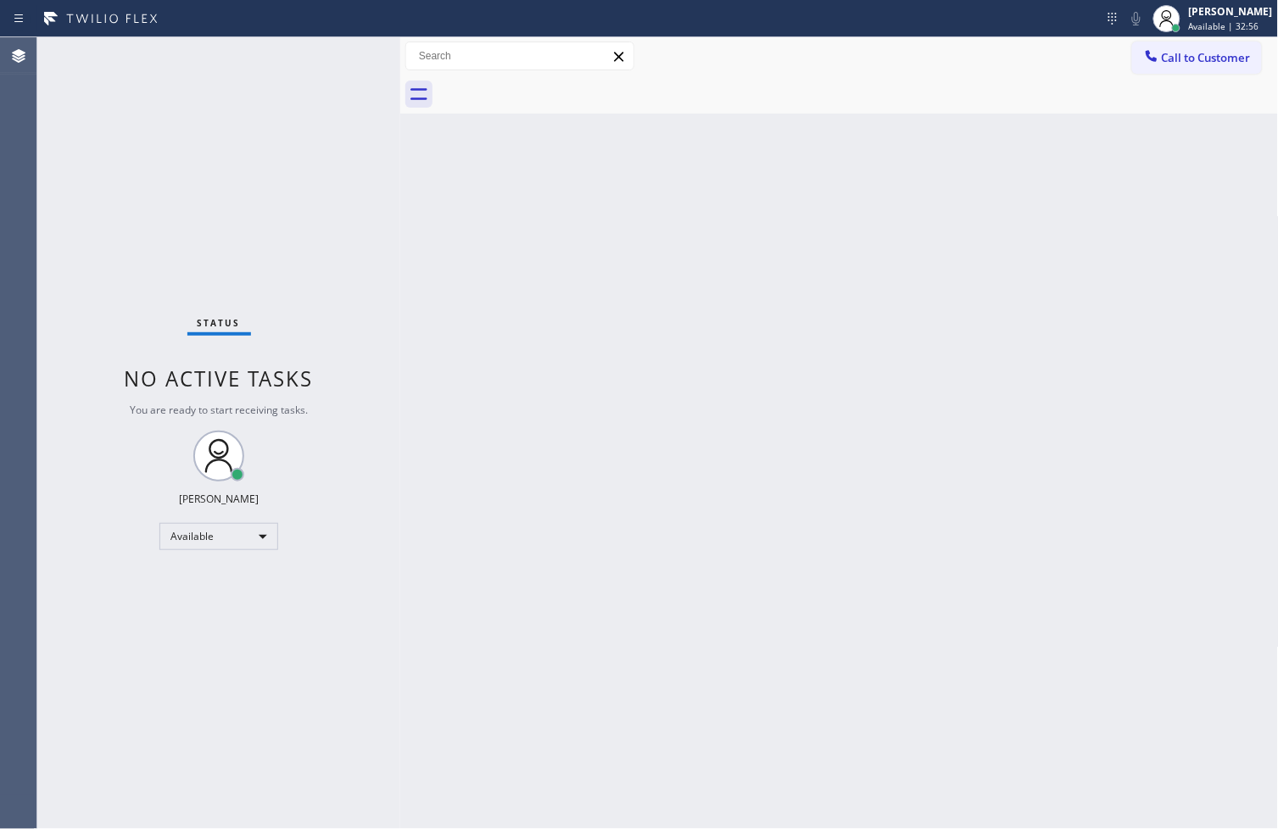
click at [460, 749] on div "Back to Dashboard Change Sender ID Customers Technicians Select a contact Outbo…" at bounding box center [839, 433] width 878 height 792
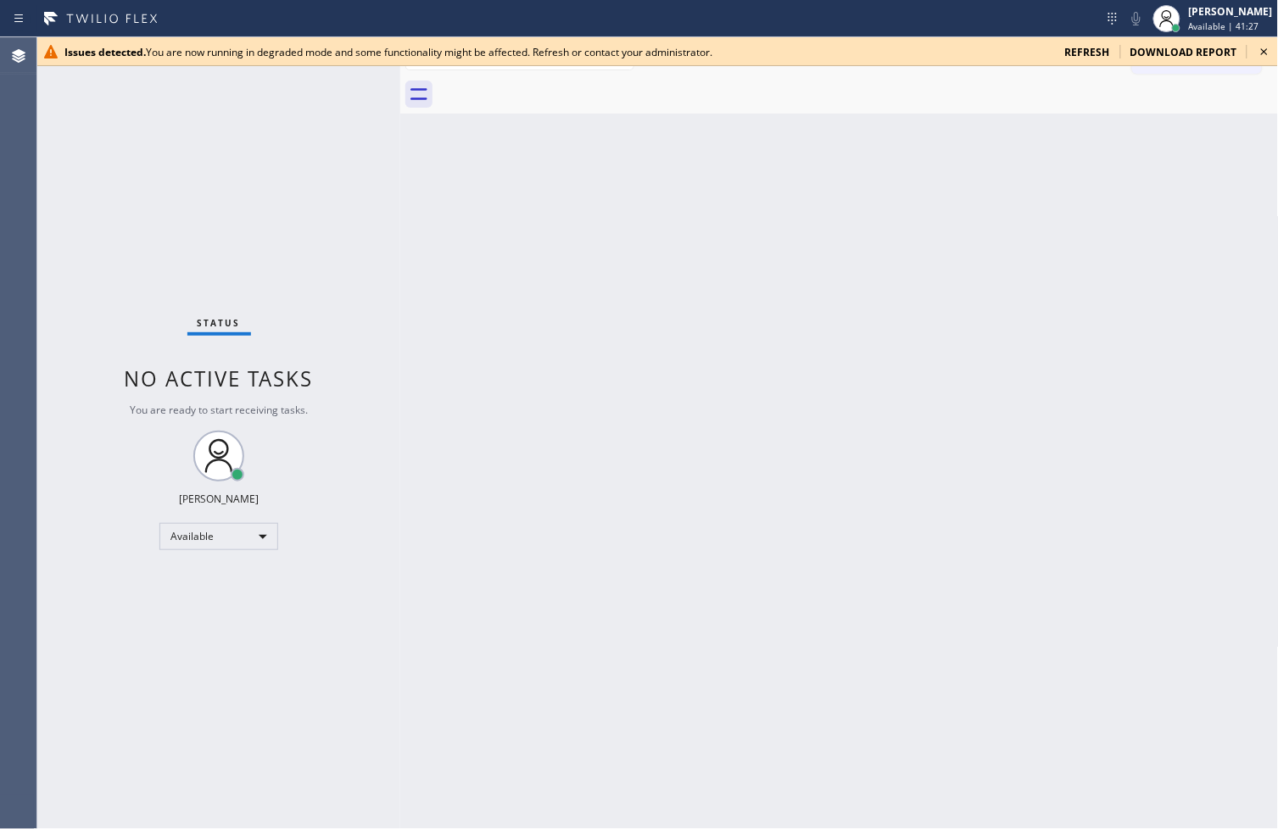
click at [1270, 51] on icon at bounding box center [1264, 52] width 20 height 20
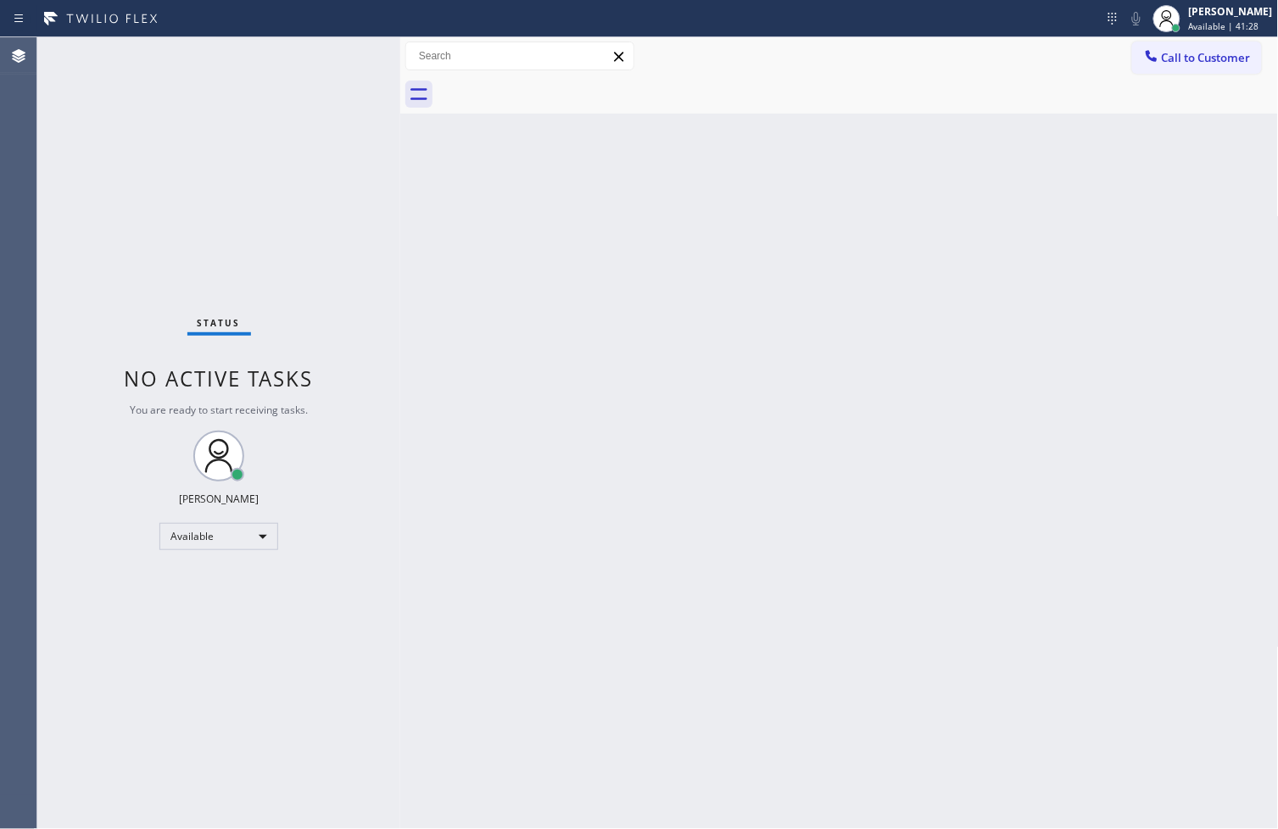
click at [277, 117] on div "Status No active tasks You are ready to start receiving tasks. [PERSON_NAME]" at bounding box center [218, 433] width 363 height 792
click at [342, 59] on div "Status No active tasks You are ready to start receiving tasks. [PERSON_NAME]" at bounding box center [218, 433] width 363 height 792
click at [315, 261] on div "Status No active tasks You are ready to start receiving tasks. [PERSON_NAME]" at bounding box center [218, 433] width 363 height 792
click at [315, 184] on div "Status No active tasks You are ready to start receiving tasks. [PERSON_NAME]" at bounding box center [218, 433] width 363 height 792
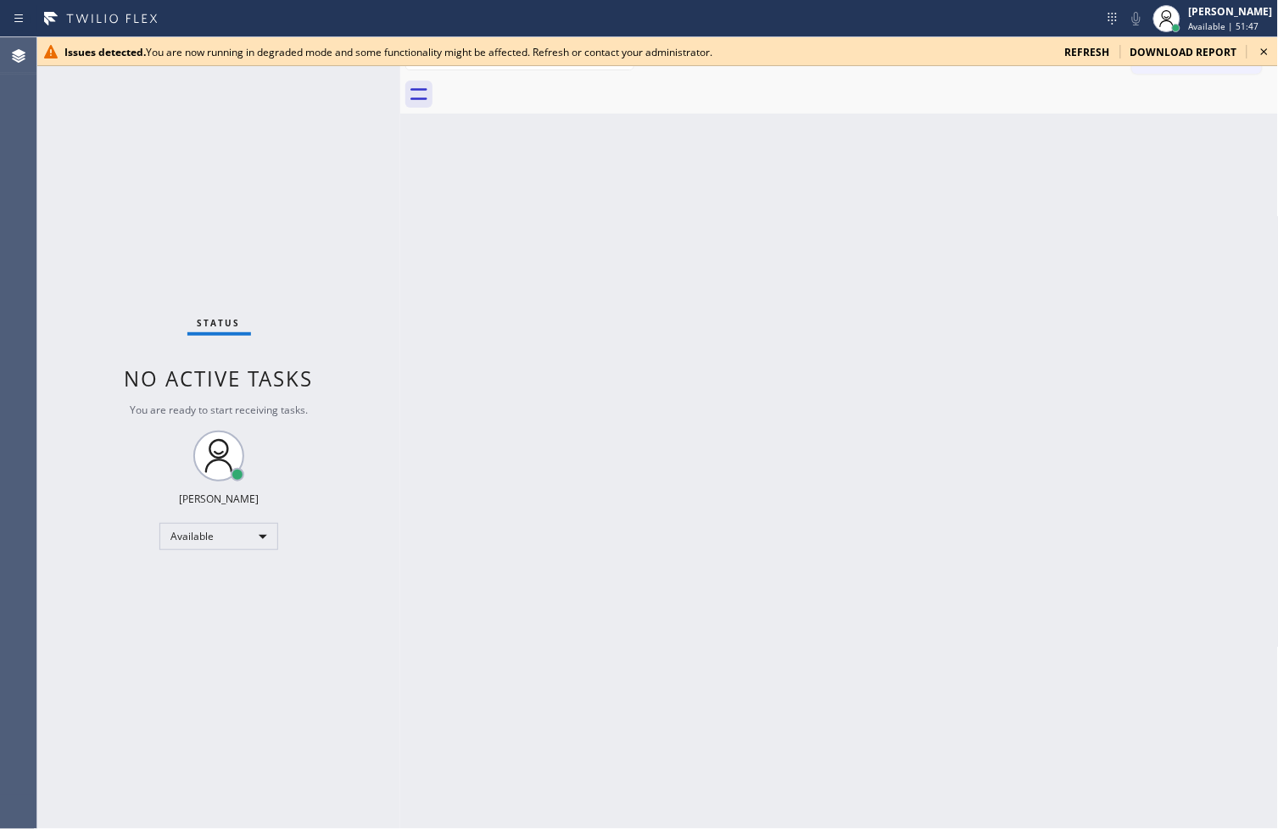
click at [461, 170] on div "Back to Dashboard Change Sender ID Customers Technicians Select a contact Outbo…" at bounding box center [839, 433] width 878 height 792
click at [291, 144] on div "Status No active tasks You are ready to start receiving tasks. [PERSON_NAME]" at bounding box center [218, 433] width 363 height 792
click at [393, 328] on div "Status No active tasks You are ready to start receiving tasks. [PERSON_NAME]" at bounding box center [218, 433] width 363 height 792
click at [339, 99] on div "Status No active tasks You are ready to start receiving tasks. [PERSON_NAME]" at bounding box center [218, 433] width 363 height 792
click at [1258, 46] on icon at bounding box center [1264, 52] width 20 height 20
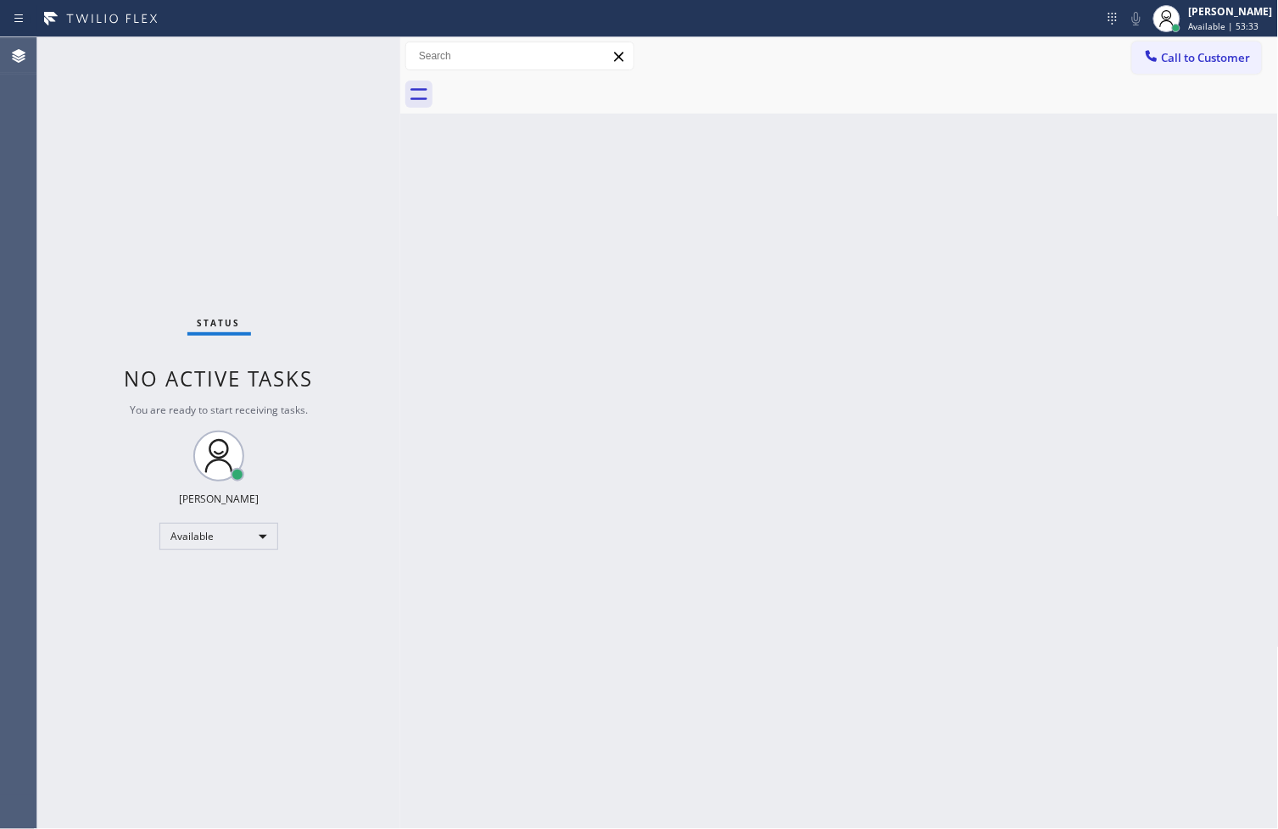
drag, startPoint x: 247, startPoint y: 191, endPoint x: 248, endPoint y: 133, distance: 57.7
click at [247, 179] on div "Status No active tasks You are ready to start receiving tasks. [PERSON_NAME]" at bounding box center [218, 433] width 363 height 792
click at [248, 132] on div "Status No active tasks You are ready to start receiving tasks. [PERSON_NAME]" at bounding box center [218, 433] width 363 height 792
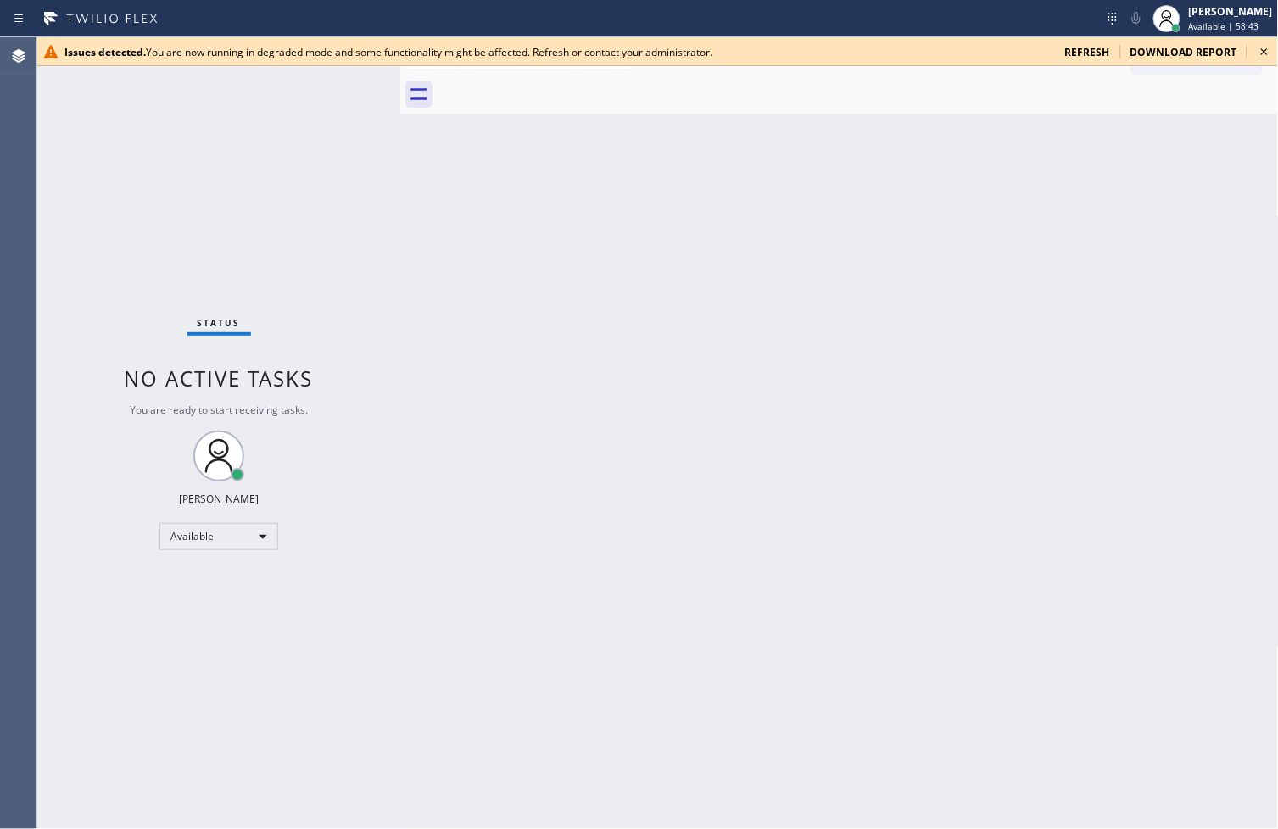
click at [1267, 54] on icon at bounding box center [1264, 51] width 7 height 7
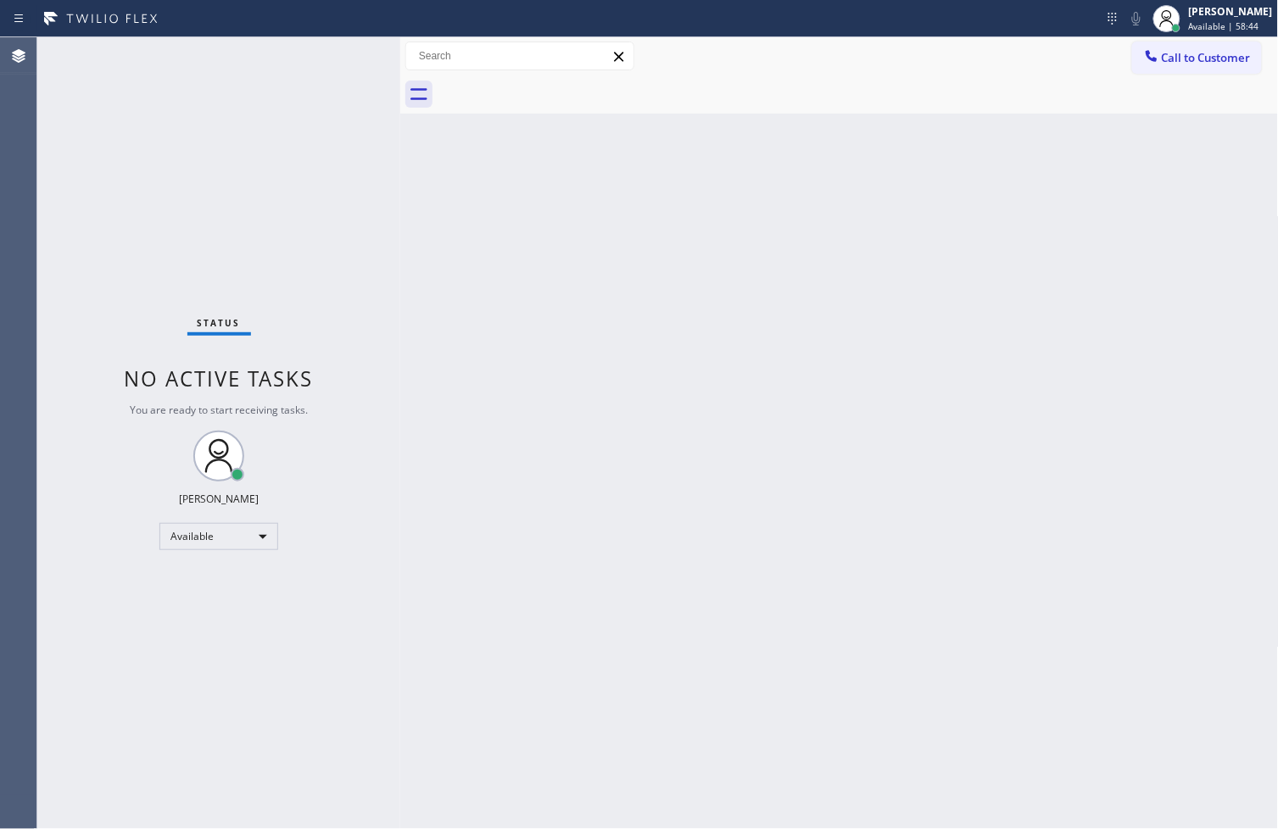
click at [366, 171] on div "Status No active tasks You are ready to start receiving tasks. [PERSON_NAME]" at bounding box center [218, 433] width 363 height 792
click at [345, 71] on div "Status No active tasks You are ready to start receiving tasks. [PERSON_NAME]" at bounding box center [218, 433] width 363 height 792
drag, startPoint x: 24, startPoint y: 621, endPoint x: 62, endPoint y: 552, distance: 78.6
click at [24, 621] on div "Agent Desktop" at bounding box center [18, 433] width 36 height 792
click at [243, 530] on div "Available" at bounding box center [218, 536] width 119 height 27
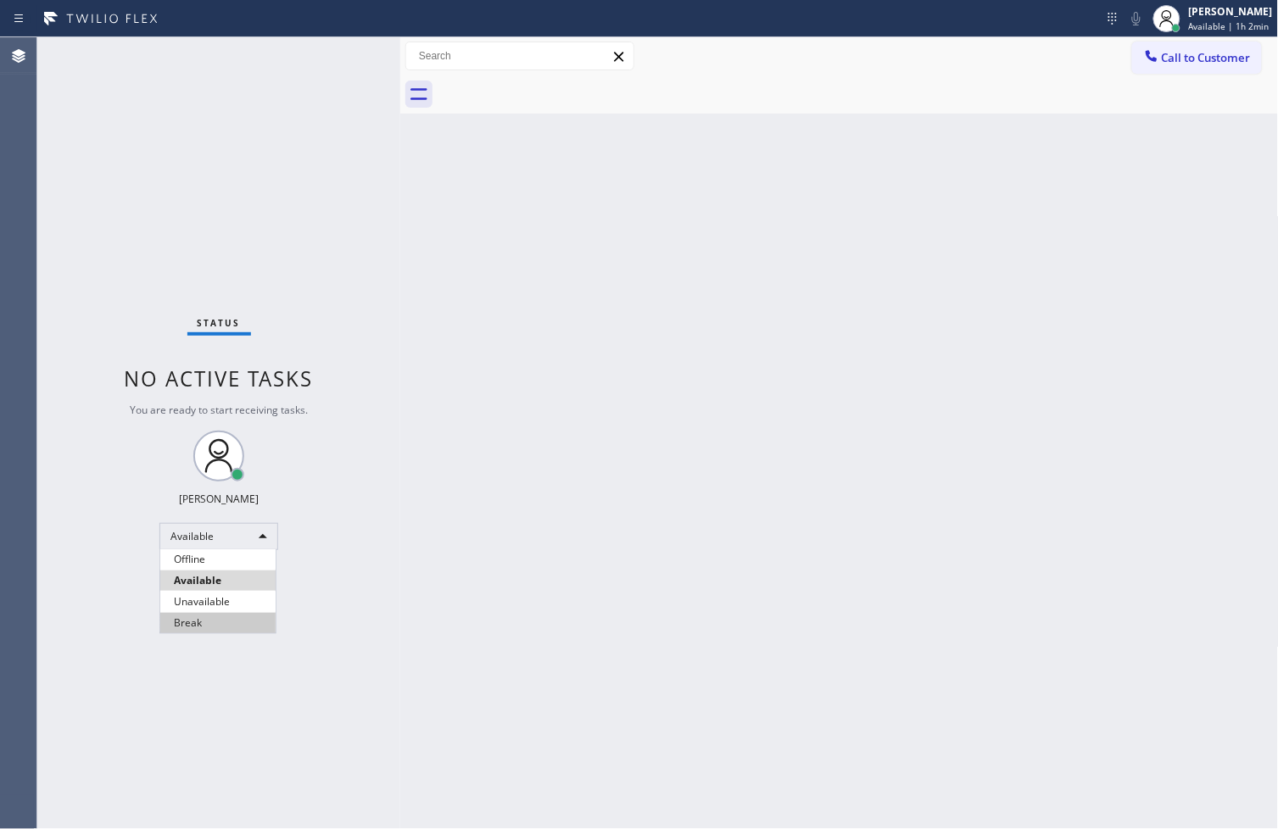
click at [199, 616] on li "Break" at bounding box center [217, 623] width 115 height 20
click at [558, 499] on div "Back to Dashboard Change Sender ID Customers Technicians Select a contact Outbo…" at bounding box center [839, 433] width 878 height 792
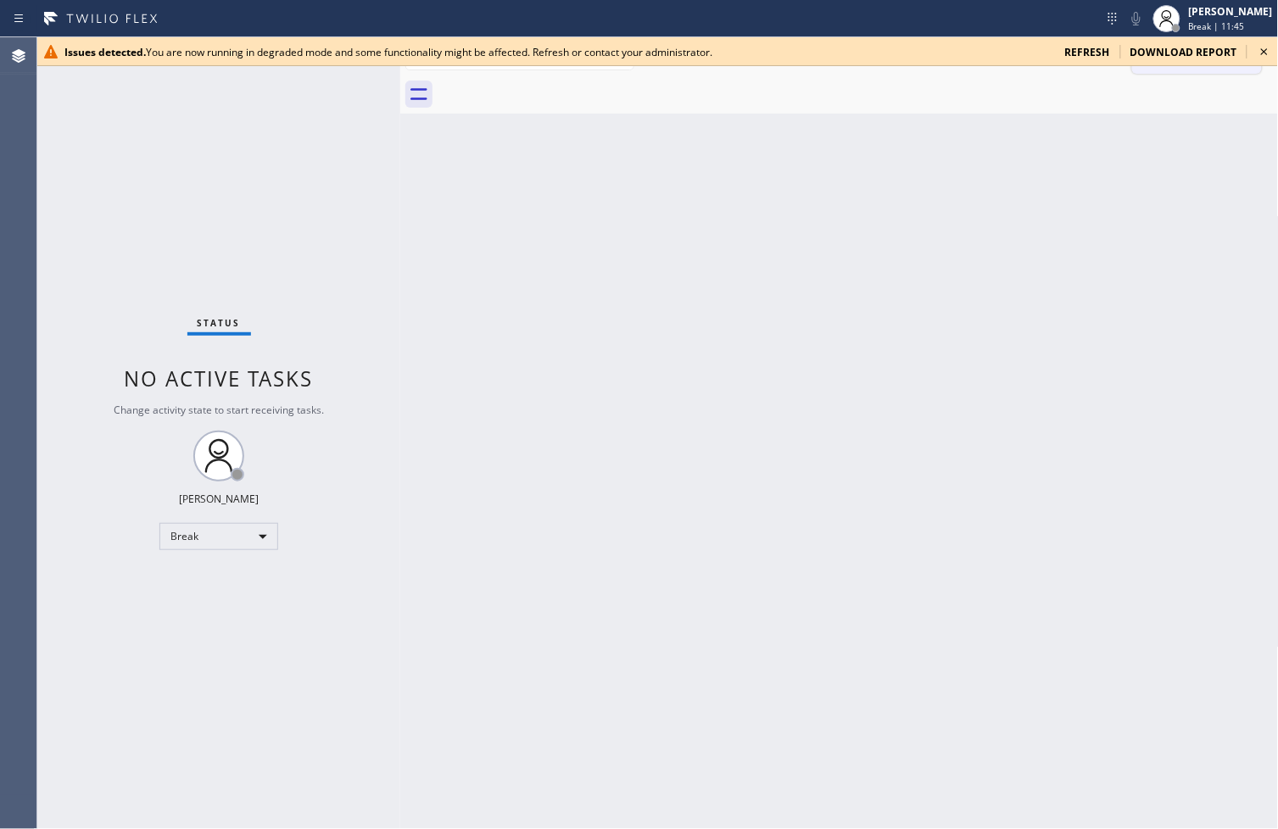
drag, startPoint x: 1256, startPoint y: 45, endPoint x: 1247, endPoint y: 43, distance: 9.5
click at [1256, 45] on icon at bounding box center [1264, 52] width 20 height 20
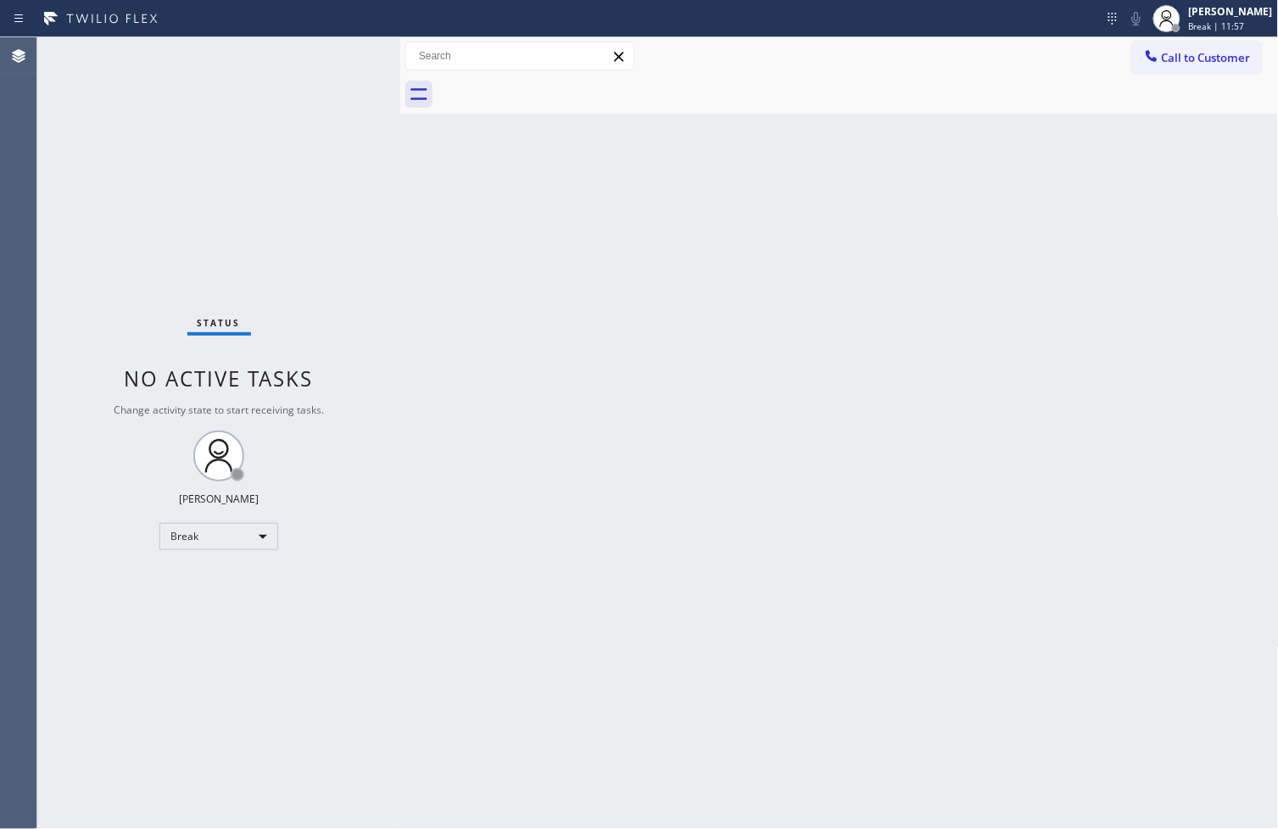
click at [63, 539] on div "Status No active tasks Change activity state to start receiving tasks. [PERSON_…" at bounding box center [218, 433] width 363 height 792
click at [263, 532] on div "Break" at bounding box center [218, 536] width 119 height 27
click at [223, 579] on li "Available" at bounding box center [217, 581] width 115 height 20
click at [281, 257] on div "Status No active tasks Change activity state to start receiving tasks. [PERSON_…" at bounding box center [218, 433] width 363 height 792
click at [327, 47] on div "Status No active tasks You are ready to start receiving tasks. [PERSON_NAME]" at bounding box center [218, 433] width 363 height 792
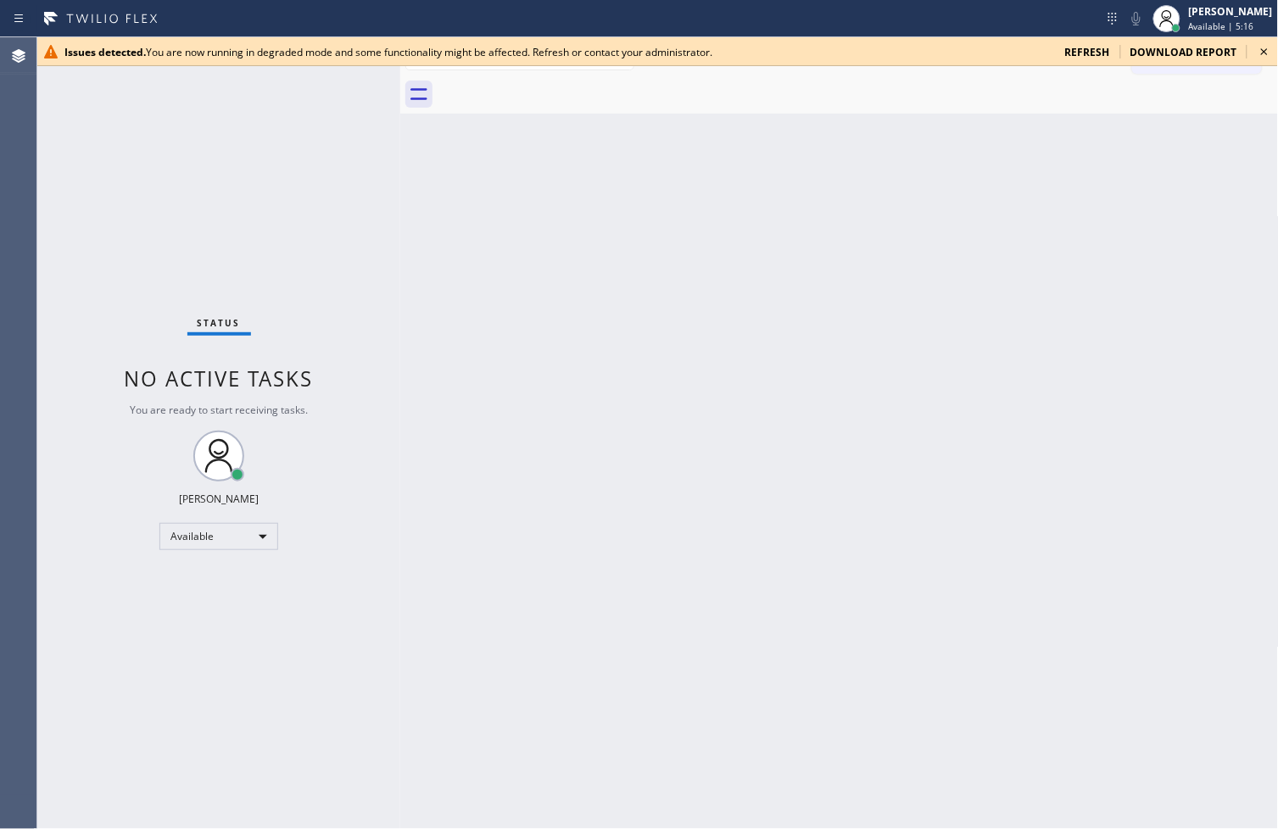
click at [1089, 55] on span "refresh" at bounding box center [1087, 52] width 45 height 14
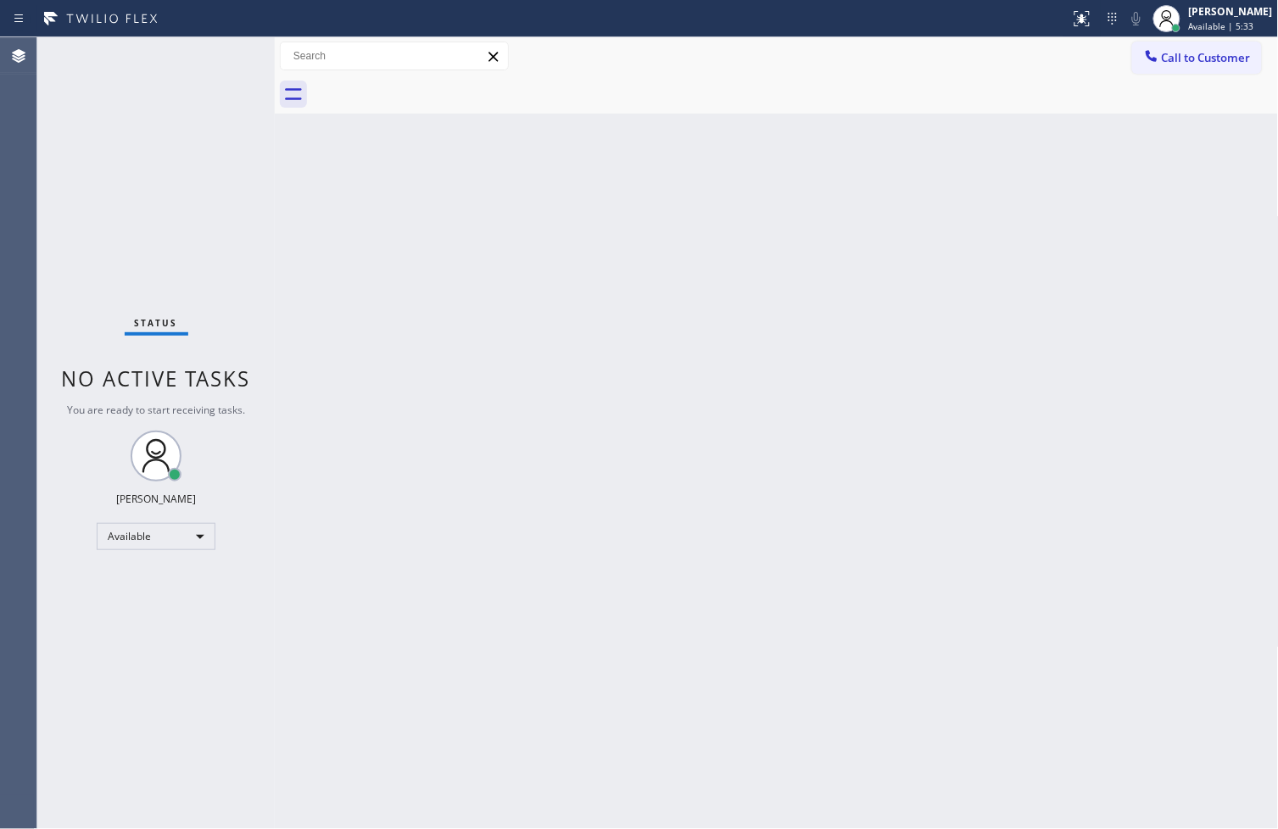
click at [223, 102] on div "Status No active tasks You are ready to start receiving tasks. [PERSON_NAME]" at bounding box center [155, 433] width 237 height 792
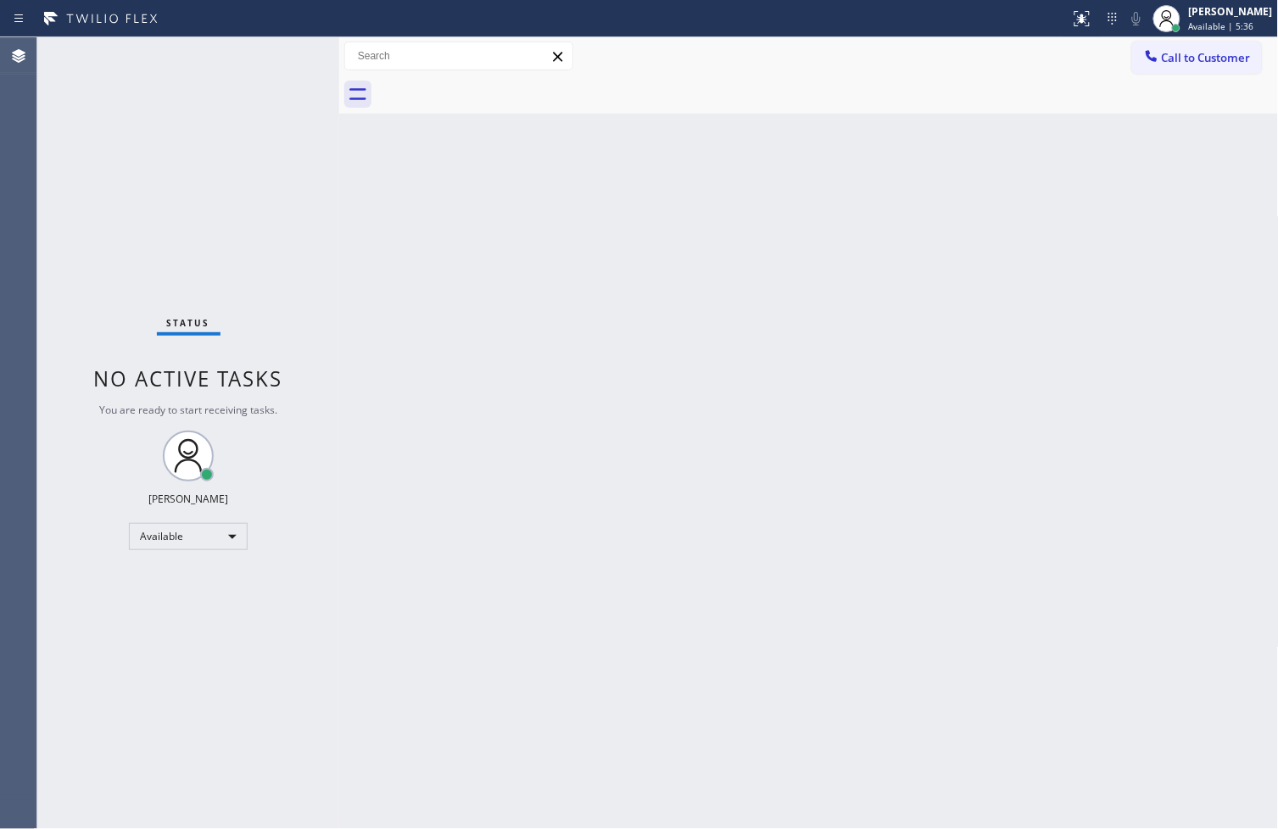
drag, startPoint x: 273, startPoint y: 148, endPoint x: 337, endPoint y: 159, distance: 65.4
click at [339, 159] on div at bounding box center [339, 433] width 0 height 792
click at [270, 53] on div "Status No active tasks You are ready to start receiving tasks. [PERSON_NAME]" at bounding box center [188, 433] width 302 height 792
click at [943, 604] on div "Back to Dashboard Change Sender ID Customers Technicians Select a contact Outbo…" at bounding box center [808, 433] width 939 height 792
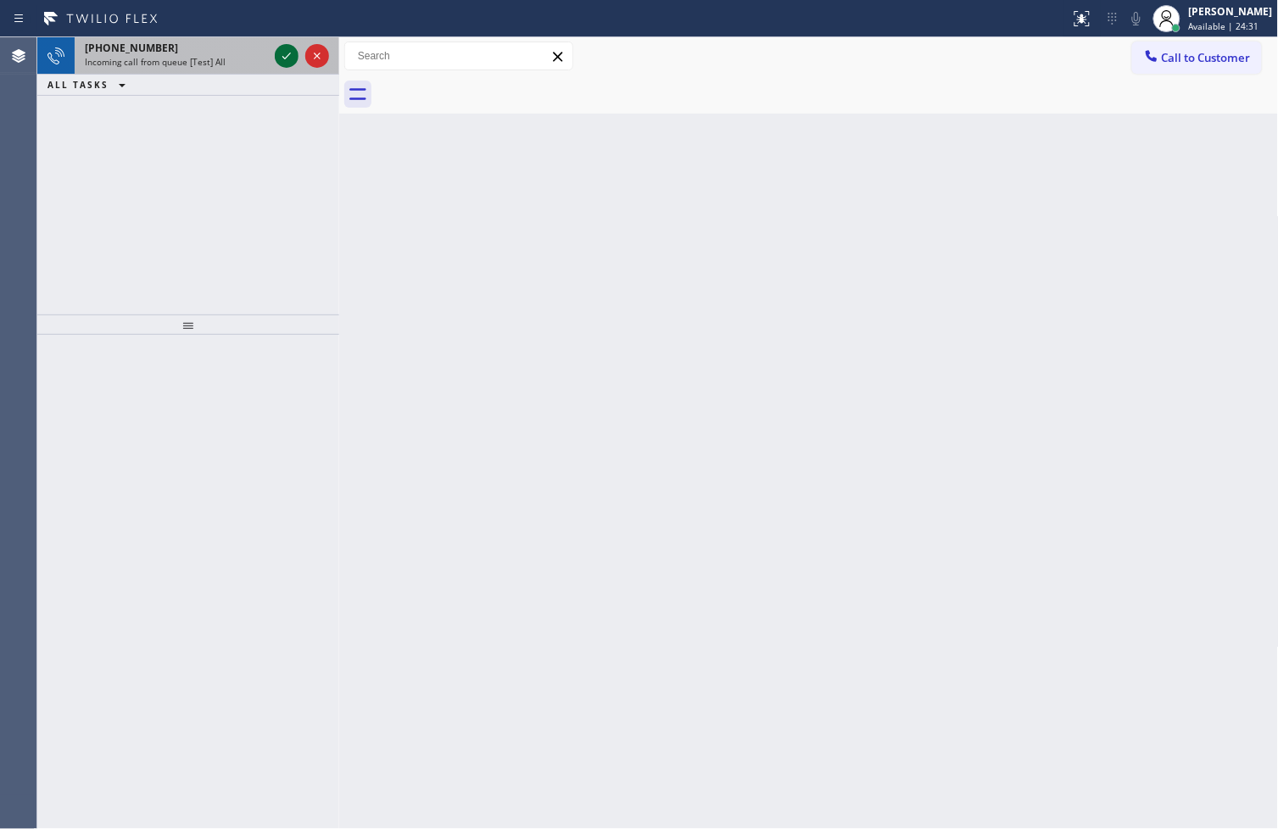
click at [284, 53] on icon at bounding box center [286, 56] width 20 height 20
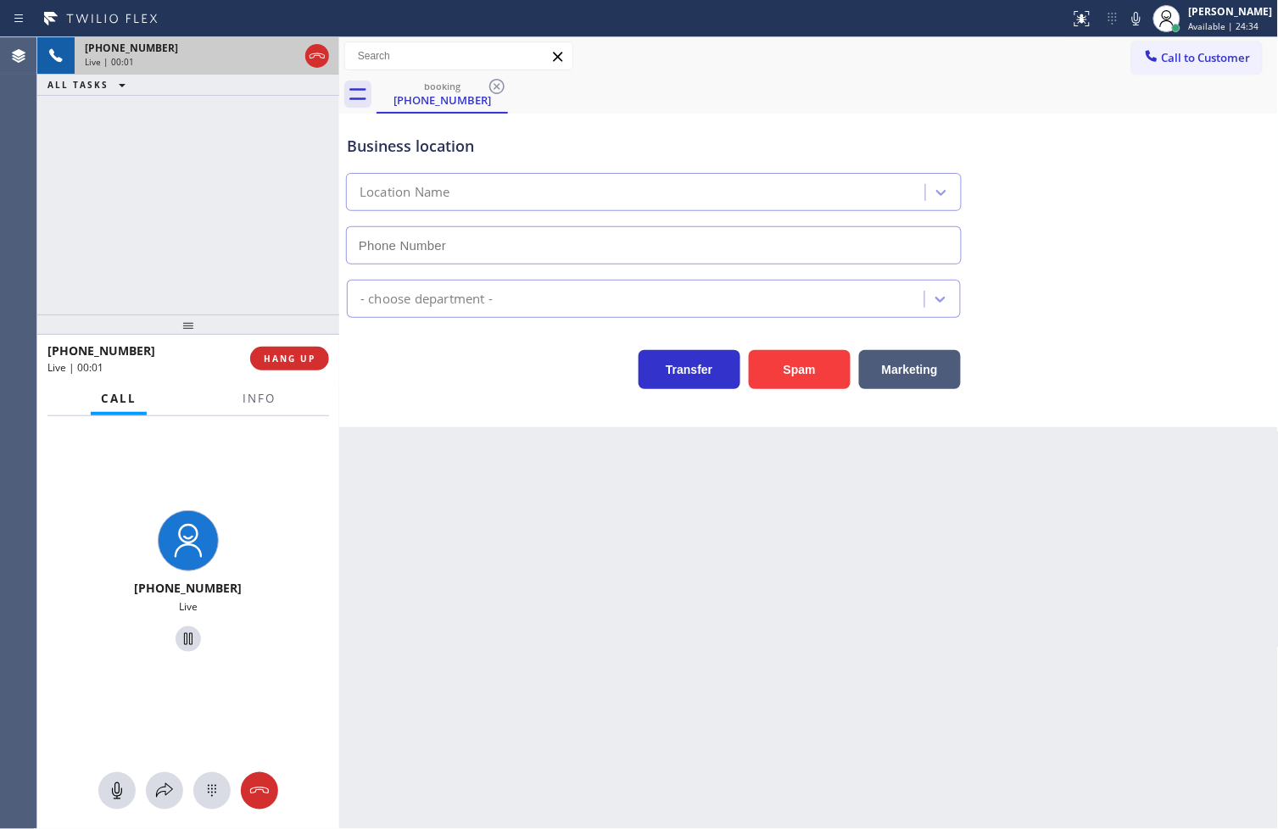
type input "(848) 308-1302"
click at [437, 387] on div "Transfer Spam Marketing" at bounding box center [653, 365] width 621 height 47
click at [237, 212] on div "+16093396231 Live | 00:05 ALL TASKS ALL TASKS ACTIVE TASKS TASKS IN WRAP UP" at bounding box center [188, 175] width 302 height 277
click at [427, 371] on div "Transfer Spam Marketing" at bounding box center [653, 365] width 621 height 47
click at [257, 238] on div "+16093396231 Live | 00:06 ALL TASKS ALL TASKS ACTIVE TASKS TASKS IN WRAP UP" at bounding box center [188, 175] width 302 height 277
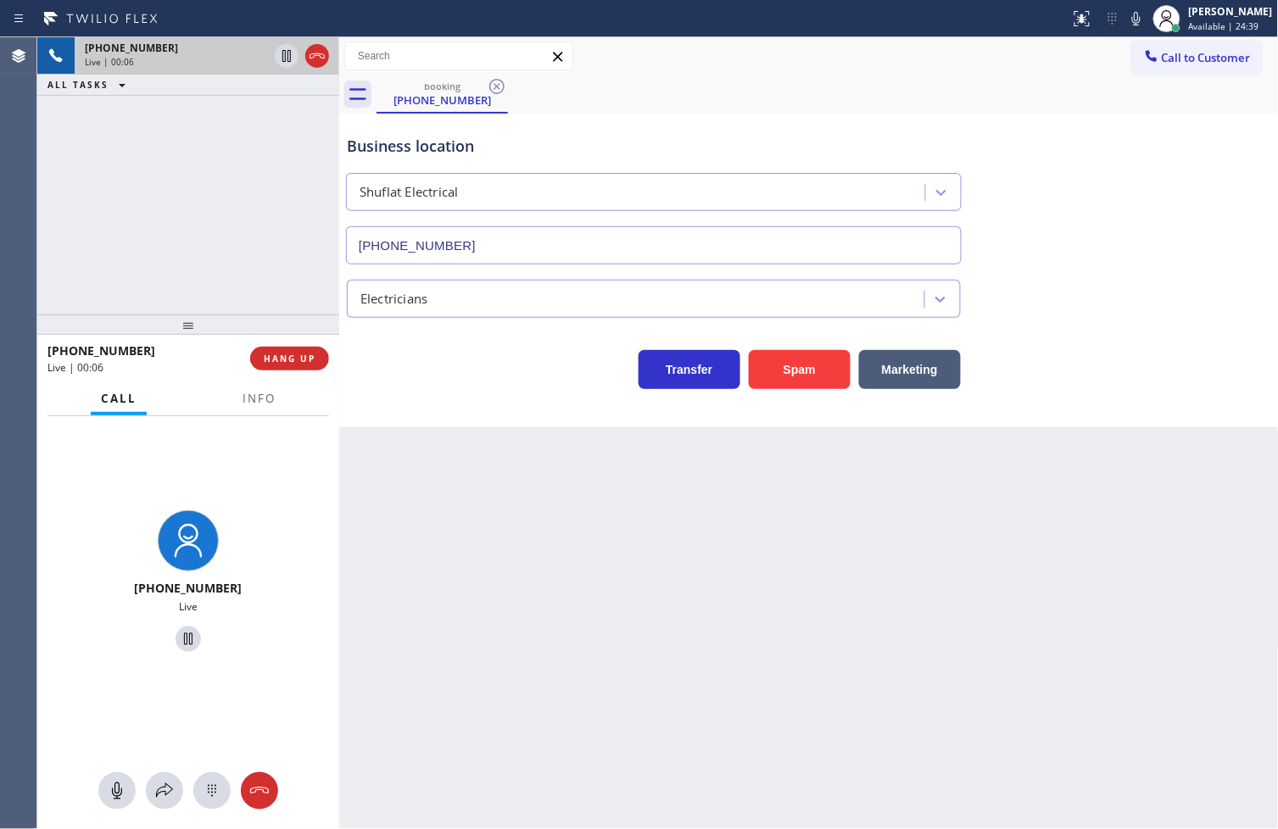
click at [403, 376] on div "Transfer Spam Marketing" at bounding box center [653, 365] width 621 height 47
click at [222, 254] on div "+16093396231 Live | 00:07 ALL TASKS ALL TASKS ACTIVE TASKS TASKS IN WRAP UP" at bounding box center [188, 175] width 302 height 277
click at [259, 404] on span "Info" at bounding box center [258, 398] width 33 height 15
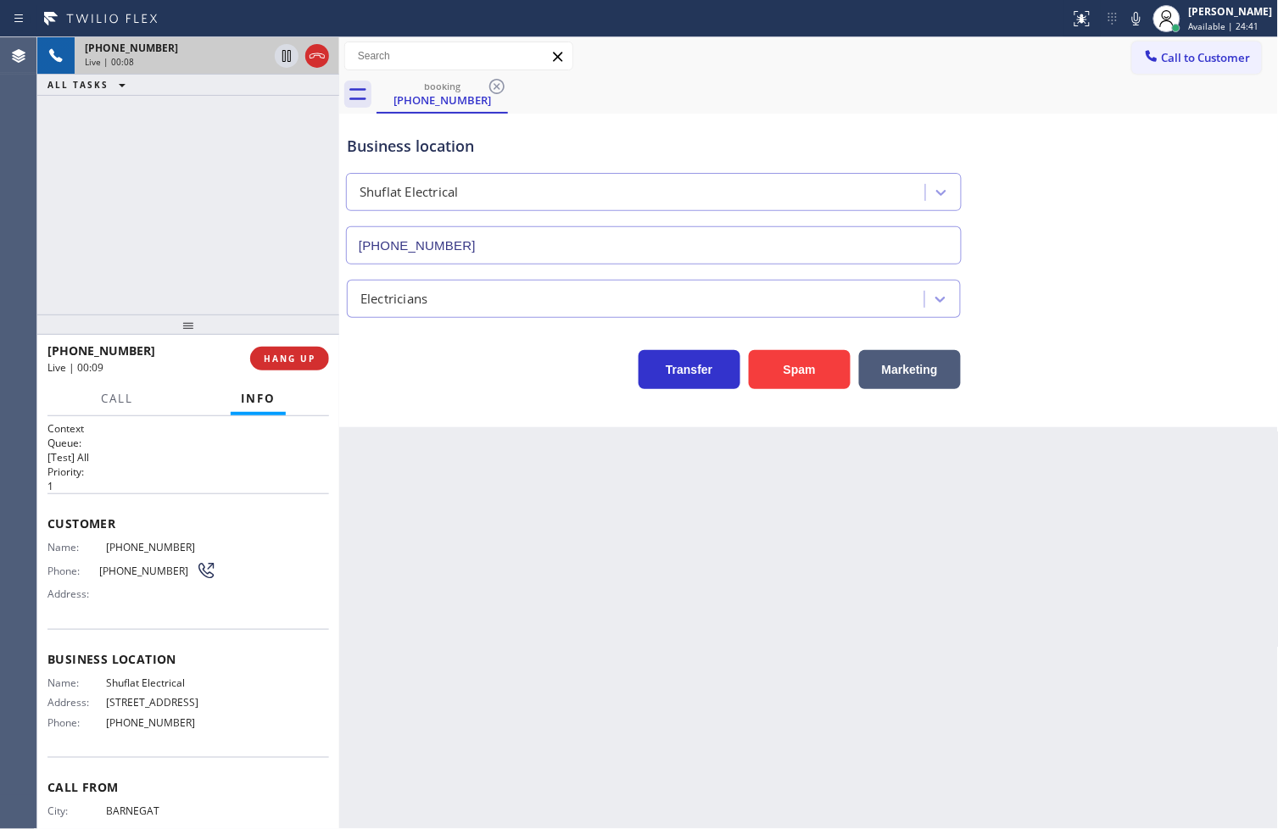
click at [481, 384] on div "Transfer Spam Marketing" at bounding box center [653, 365] width 621 height 47
click at [120, 394] on span "Call" at bounding box center [117, 398] width 32 height 15
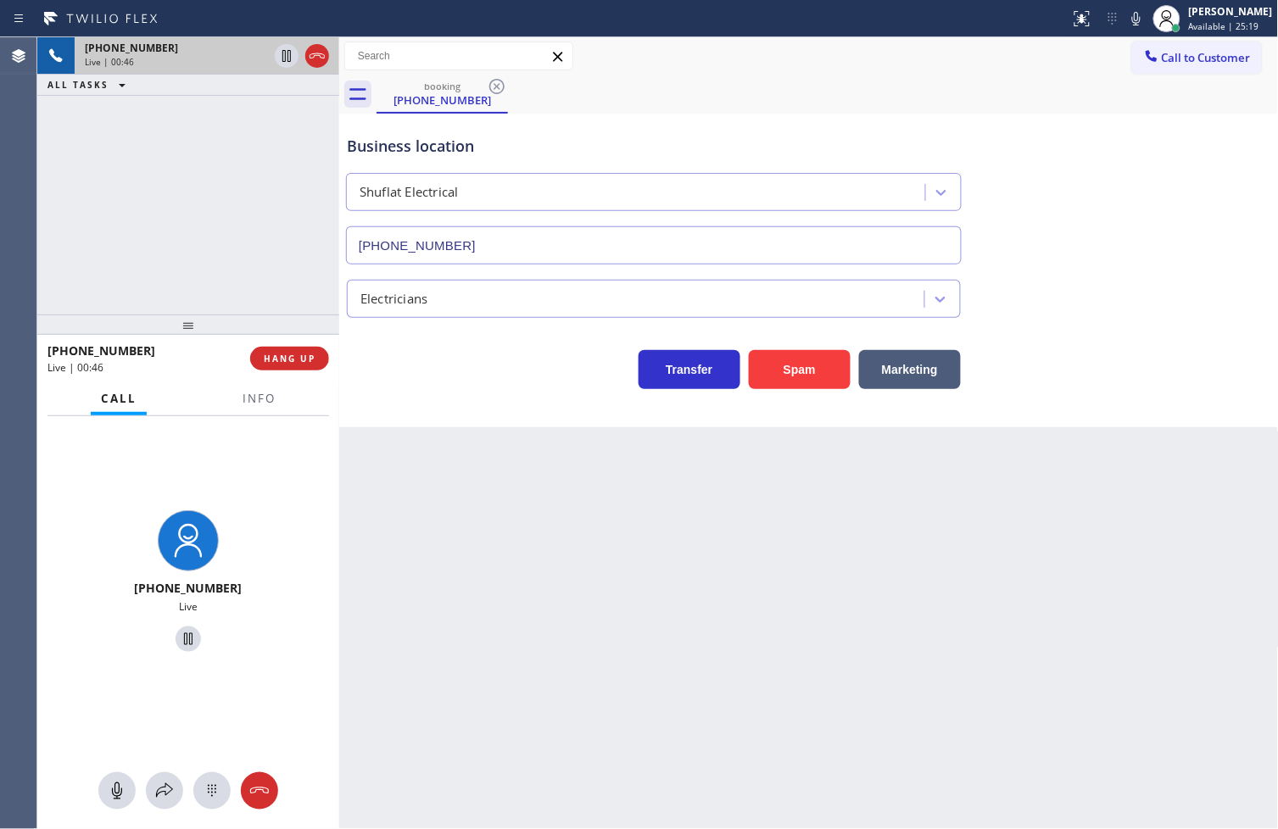
drag, startPoint x: 181, startPoint y: 450, endPoint x: 192, endPoint y: 443, distance: 13.4
click at [181, 450] on div "+16093396231 Live" at bounding box center [188, 584] width 302 height 336
click at [251, 398] on span "Info" at bounding box center [258, 398] width 33 height 15
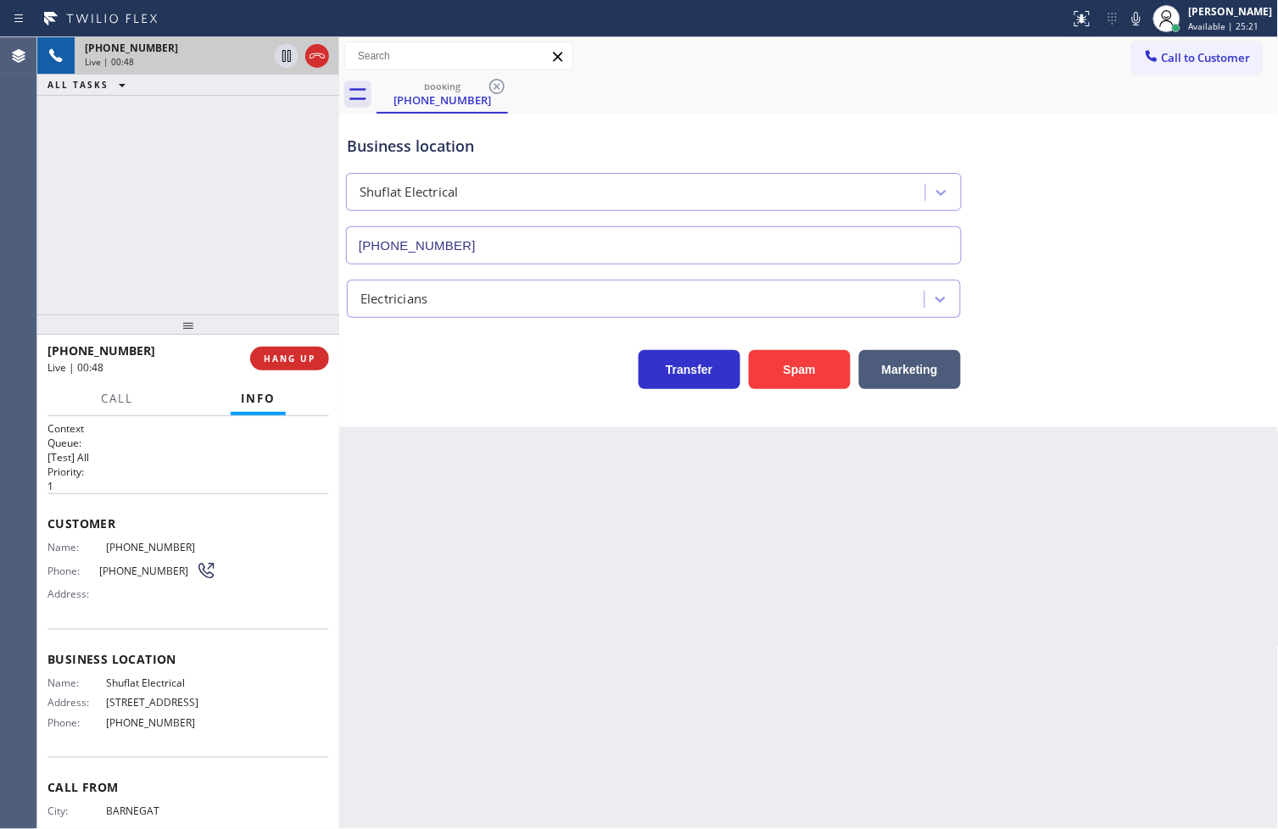
click at [44, 543] on div "Context Queue: [Test] All Priority: 1 Customer Name: (609) 339-6231 Phone: (609…" at bounding box center [188, 623] width 302 height 414
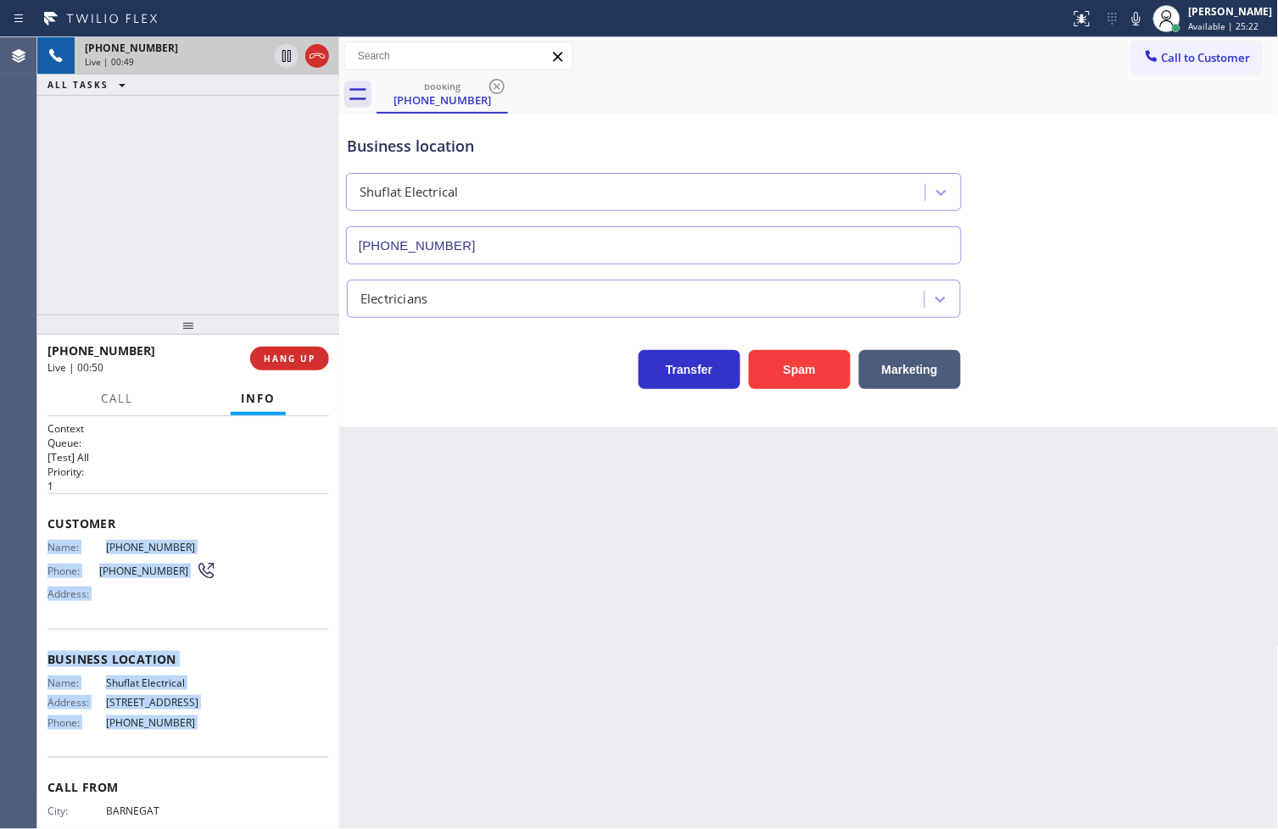
drag, startPoint x: 44, startPoint y: 543, endPoint x: 215, endPoint y: 747, distance: 266.0
click at [215, 747] on div "Context Queue: [Test] All Priority: 1 Customer Name: (609) 339-6231 Phone: (609…" at bounding box center [188, 623] width 302 height 414
copy div "Name: (609) 339-6231 Phone: (609) 339-6231 Address: Business location Name: Shu…"
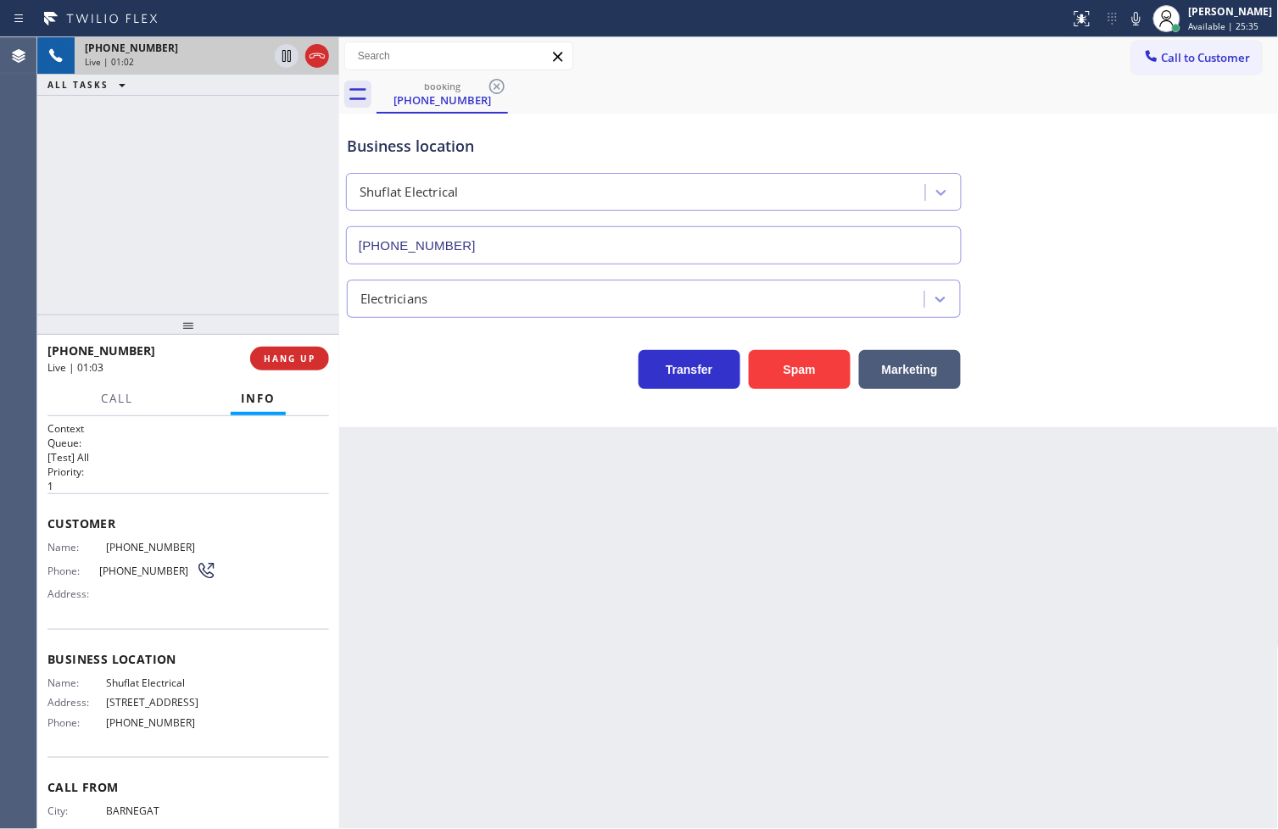
click at [122, 414] on div at bounding box center [117, 413] width 53 height 3
click at [213, 205] on div "+16093396231 Live | 01:08 ALL TASKS ALL TASKS ACTIVE TASKS TASKS IN WRAP UP" at bounding box center [188, 175] width 302 height 277
click at [473, 376] on div "Transfer Spam Marketing" at bounding box center [653, 365] width 621 height 47
click at [142, 223] on div "+16093396231 Live | 01:09 ALL TASKS ALL TASKS ACTIVE TASKS TASKS IN WRAP UP" at bounding box center [188, 175] width 302 height 277
click at [461, 382] on div "Transfer Spam Marketing" at bounding box center [653, 365] width 621 height 47
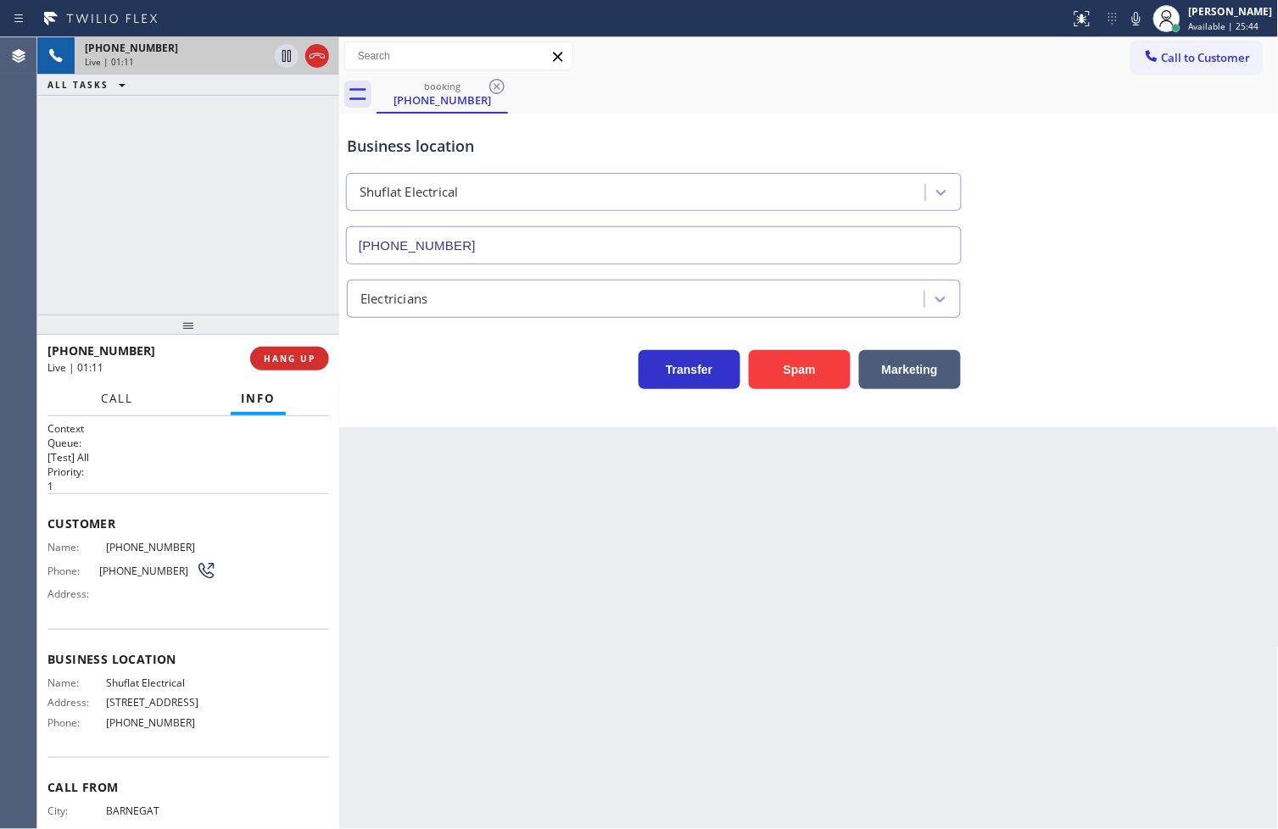
click at [115, 403] on span "Call" at bounding box center [117, 398] width 32 height 15
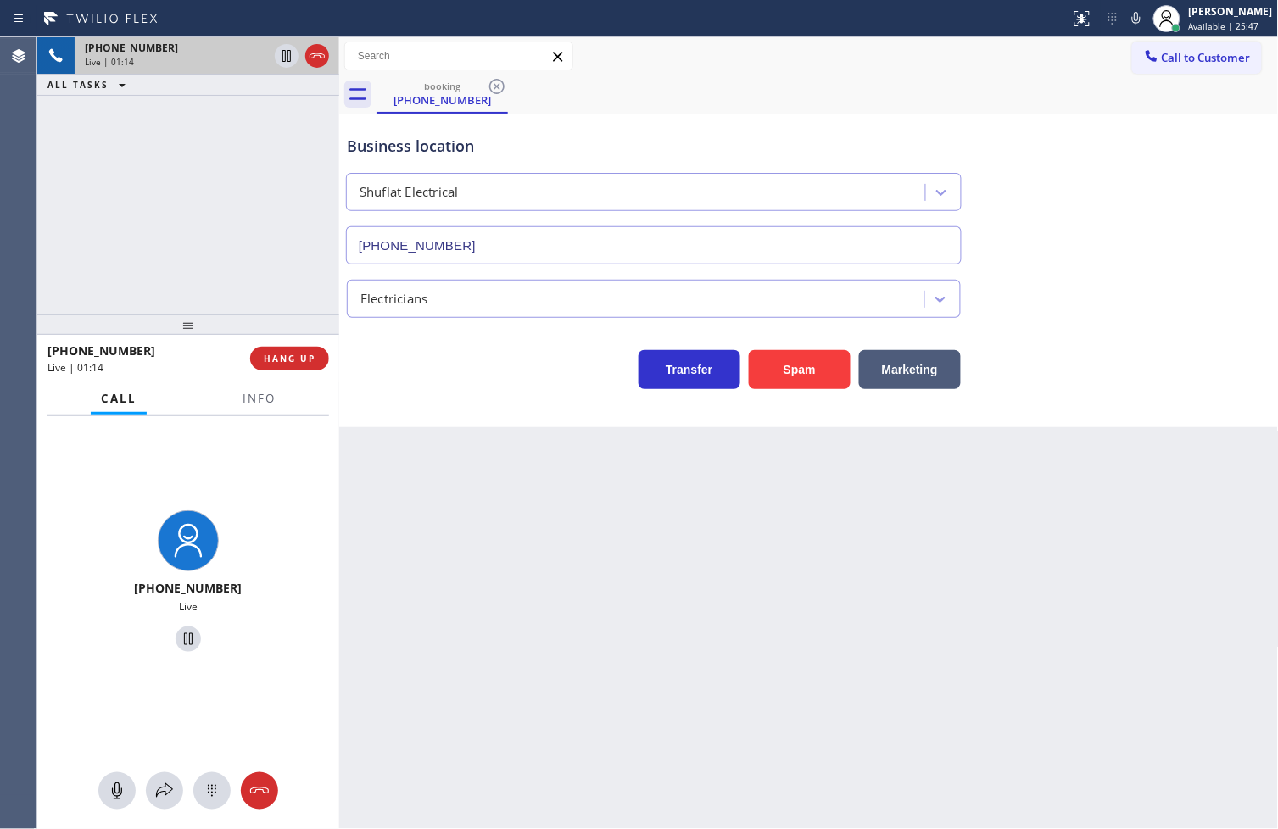
click at [100, 530] on div "+16093396231 Live" at bounding box center [188, 583] width 288 height 147
click at [164, 797] on icon at bounding box center [164, 791] width 20 height 20
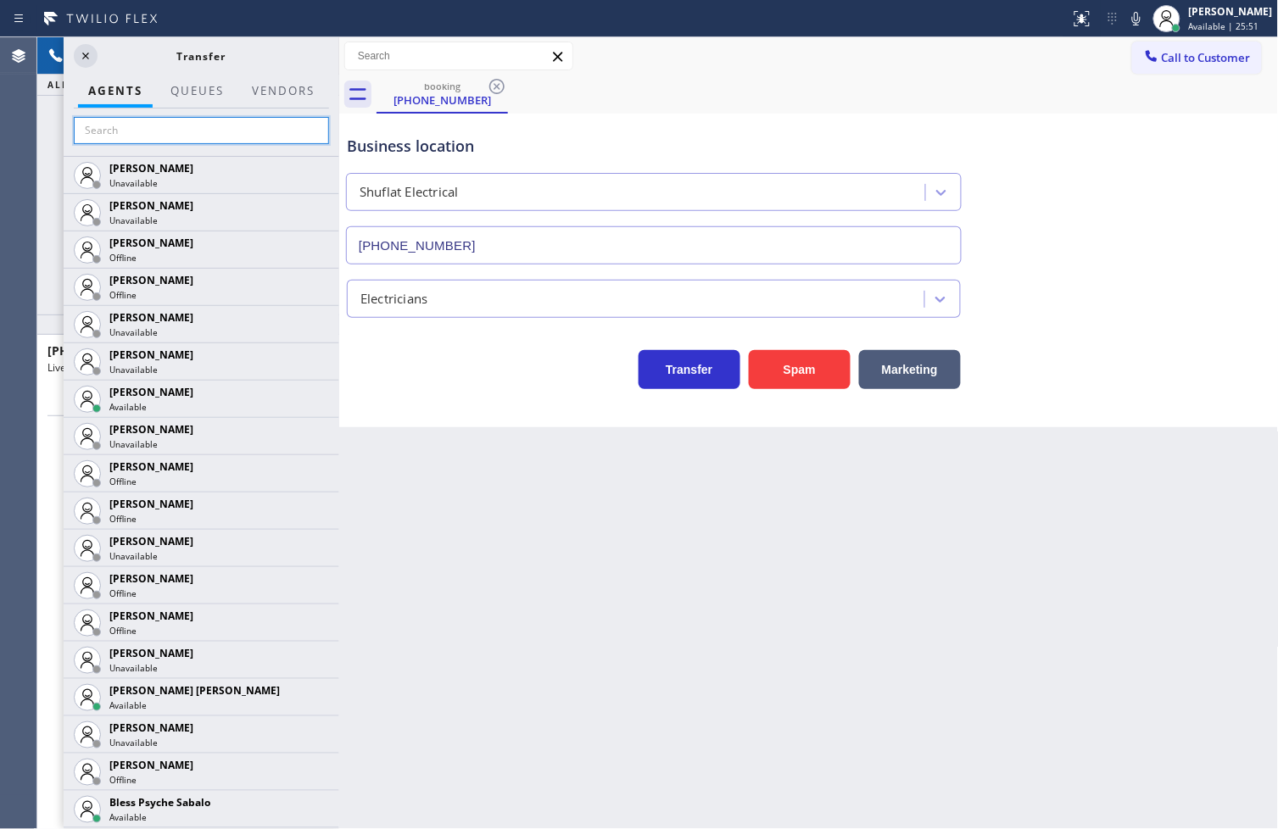
click at [153, 134] on input "text" at bounding box center [201, 130] width 255 height 27
click at [81, 52] on icon at bounding box center [85, 56] width 20 height 20
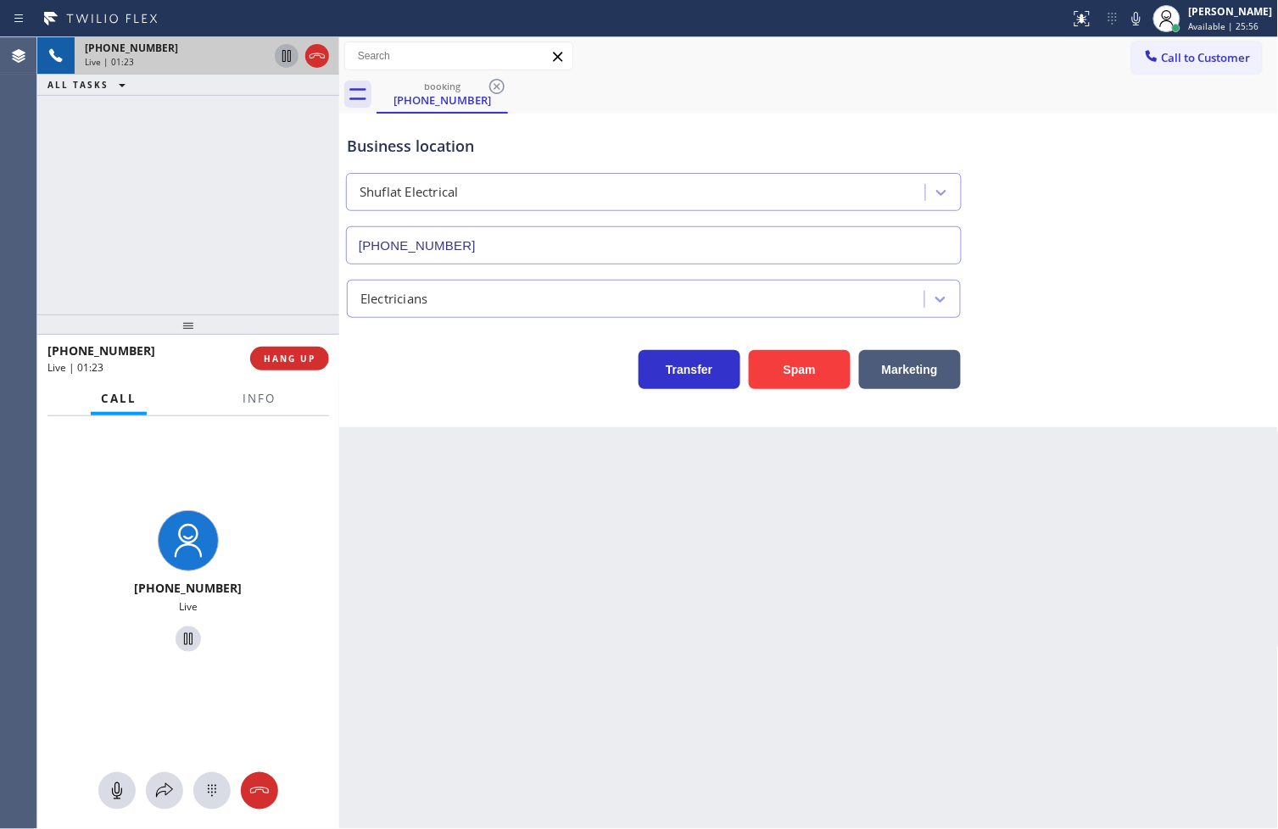
click at [288, 59] on icon at bounding box center [286, 56] width 8 height 12
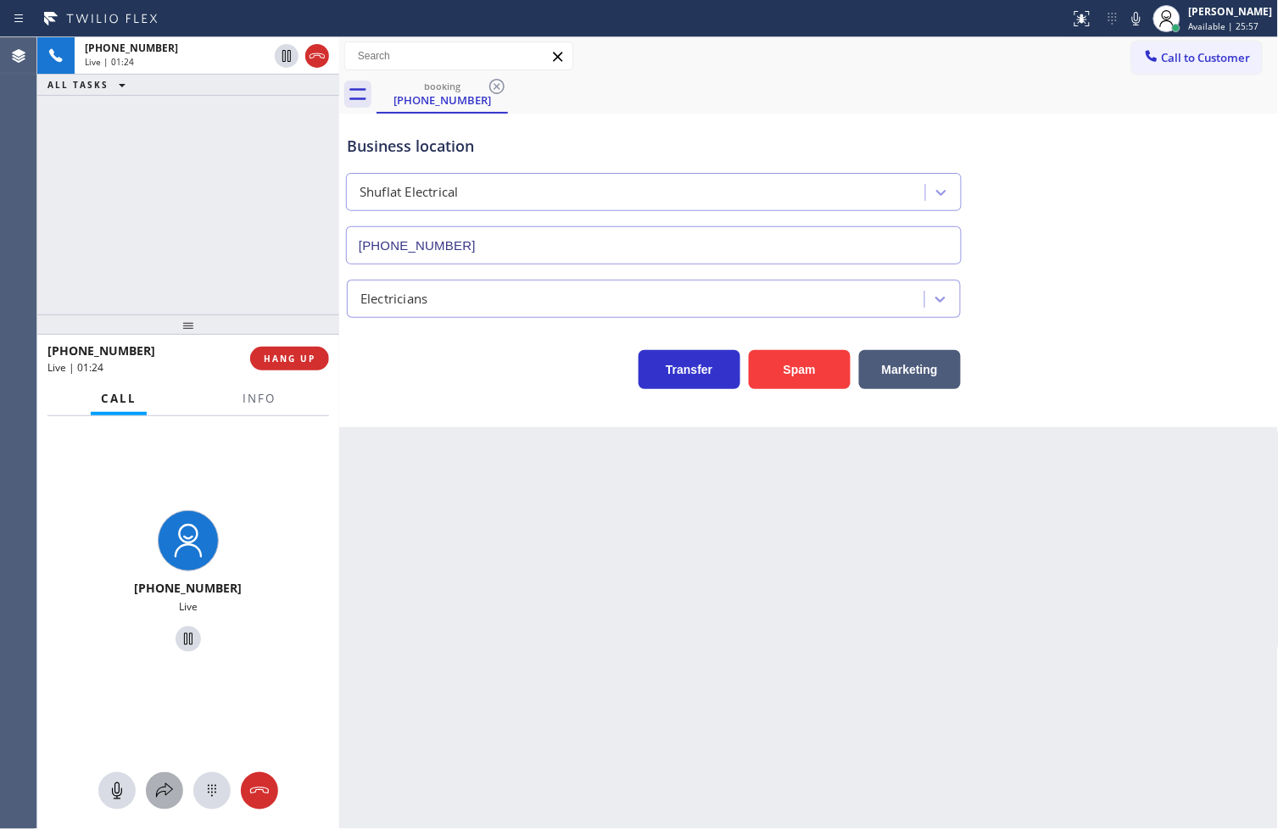
click at [167, 788] on icon at bounding box center [164, 791] width 20 height 20
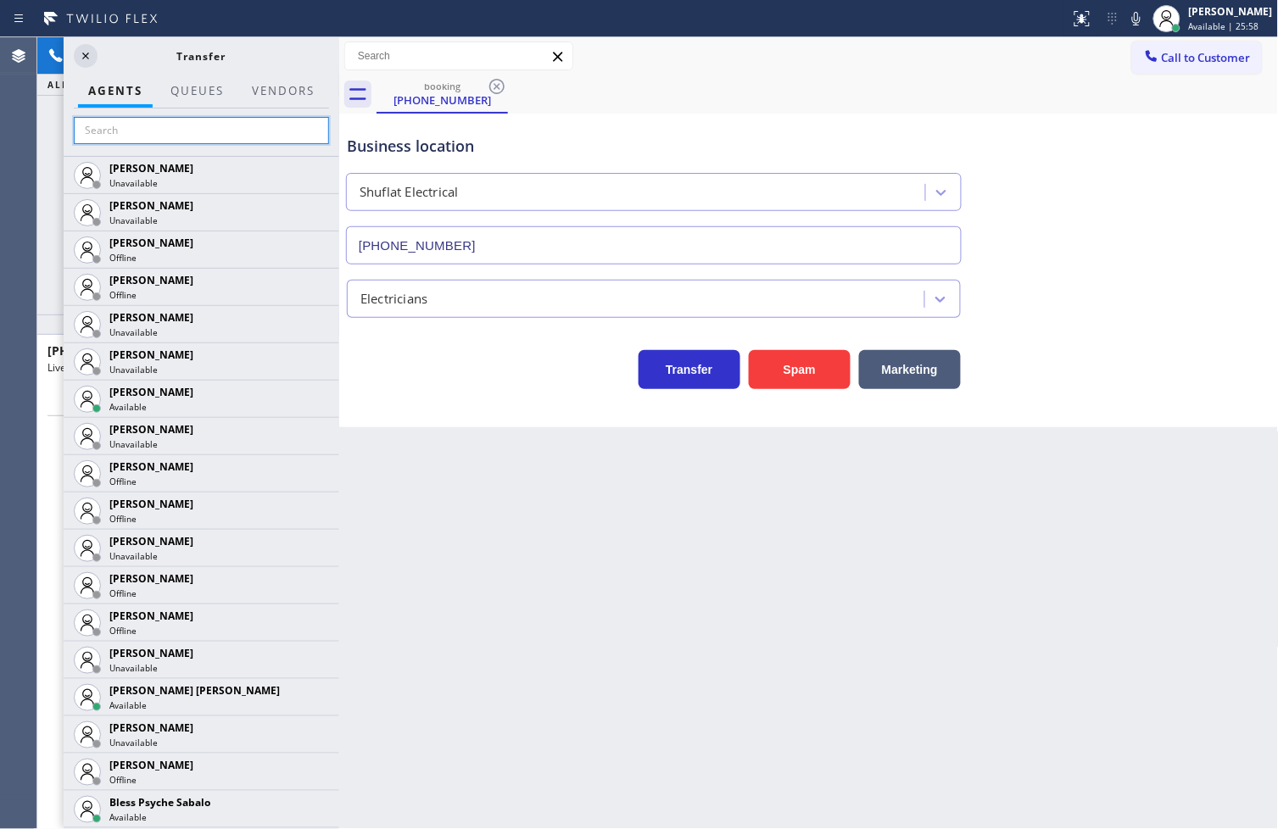
click at [120, 131] on input "text" at bounding box center [201, 130] width 255 height 27
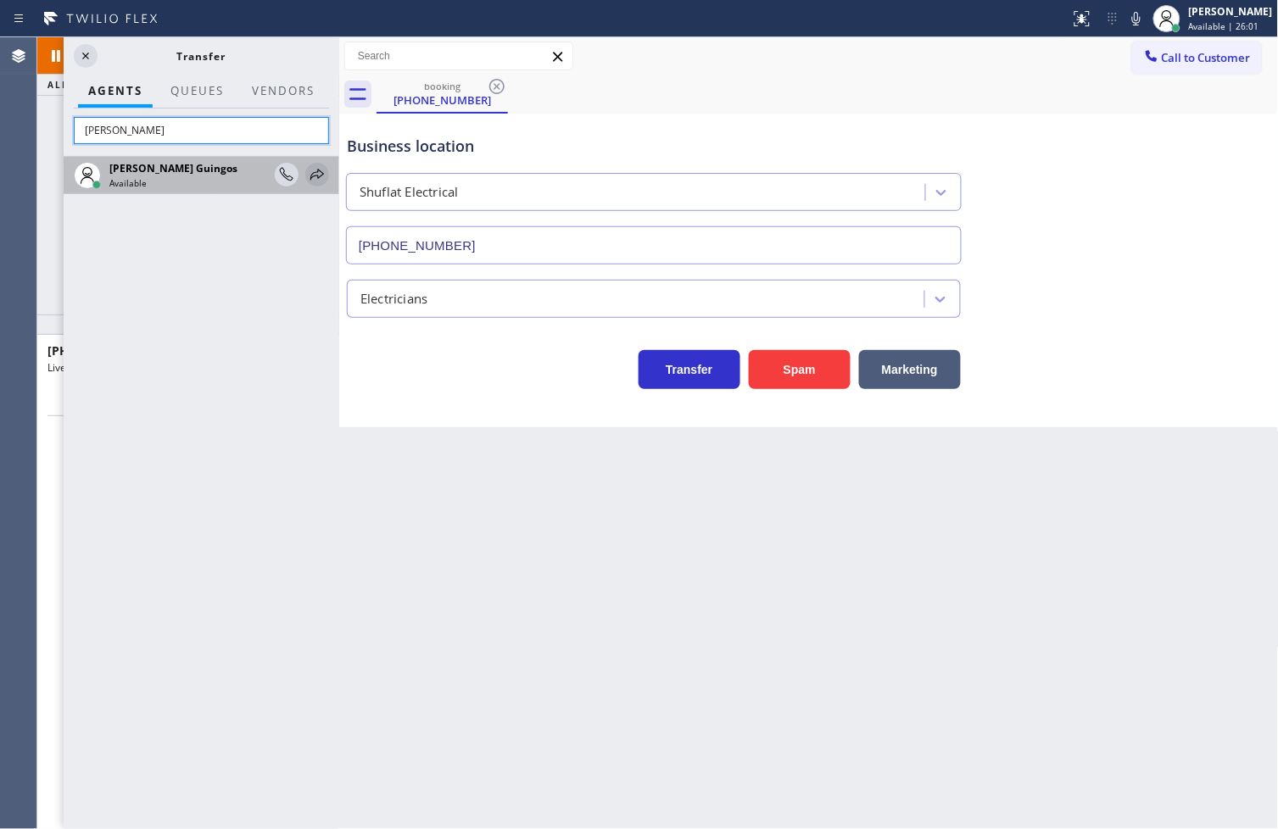
type input "ryan"
click at [319, 176] on icon at bounding box center [317, 174] width 20 height 20
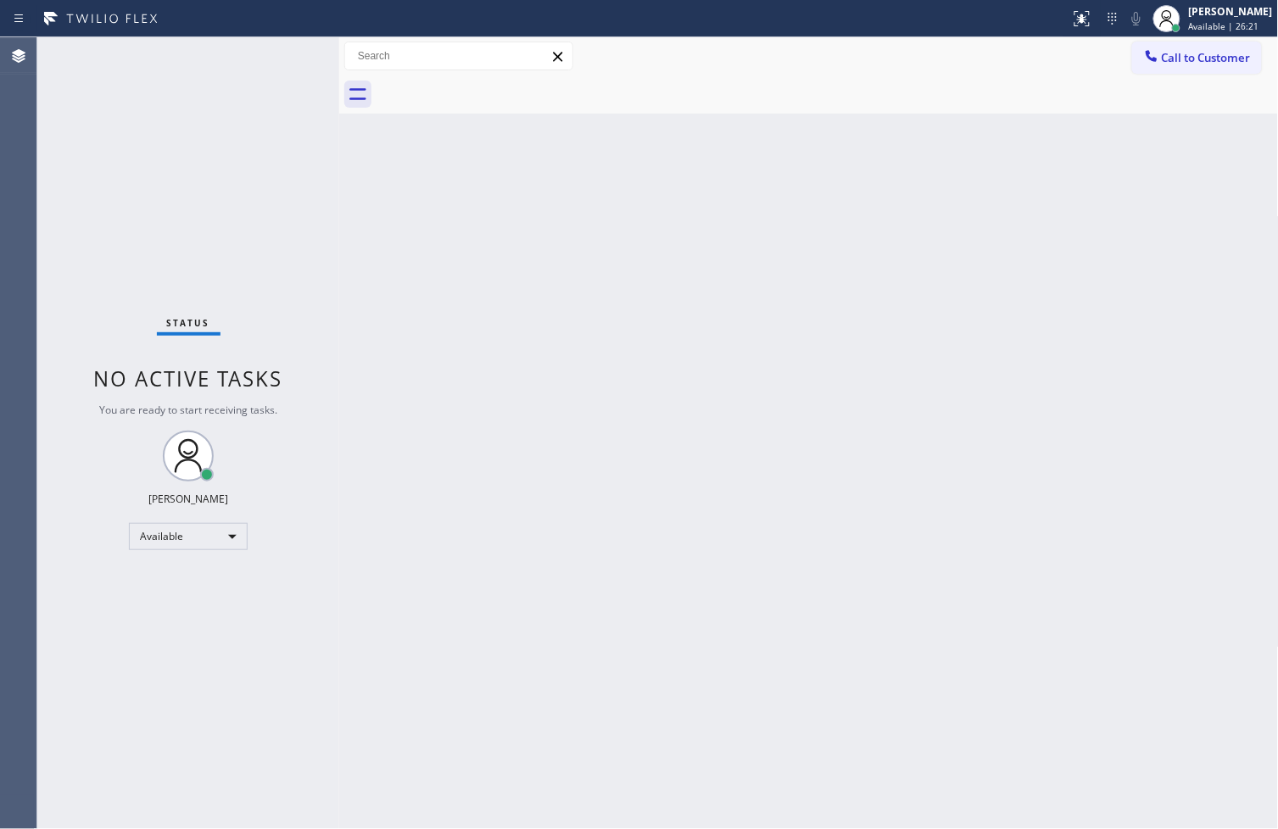
click at [15, 543] on div "Agent Desktop" at bounding box center [18, 433] width 36 height 792
click at [281, 54] on div "Status No active tasks You are ready to start receiving tasks. [PERSON_NAME]" at bounding box center [188, 433] width 302 height 792
click at [690, 548] on div "Back to Dashboard Change Sender ID Customers Technicians Select a contact Outbo…" at bounding box center [808, 433] width 939 height 792
click at [81, 638] on div "Status No active tasks You are ready to start receiving tasks. [PERSON_NAME]" at bounding box center [188, 433] width 302 height 792
click at [193, 247] on div "Status No active tasks You are ready to start receiving tasks. [PERSON_NAME]" at bounding box center [188, 433] width 302 height 792
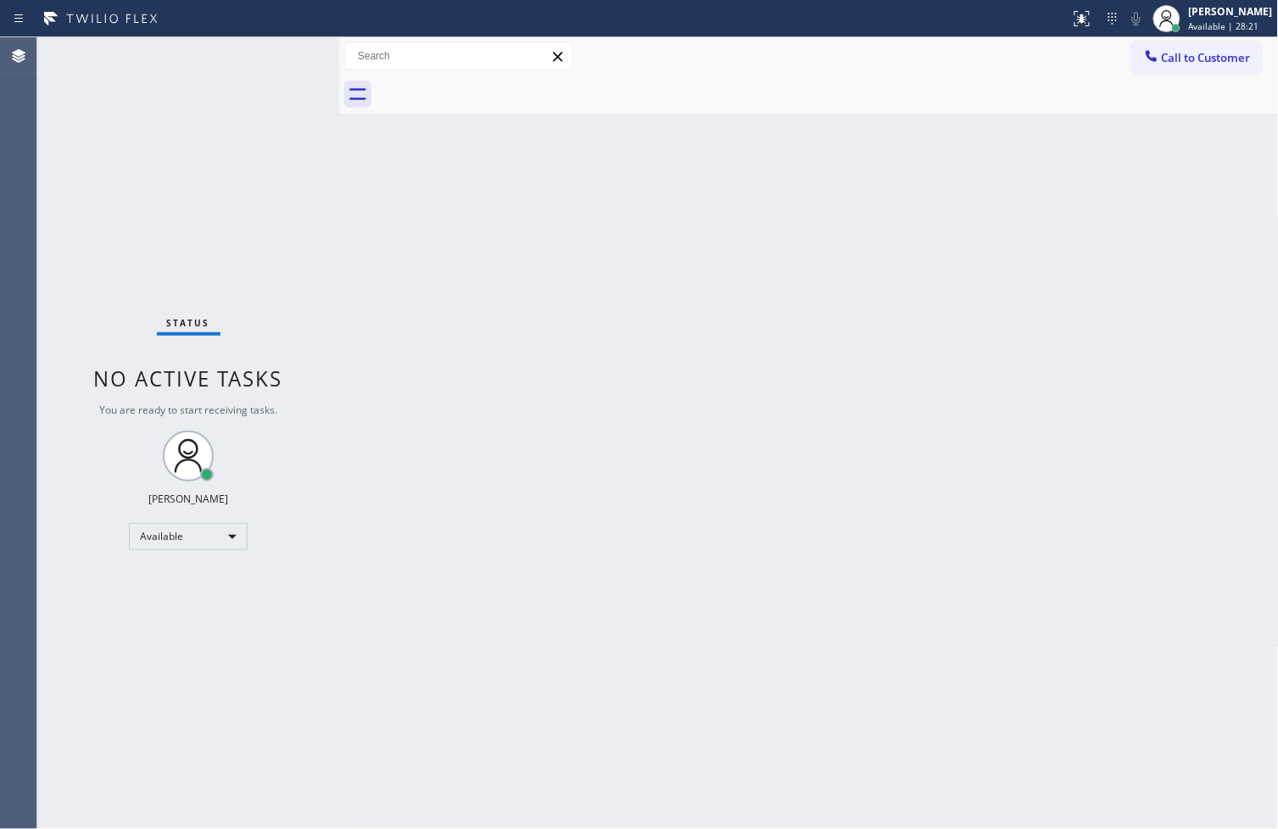
click at [223, 60] on div "Status No active tasks You are ready to start receiving tasks. [PERSON_NAME]" at bounding box center [188, 433] width 302 height 792
click at [292, 55] on div "Status No active tasks You are ready to start receiving tasks. [PERSON_NAME]" at bounding box center [188, 433] width 302 height 792
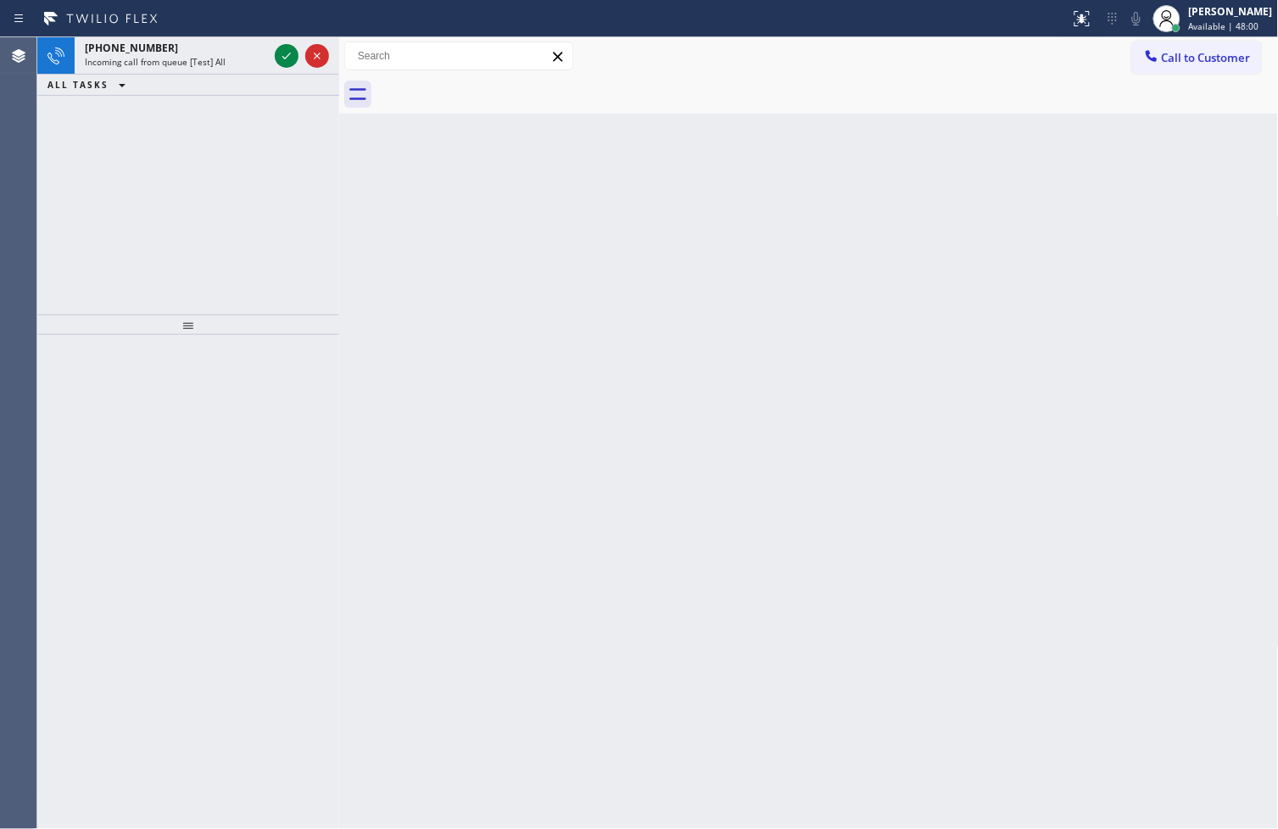
click at [92, 213] on div "+12133268646 Incoming call from queue [Test] All ALL TASKS ALL TASKS ACTIVE TAS…" at bounding box center [188, 175] width 302 height 277
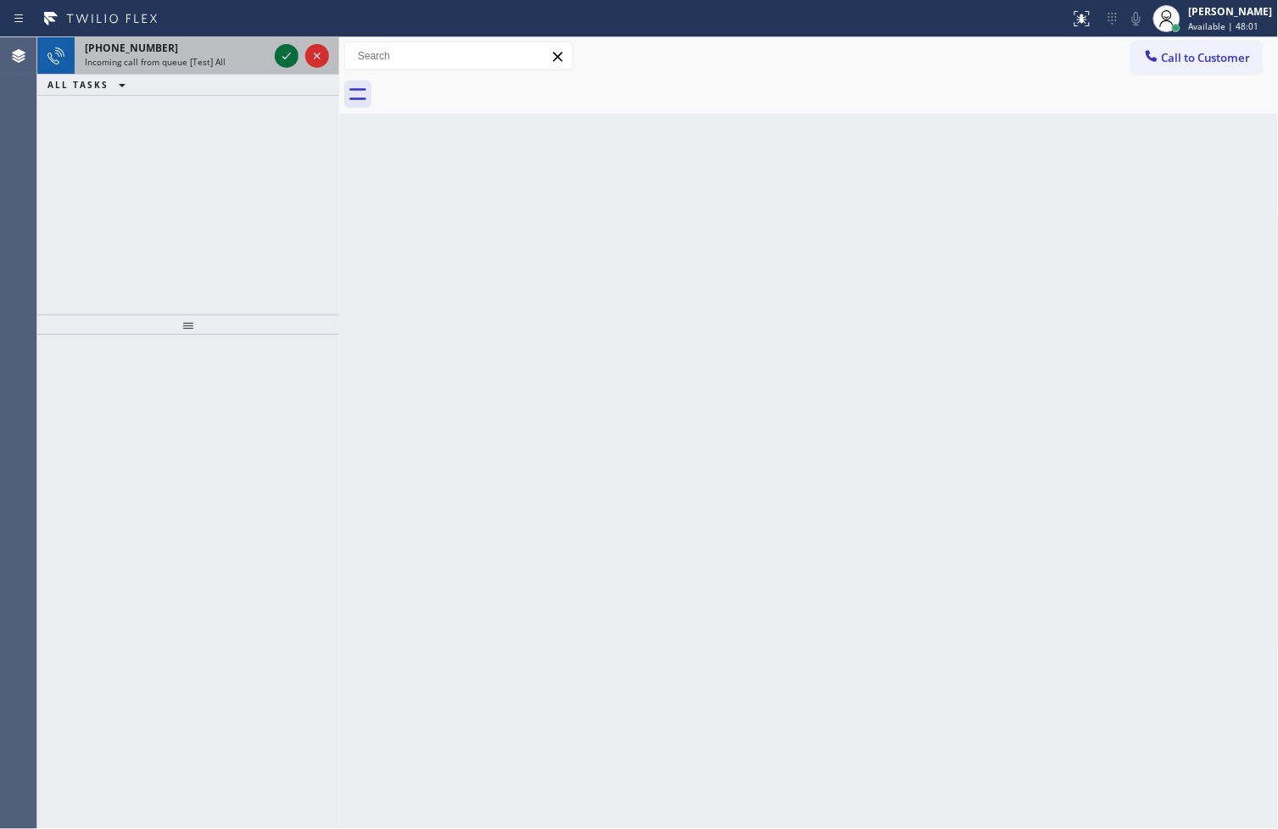
click at [281, 51] on icon at bounding box center [286, 56] width 20 height 20
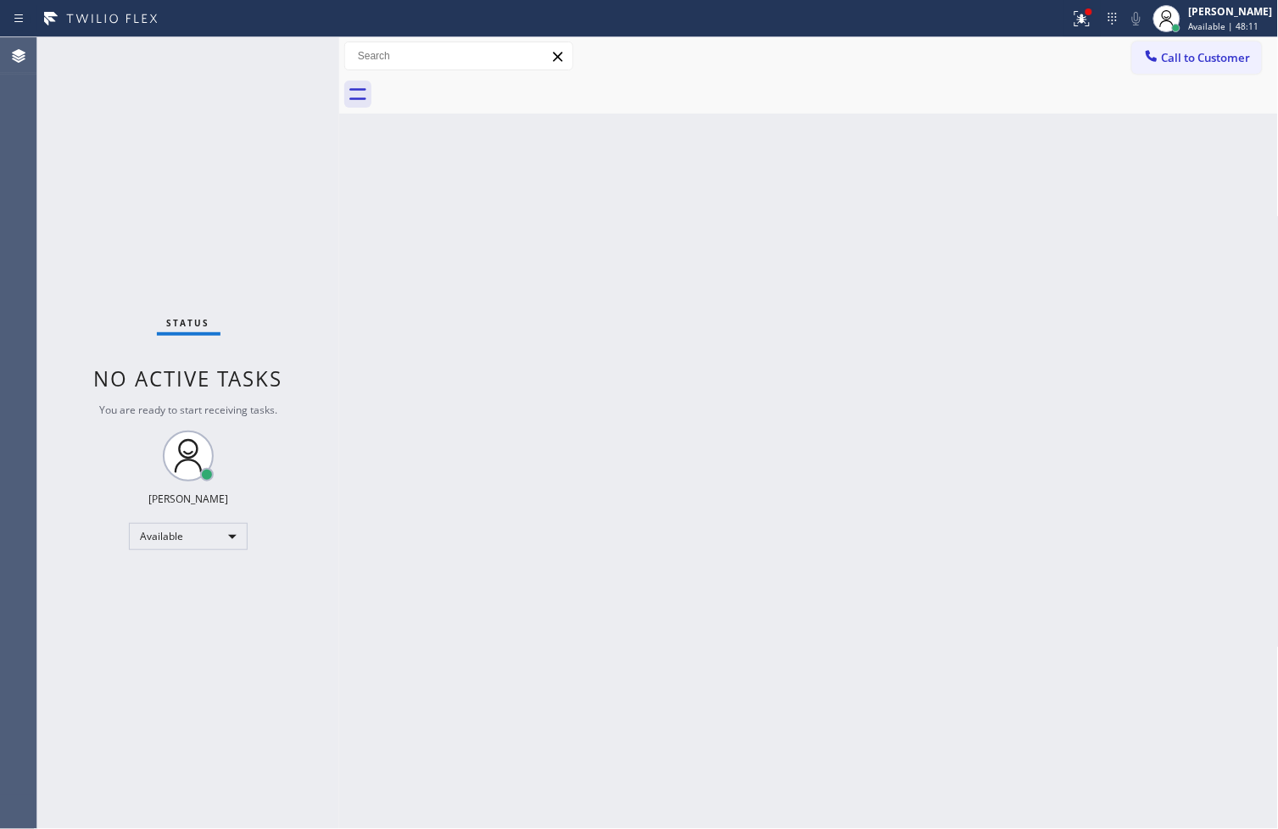
drag, startPoint x: 1064, startPoint y: 22, endPoint x: 1039, endPoint y: 112, distance: 93.2
click at [1072, 22] on icon at bounding box center [1082, 18] width 20 height 20
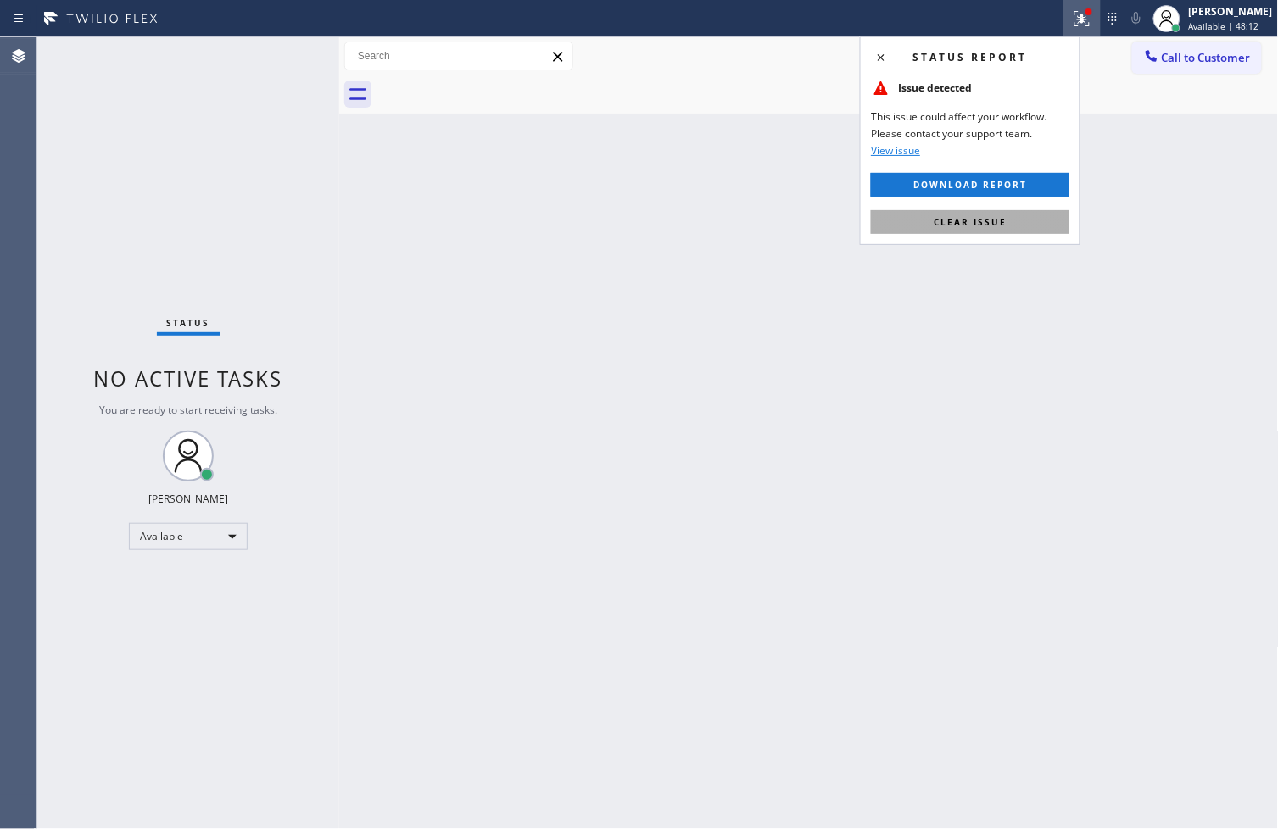
click at [1011, 221] on button "Clear issue" at bounding box center [970, 222] width 198 height 24
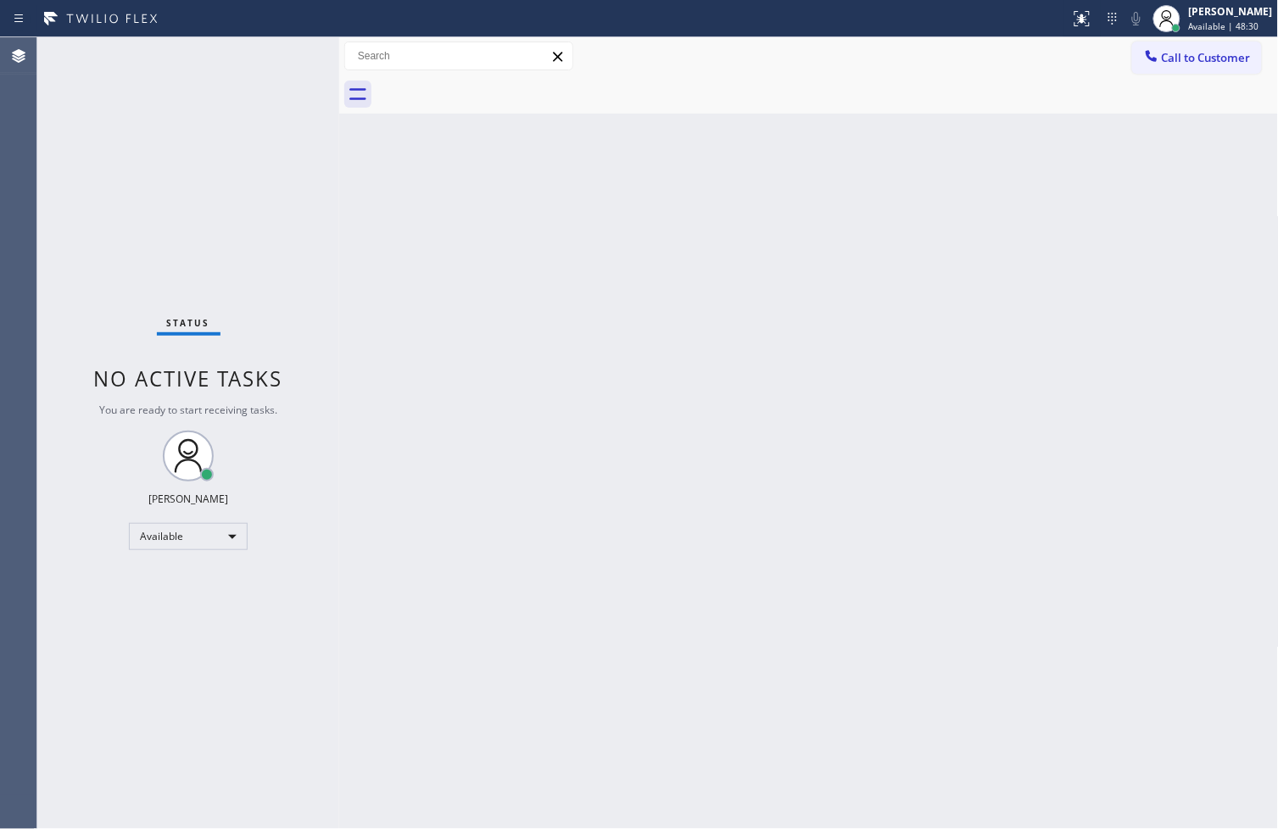
drag, startPoint x: 91, startPoint y: 281, endPoint x: 114, endPoint y: 248, distance: 40.2
click at [91, 281] on div "Status No active tasks You are ready to start receiving tasks. [PERSON_NAME]" at bounding box center [188, 433] width 302 height 792
click at [197, 164] on div "Status No active tasks You are ready to start receiving tasks. [PERSON_NAME]" at bounding box center [188, 433] width 302 height 792
click at [288, 47] on div "Status No active tasks You are ready to start receiving tasks. [PERSON_NAME]" at bounding box center [188, 433] width 302 height 792
drag, startPoint x: 94, startPoint y: 564, endPoint x: 113, endPoint y: 481, distance: 85.2
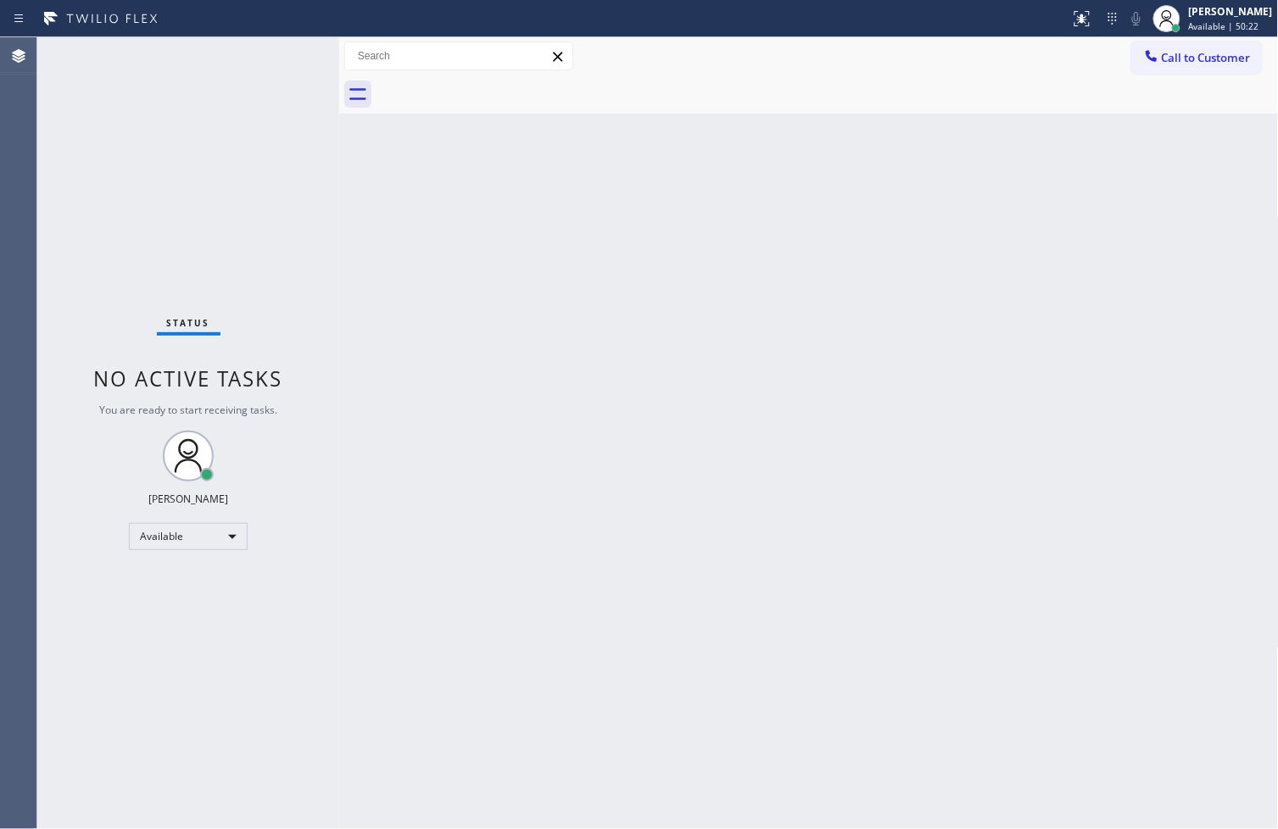
click at [94, 564] on div "Status No active tasks You are ready to start receiving tasks. [PERSON_NAME]" at bounding box center [188, 433] width 302 height 792
click at [272, 273] on div "Status No active tasks You are ready to start receiving tasks. [PERSON_NAME]" at bounding box center [188, 433] width 302 height 792
click at [271, 70] on div "Status No active tasks You are ready to start receiving tasks. [PERSON_NAME]" at bounding box center [188, 433] width 302 height 792
click at [930, 749] on div "Back to Dashboard Change Sender ID Customers Technicians Select a contact Outbo…" at bounding box center [808, 433] width 939 height 792
drag, startPoint x: 68, startPoint y: 598, endPoint x: 99, endPoint y: 535, distance: 70.1
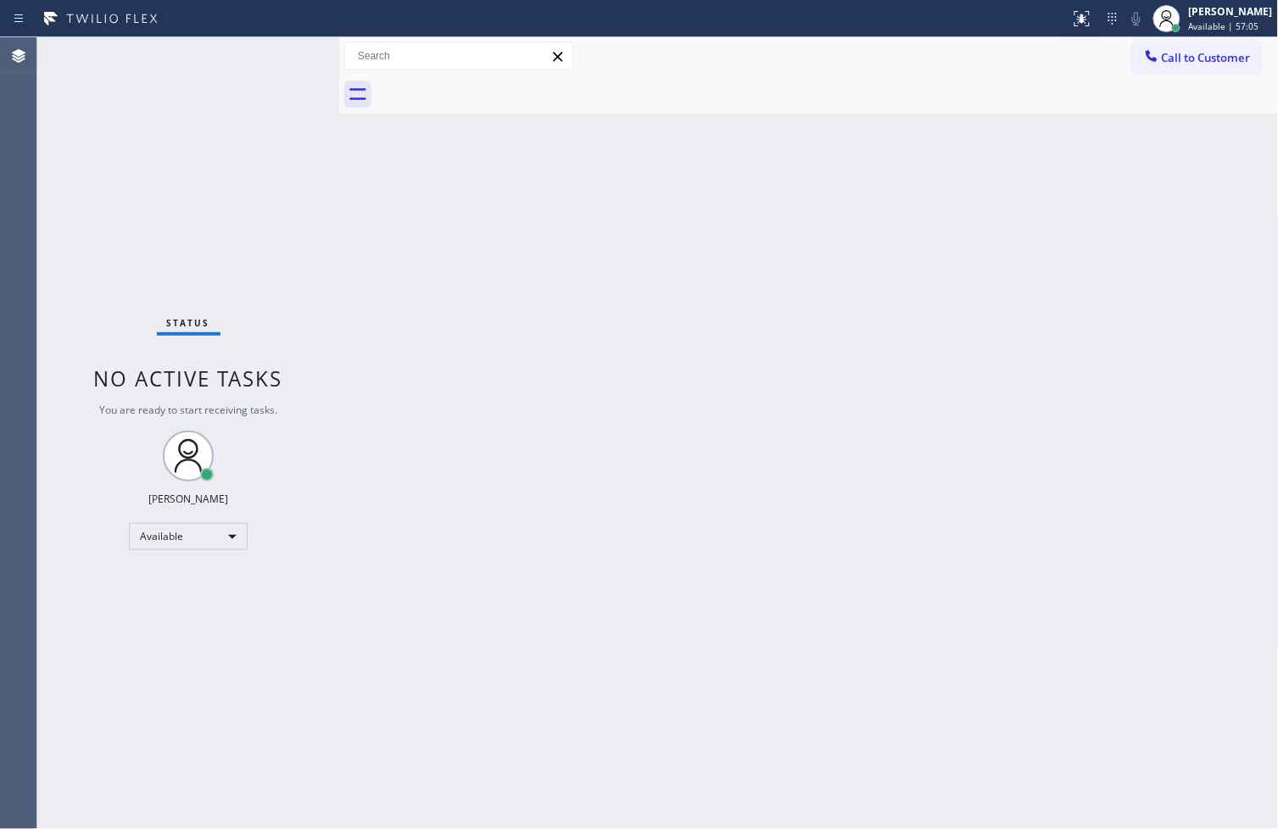
click at [68, 598] on div "Status No active tasks You are ready to start receiving tasks. [PERSON_NAME]" at bounding box center [188, 433] width 302 height 792
click at [256, 122] on div "Status No active tasks You are ready to start receiving tasks. [PERSON_NAME]" at bounding box center [188, 433] width 302 height 792
click at [278, 55] on div "Status No active tasks You are ready to start receiving tasks. [PERSON_NAME]" at bounding box center [188, 433] width 302 height 792
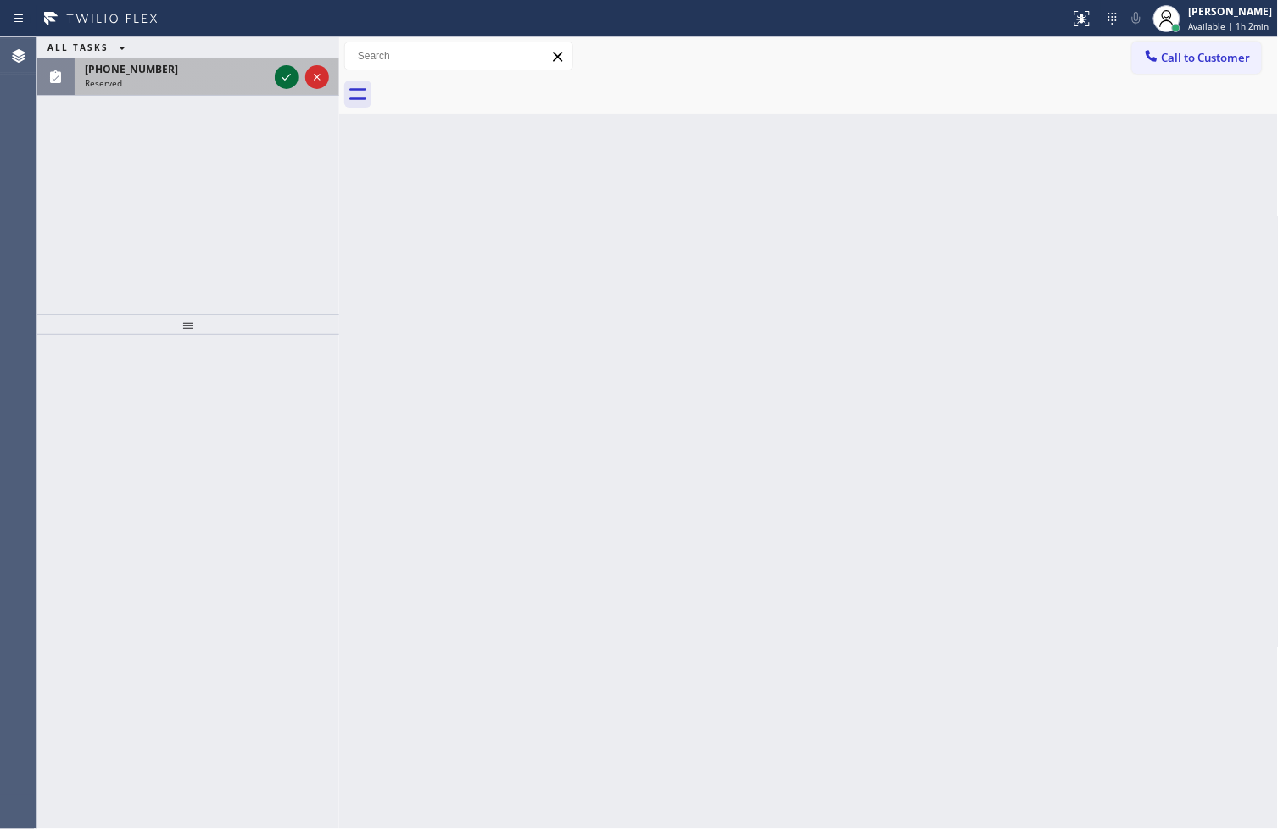
click at [281, 76] on icon at bounding box center [286, 77] width 20 height 20
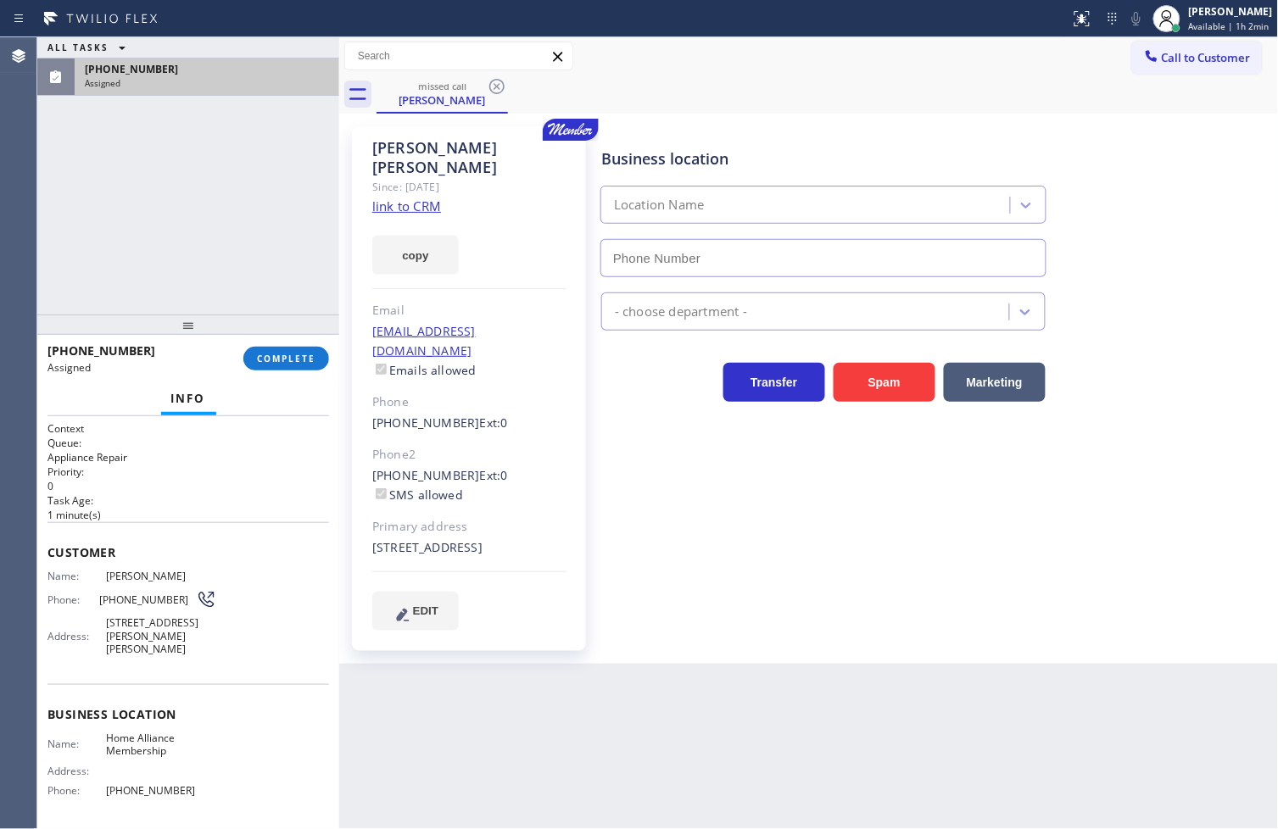
type input "(855) 946-3605"
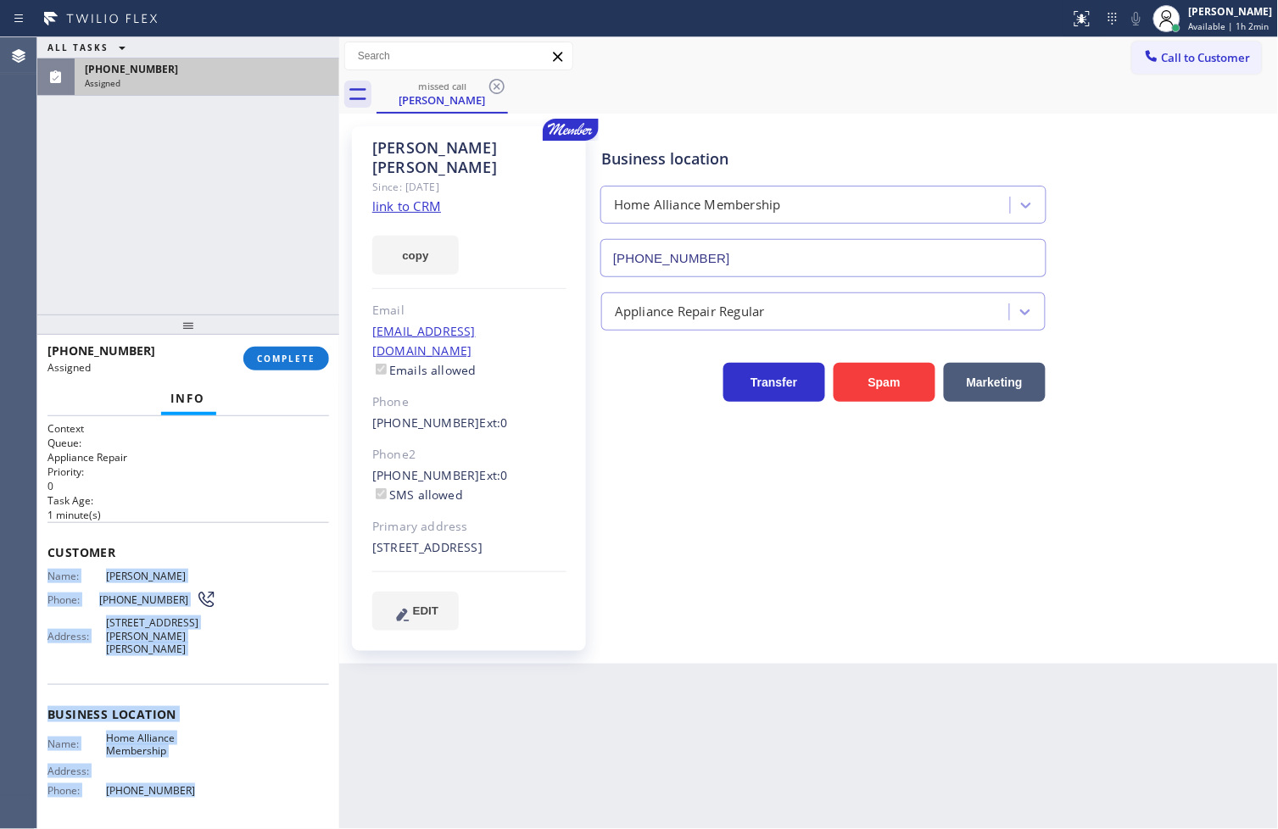
drag, startPoint x: 44, startPoint y: 572, endPoint x: 226, endPoint y: 794, distance: 287.4
click at [226, 794] on div "Context Queue: Appliance Repair Priority: 0 Task Age: 1 minute(s) Customer Name…" at bounding box center [188, 623] width 302 height 414
copy div "Name: Ellie Lee Phone: (949) 383-8776 Address: 2455 Angelina Pl, Tustin, CA 927…"
click at [270, 357] on span "COMPLETE" at bounding box center [286, 359] width 59 height 12
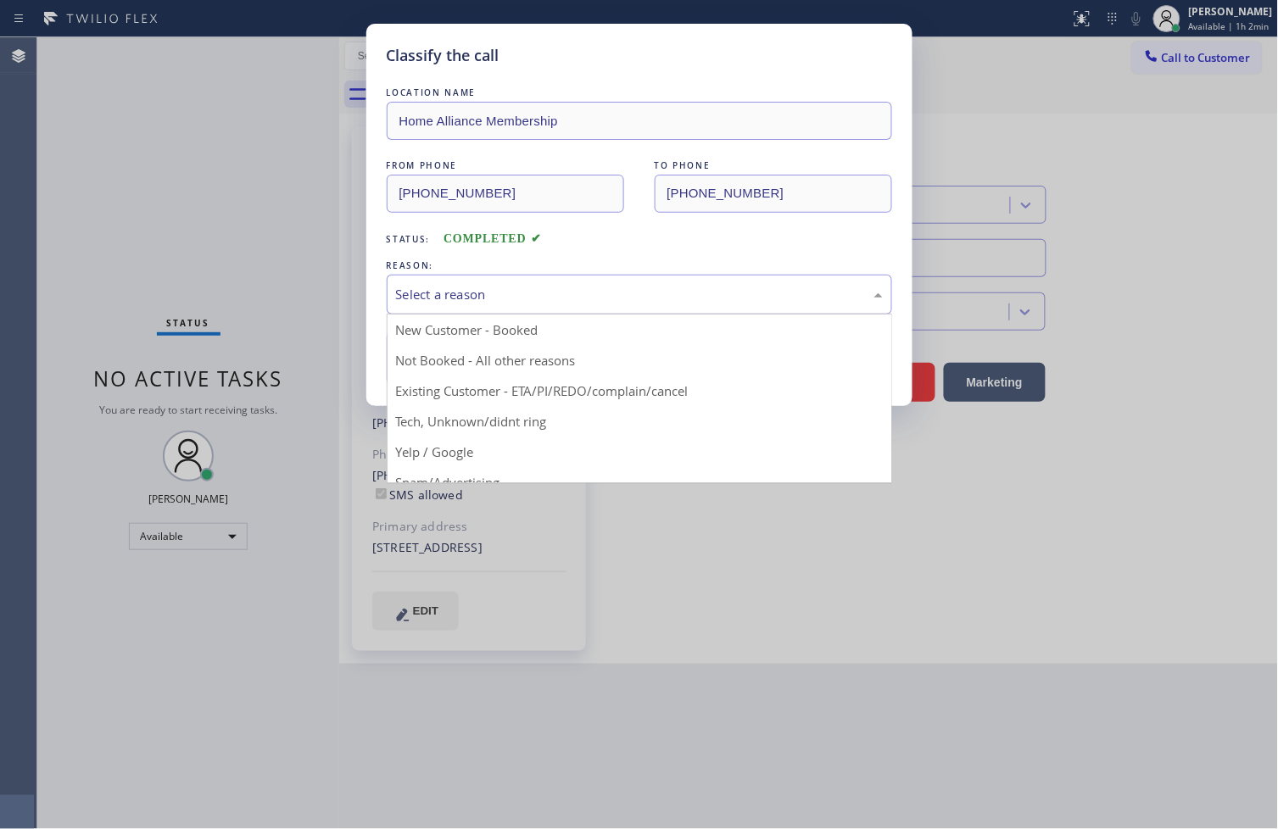
click at [476, 305] on div "Select a reason" at bounding box center [639, 295] width 505 height 40
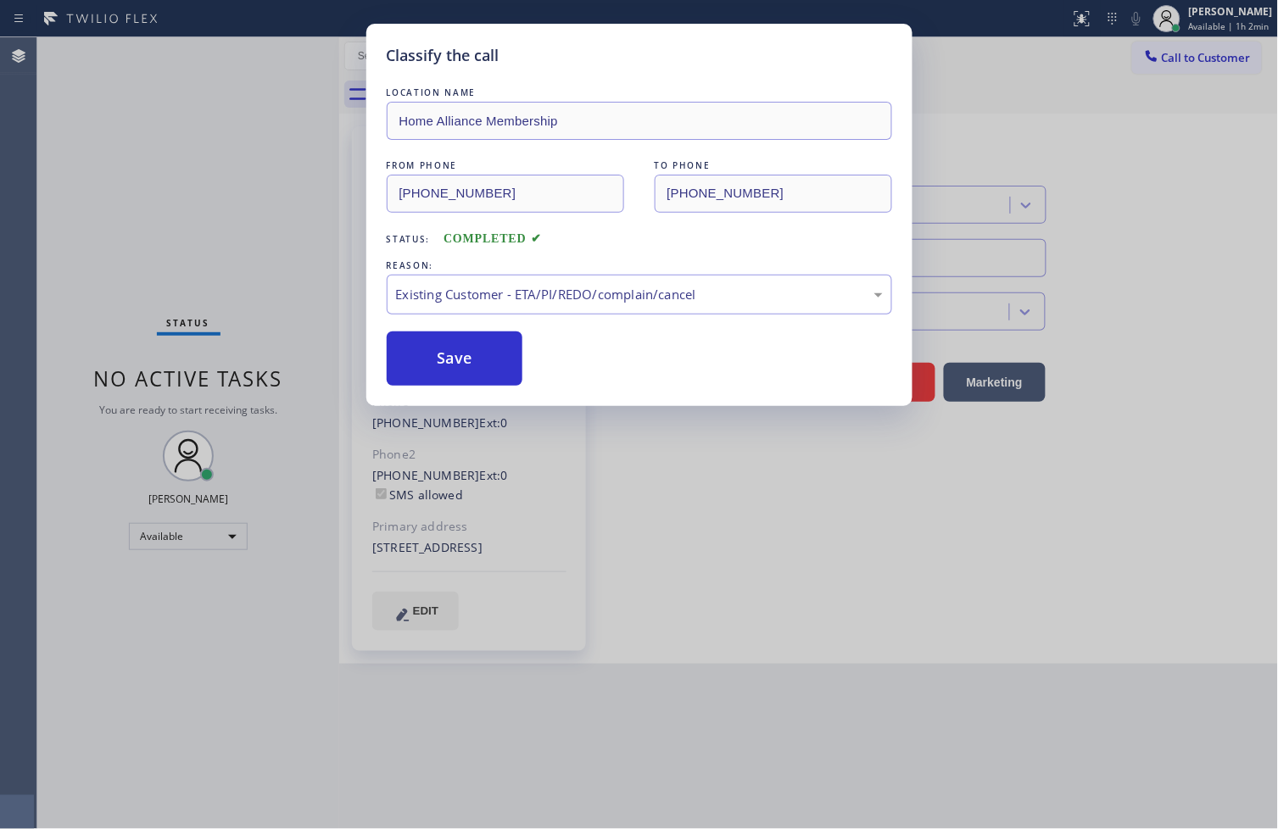
click at [473, 326] on div "LOCATION NAME Home Alliance Membership FROM PHONE (949) 383-8776 TO PHONE (855)…" at bounding box center [639, 235] width 505 height 302
click at [476, 365] on button "Save" at bounding box center [455, 359] width 137 height 54
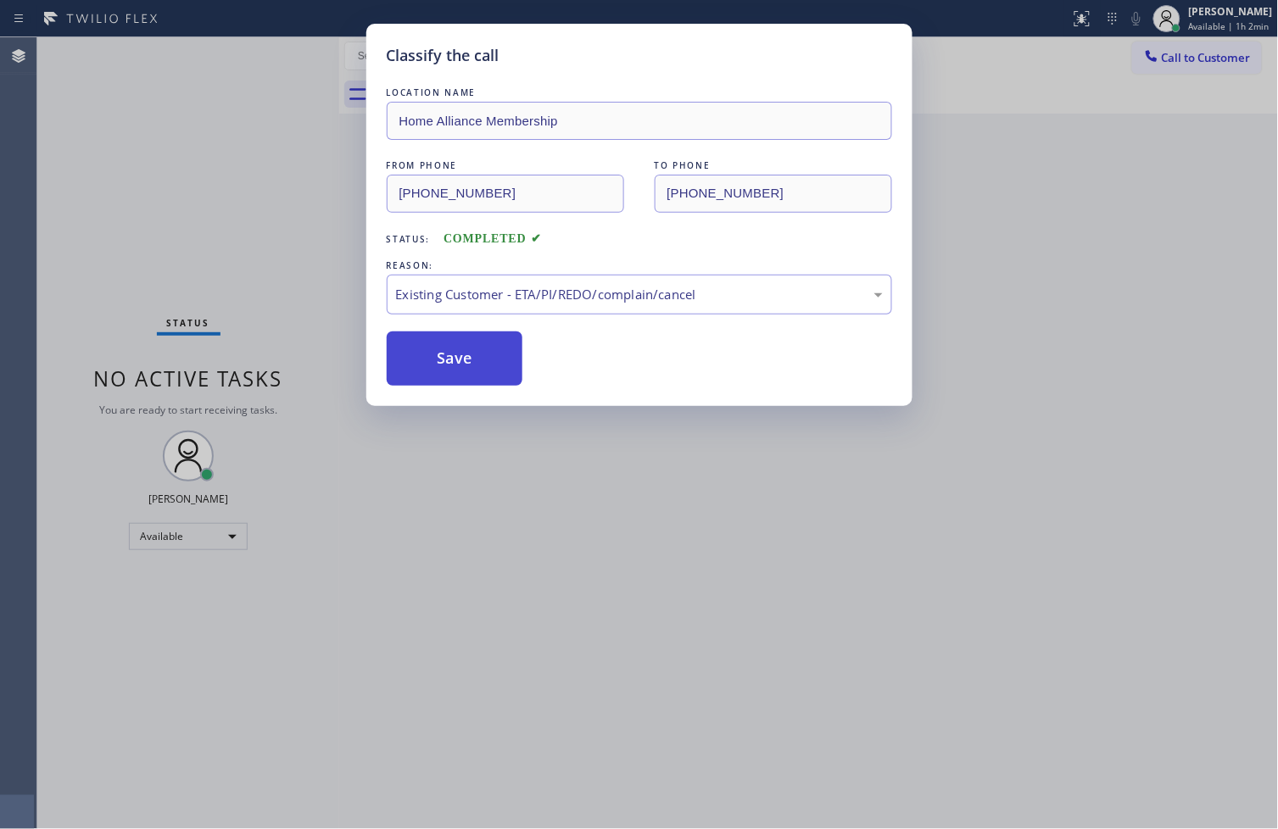
drag, startPoint x: 476, startPoint y: 365, endPoint x: 1006, endPoint y: 149, distance: 572.0
click at [485, 361] on button "Save" at bounding box center [455, 359] width 137 height 54
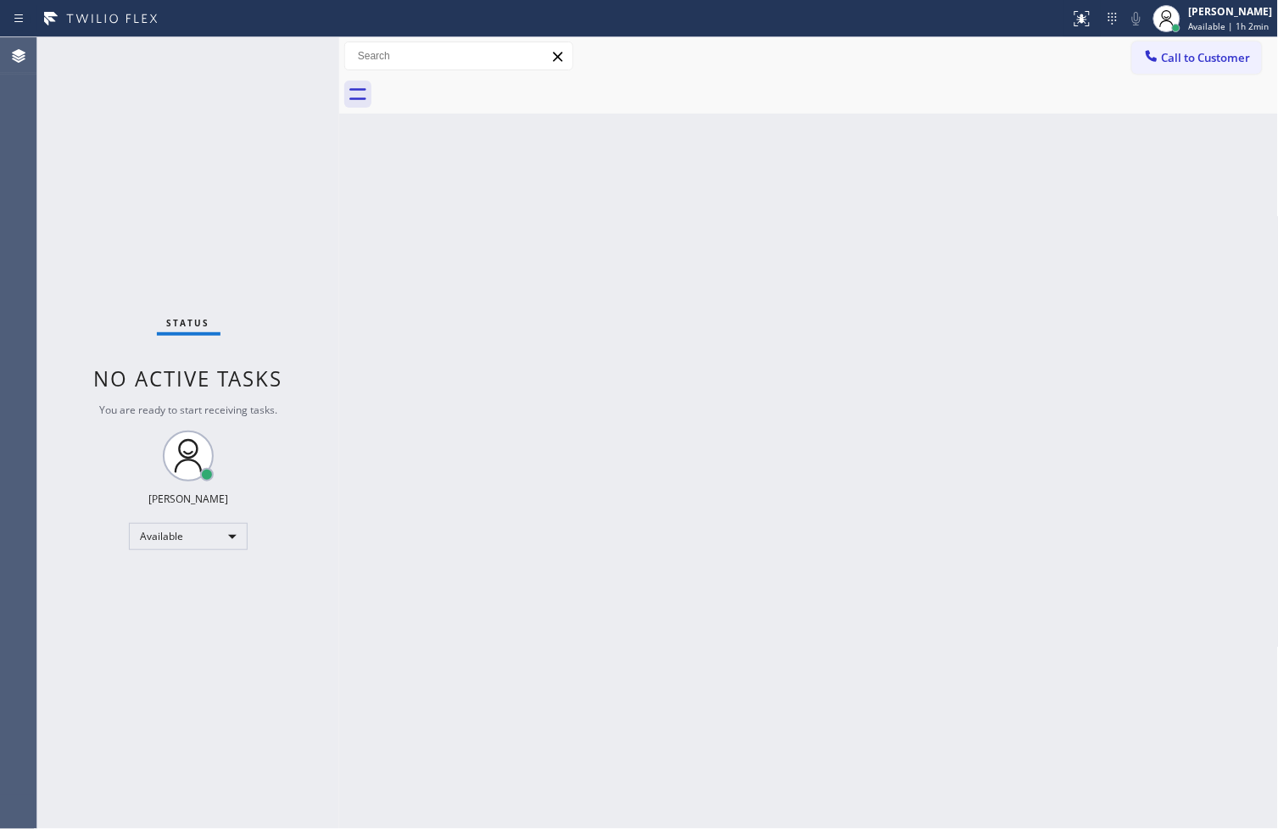
drag, startPoint x: 102, startPoint y: 553, endPoint x: 111, endPoint y: 487, distance: 66.8
click at [102, 553] on div "Status No active tasks You are ready to start receiving tasks. [PERSON_NAME]" at bounding box center [188, 433] width 302 height 792
click at [174, 231] on div "Status No active tasks You are ready to start receiving tasks. [PERSON_NAME]" at bounding box center [188, 433] width 302 height 792
click at [280, 44] on div "Status No active tasks You are ready to start receiving tasks. [PERSON_NAME]" at bounding box center [188, 433] width 302 height 792
click at [1171, 528] on div "Back to Dashboard Change Sender ID Customers Technicians Select a contact Outbo…" at bounding box center [808, 433] width 939 height 792
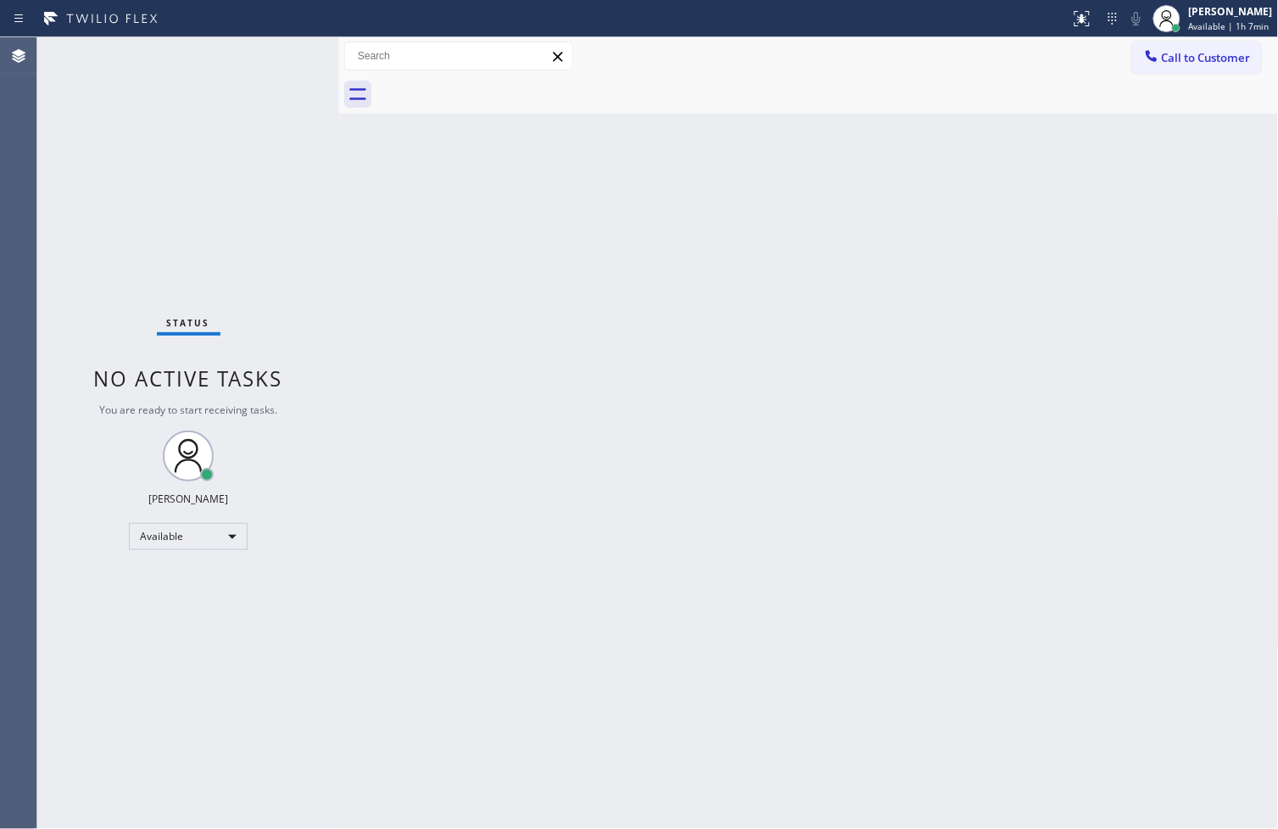
click at [1116, 574] on div "Back to Dashboard Change Sender ID Customers Technicians Select a contact Outbo…" at bounding box center [808, 433] width 939 height 792
click at [289, 53] on div "Status No active tasks You are ready to start receiving tasks. [PERSON_NAME]" at bounding box center [188, 433] width 302 height 792
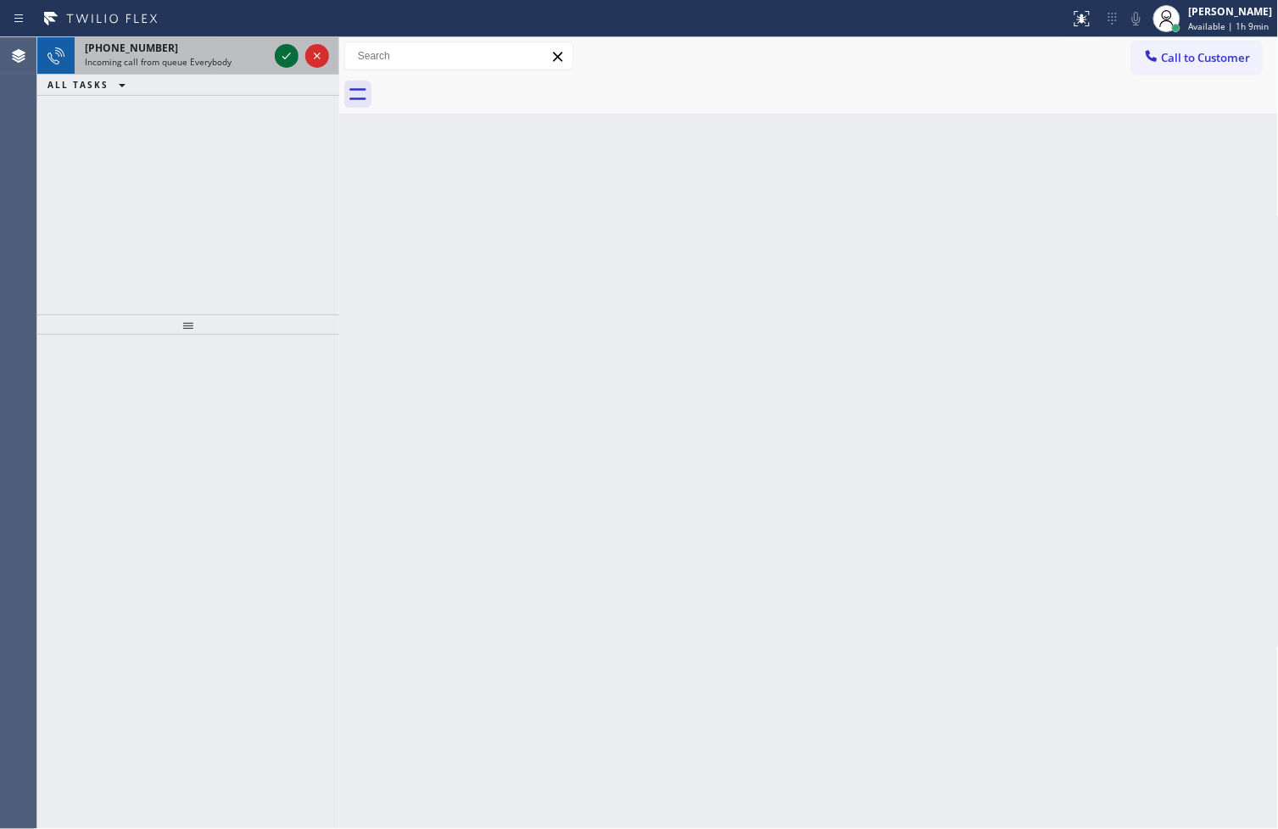
click at [289, 53] on icon at bounding box center [286, 56] width 8 height 7
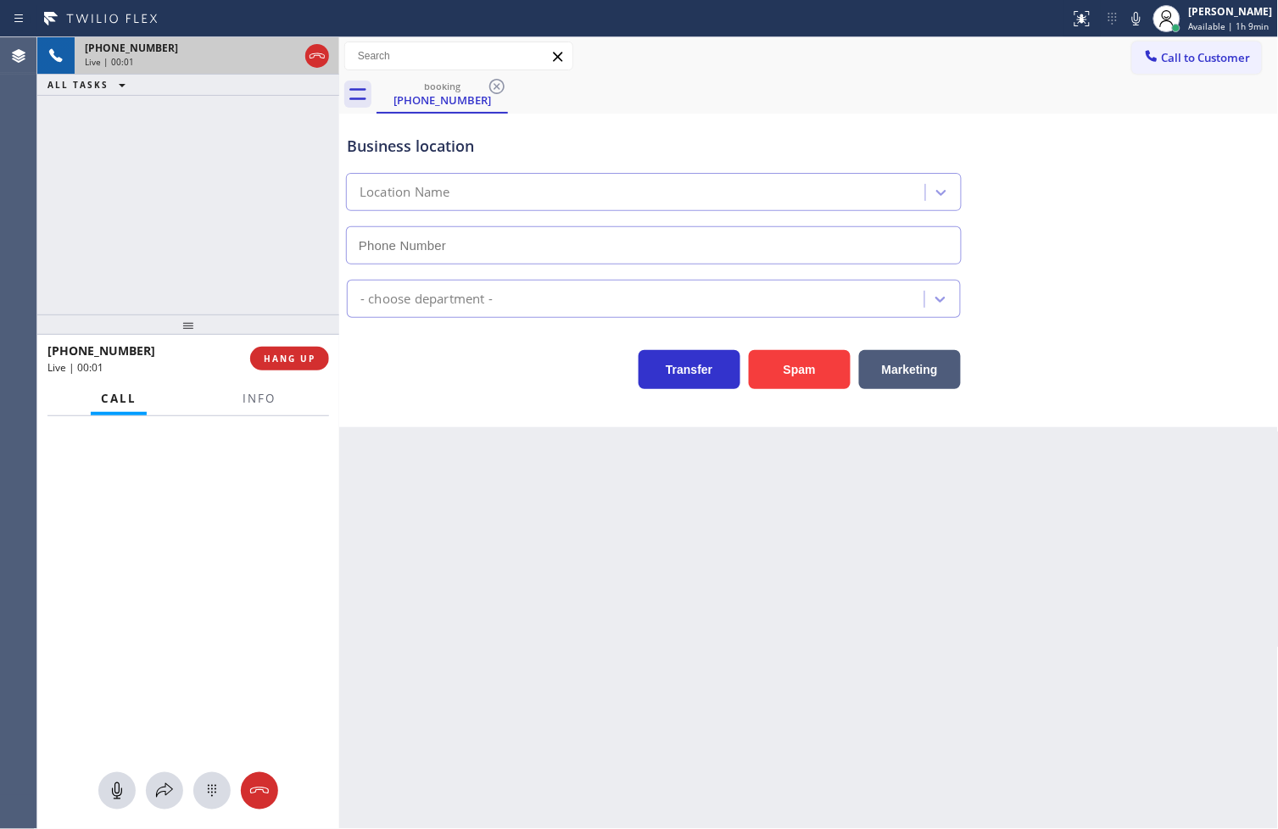
type input "(919) 752-5293"
click at [250, 397] on span "Info" at bounding box center [258, 398] width 33 height 15
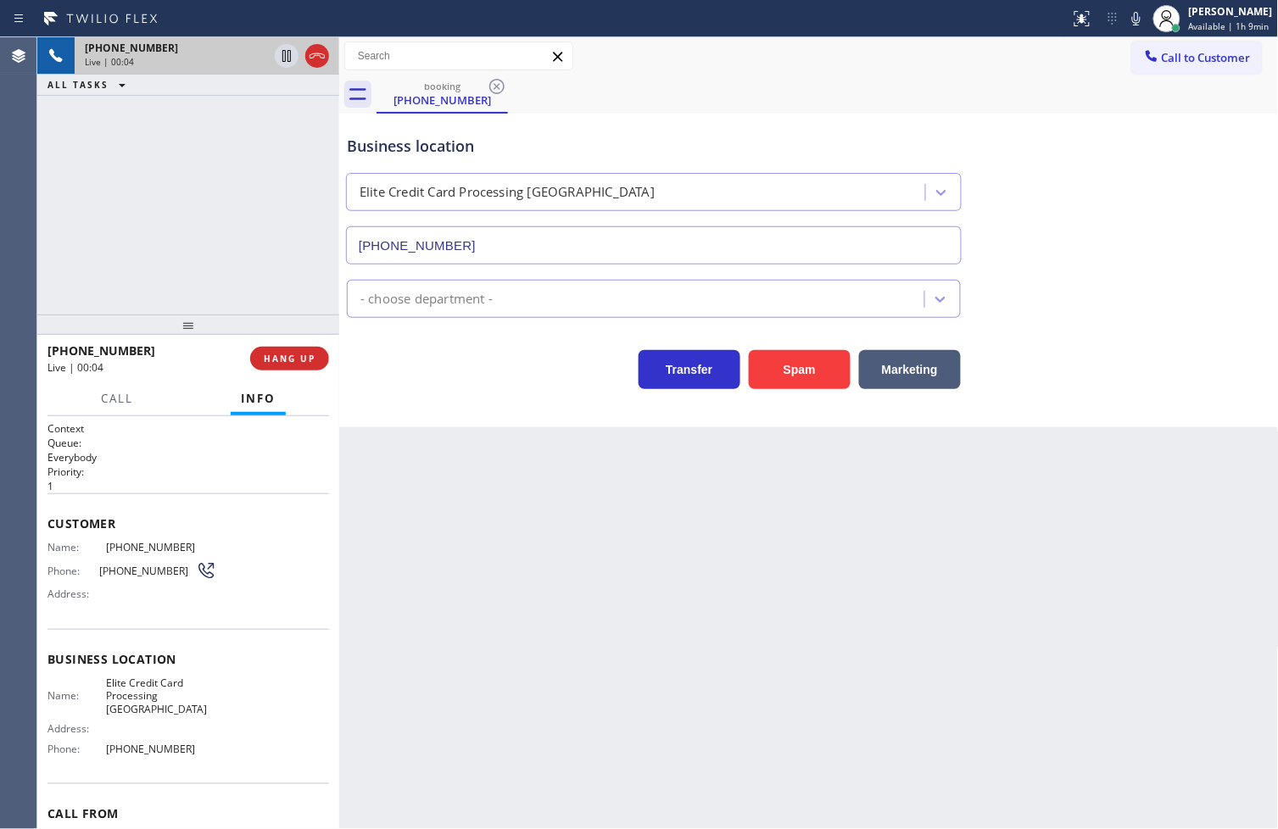
click at [467, 393] on div "Business location Elite Credit Card Processing Raleigh (919) 752-5293 - choose …" at bounding box center [808, 271] width 939 height 314
click at [178, 293] on div "+19843182633 Live | 00:04 ALL TASKS ALL TASKS ACTIVE TASKS TASKS IN WRAP UP" at bounding box center [188, 175] width 302 height 277
click at [213, 229] on div "+19843182633 Live | 00:05 ALL TASKS ALL TASKS ACTIVE TASKS TASKS IN WRAP UP" at bounding box center [188, 175] width 302 height 277
click at [1126, 18] on icon at bounding box center [1136, 18] width 20 height 20
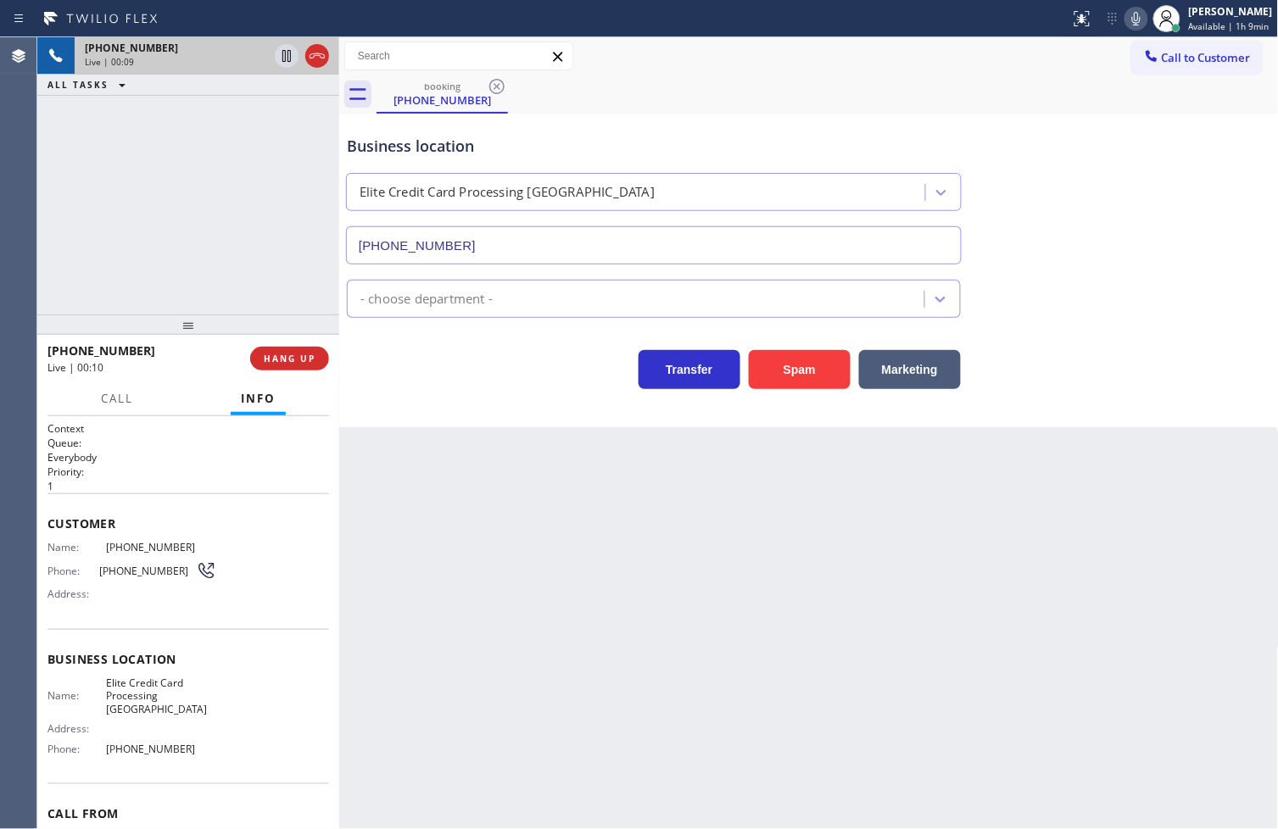
click at [156, 244] on div "+19843182633 Live | 00:09 ALL TASKS ALL TASKS ACTIVE TASKS TASKS IN WRAP UP" at bounding box center [188, 175] width 302 height 277
click at [485, 393] on div "Business location Elite Credit Card Processing Raleigh (919) 752-5293 - choose …" at bounding box center [808, 271] width 939 height 314
click at [570, 401] on div "Business location Elite Credit Card Processing Raleigh (919) 752-5293 - choose …" at bounding box center [808, 271] width 939 height 314
click at [271, 241] on div "+19843182633 Live | 00:12 ALL TASKS ALL TASKS ACTIVE TASKS TASKS IN WRAP UP" at bounding box center [188, 175] width 302 height 277
click at [556, 416] on div "Business location Elite Credit Card Processing Raleigh (919) 752-5293 - choose …" at bounding box center [808, 271] width 939 height 314
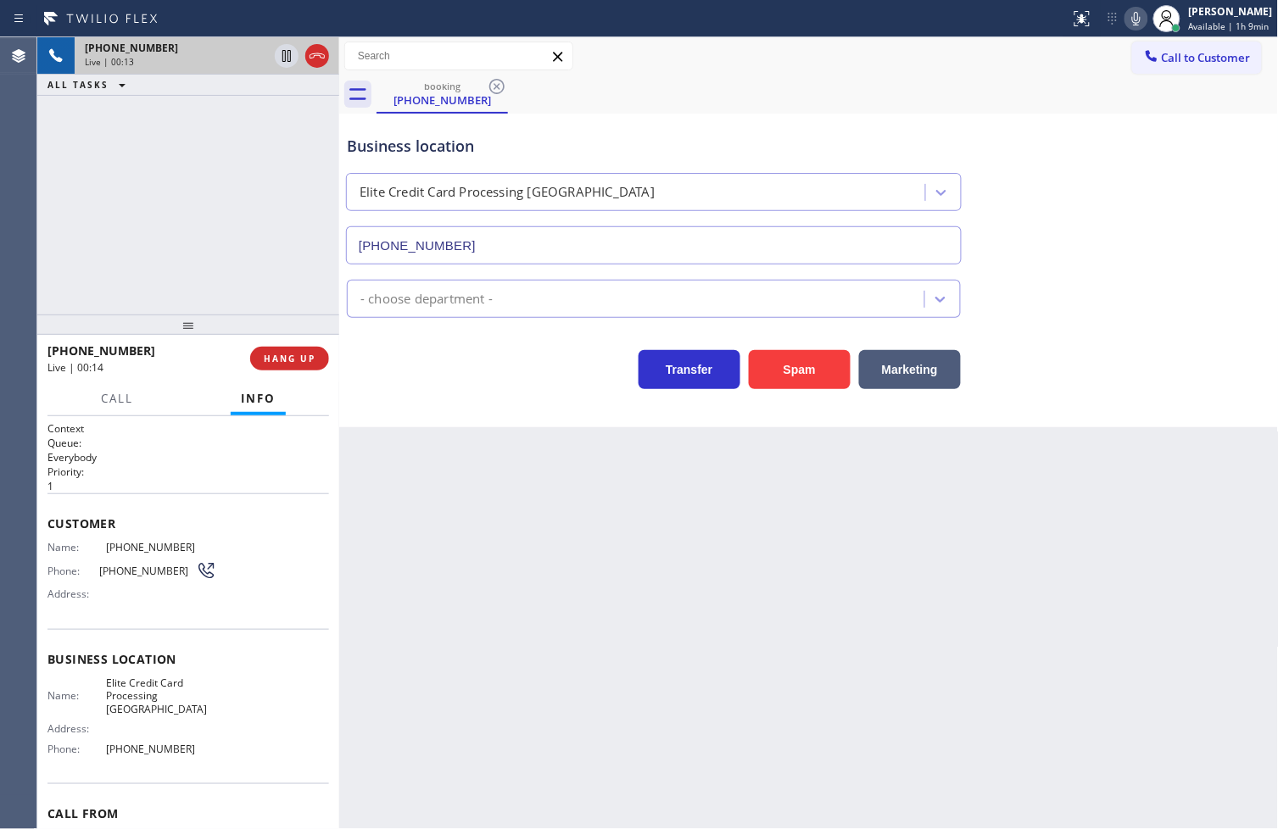
click at [1126, 23] on icon at bounding box center [1136, 18] width 20 height 20
click at [903, 361] on button "Marketing" at bounding box center [910, 369] width 102 height 39
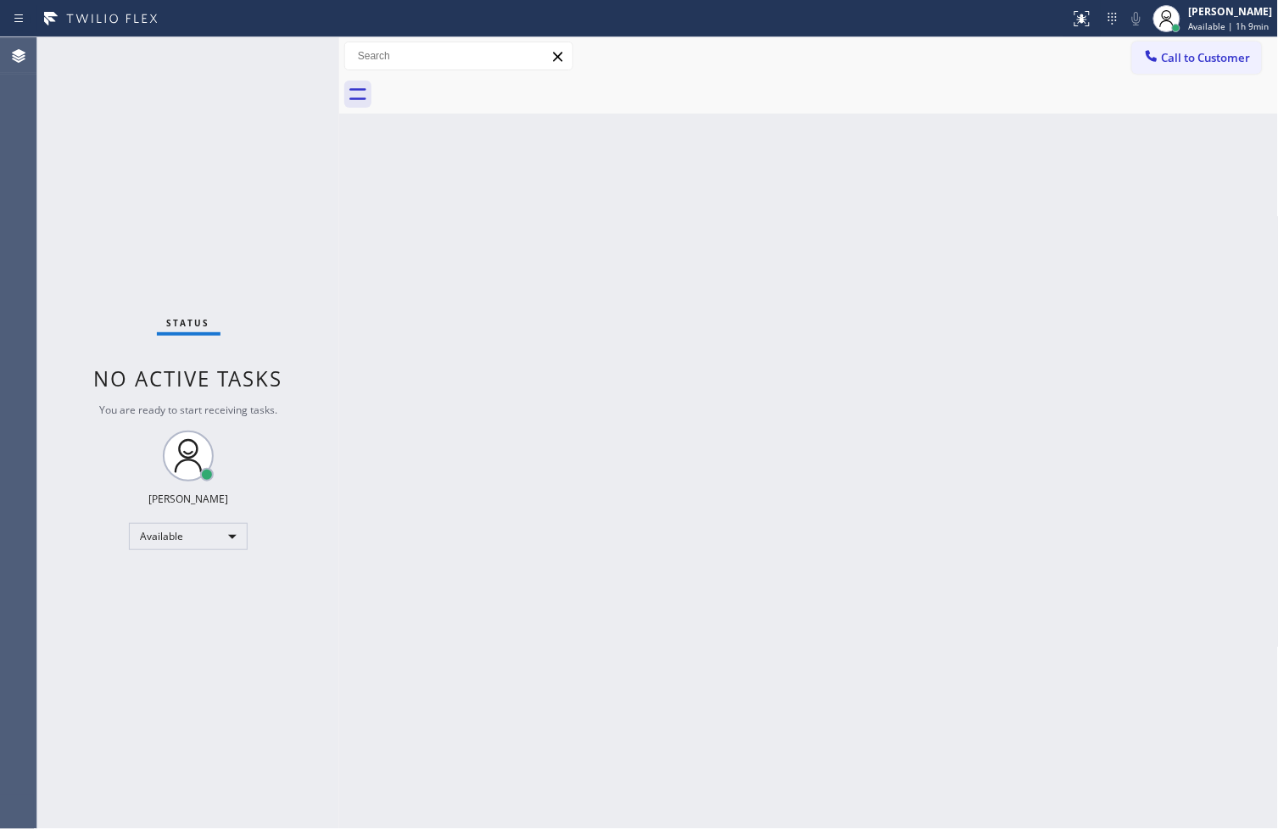
drag, startPoint x: 164, startPoint y: 219, endPoint x: 258, endPoint y: 97, distance: 154.2
click at [164, 219] on div "Status No active tasks You are ready to start receiving tasks. [PERSON_NAME]" at bounding box center [188, 433] width 302 height 792
click at [276, 54] on div "Status No active tasks You are ready to start receiving tasks. [PERSON_NAME]" at bounding box center [188, 433] width 302 height 792
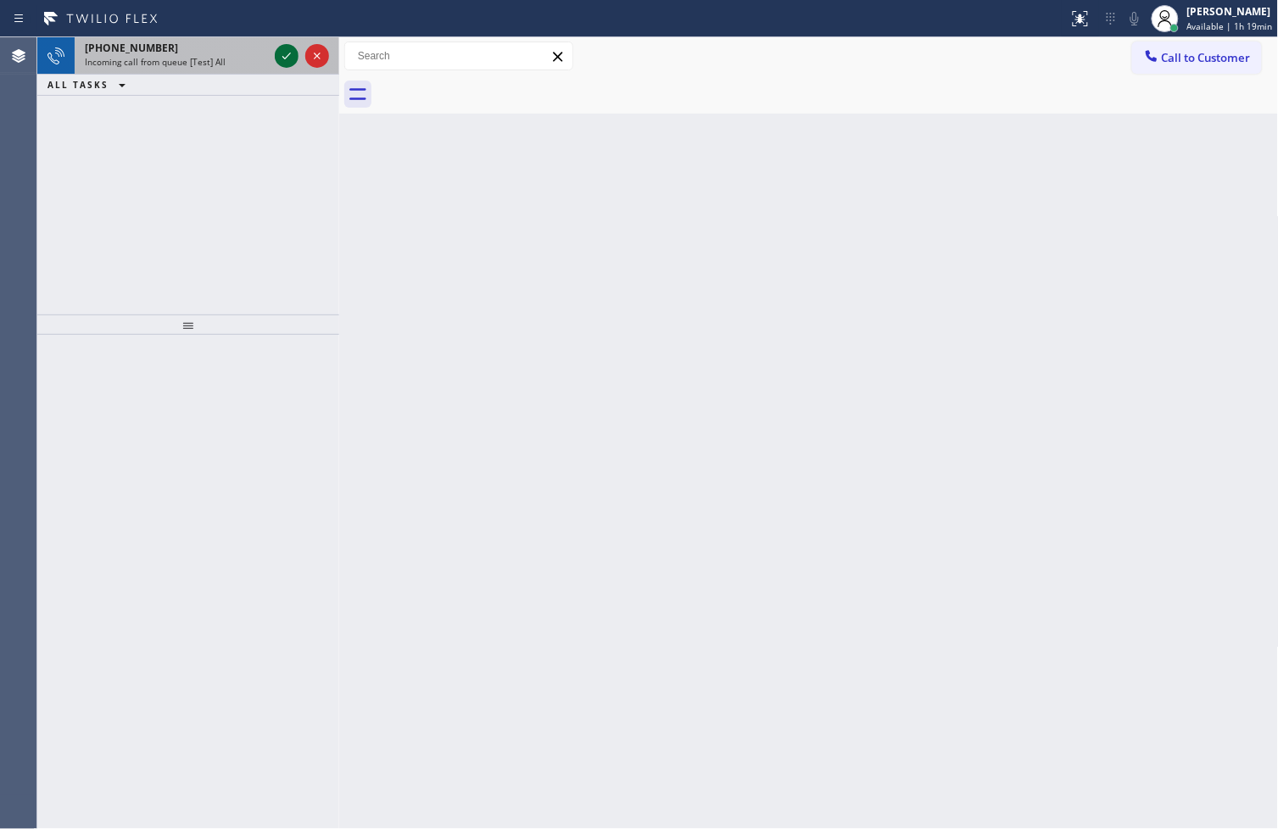
click at [289, 53] on icon at bounding box center [286, 56] width 8 height 7
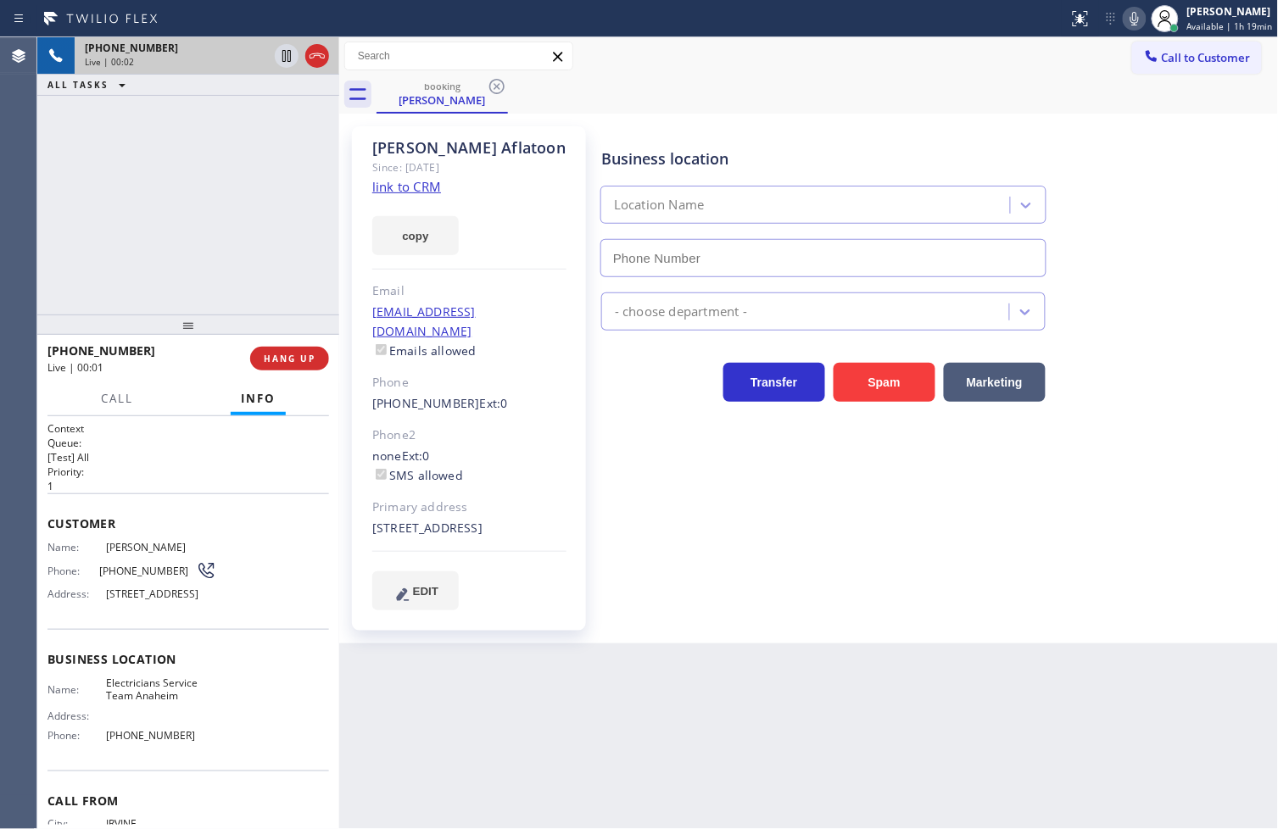
type input "(657) 315-6775"
click at [393, 189] on link "link to CRM" at bounding box center [406, 186] width 69 height 17
click at [748, 679] on div "Back to Dashboard Change Sender ID Customers Technicians Select a contact Outbo…" at bounding box center [808, 433] width 939 height 792
click at [774, 512] on div "Business location Electricians Service Team Anaheim (657) 315-6775 Electricians…" at bounding box center [936, 368] width 677 height 475
click at [103, 392] on span "Call" at bounding box center [117, 398] width 32 height 15
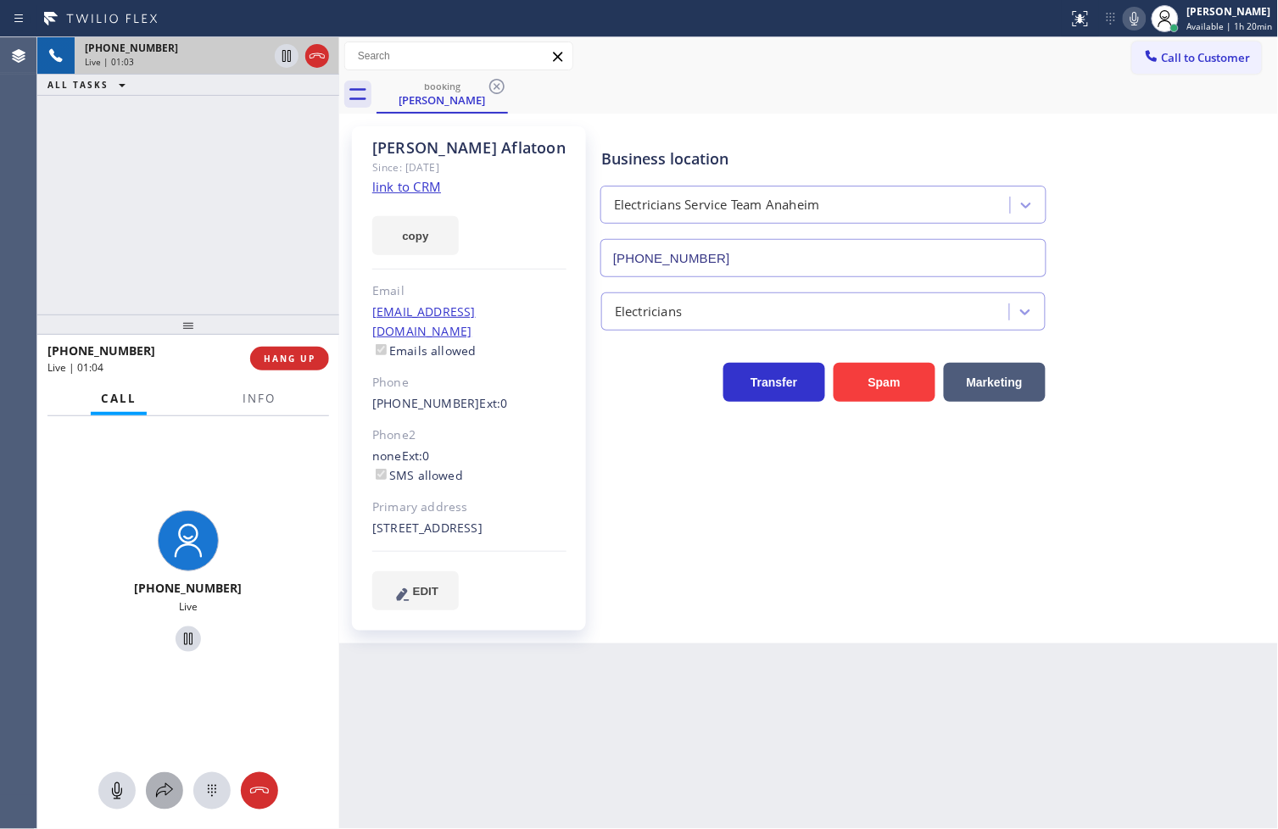
click at [156, 783] on icon at bounding box center [164, 791] width 20 height 20
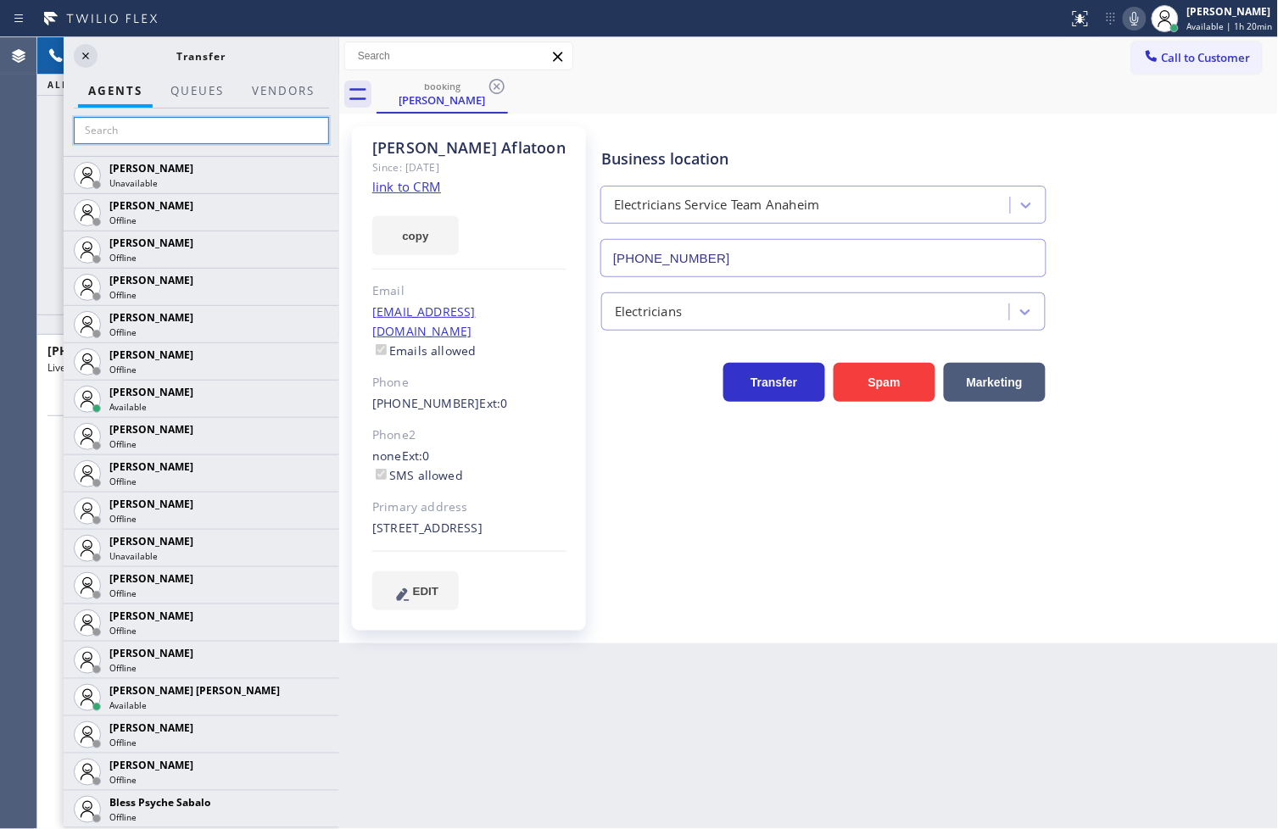
click at [170, 131] on input "text" at bounding box center [201, 130] width 255 height 27
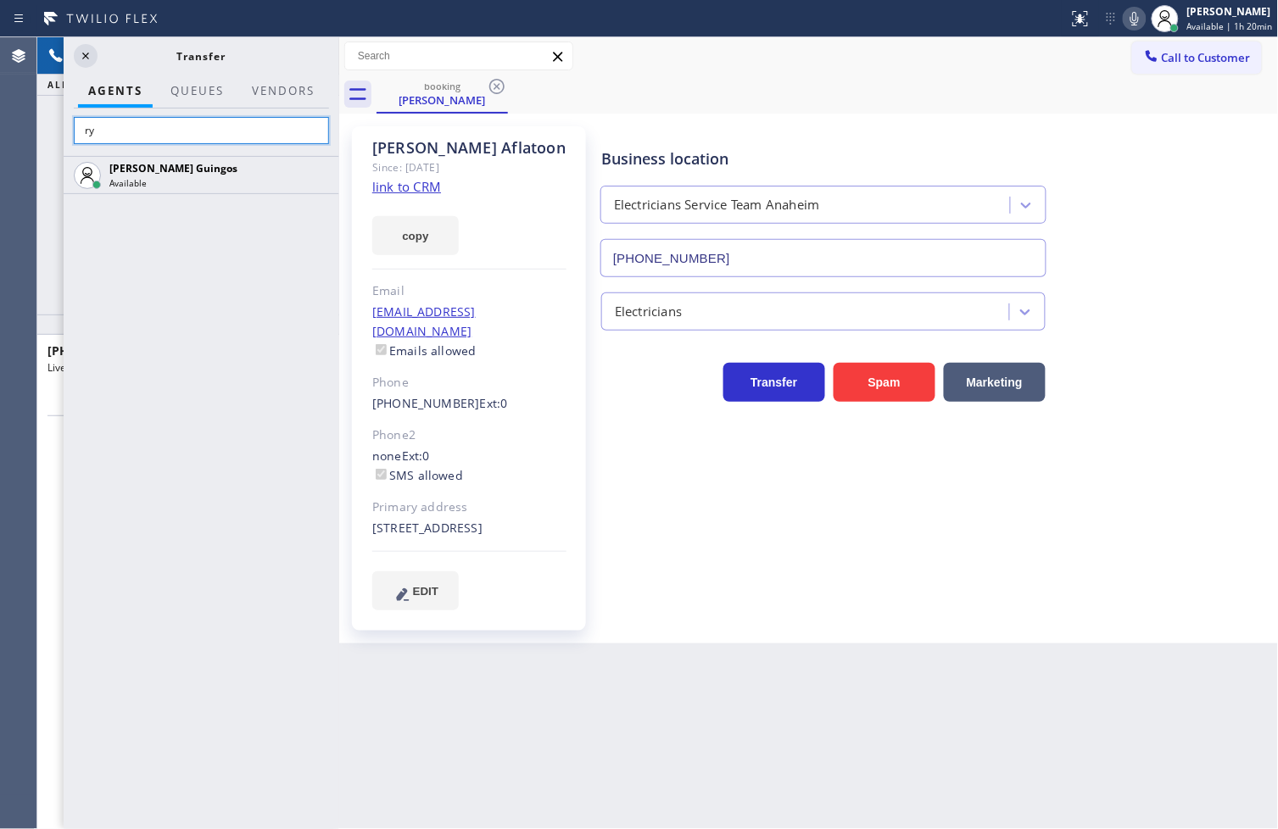
type input "r"
type input "m"
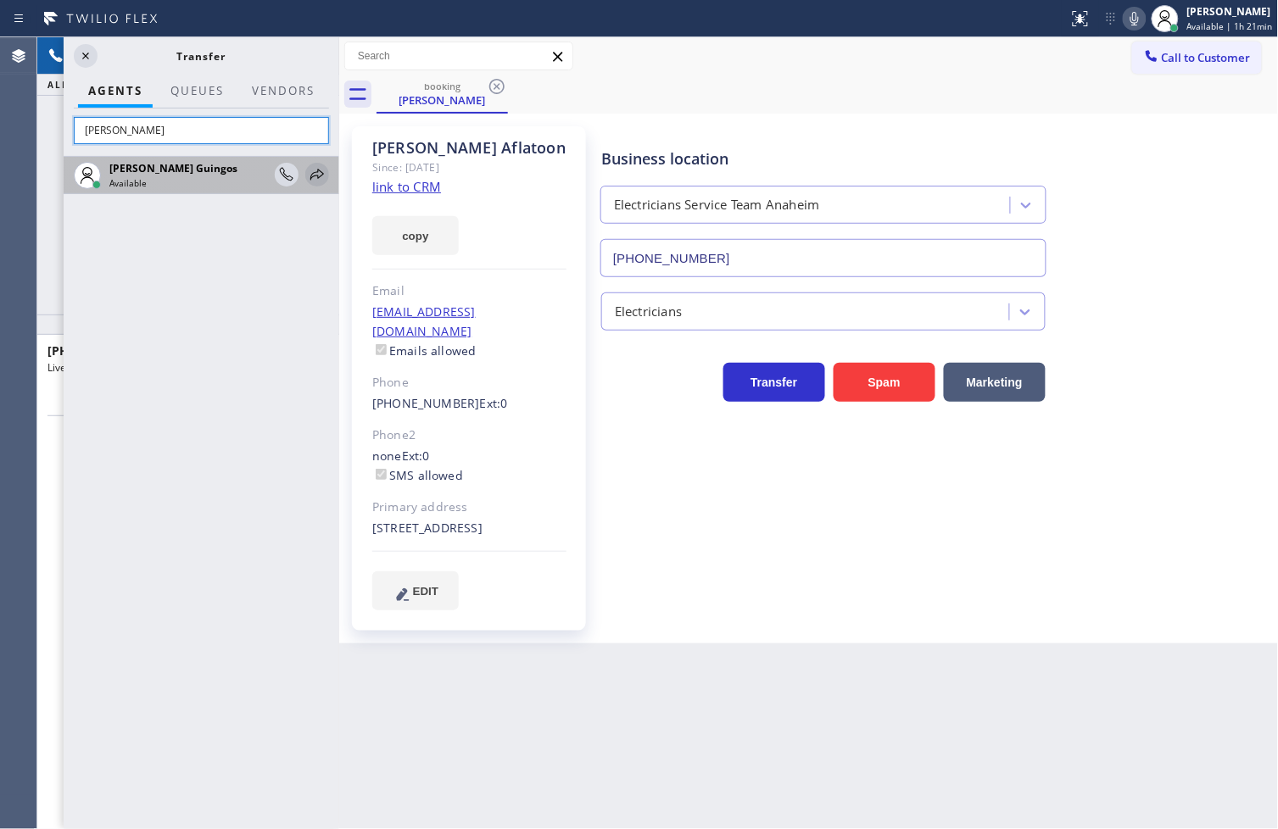
type input "ryan"
click at [314, 170] on icon at bounding box center [317, 174] width 20 height 20
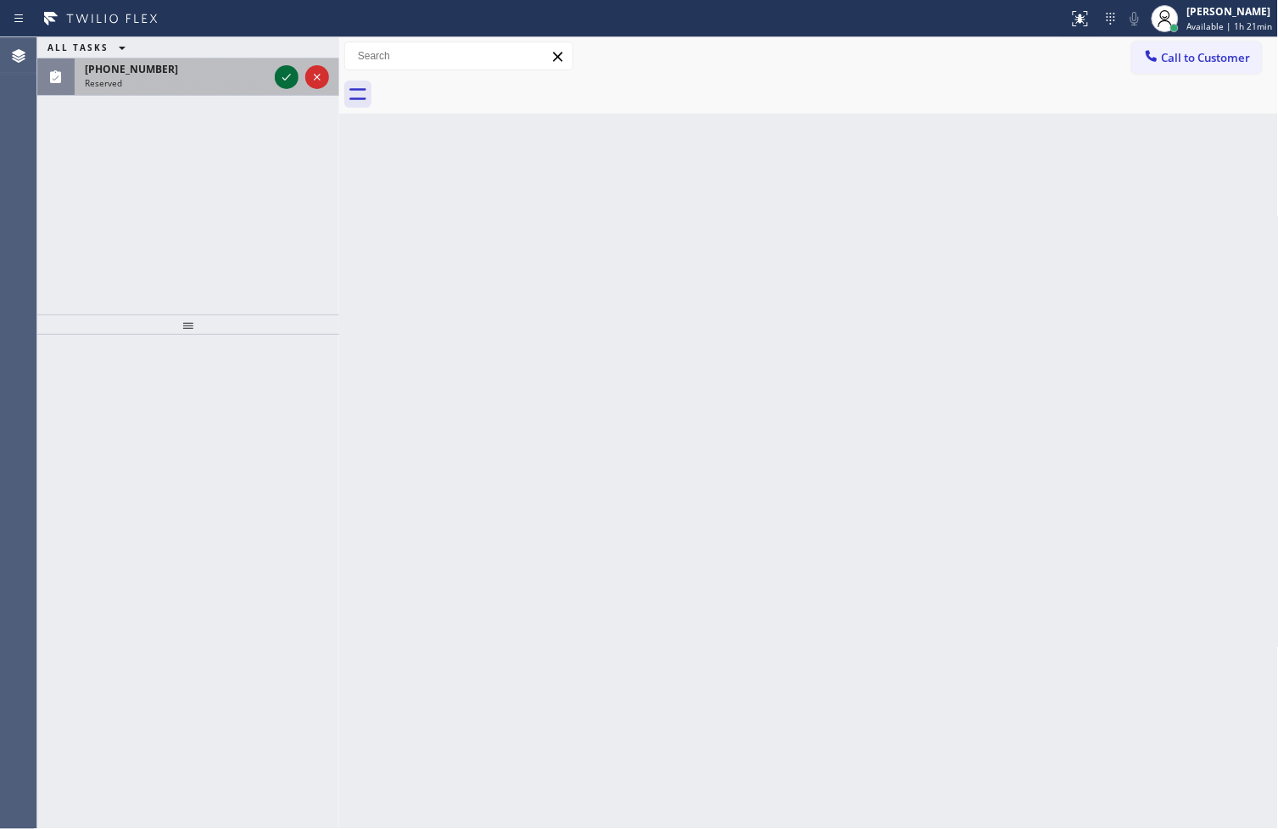
click at [280, 76] on icon at bounding box center [286, 77] width 20 height 20
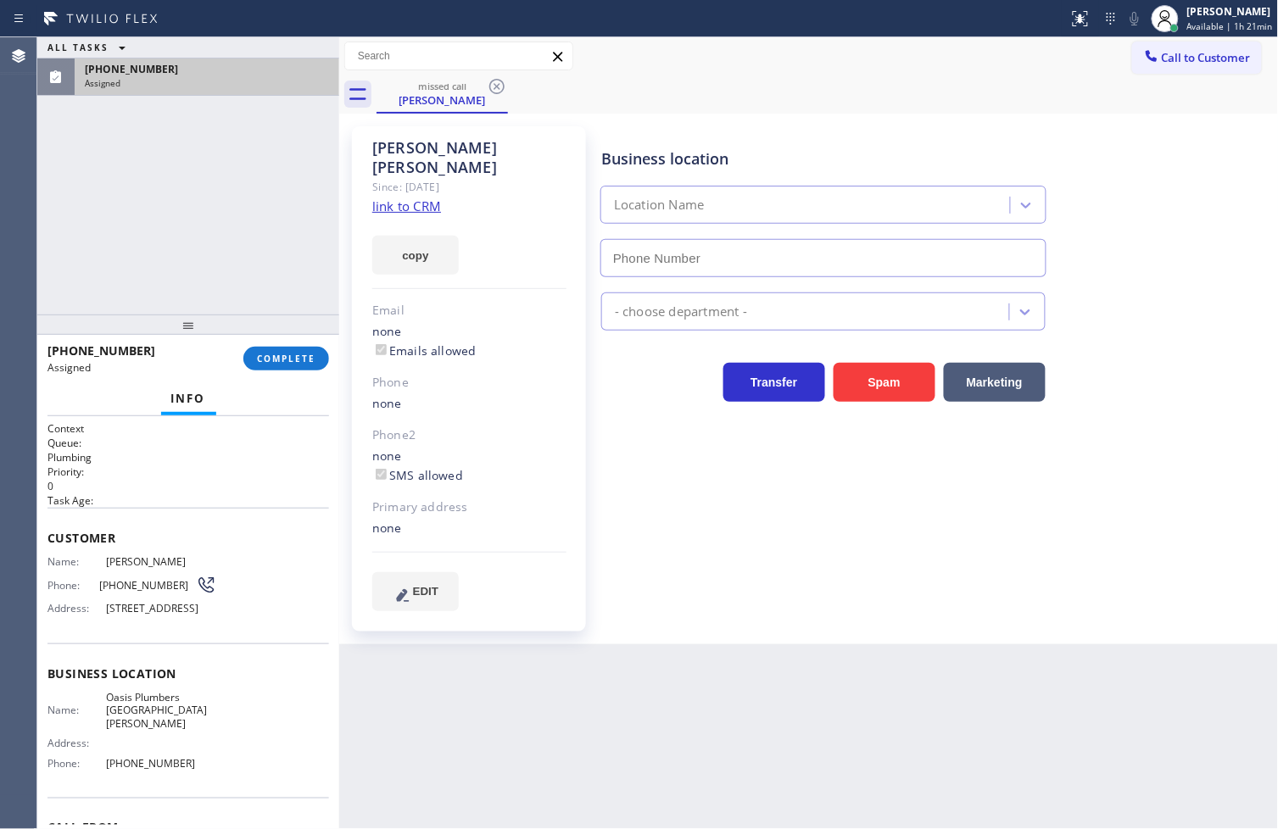
type input "(310) 818-7582"
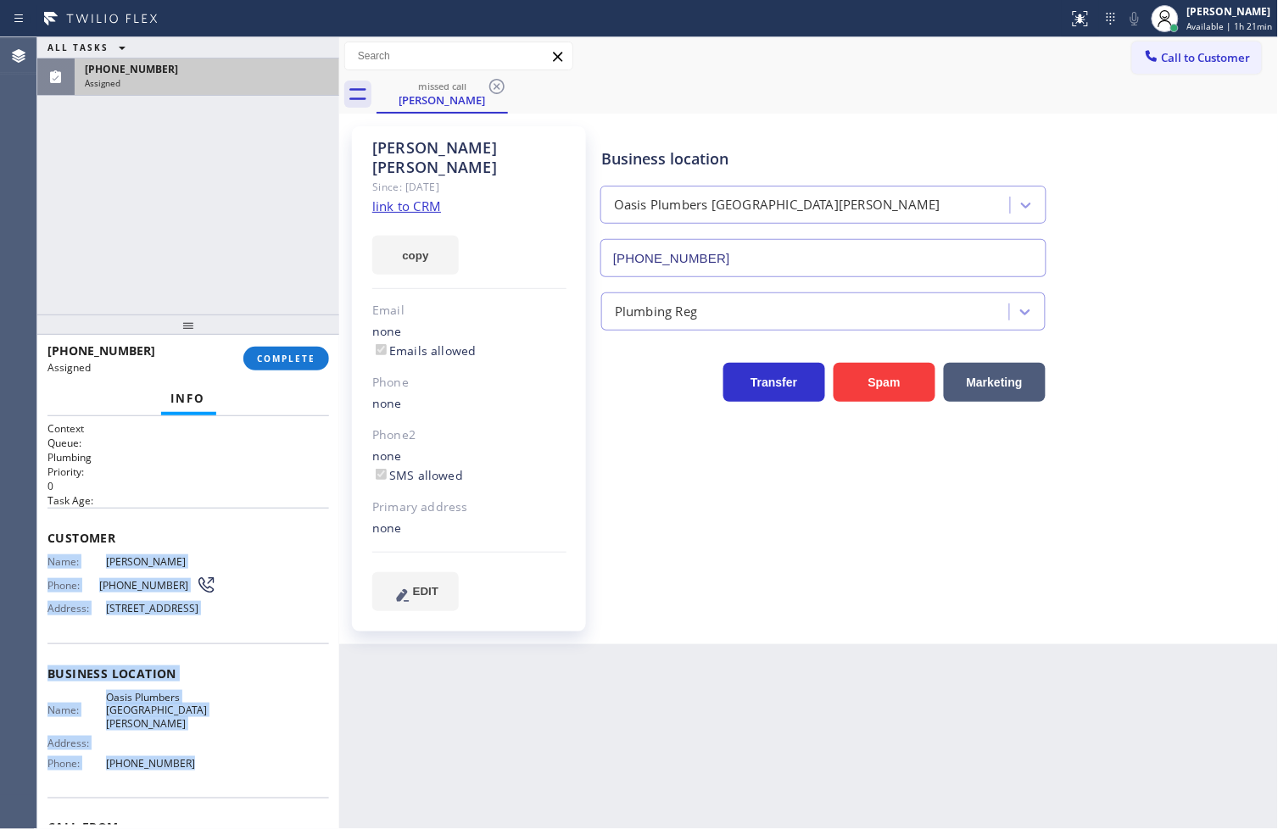
drag, startPoint x: 44, startPoint y: 563, endPoint x: 203, endPoint y: 772, distance: 262.5
click at [203, 772] on div "Context Queue: Plumbing Priority: 0 Task Age: Customer Name: Anna Williams Phon…" at bounding box center [188, 623] width 302 height 414
copy div "Name: Anna Williams Phone: (818) 535-8580 Address: 3027 11th St, Santa Monica, …"
click at [269, 347] on button "COMPLETE" at bounding box center [286, 359] width 86 height 24
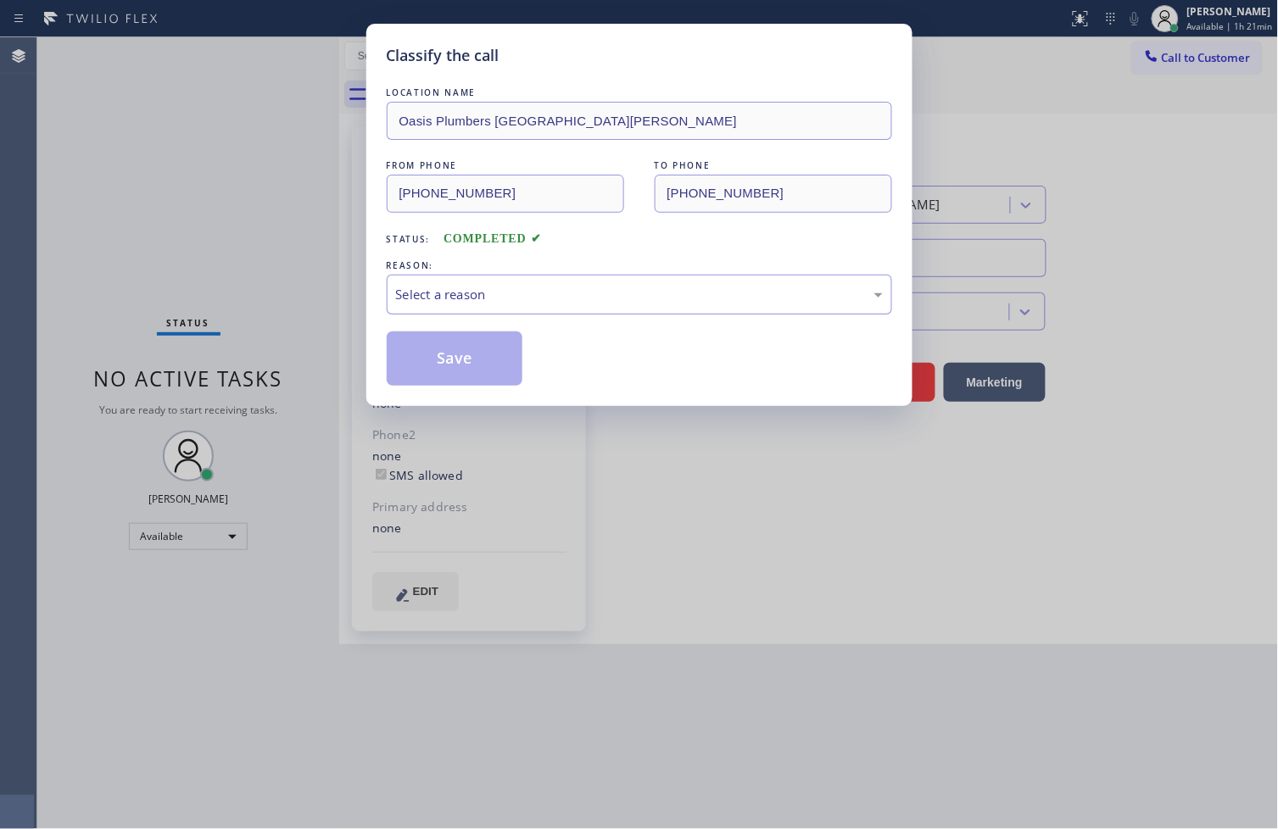
click at [451, 289] on div "Select a reason" at bounding box center [639, 295] width 487 height 20
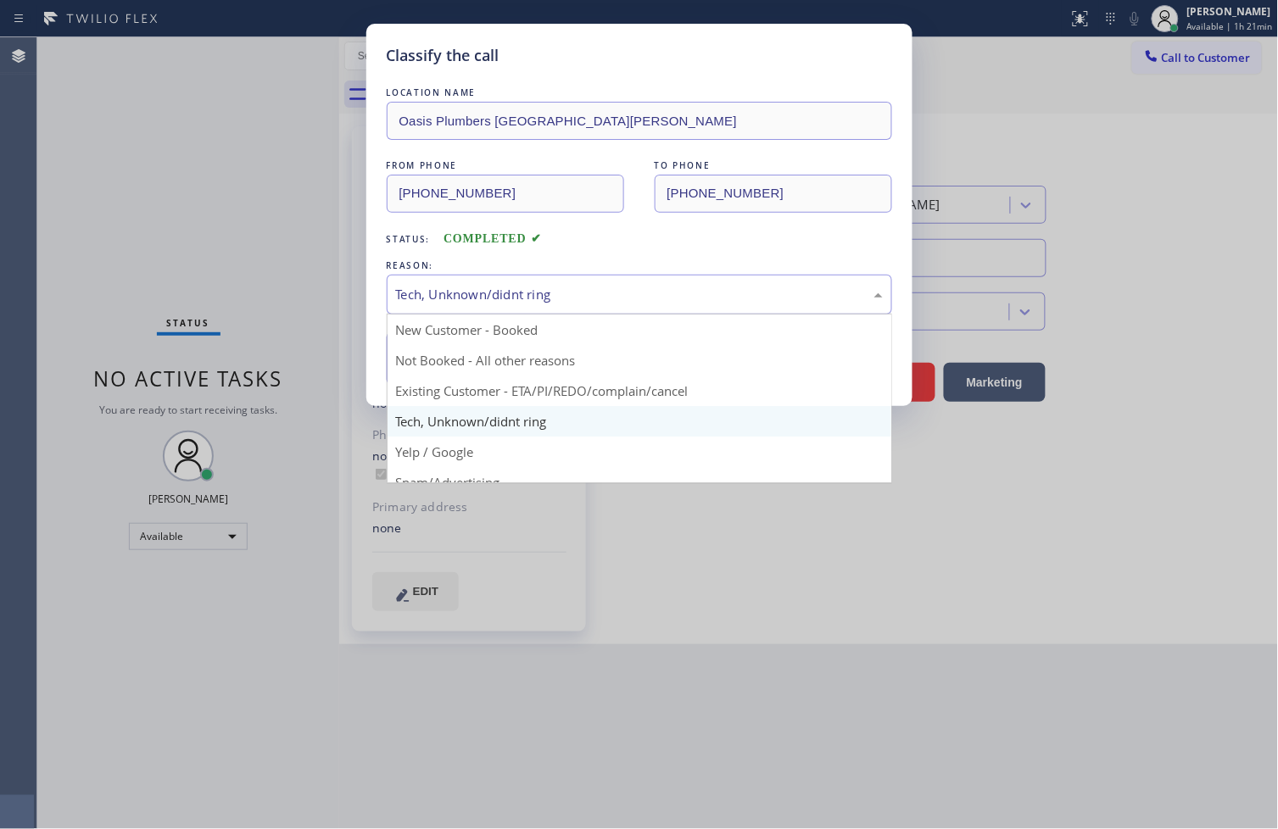
click at [462, 301] on div "Tech, Unknown/didnt ring" at bounding box center [639, 295] width 487 height 20
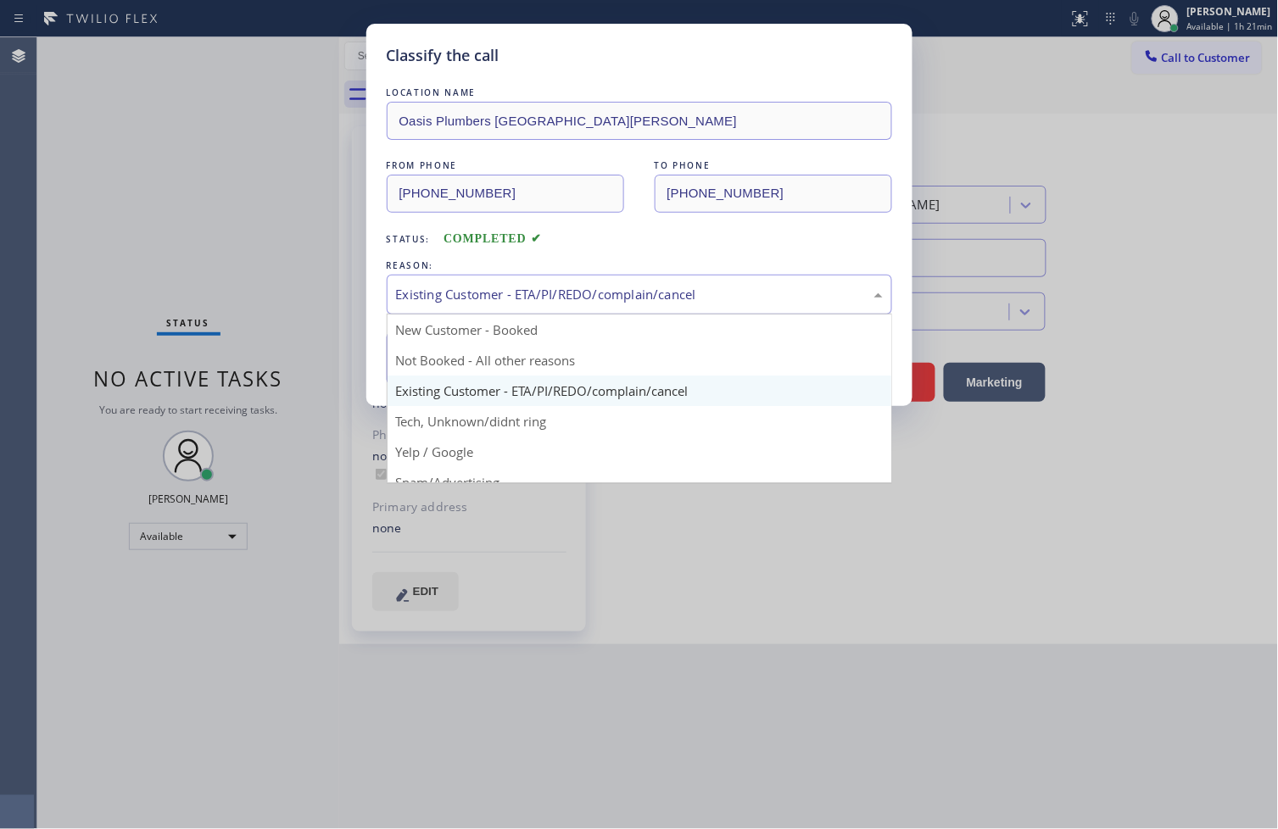
click at [475, 286] on div "Existing Customer - ETA/PI/REDO/complain/cancel" at bounding box center [639, 295] width 487 height 20
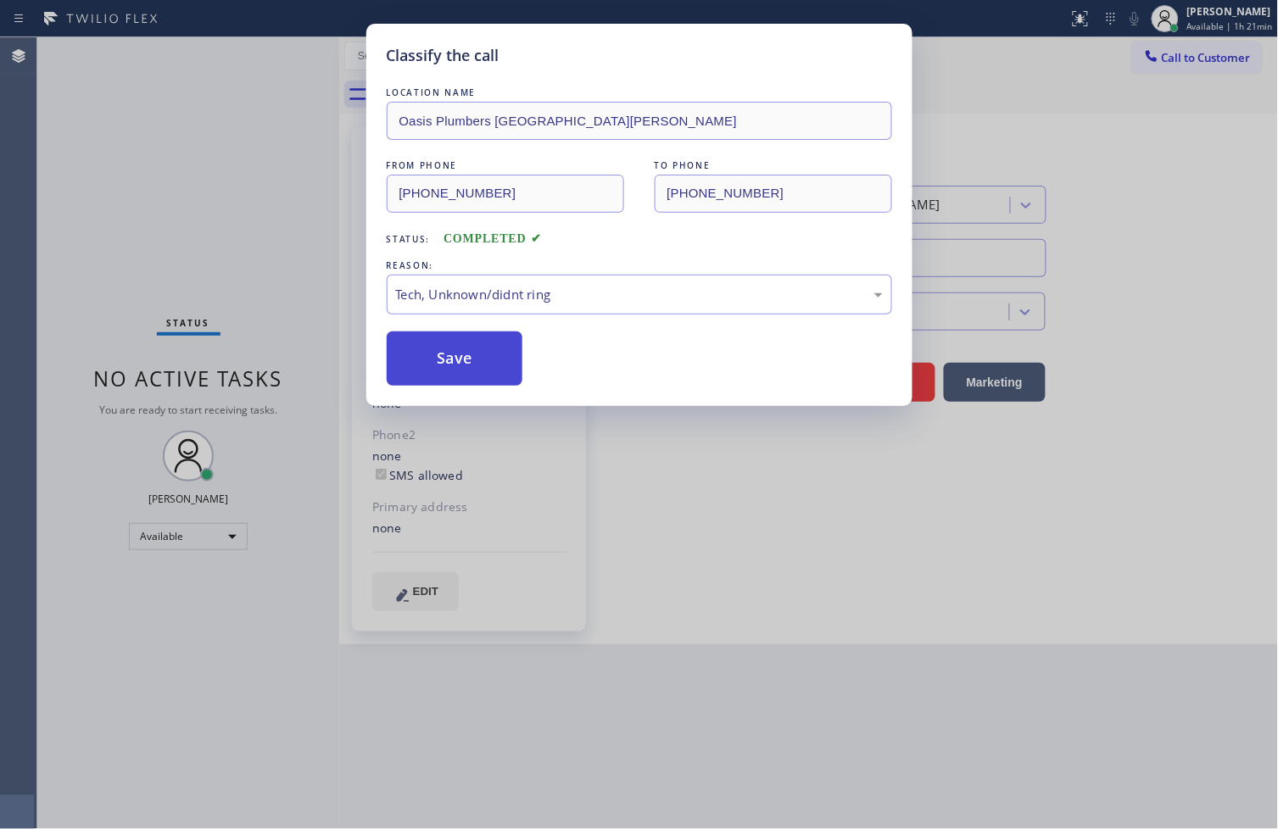
click at [463, 373] on button "Save" at bounding box center [455, 359] width 137 height 54
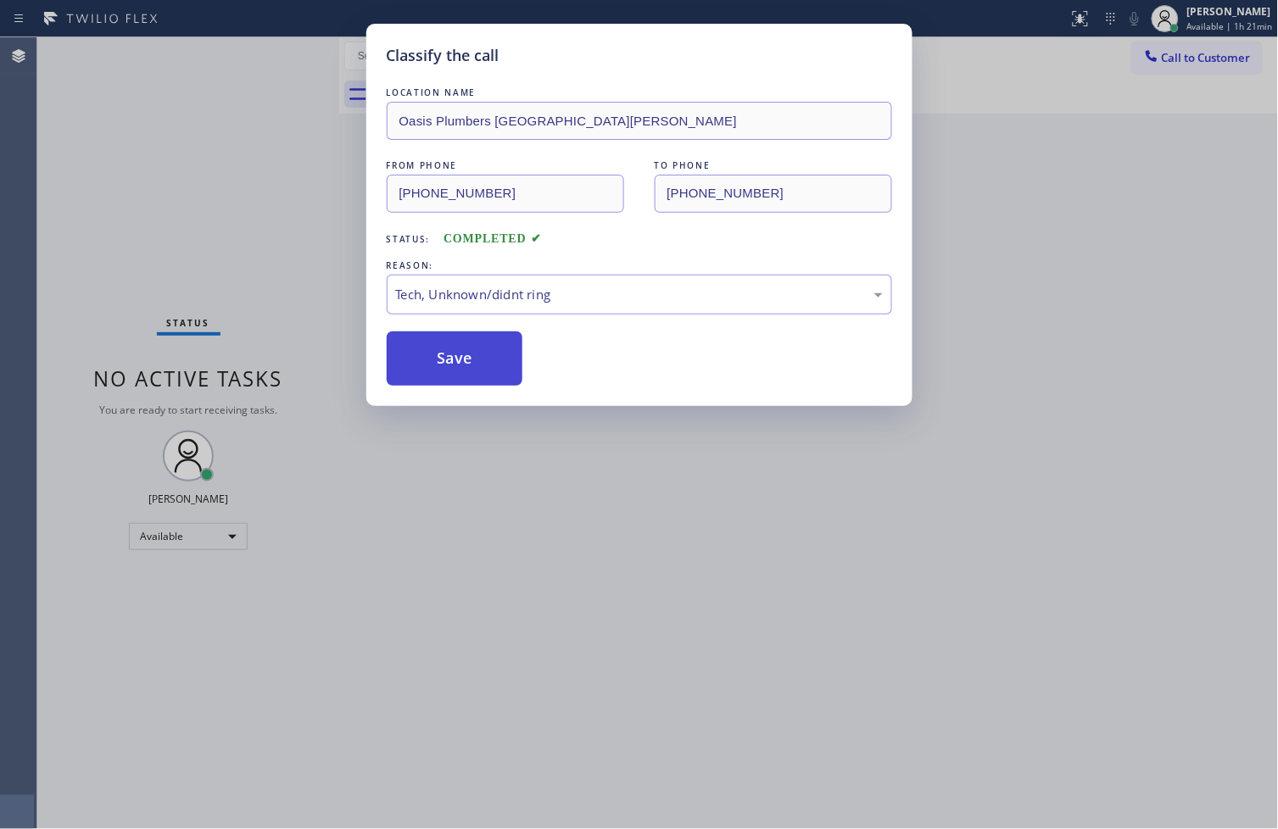
click at [463, 373] on button "Save" at bounding box center [455, 359] width 137 height 54
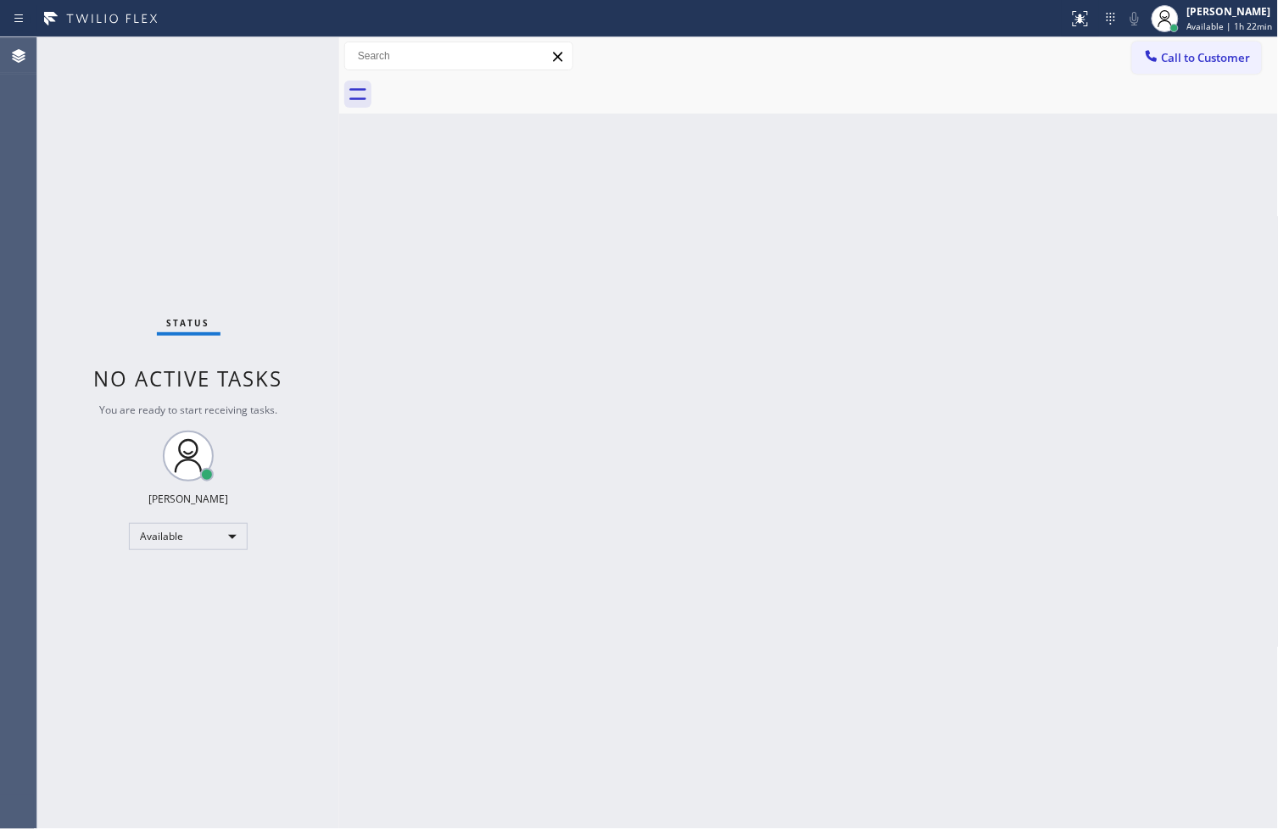
click at [318, 233] on div "Status No active tasks You are ready to start receiving tasks. [PERSON_NAME]" at bounding box center [188, 433] width 302 height 792
click at [909, 766] on div "Back to Dashboard Change Sender ID Customers Technicians Select a contact Outbo…" at bounding box center [808, 433] width 939 height 792
click at [241, 538] on div "Available" at bounding box center [188, 536] width 119 height 27
click at [164, 617] on li "Break" at bounding box center [187, 623] width 115 height 20
click at [107, 480] on div "Status No active tasks Change activity state to start receiving tasks. [PERSON_…" at bounding box center [188, 433] width 302 height 792
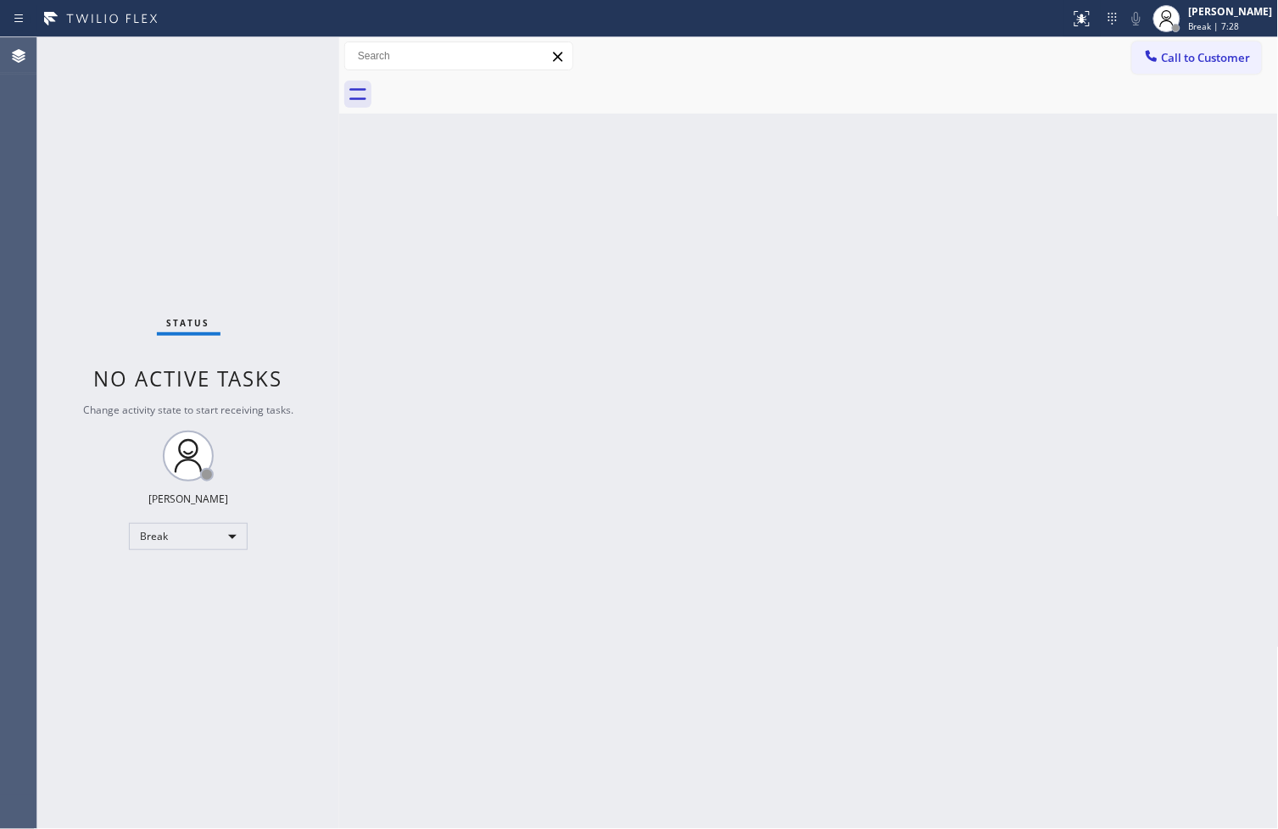
click at [248, 538] on div "Status No active tasks Change activity state to start receiving tasks. [PERSON_…" at bounding box center [188, 433] width 302 height 792
click at [235, 544] on div "Break" at bounding box center [188, 536] width 119 height 27
click at [204, 582] on li "Available" at bounding box center [187, 581] width 115 height 20
click at [203, 316] on div "Status No active tasks Change activity state to start receiving tasks. [PERSON_…" at bounding box center [188, 433] width 302 height 792
click at [260, 89] on div "Status No active tasks You are ready to start receiving tasks. [PERSON_NAME]" at bounding box center [188, 433] width 302 height 792
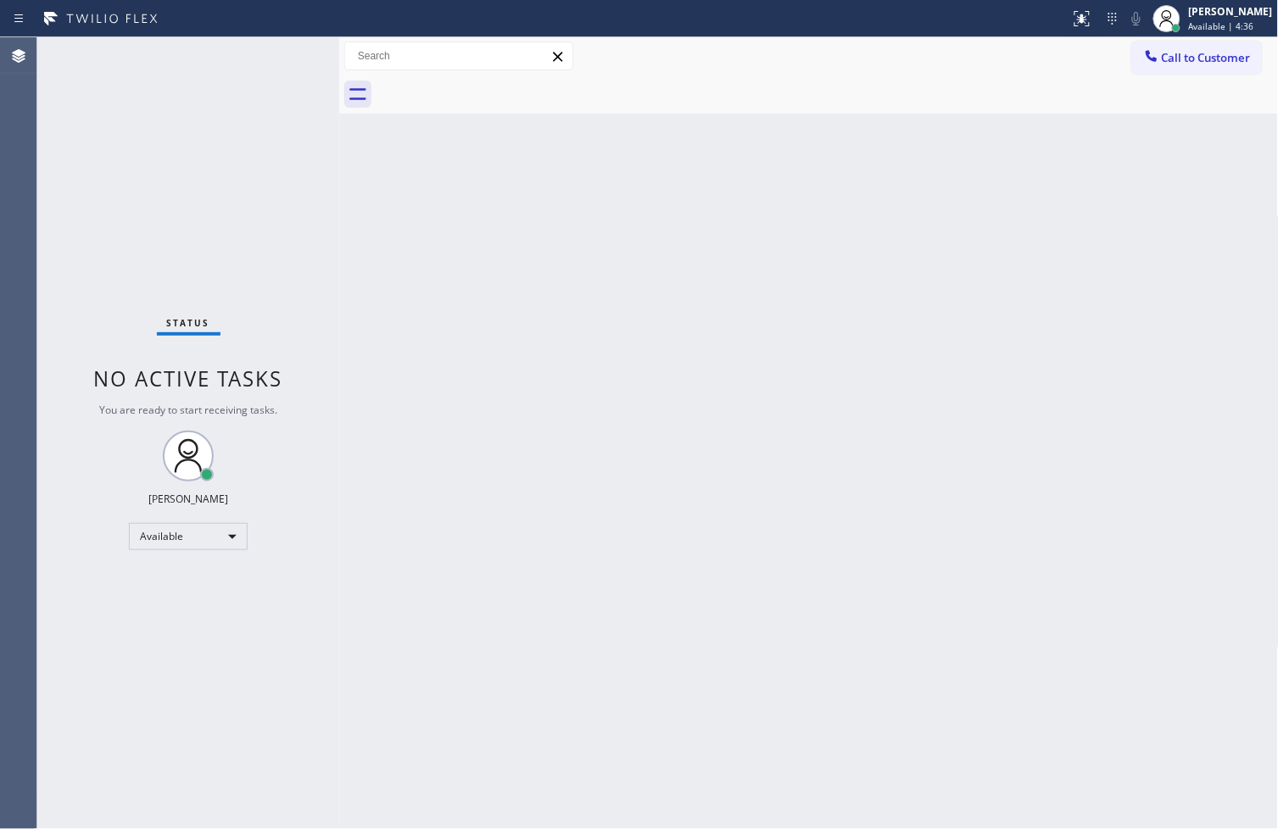
click at [972, 649] on div "Back to Dashboard Change Sender ID Customers Technicians Select a contact Outbo…" at bounding box center [808, 433] width 939 height 792
click at [309, 187] on div "Status No active tasks You are ready to start receiving tasks. [PERSON_NAME]" at bounding box center [188, 433] width 302 height 792
click at [283, 55] on div "Status No active tasks You are ready to start receiving tasks. [PERSON_NAME]" at bounding box center [188, 433] width 302 height 792
click at [1109, 569] on div "Back to Dashboard Change Sender ID Customers Technicians Select a contact Outbo…" at bounding box center [808, 433] width 939 height 792
click at [306, 49] on div "Status No active tasks You are ready to start receiving tasks. [PERSON_NAME]" at bounding box center [188, 433] width 302 height 792
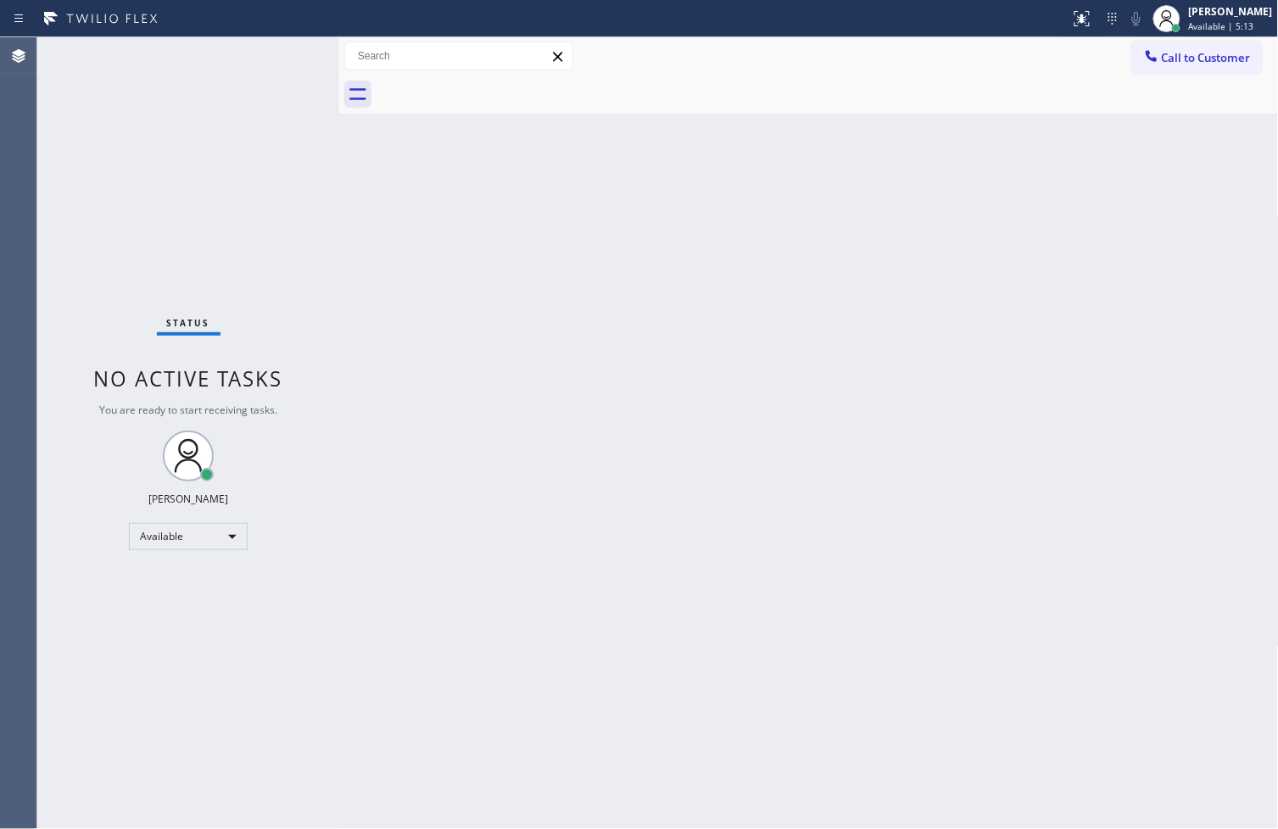
click at [288, 53] on div "Status No active tasks You are ready to start receiving tasks. [PERSON_NAME]" at bounding box center [188, 433] width 302 height 792
click at [701, 582] on div "Back to Dashboard Change Sender ID Customers Technicians Select a contact Outbo…" at bounding box center [808, 433] width 939 height 792
click at [1219, 19] on div "Judy Anne Bernaldez Available | 15:13" at bounding box center [1231, 18] width 92 height 30
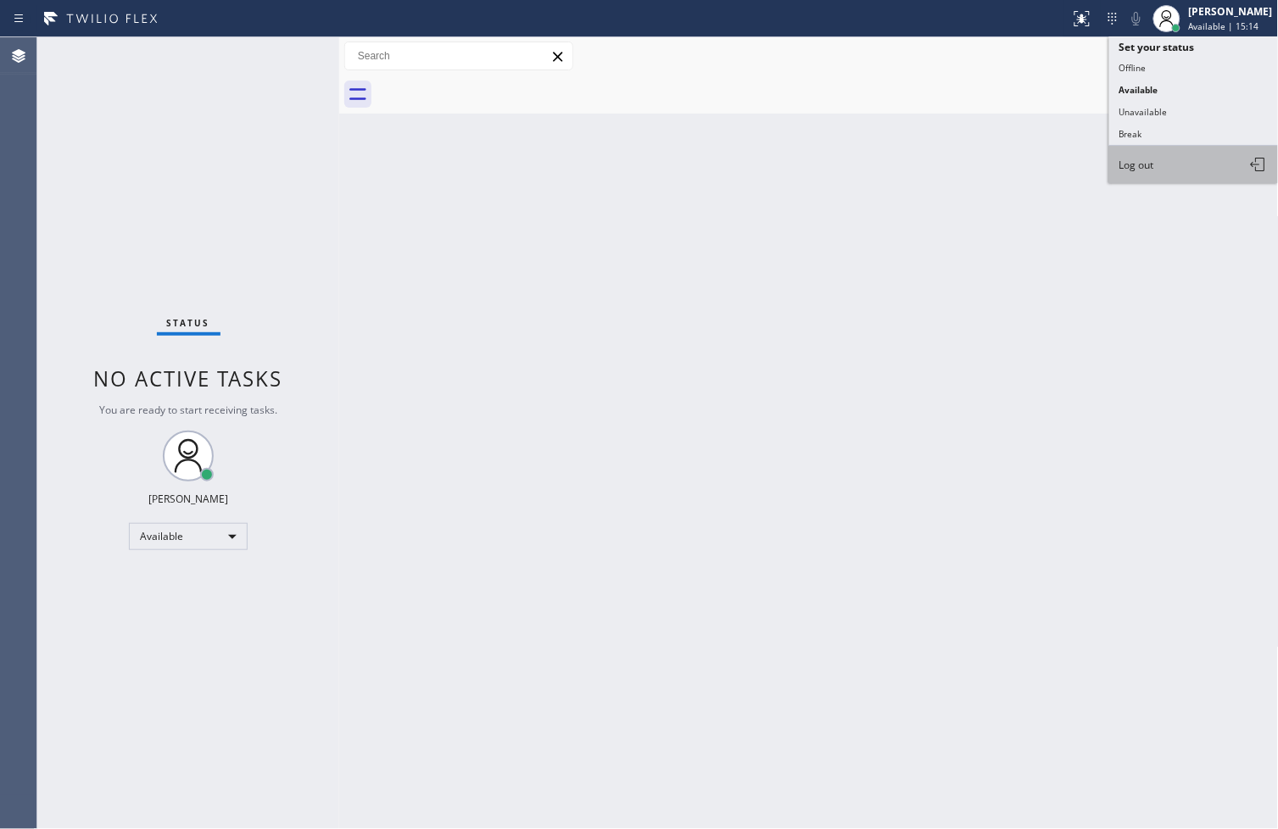
click at [1173, 181] on button "Log out" at bounding box center [1194, 164] width 170 height 37
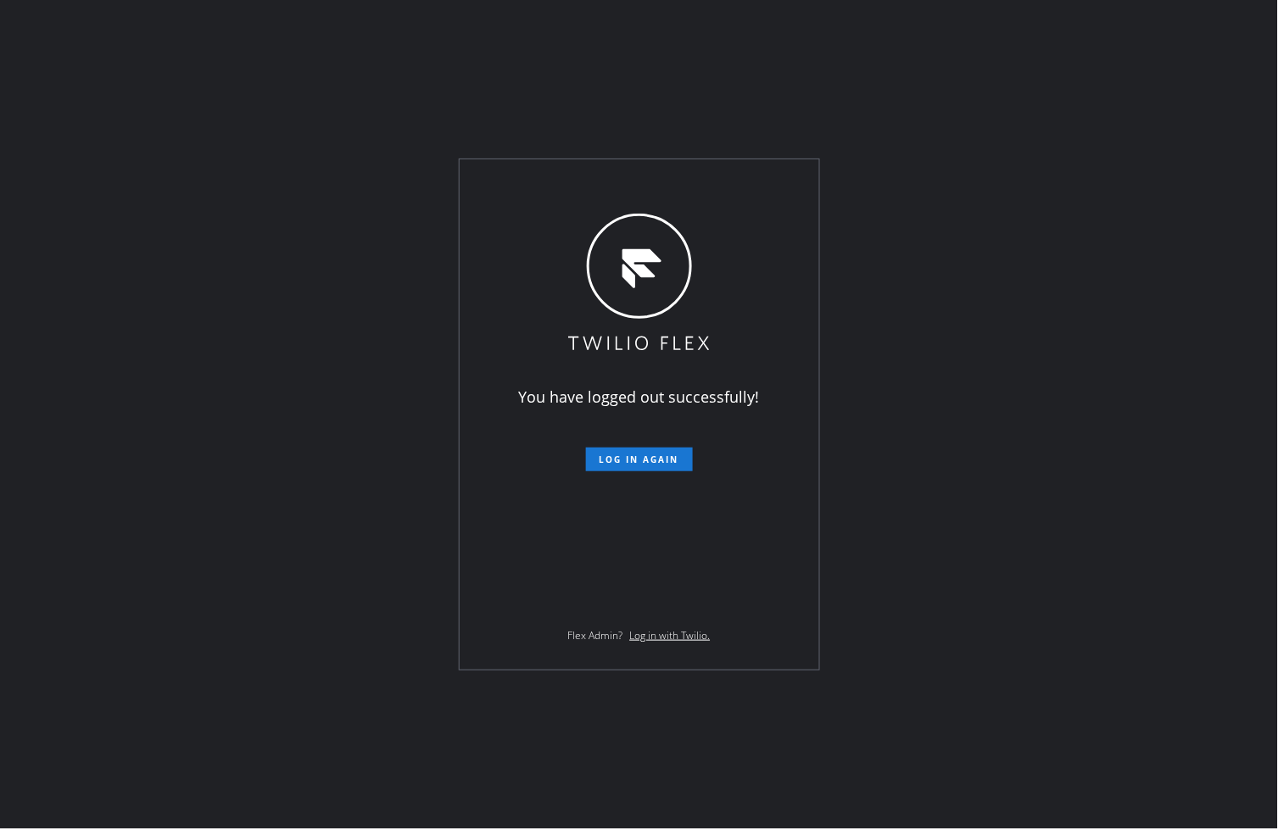
click at [1172, 187] on div "You have logged out successfully! Log in again Flex Admin? Log in with Twilio." at bounding box center [639, 414] width 1278 height 829
